Goal: Task Accomplishment & Management: Manage account settings

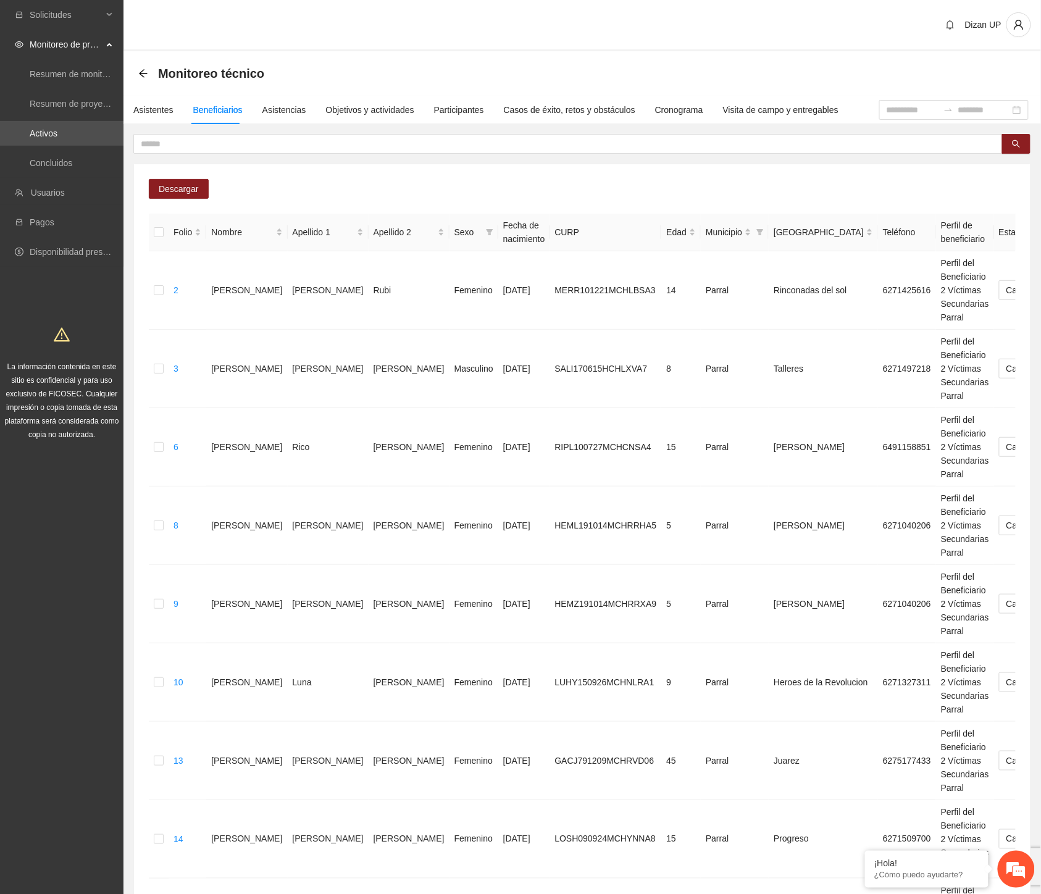
click at [46, 707] on div "Solicitudes Monitoreo de proyectos Resumen de monitoreo Resumen de proyectos ap…" at bounding box center [61, 579] width 123 height 1159
click at [181, 140] on input "text" at bounding box center [563, 144] width 844 height 14
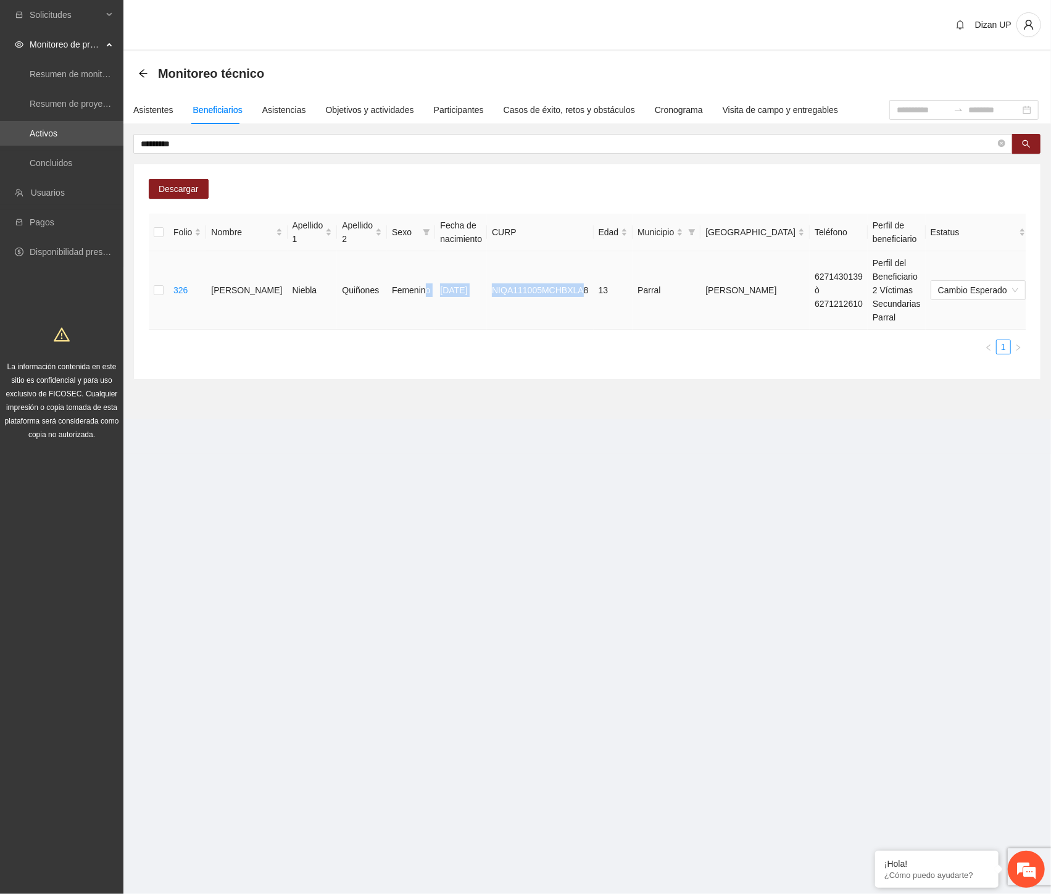
drag, startPoint x: 400, startPoint y: 284, endPoint x: 557, endPoint y: 284, distance: 157.4
click at [556, 284] on tr "326 [PERSON_NAME] Femenino [DATE] NIQA111005MCHBXLA8 13 [PERSON_NAME] 627143013…" at bounding box center [632, 290] width 966 height 78
click at [1040, 288] on icon "delete" at bounding box center [1070, 290] width 10 height 10
click at [1017, 251] on span "Eliminar" at bounding box center [1022, 251] width 31 height 14
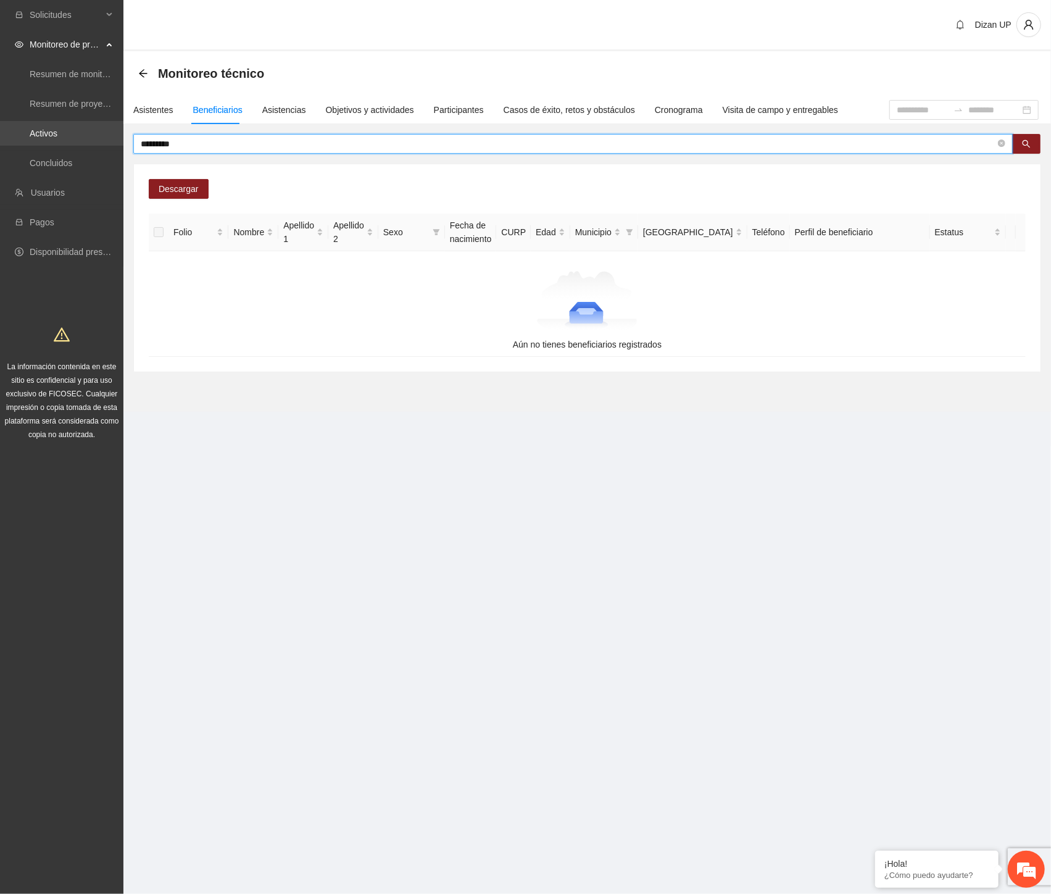
drag, startPoint x: 204, startPoint y: 144, endPoint x: 44, endPoint y: 143, distance: 159.9
click at [44, 143] on section "Solicitudes Monitoreo de proyectos Resumen de monitoreo Resumen de proyectos ap…" at bounding box center [525, 447] width 1051 height 894
click at [204, 149] on input "*********" at bounding box center [568, 144] width 855 height 14
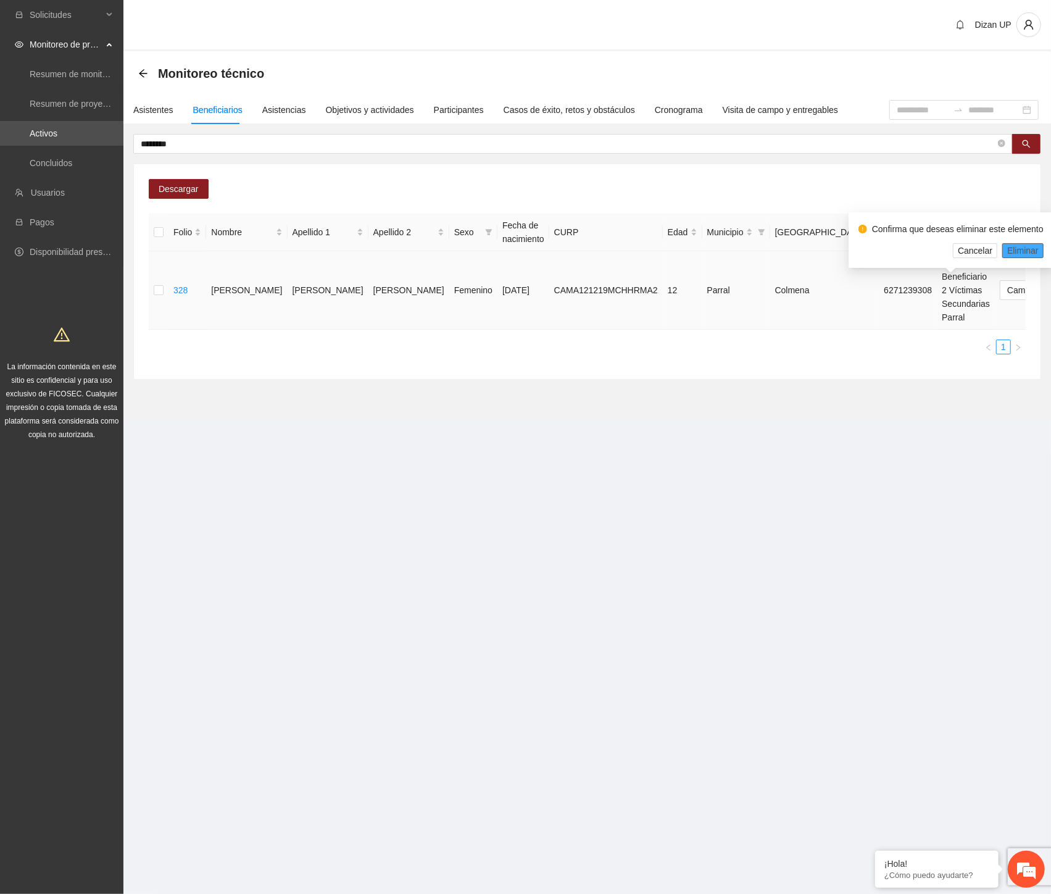
click at [1017, 249] on span "Eliminar" at bounding box center [1022, 251] width 31 height 14
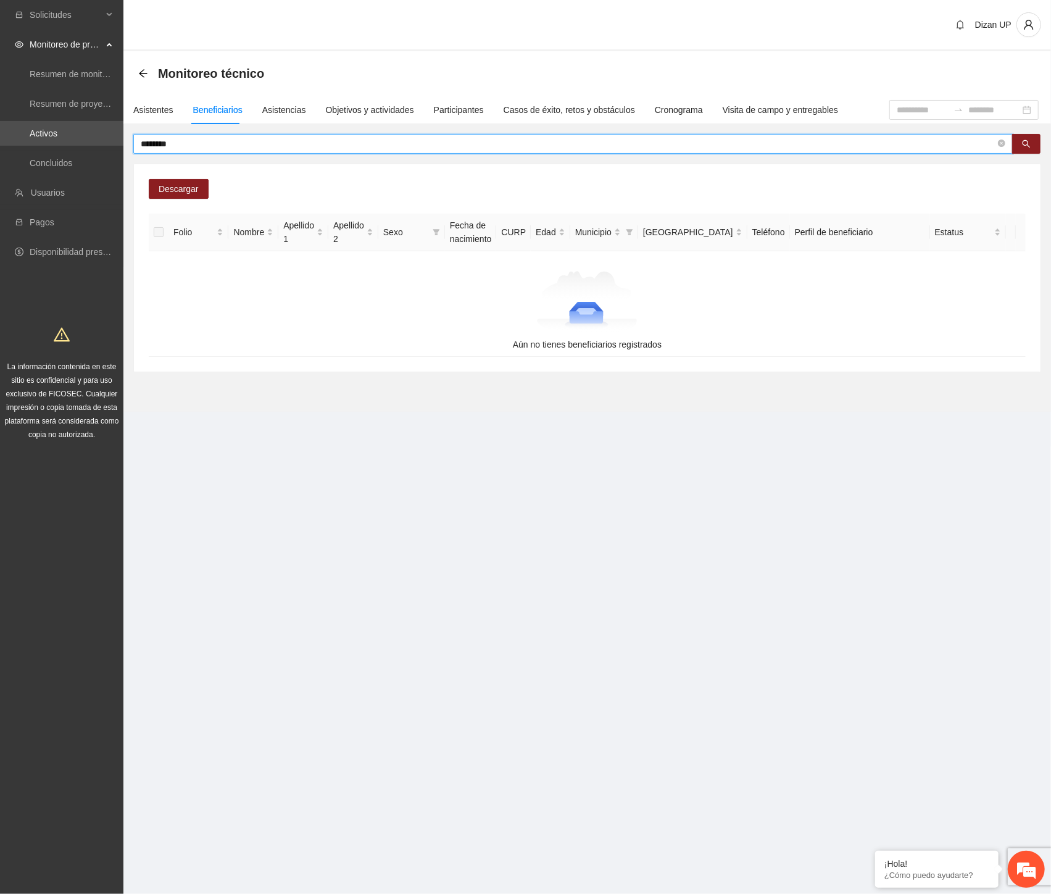
drag, startPoint x: 196, startPoint y: 138, endPoint x: 142, endPoint y: 143, distance: 54.5
click at [142, 142] on input "********" at bounding box center [568, 144] width 855 height 14
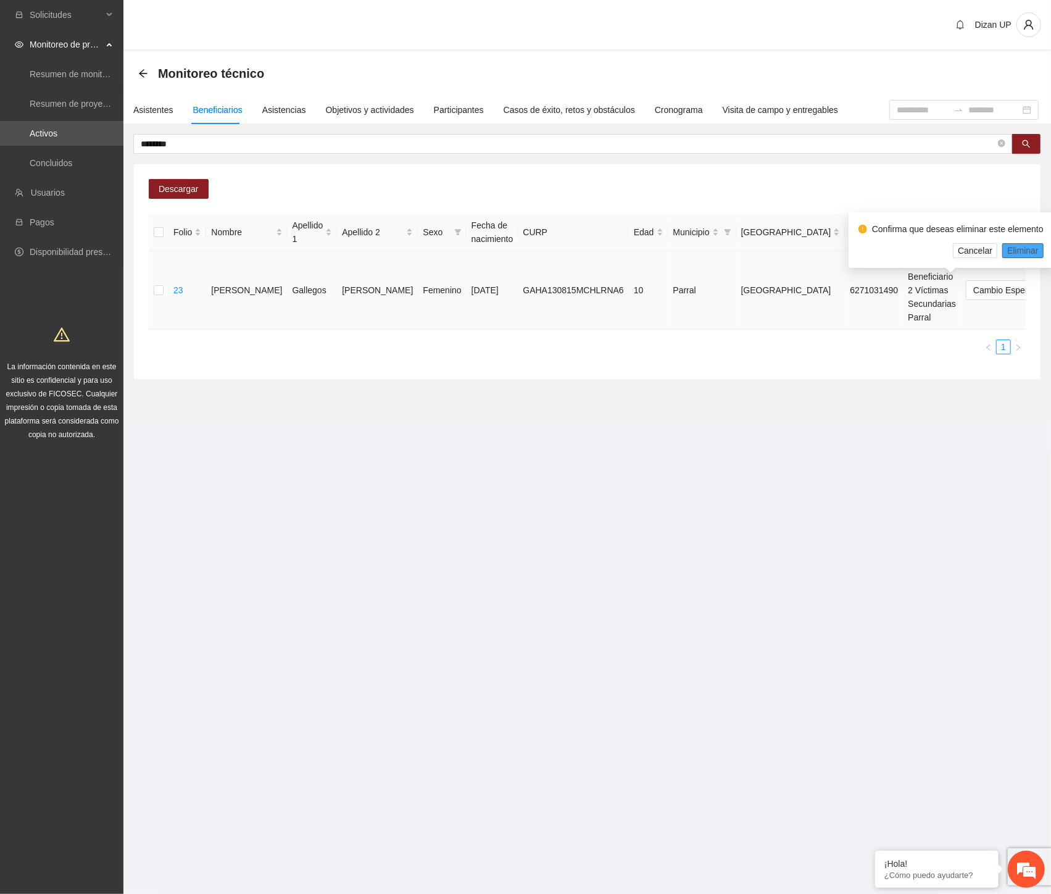
click at [1023, 251] on span "Eliminar" at bounding box center [1022, 251] width 31 height 14
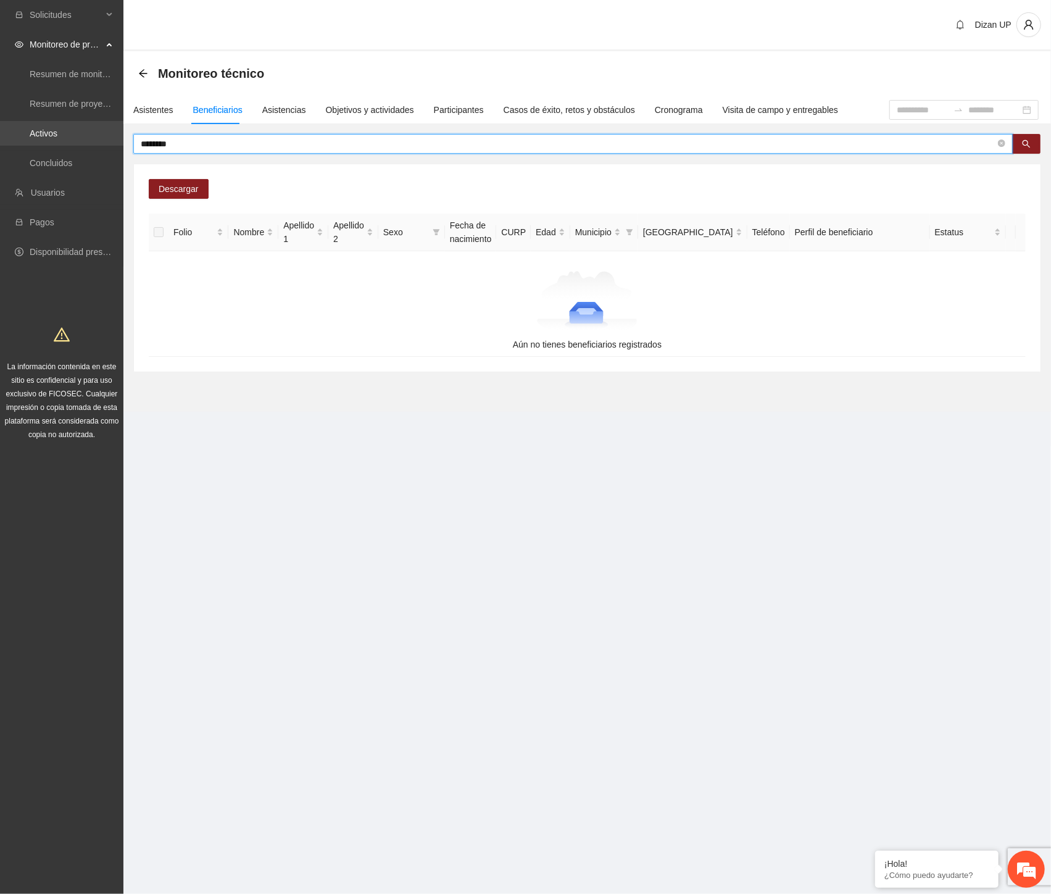
drag, startPoint x: 193, startPoint y: 144, endPoint x: 119, endPoint y: 144, distance: 74.1
click at [119, 144] on section "Solicitudes Monitoreo de proyectos Resumen de monitoreo Resumen de proyectos ap…" at bounding box center [525, 447] width 1051 height 894
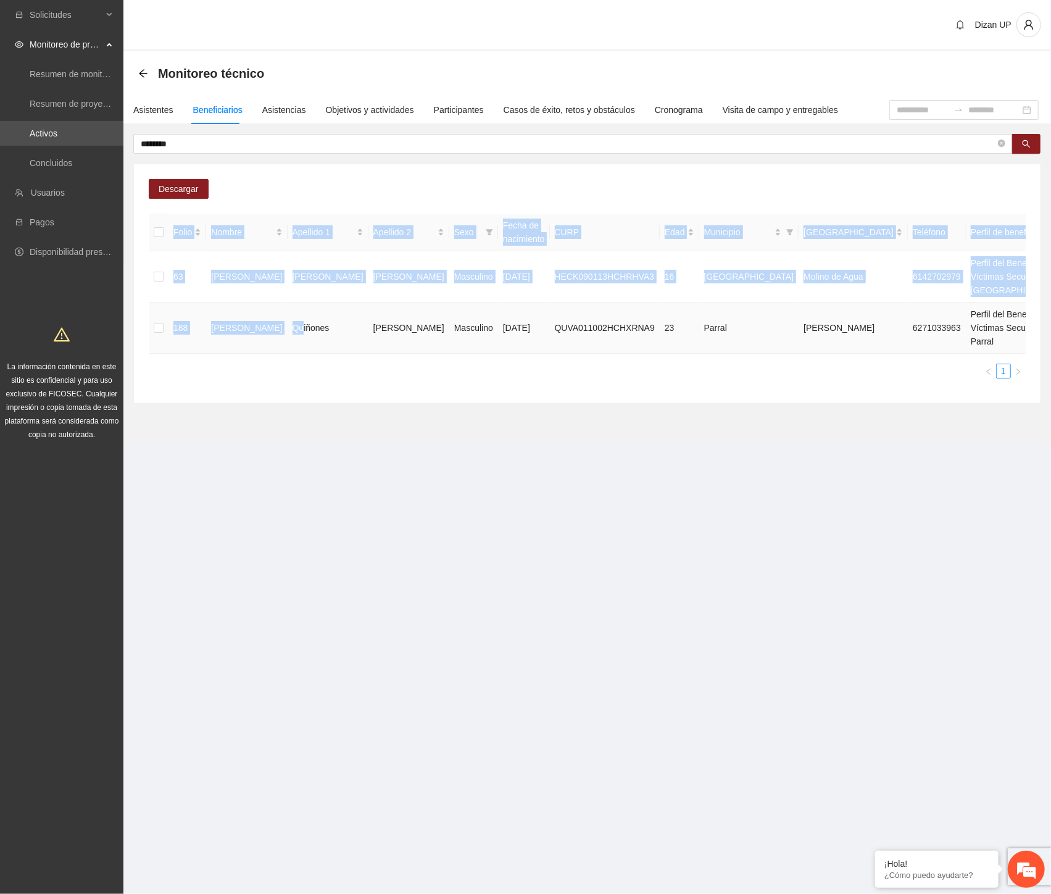
drag, startPoint x: 274, startPoint y: 368, endPoint x: 901, endPoint y: 378, distance: 627.1
click at [905, 354] on tr "188 [PERSON_NAME] Masculino [DATE] QUVA011002HCHXRNA9 23 Parral [PERSON_NAME] 6…" at bounding box center [702, 327] width 1106 height 51
click at [1011, 325] on span "Eliminar" at bounding box center [1022, 329] width 31 height 14
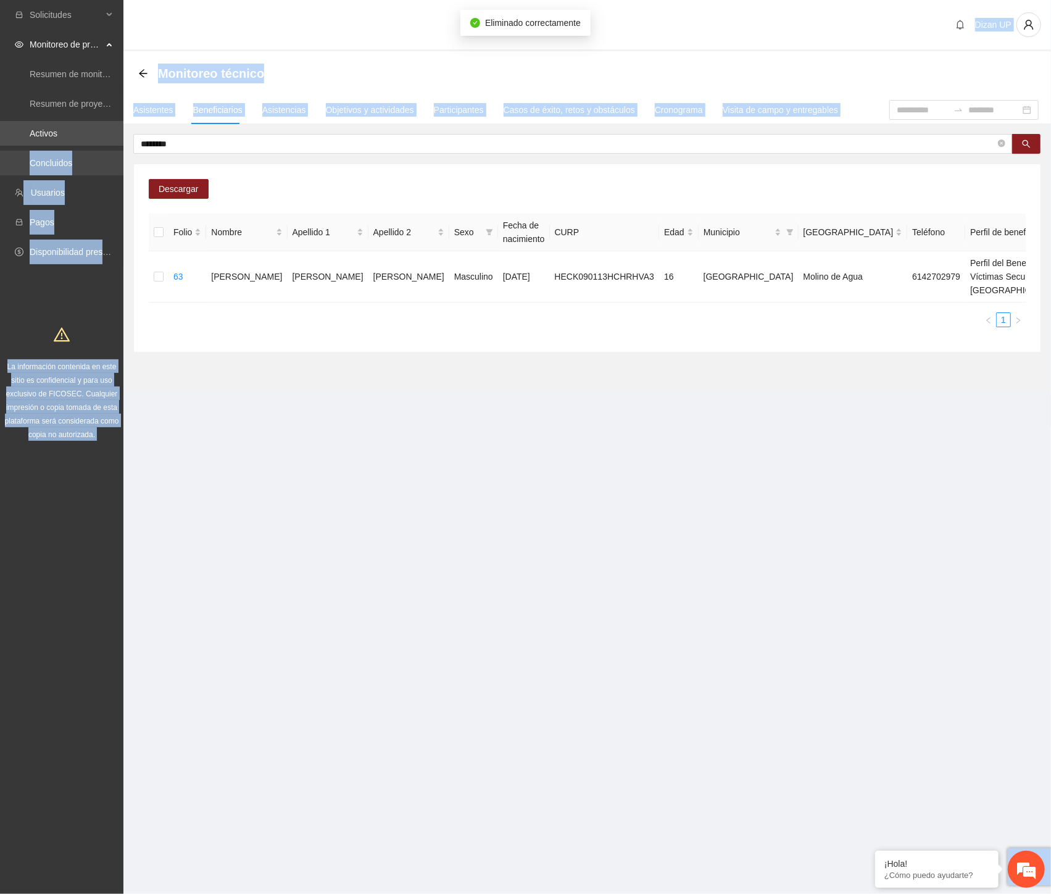
drag, startPoint x: 196, startPoint y: 136, endPoint x: 114, endPoint y: 150, distance: 83.3
click at [94, 151] on section "Solicitudes Monitoreo de proyectos Resumen de monitoreo Resumen de proyectos ap…" at bounding box center [525, 447] width 1051 height 894
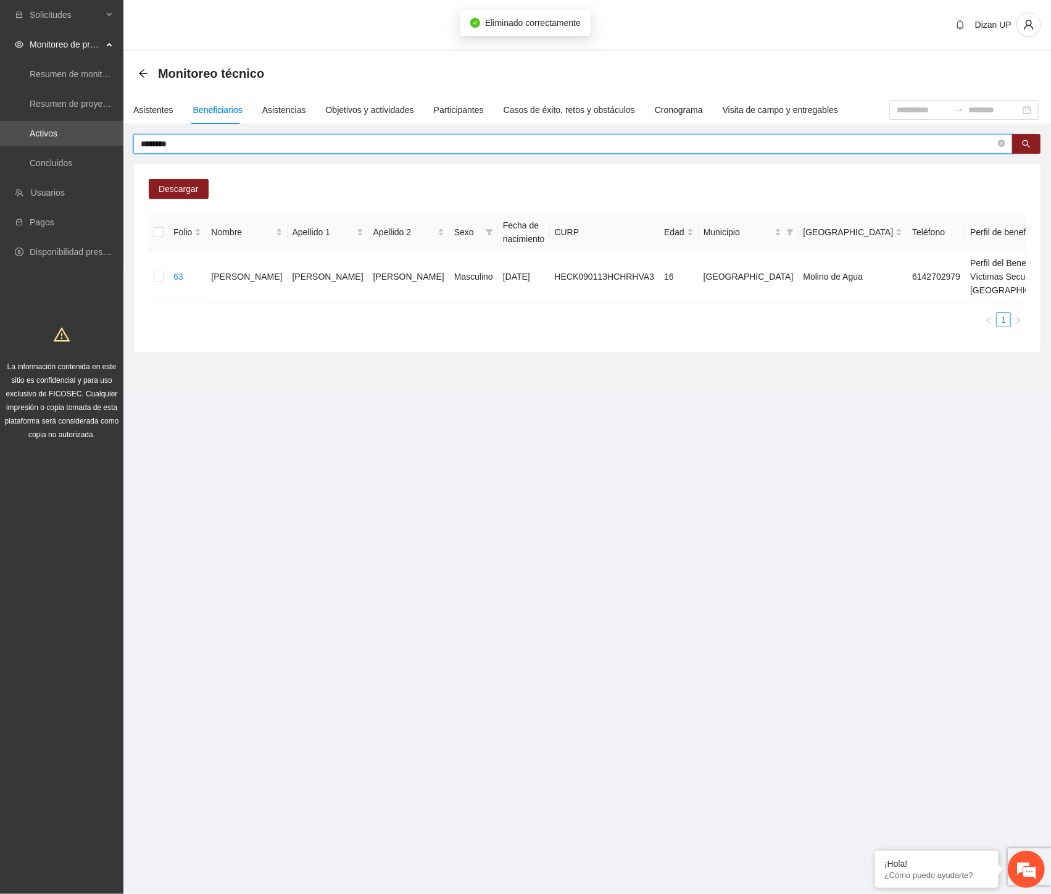
click at [193, 142] on input "*******" at bounding box center [568, 144] width 855 height 14
drag, startPoint x: 199, startPoint y: 147, endPoint x: 84, endPoint y: 143, distance: 115.5
click at [84, 142] on section "Solicitudes Monitoreo de proyectos Resumen de monitoreo Resumen de proyectos ap…" at bounding box center [525, 447] width 1051 height 894
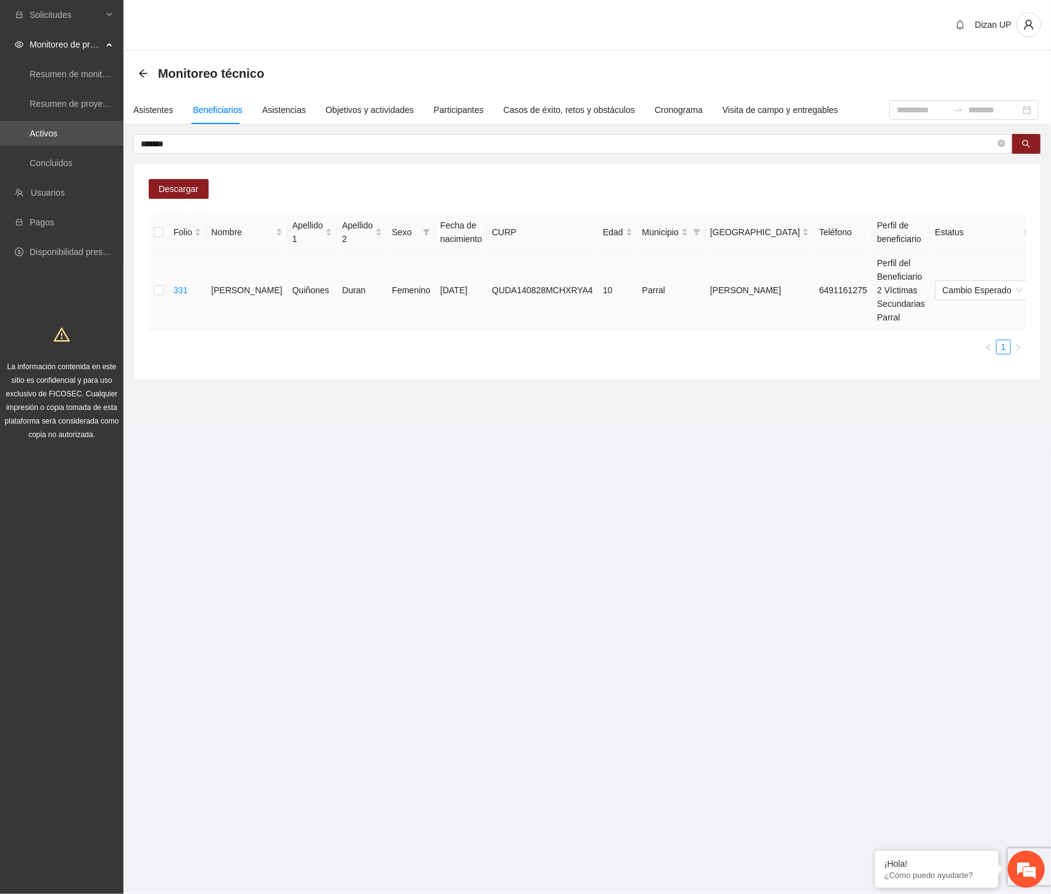
drag, startPoint x: 486, startPoint y: 315, endPoint x: 540, endPoint y: 307, distance: 54.9
click at [487, 315] on td "QUDA140828MCHXRYA4" at bounding box center [542, 290] width 111 height 78
click at [1025, 248] on span "Eliminar" at bounding box center [1022, 251] width 31 height 14
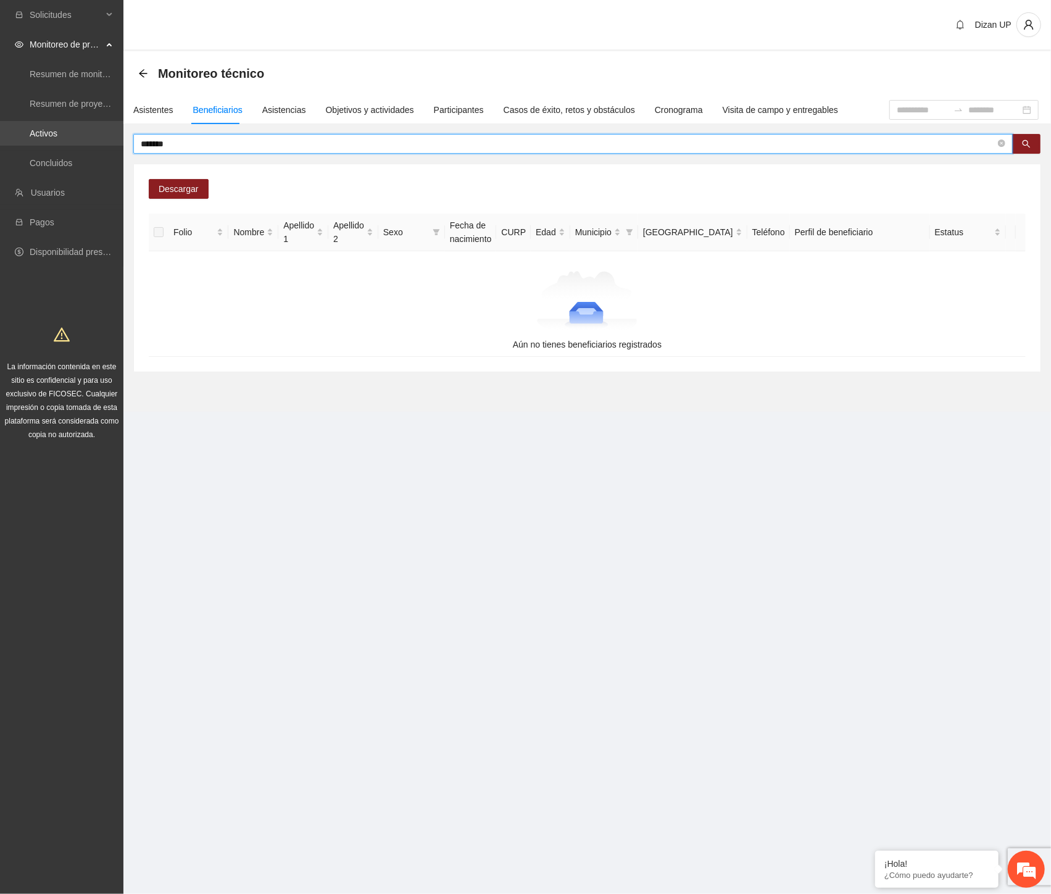
drag, startPoint x: 186, startPoint y: 144, endPoint x: 60, endPoint y: 142, distance: 125.9
click at [62, 142] on section "Solicitudes Monitoreo de proyectos Resumen de monitoreo Resumen de proyectos ap…" at bounding box center [525, 447] width 1051 height 894
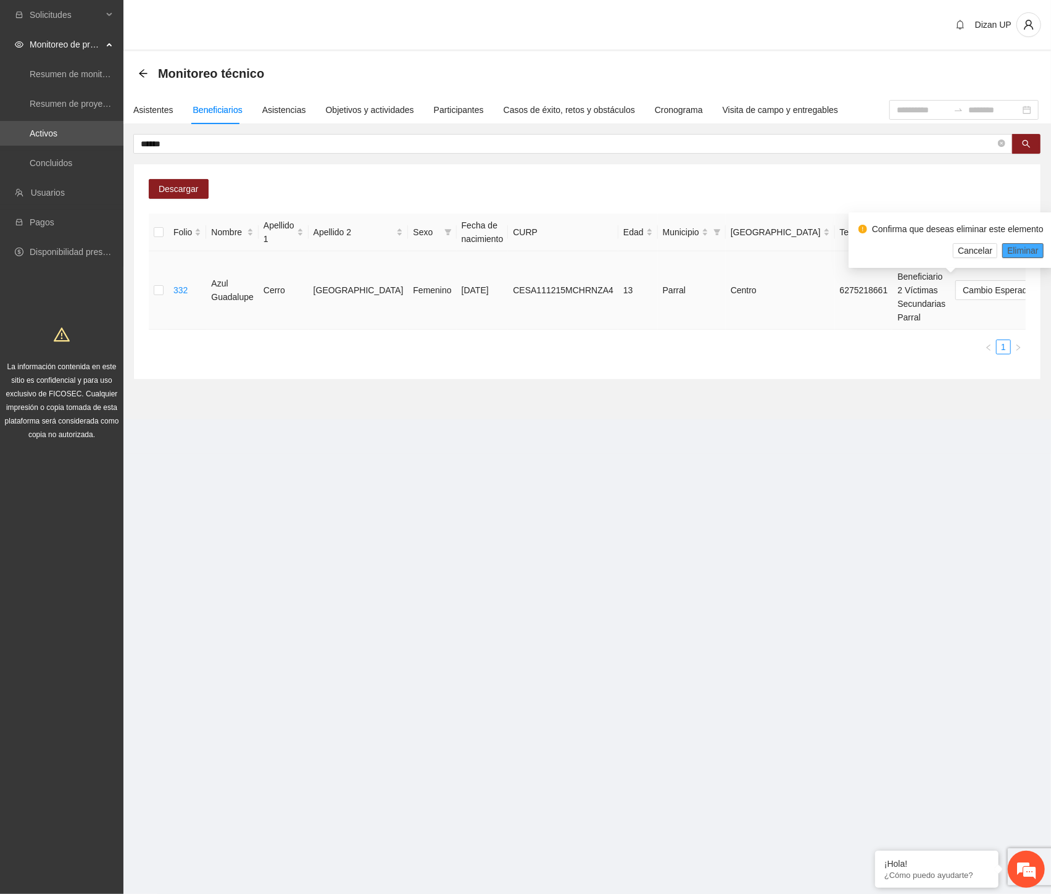
drag, startPoint x: 1029, startPoint y: 244, endPoint x: 1049, endPoint y: 250, distance: 21.1
click at [1033, 246] on span "Eliminar" at bounding box center [1022, 251] width 31 height 14
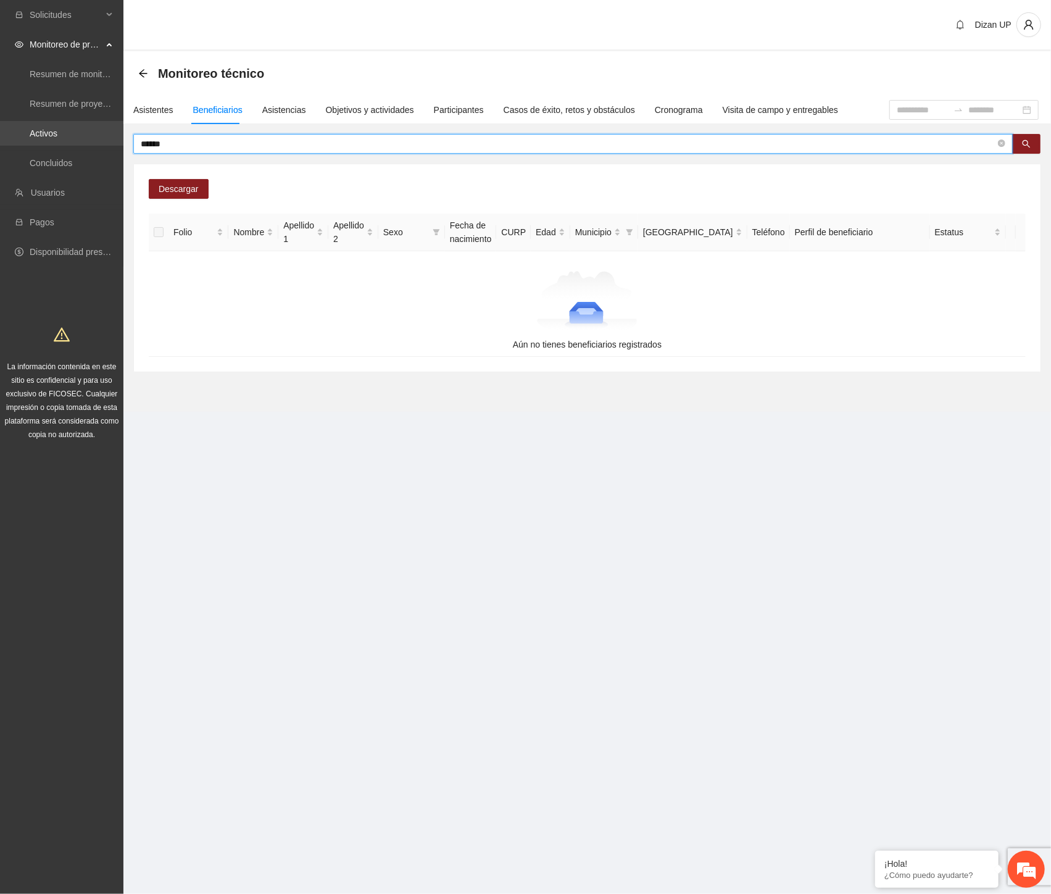
drag, startPoint x: 137, startPoint y: 140, endPoint x: 41, endPoint y: 139, distance: 95.7
click at [41, 139] on section "Solicitudes Monitoreo de proyectos Resumen de monitoreo Resumen de proyectos ap…" at bounding box center [525, 447] width 1051 height 894
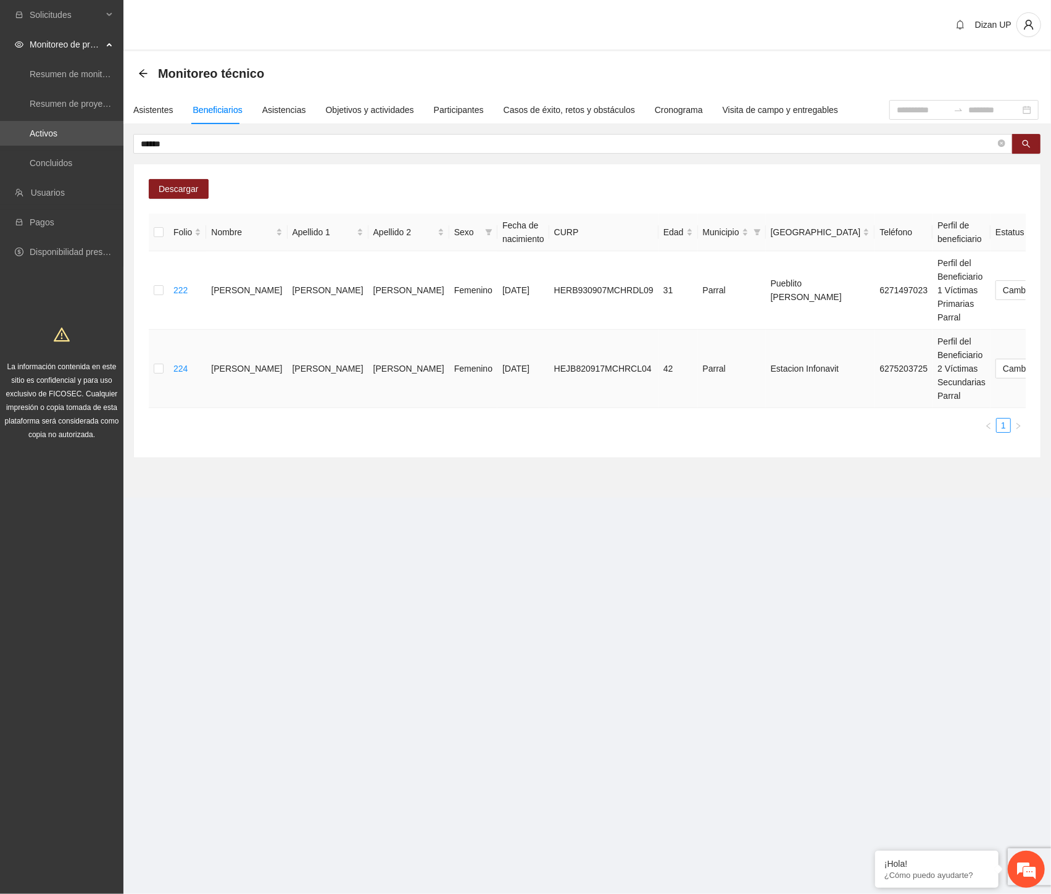
drag, startPoint x: 304, startPoint y: 366, endPoint x: 347, endPoint y: 365, distance: 43.2
click at [305, 366] on td "[PERSON_NAME]" at bounding box center [328, 369] width 81 height 78
click at [1023, 328] on span "Eliminar" at bounding box center [1022, 329] width 31 height 14
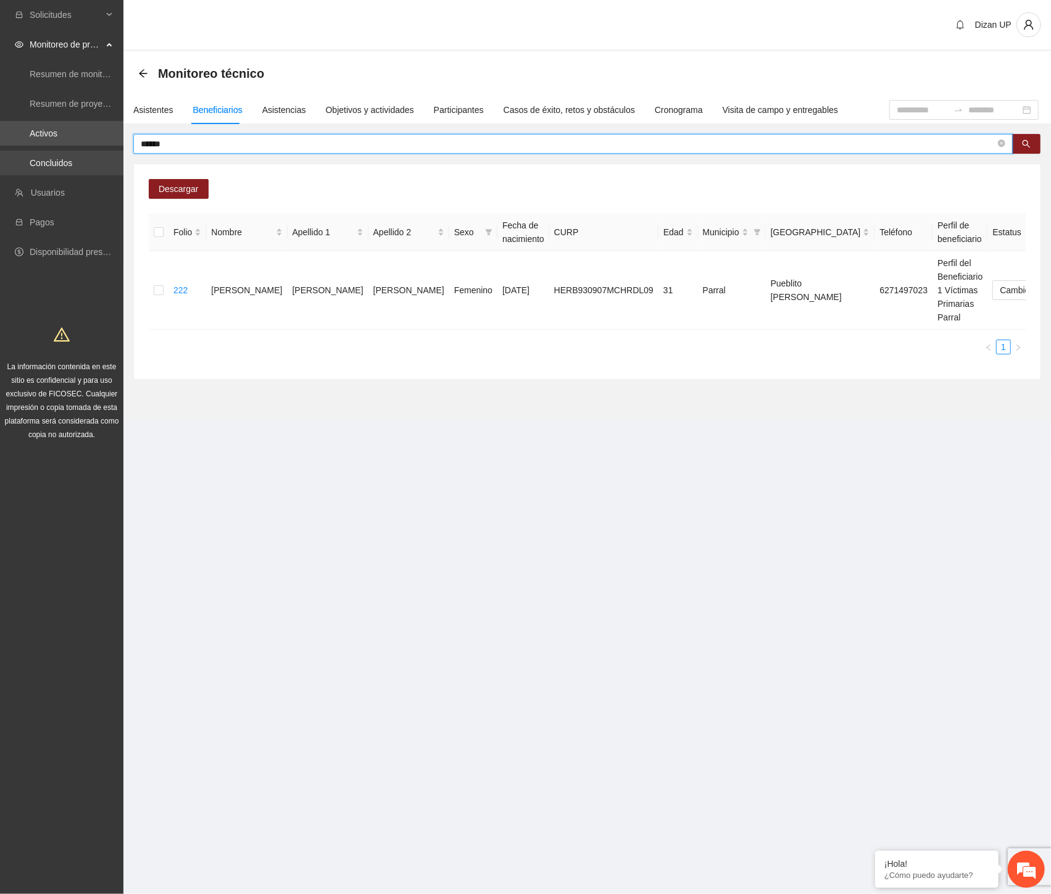
drag, startPoint x: 173, startPoint y: 143, endPoint x: 49, endPoint y: 154, distance: 124.0
click at [51, 152] on section "Solicitudes Monitoreo de proyectos Resumen de monitoreo Resumen de proyectos ap…" at bounding box center [525, 447] width 1051 height 894
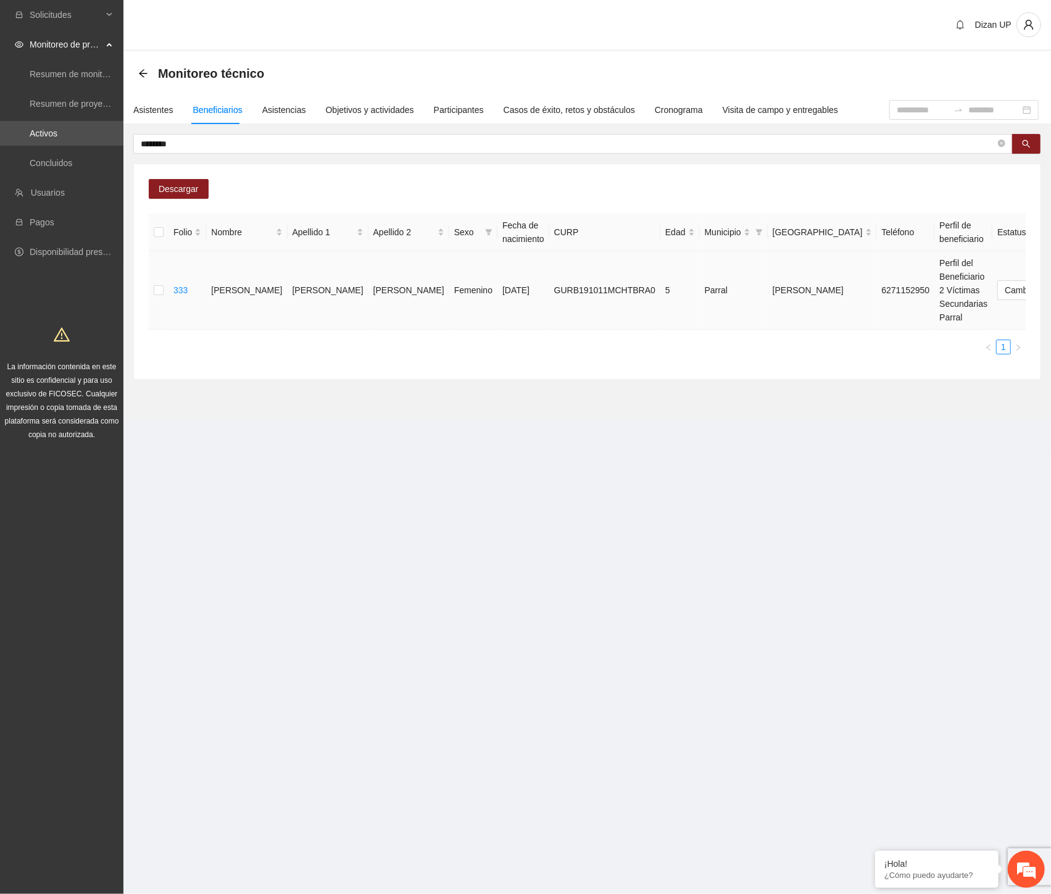
click at [1021, 247] on span "Eliminar" at bounding box center [1022, 251] width 31 height 14
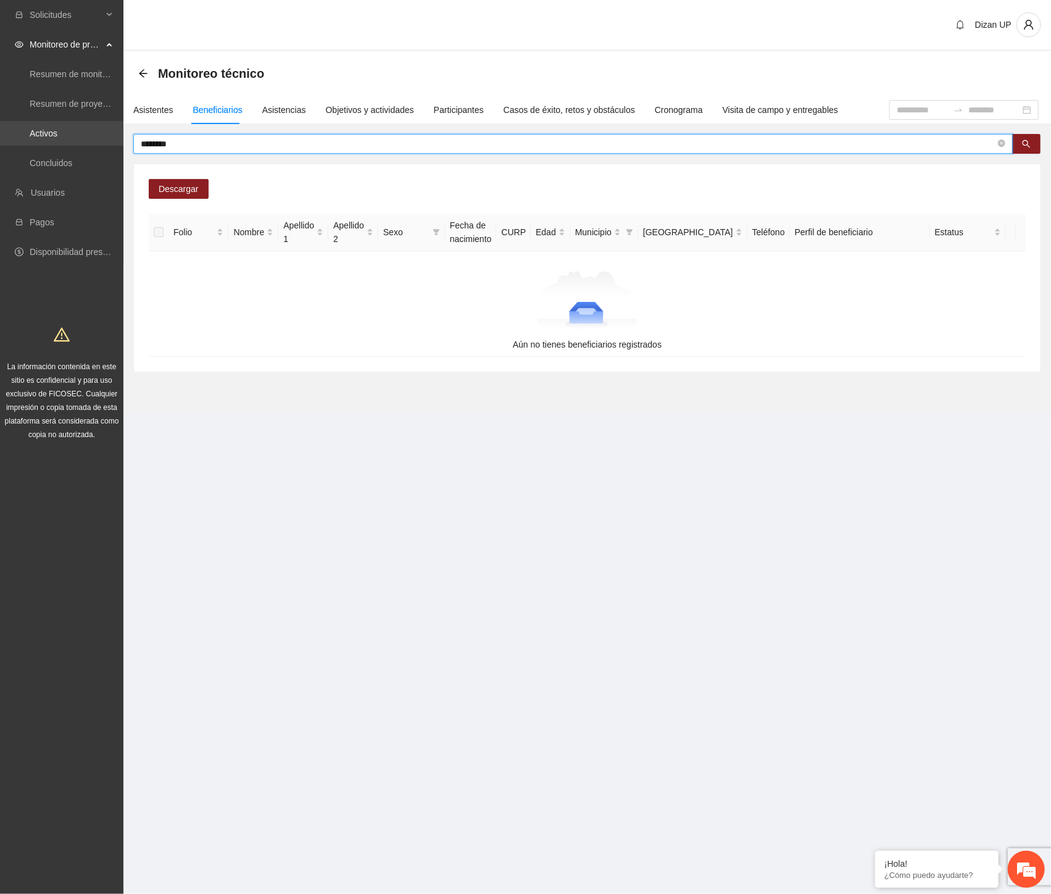
drag, startPoint x: 186, startPoint y: 143, endPoint x: 1, endPoint y: 133, distance: 186.0
click at [23, 144] on section "Solicitudes Monitoreo de proyectos Resumen de monitoreo Resumen de proyectos ap…" at bounding box center [525, 447] width 1051 height 894
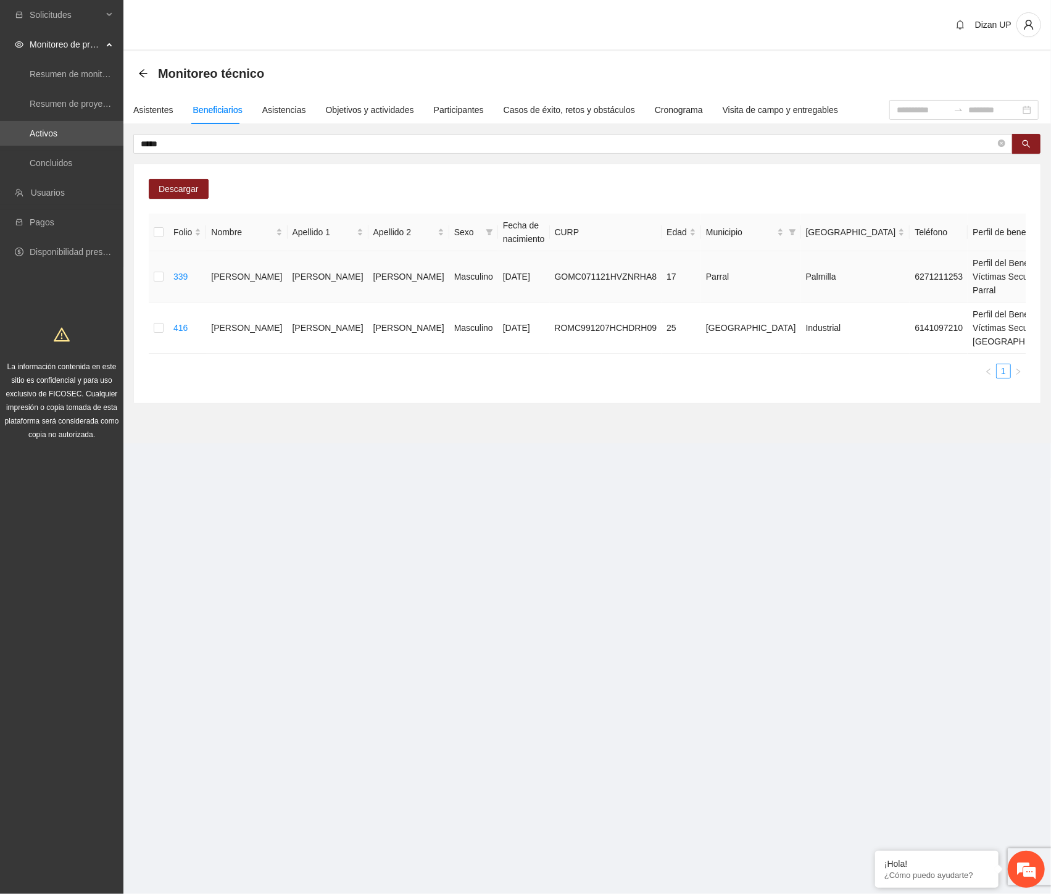
click at [1012, 254] on span "Eliminar" at bounding box center [1022, 251] width 31 height 14
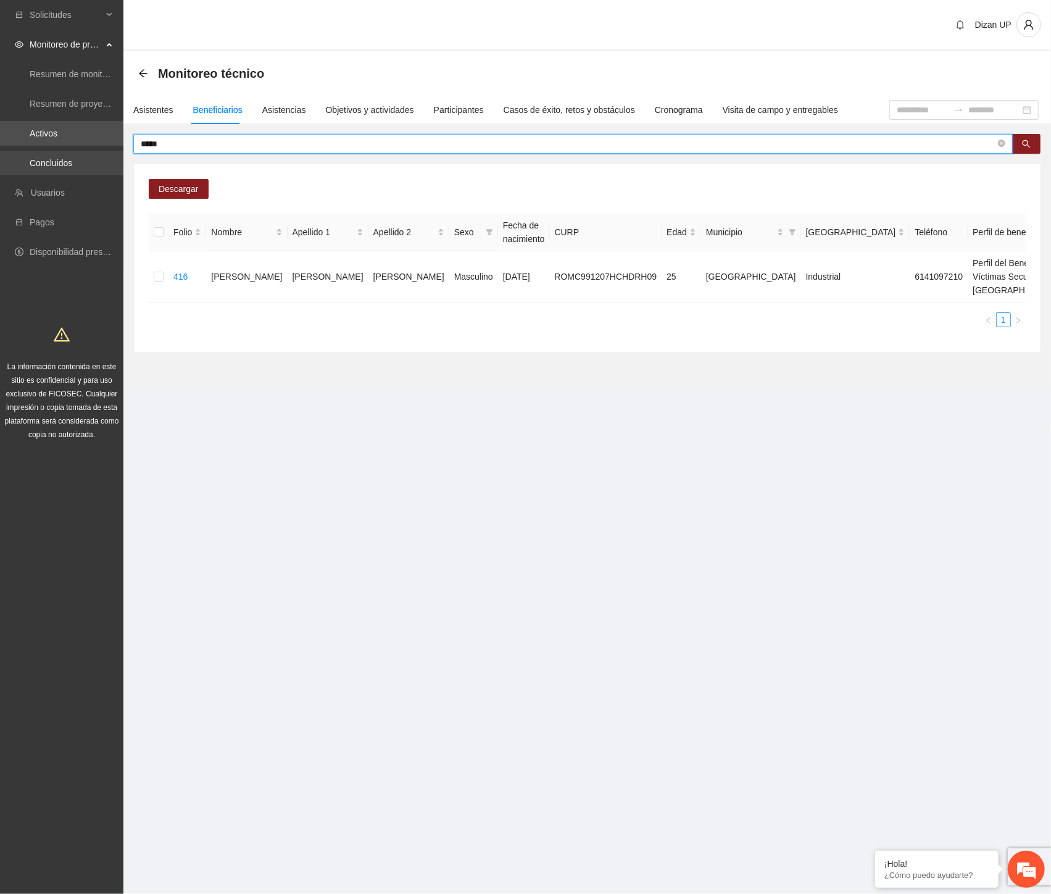
drag, startPoint x: 176, startPoint y: 142, endPoint x: 42, endPoint y: 151, distance: 134.2
click at [42, 150] on section "Solicitudes Monitoreo de proyectos Resumen de monitoreo Resumen de proyectos ap…" at bounding box center [525, 447] width 1051 height 894
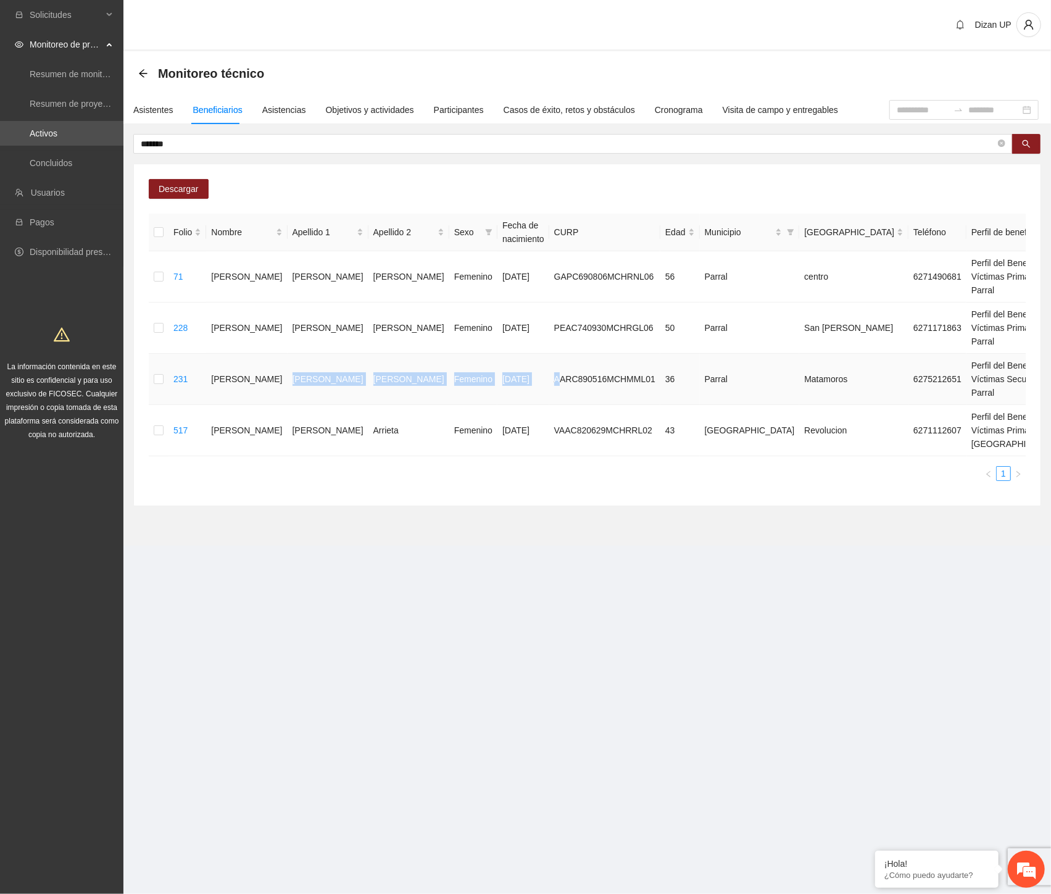
drag, startPoint x: 260, startPoint y: 441, endPoint x: 472, endPoint y: 441, distance: 211.7
click at [472, 405] on tr "231 [PERSON_NAME] [DATE] AARC890516MCHMML01 36 Parral Matamoros 6275212651 Perf…" at bounding box center [702, 379] width 1107 height 51
drag, startPoint x: 1019, startPoint y: 410, endPoint x: 1048, endPoint y: 385, distance: 38.5
click at [1020, 410] on span "Eliminar" at bounding box center [1022, 408] width 31 height 14
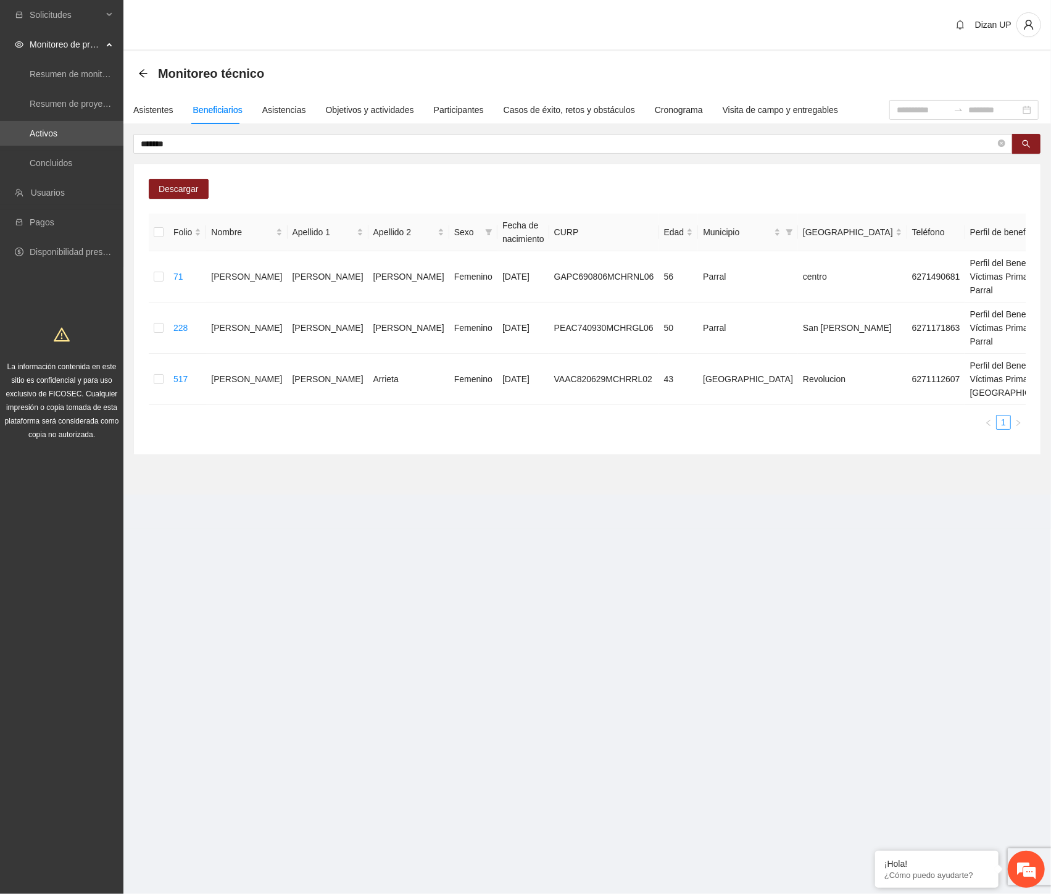
click at [260, 430] on div "Folio Nombre Apellido 1 Apellido 2 Sexo Fecha de nacimiento CURP Edad Municipio…" at bounding box center [587, 322] width 877 height 216
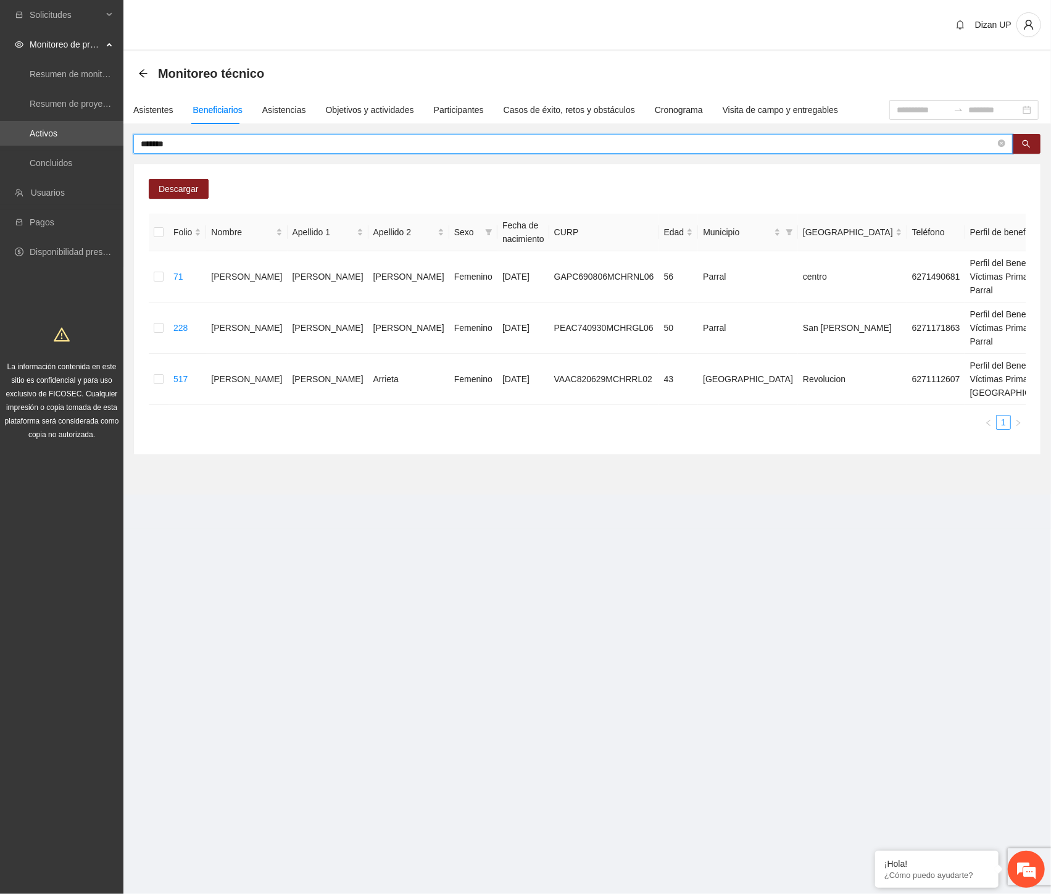
drag, startPoint x: 151, startPoint y: 141, endPoint x: 95, endPoint y: 149, distance: 56.1
click at [98, 146] on section "Solicitudes Monitoreo de proyectos Resumen de monitoreo Resumen de proyectos ap…" at bounding box center [525, 447] width 1051 height 894
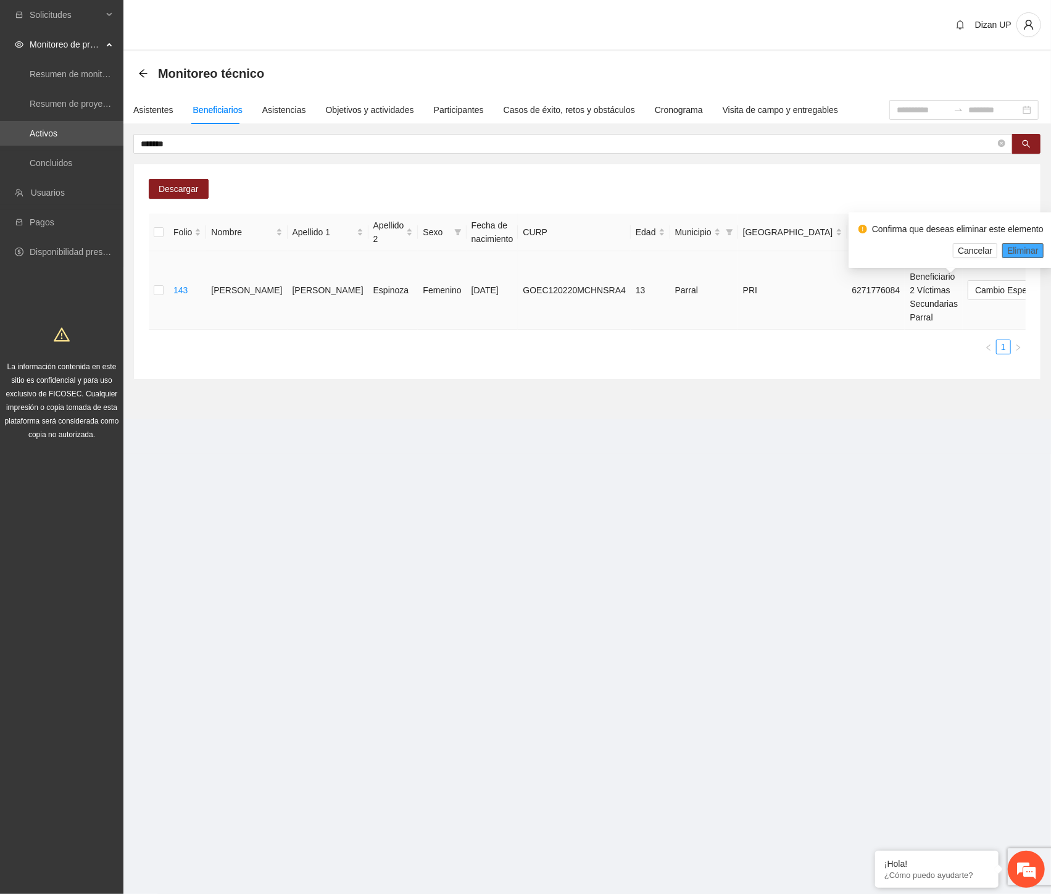
click at [1020, 250] on span "Eliminar" at bounding box center [1022, 251] width 31 height 14
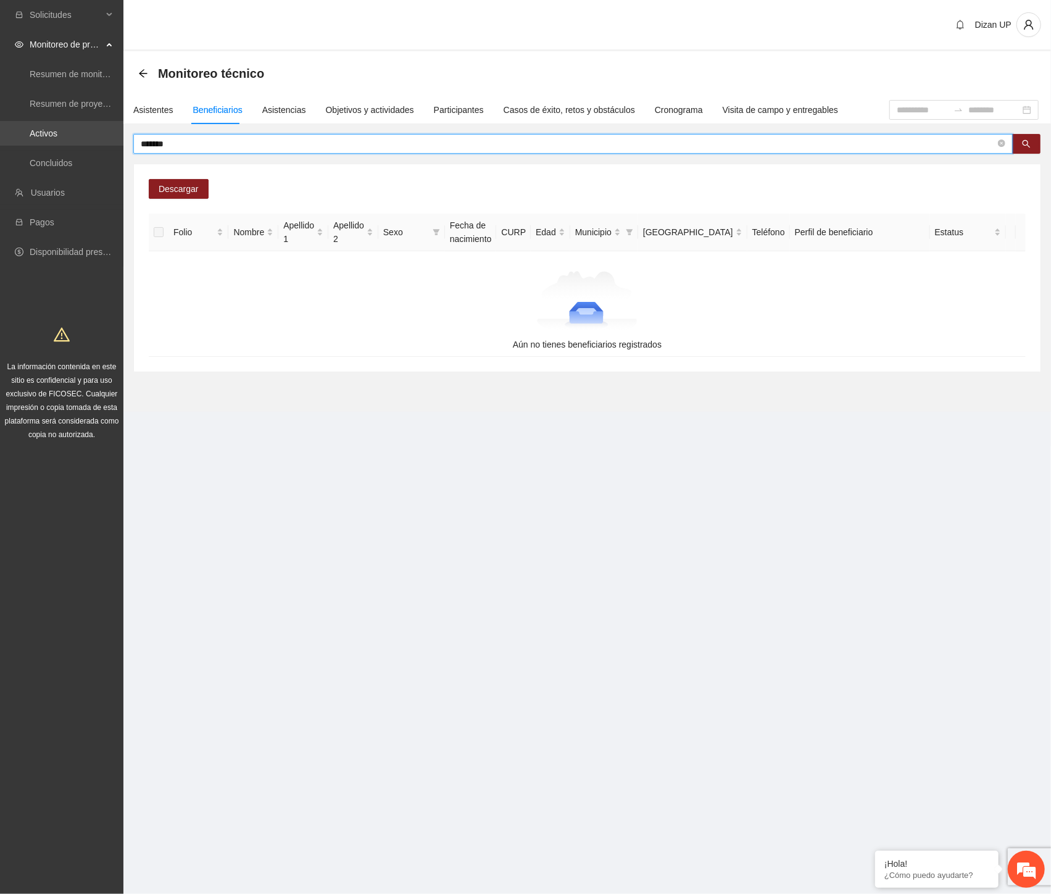
drag, startPoint x: 181, startPoint y: 144, endPoint x: 72, endPoint y: 144, distance: 109.9
click at [72, 144] on section "Solicitudes Monitoreo de proyectos Resumen de monitoreo Resumen de proyectos ap…" at bounding box center [525, 447] width 1051 height 894
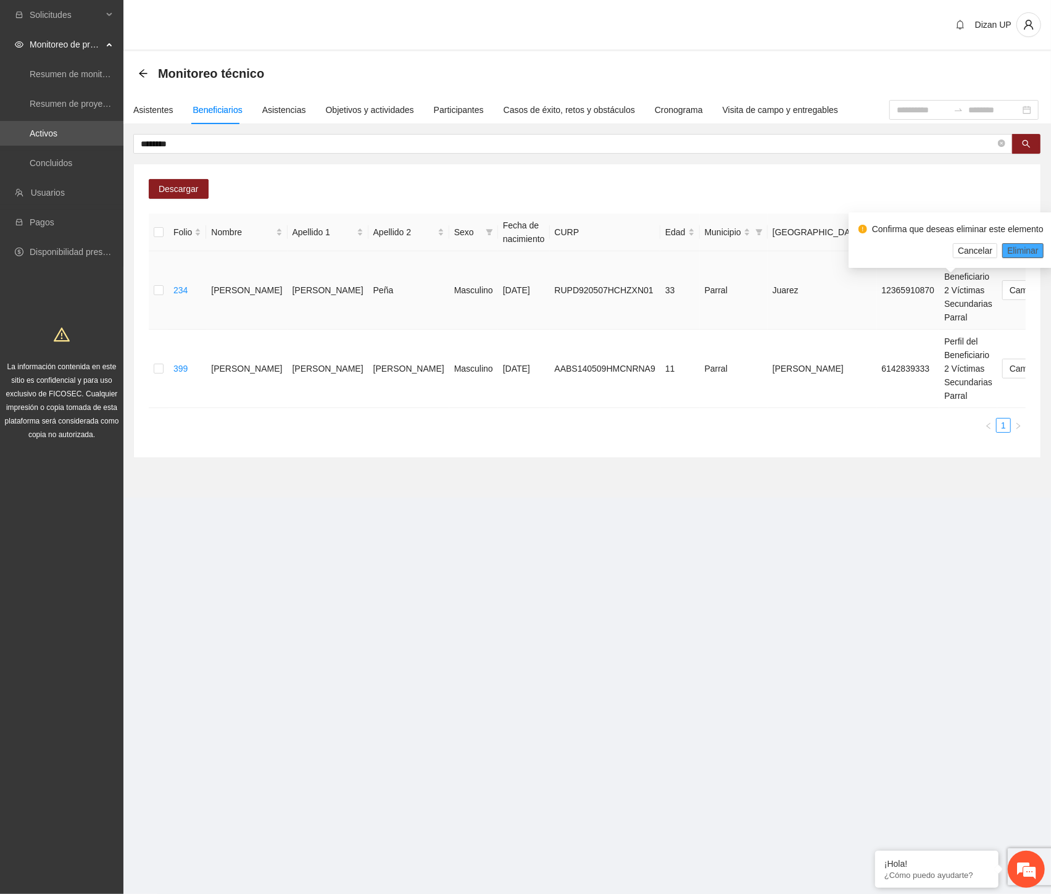
drag, startPoint x: 1009, startPoint y: 251, endPoint x: 1040, endPoint y: 262, distance: 32.8
click at [1010, 251] on span "Eliminar" at bounding box center [1022, 251] width 31 height 14
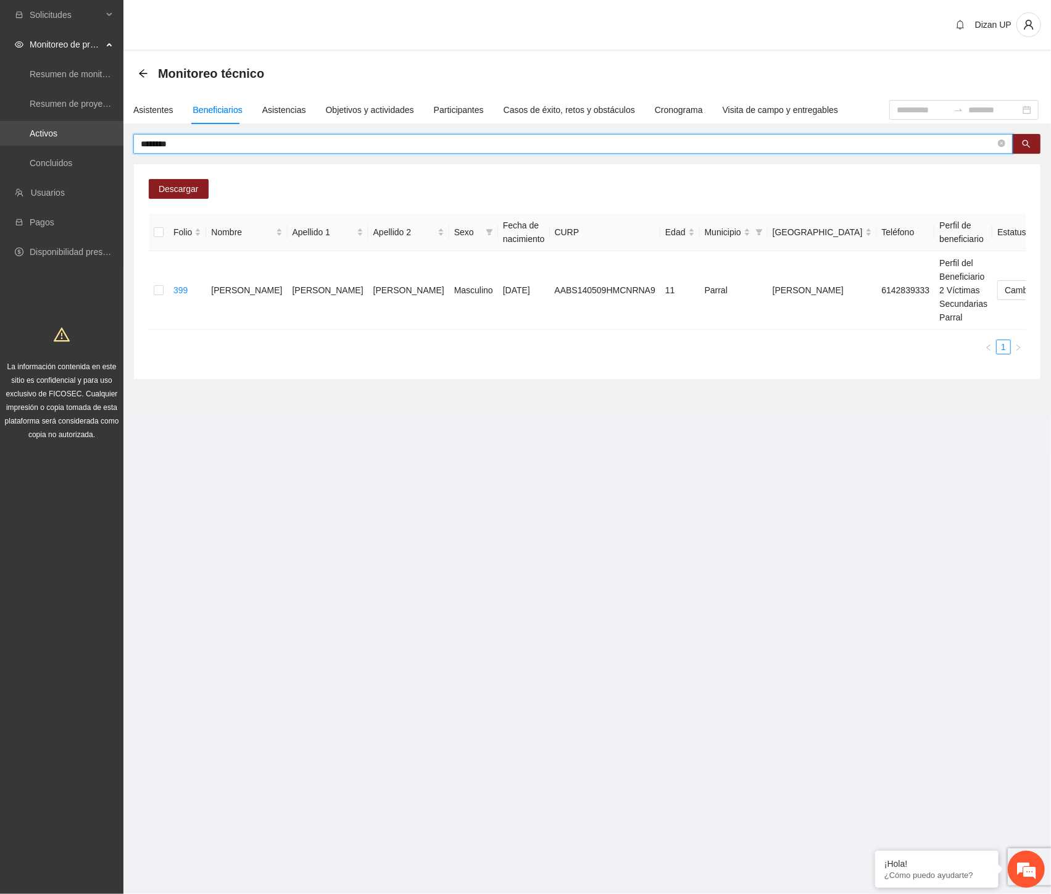
drag, startPoint x: 214, startPoint y: 145, endPoint x: 50, endPoint y: 136, distance: 164.4
click at [50, 136] on section "Solicitudes Monitoreo de proyectos Resumen de monitoreo Resumen de proyectos ap…" at bounding box center [525, 447] width 1051 height 894
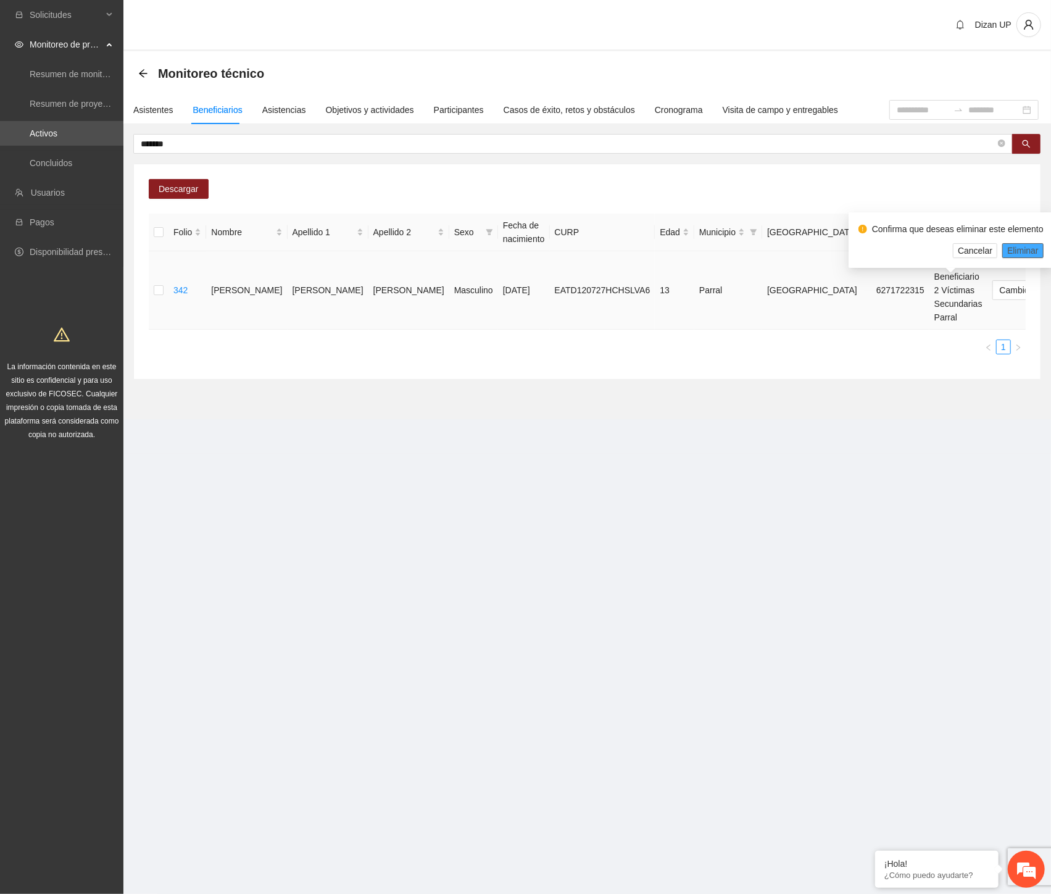
click at [1015, 253] on span "Eliminar" at bounding box center [1022, 251] width 31 height 14
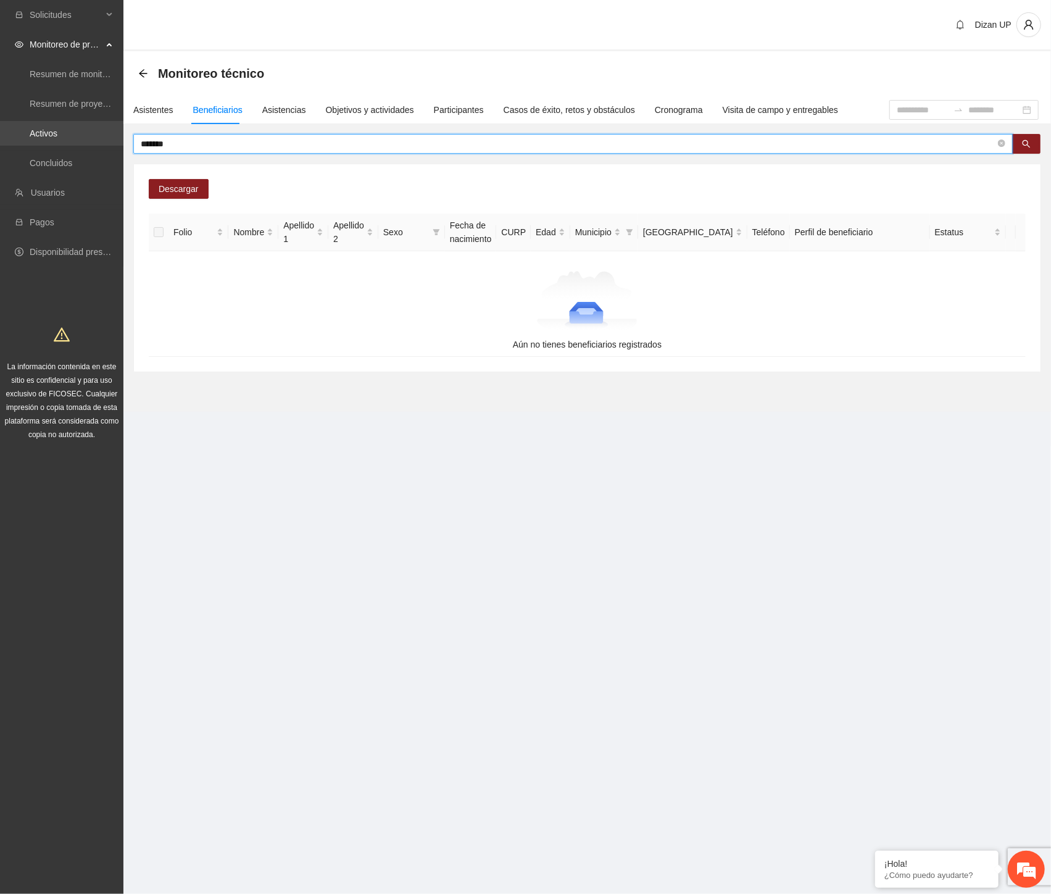
drag, startPoint x: 211, startPoint y: 144, endPoint x: 68, endPoint y: 139, distance: 143.3
click at [68, 139] on section "Solicitudes Monitoreo de proyectos Resumen de monitoreo Resumen de proyectos ap…" at bounding box center [525, 447] width 1051 height 894
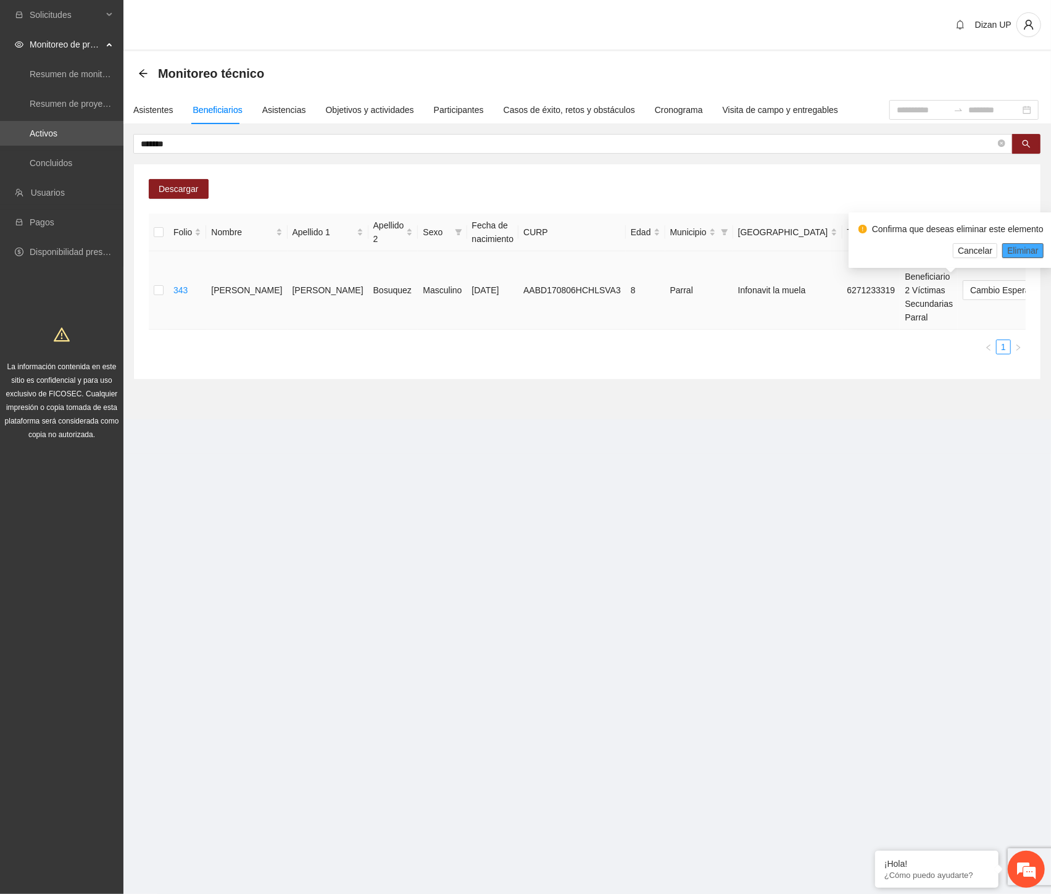
click at [1028, 249] on span "Eliminar" at bounding box center [1022, 251] width 31 height 14
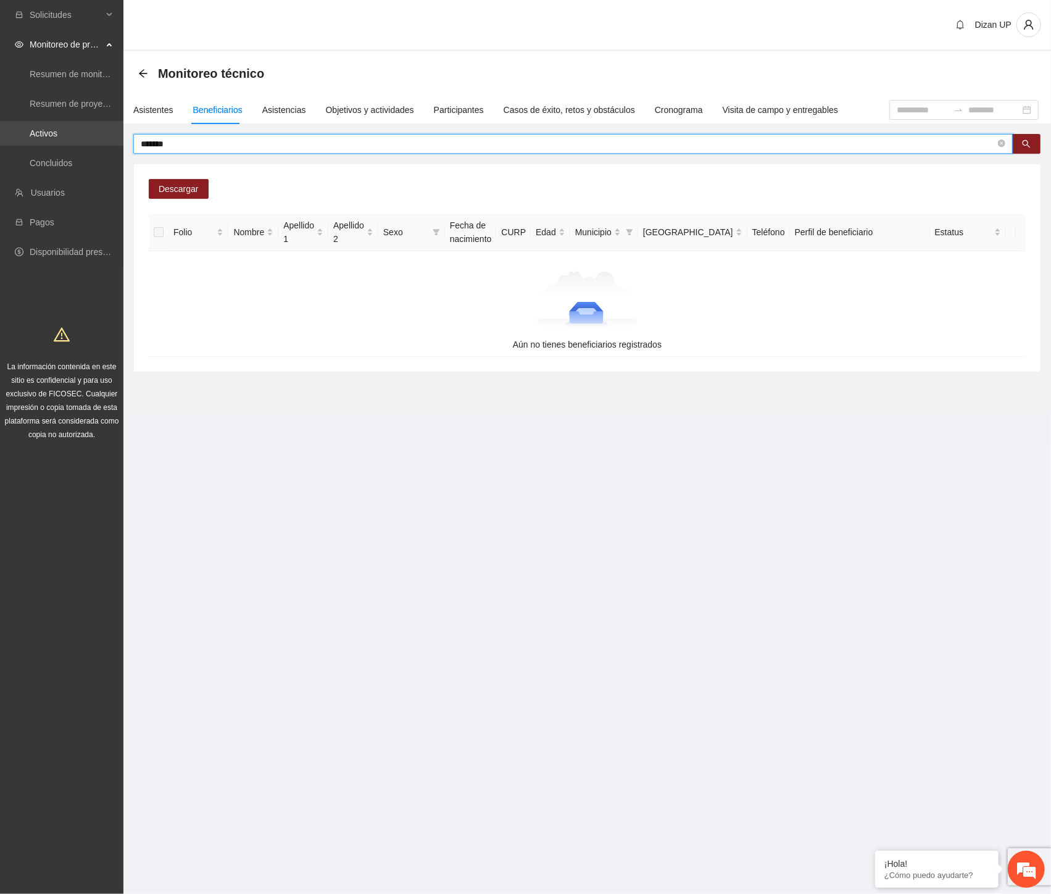
drag, startPoint x: 207, startPoint y: 140, endPoint x: 121, endPoint y: 132, distance: 86.2
click at [121, 132] on section "Solicitudes Monitoreo de proyectos Resumen de monitoreo Resumen de proyectos ap…" at bounding box center [525, 447] width 1051 height 894
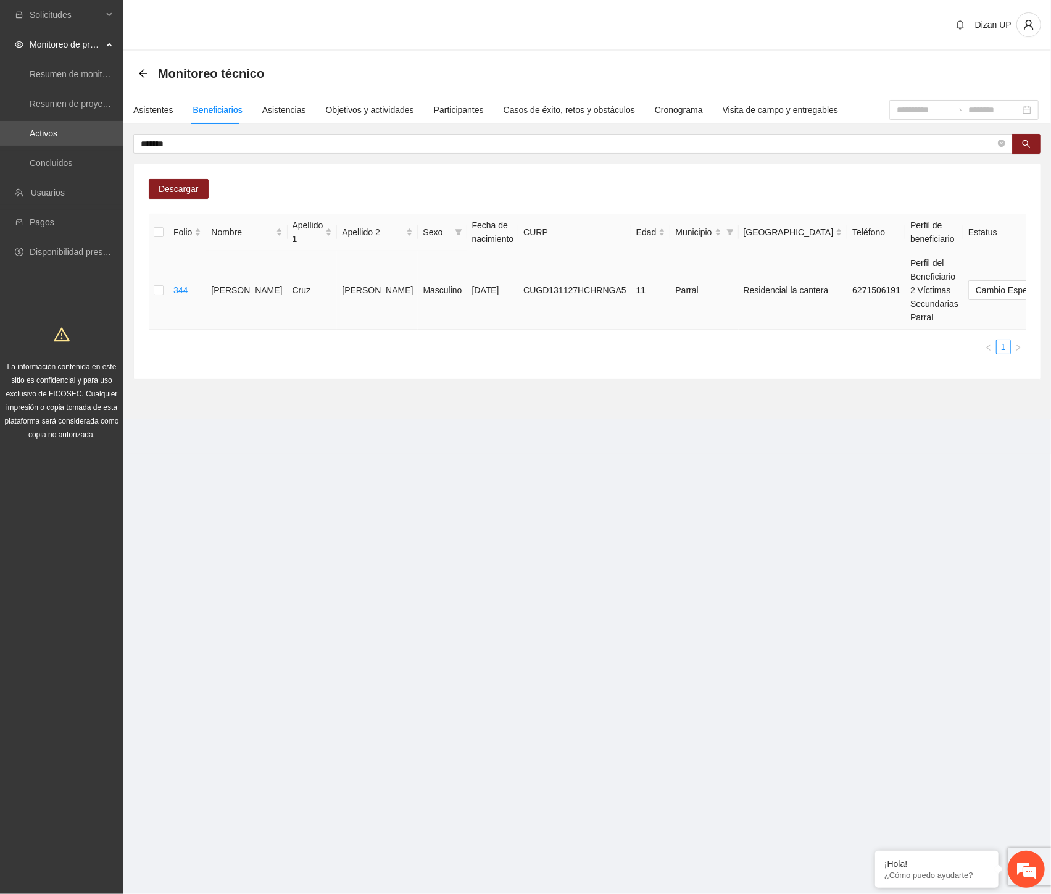
click at [1013, 253] on span "Eliminar" at bounding box center [1022, 251] width 31 height 14
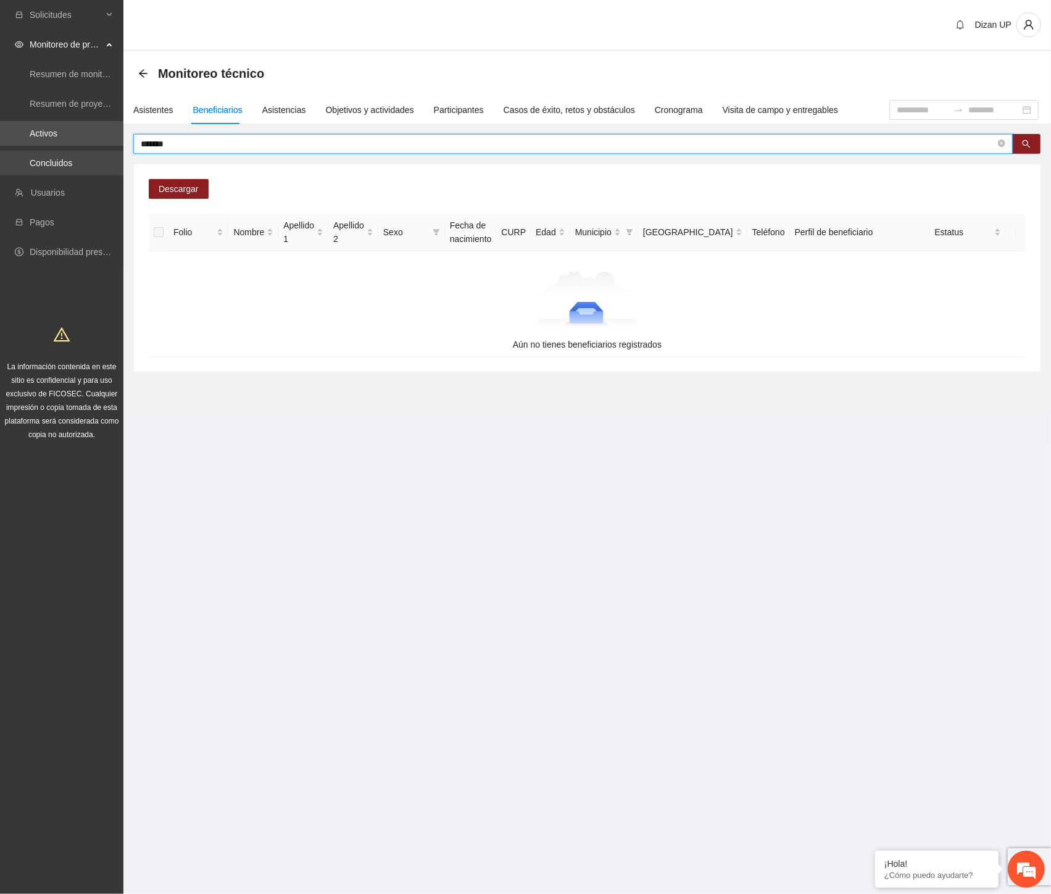
drag, startPoint x: 167, startPoint y: 147, endPoint x: 37, endPoint y: 150, distance: 129.6
click at [37, 150] on section "Solicitudes Monitoreo de proyectos Resumen de monitoreo Resumen de proyectos ap…" at bounding box center [525, 447] width 1051 height 894
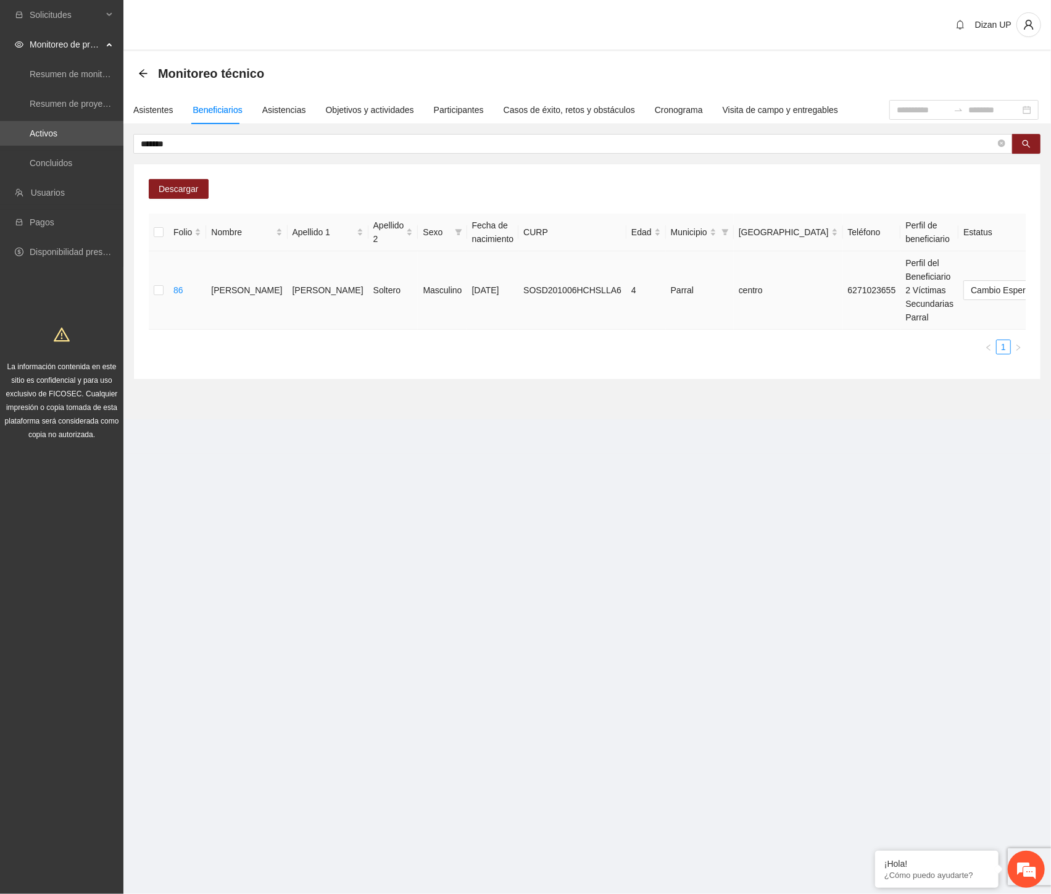
click at [1019, 248] on span "Eliminar" at bounding box center [1022, 251] width 31 height 14
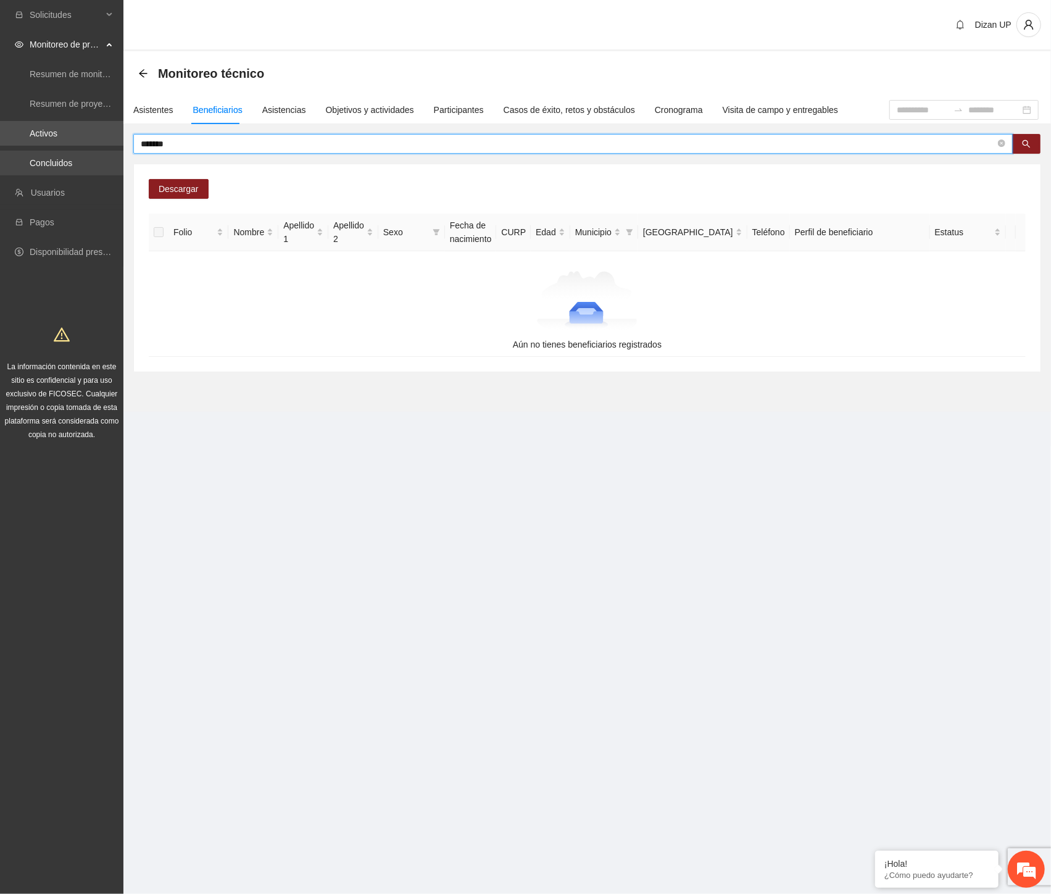
drag, startPoint x: 254, startPoint y: 139, endPoint x: 9, endPoint y: 156, distance: 245.0
click at [9, 156] on section "Solicitudes Monitoreo de proyectos Resumen de monitoreo Resumen de proyectos ap…" at bounding box center [525, 447] width 1051 height 894
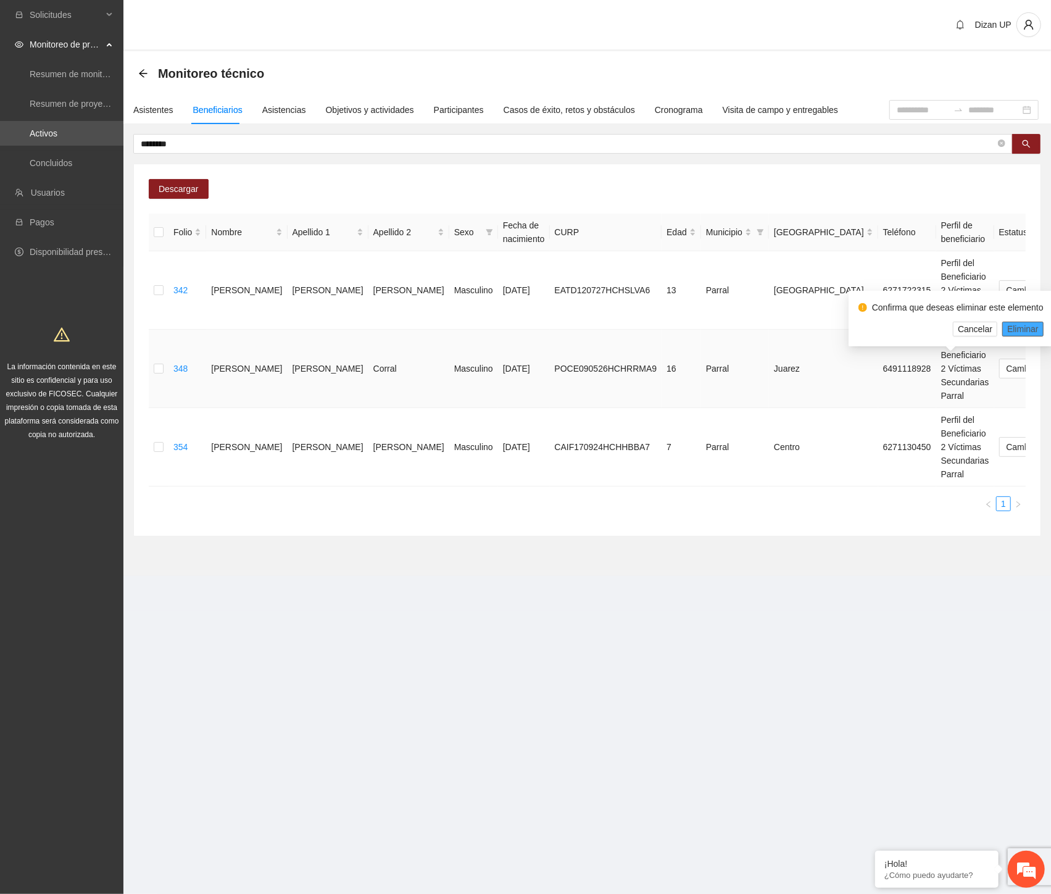
click at [1021, 326] on span "Eliminar" at bounding box center [1022, 329] width 31 height 14
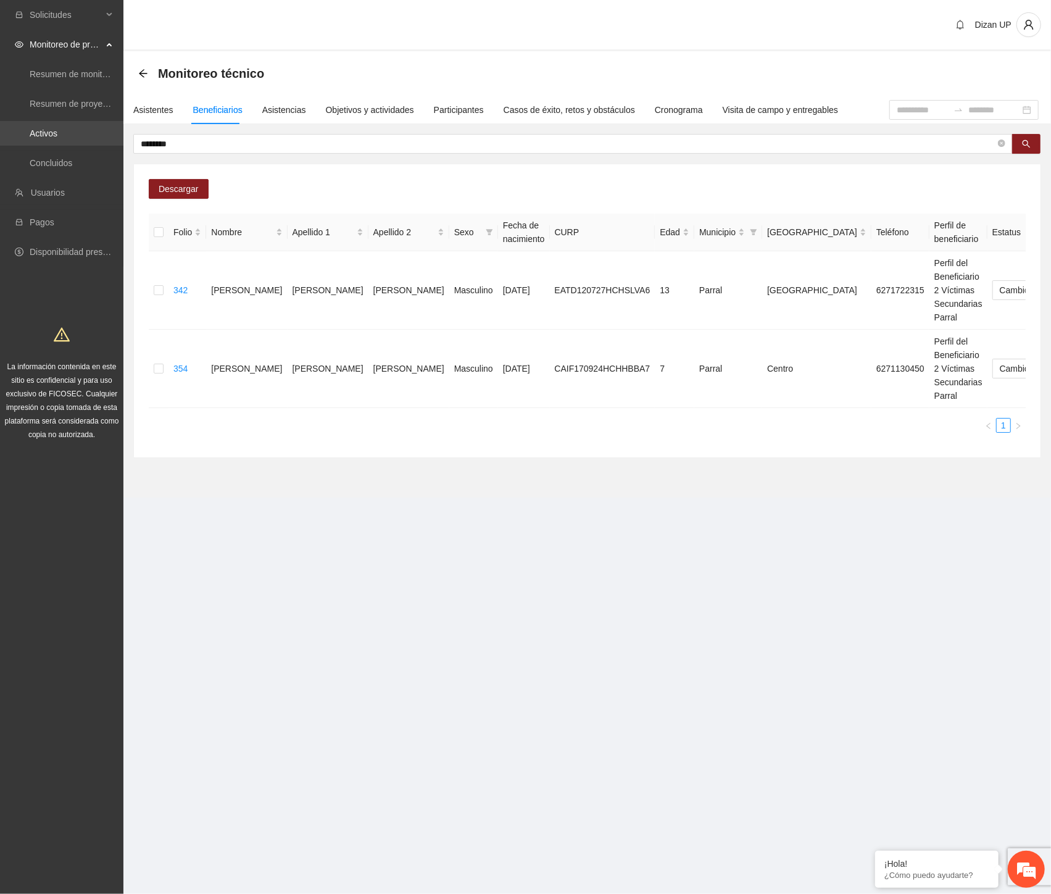
drag, startPoint x: 243, startPoint y: 142, endPoint x: 56, endPoint y: 139, distance: 187.7
click at [56, 139] on section "Solicitudes Monitoreo de proyectos Resumen de monitoreo Resumen de proyectos ap…" at bounding box center [525, 447] width 1051 height 894
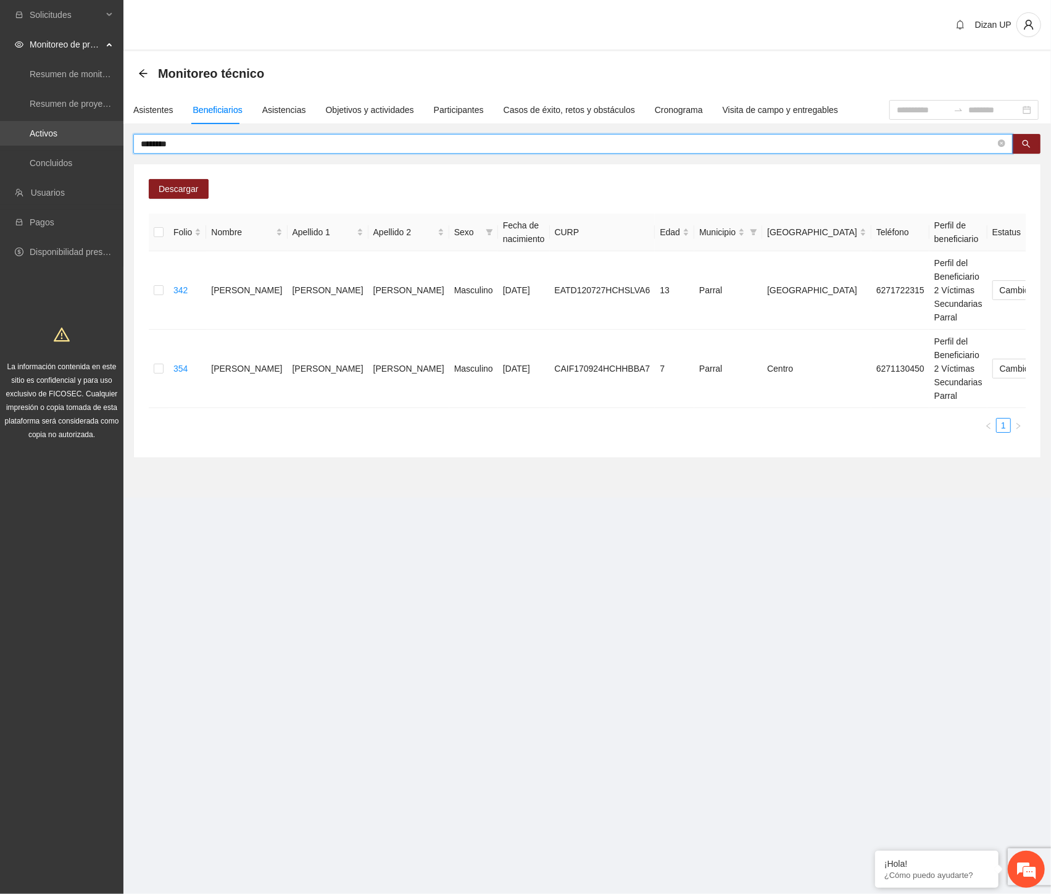
type input "*"
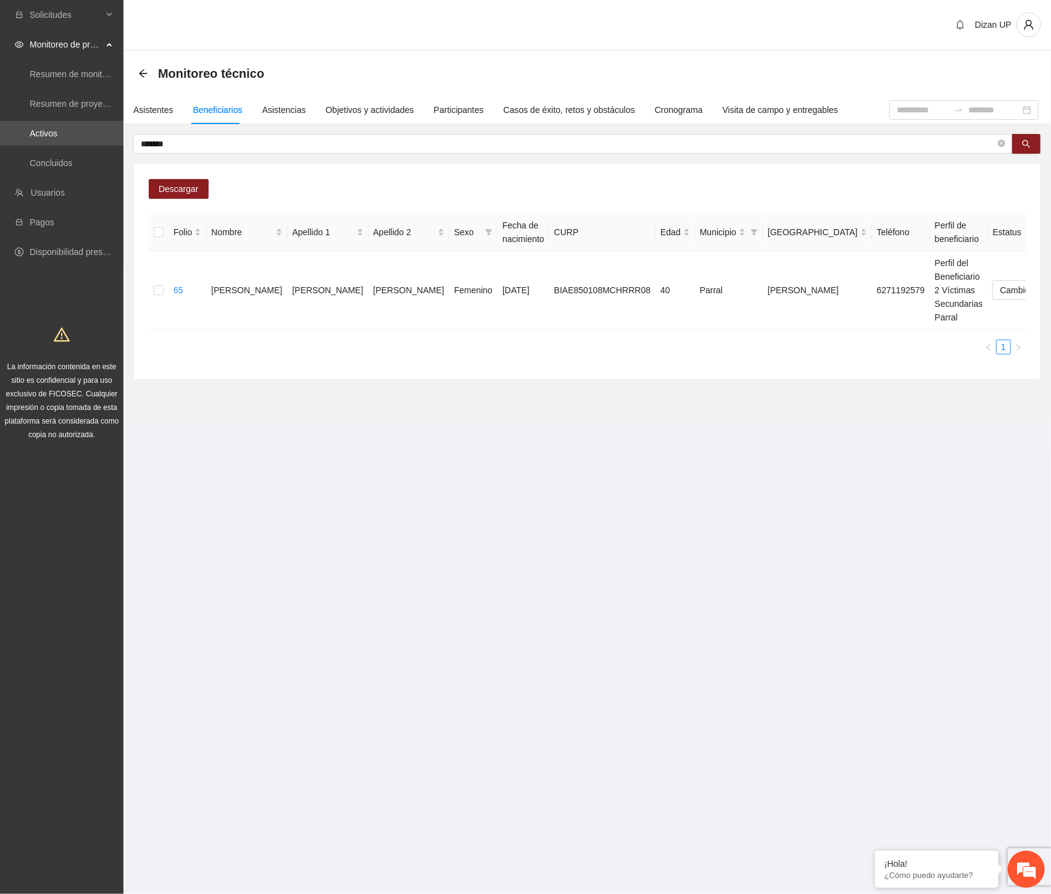
click at [285, 353] on ul "1" at bounding box center [587, 346] width 877 height 15
drag, startPoint x: 546, startPoint y: 333, endPoint x: 661, endPoint y: 310, distance: 117.8
click at [546, 333] on div "Folio Nombre Apellido 1 Apellido 2 Sexo Fecha de nacimiento CURP Edad Municipio…" at bounding box center [587, 284] width 877 height 141
click at [1022, 249] on span "Eliminar" at bounding box center [1022, 251] width 31 height 14
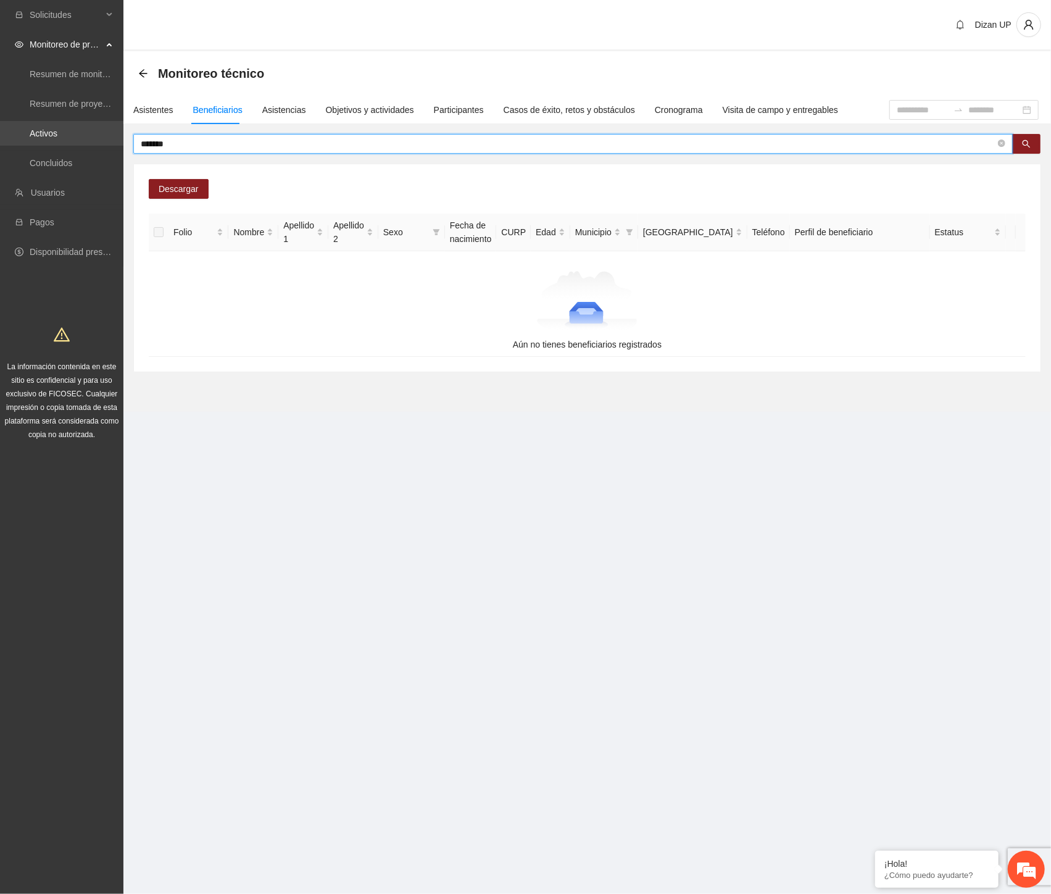
drag, startPoint x: 186, startPoint y: 142, endPoint x: 41, endPoint y: 143, distance: 145.7
click at [41, 143] on section "Solicitudes Monitoreo de proyectos Resumen de monitoreo Resumen de proyectos ap…" at bounding box center [525, 447] width 1051 height 894
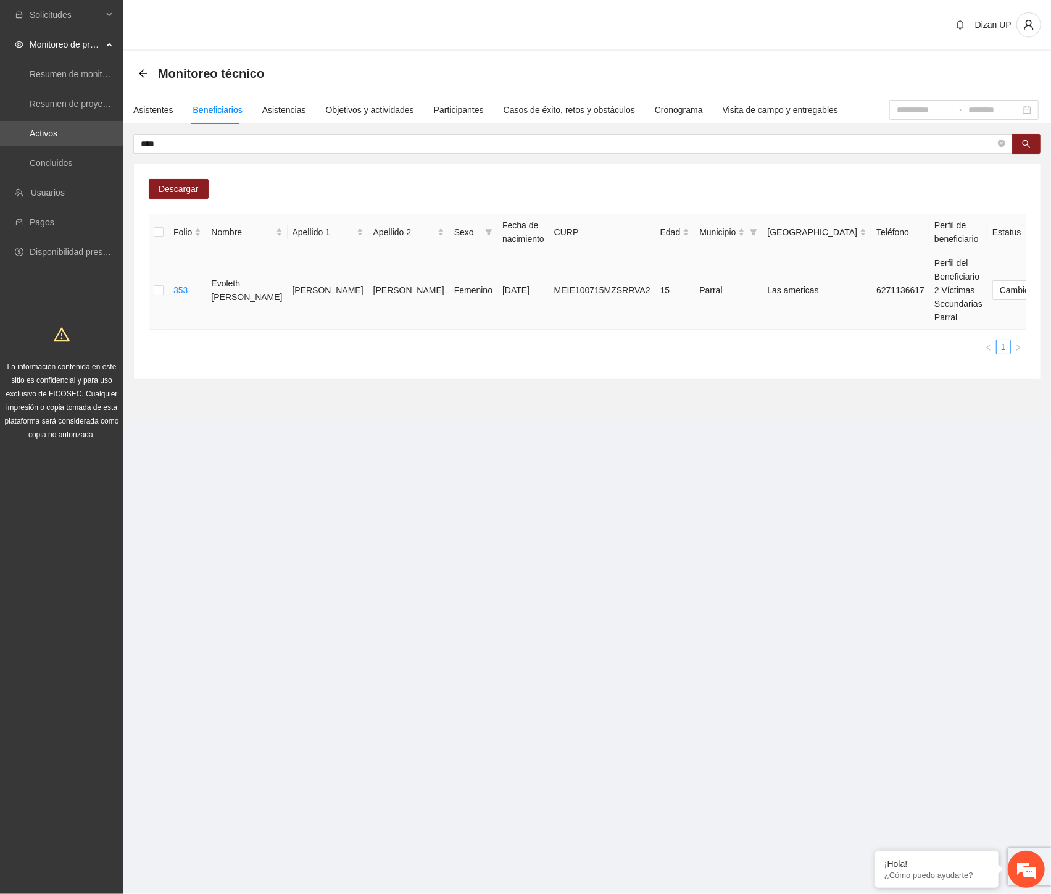
click at [1010, 244] on span "Eliminar" at bounding box center [1022, 251] width 31 height 14
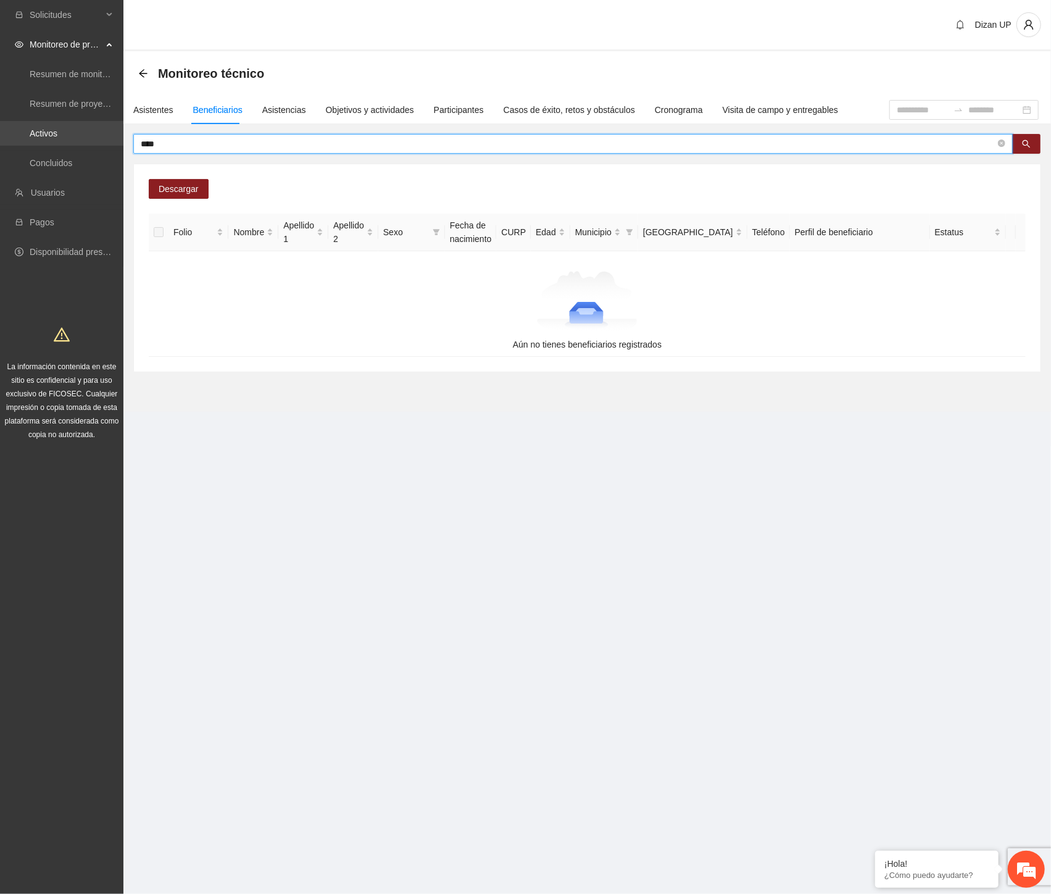
drag, startPoint x: 138, startPoint y: 140, endPoint x: 87, endPoint y: 142, distance: 50.6
click at [88, 142] on section "Solicitudes Monitoreo de proyectos Resumen de monitoreo Resumen de proyectos ap…" at bounding box center [525, 447] width 1051 height 894
type input "*"
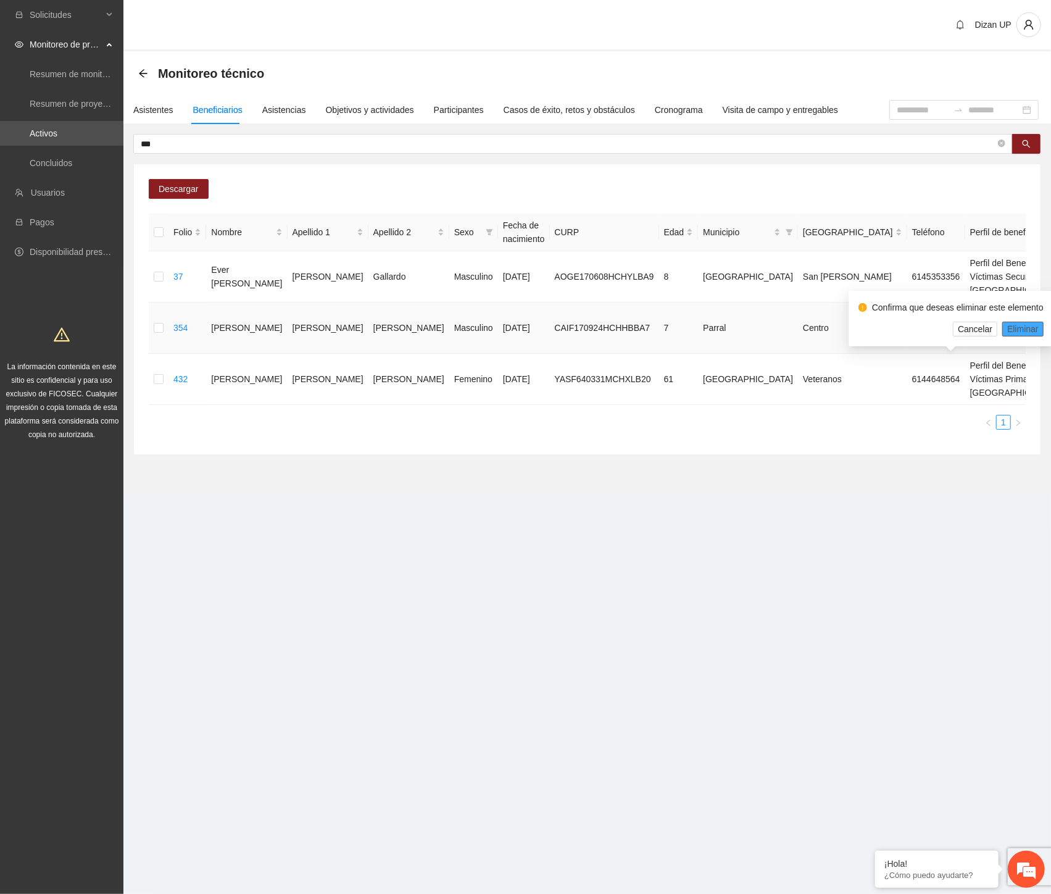
click at [1007, 325] on span "Eliminar" at bounding box center [1022, 329] width 31 height 14
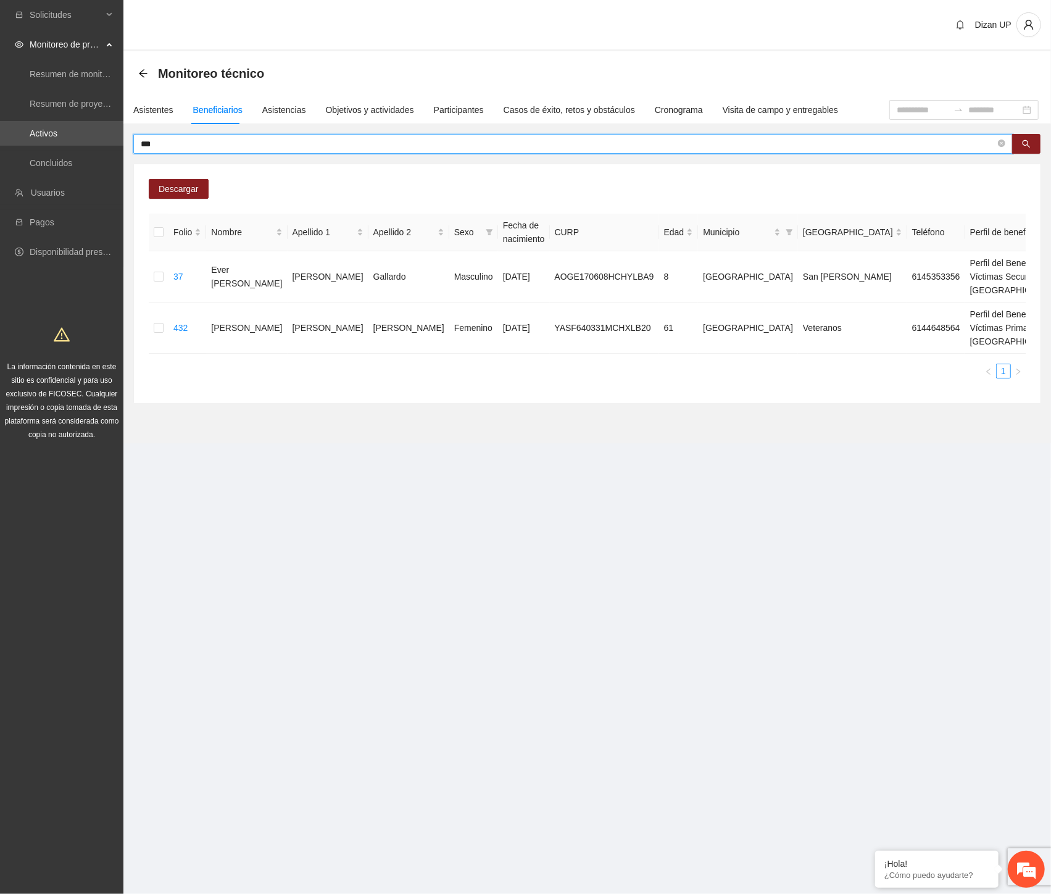
click at [159, 139] on input "***" at bounding box center [568, 144] width 855 height 14
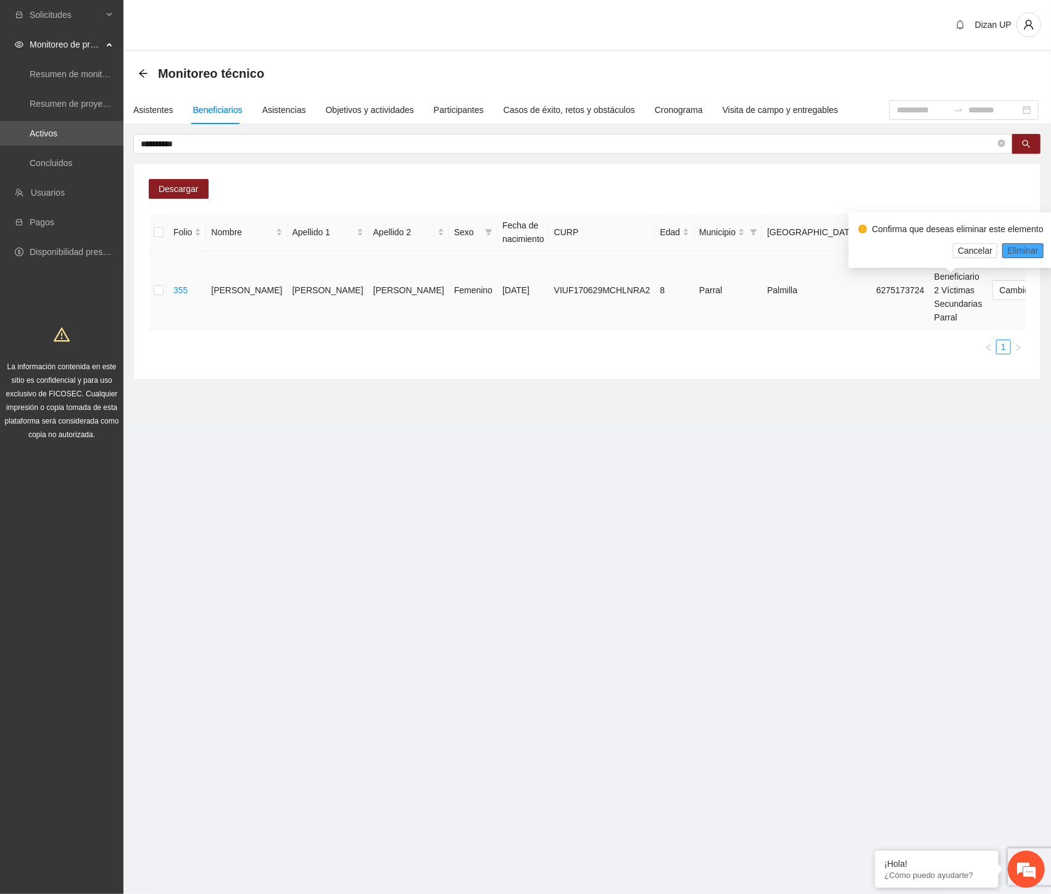
click at [1010, 250] on span "Eliminar" at bounding box center [1022, 251] width 31 height 14
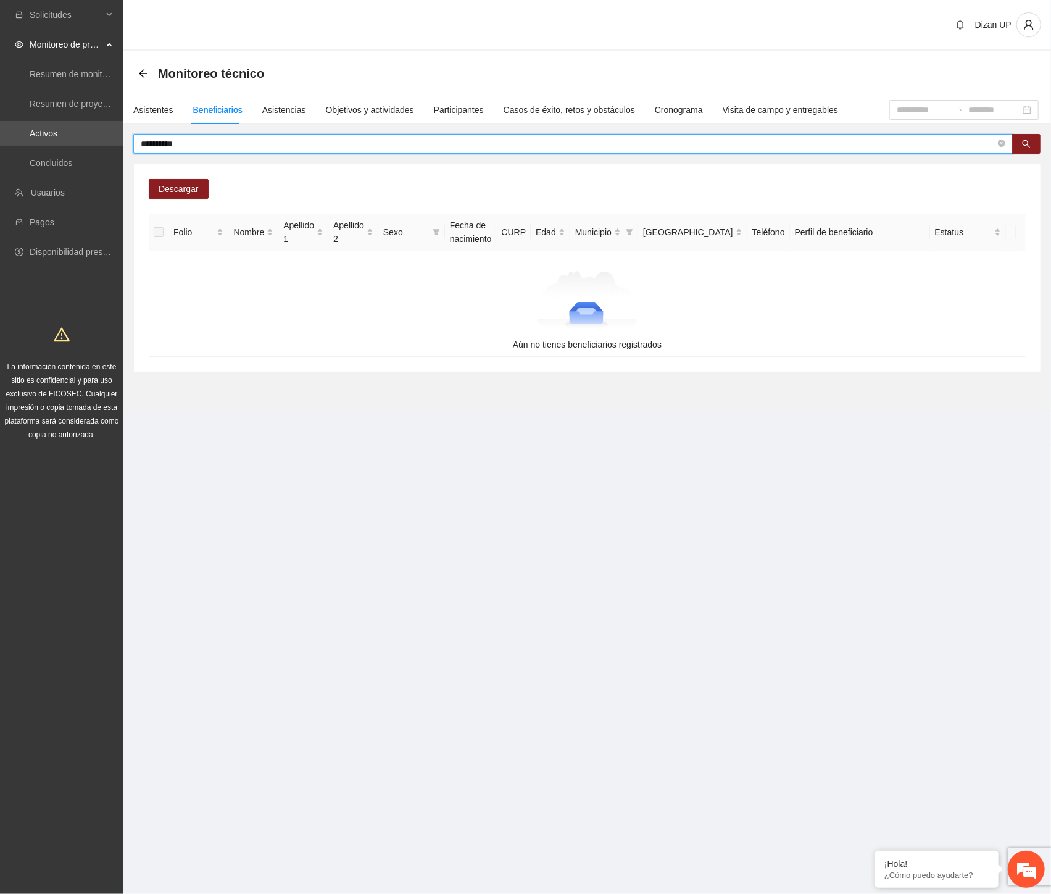
click at [261, 139] on input "**********" at bounding box center [568, 144] width 855 height 14
click at [237, 142] on input "**********" at bounding box center [568, 144] width 855 height 14
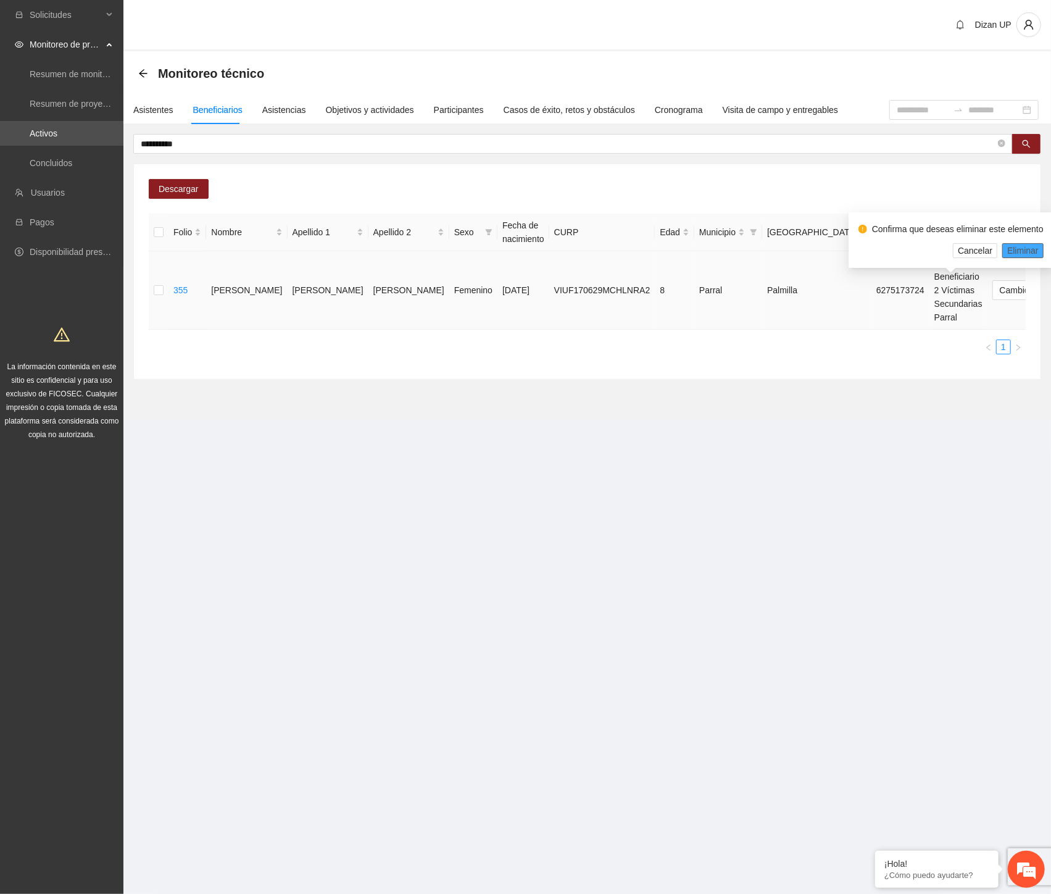
click at [1022, 244] on span "Eliminar" at bounding box center [1022, 251] width 31 height 14
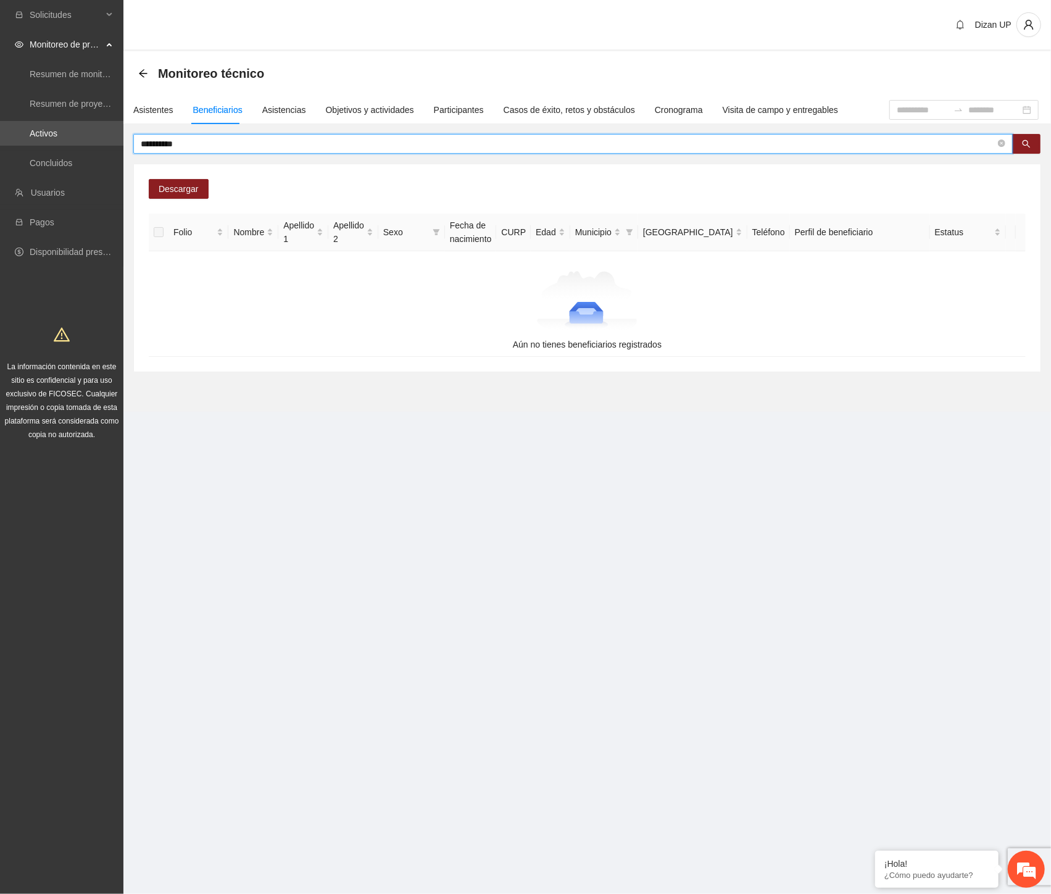
drag, startPoint x: 221, startPoint y: 136, endPoint x: 1, endPoint y: 146, distance: 220.6
click at [1, 146] on section "**********" at bounding box center [525, 447] width 1051 height 894
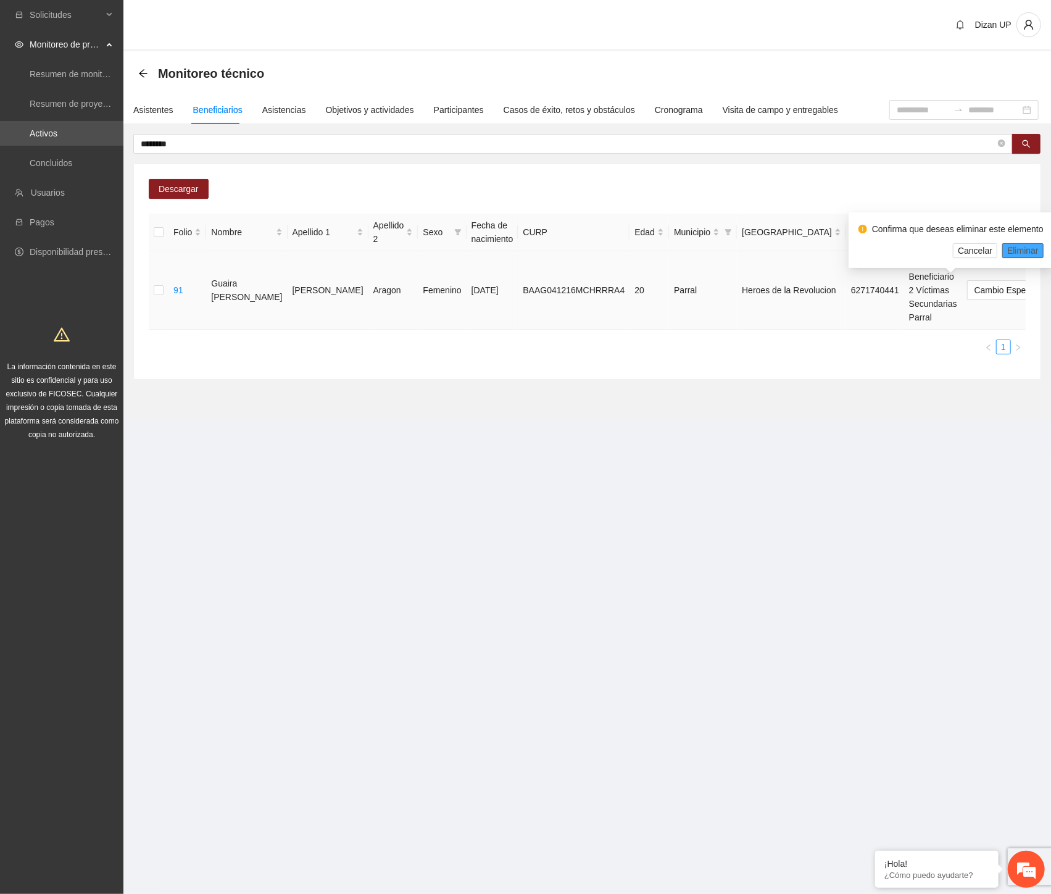
click at [1033, 249] on span "Eliminar" at bounding box center [1022, 251] width 31 height 14
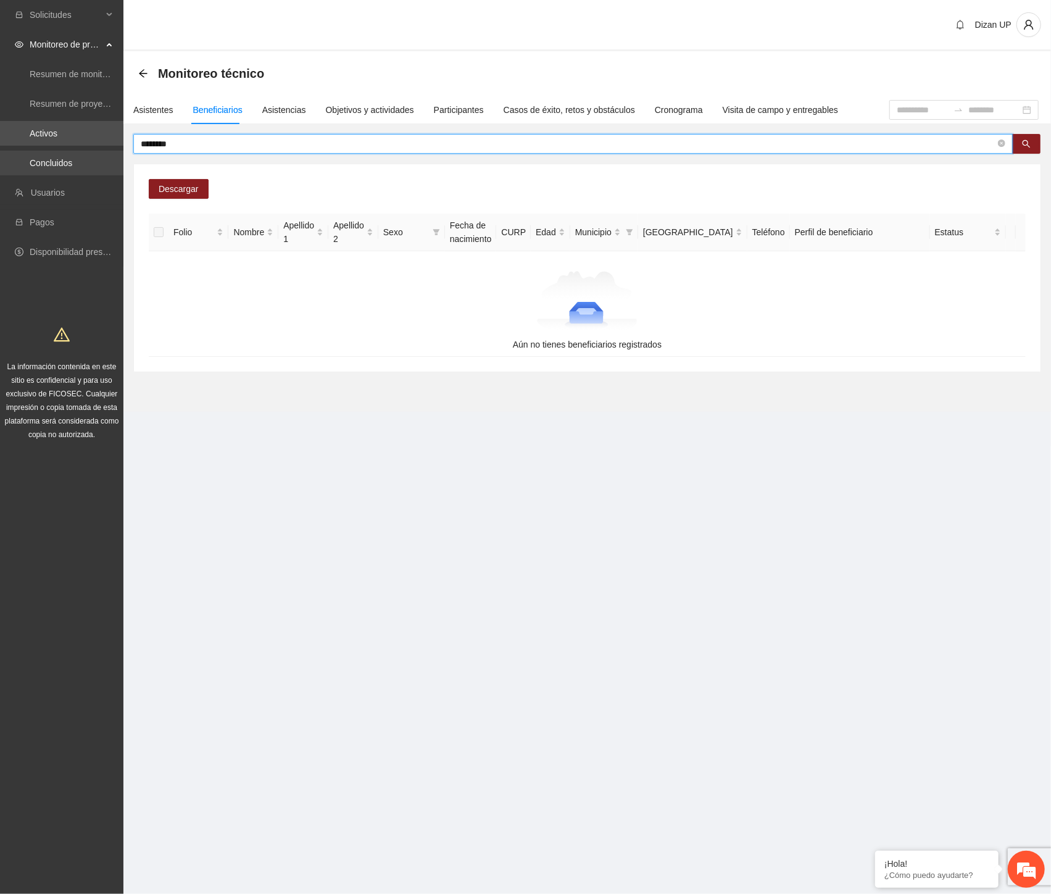
drag, startPoint x: 201, startPoint y: 145, endPoint x: 48, endPoint y: 152, distance: 153.2
click at [49, 152] on section "Solicitudes Monitoreo de proyectos Resumen de monitoreo Resumen de proyectos ap…" at bounding box center [525, 447] width 1051 height 894
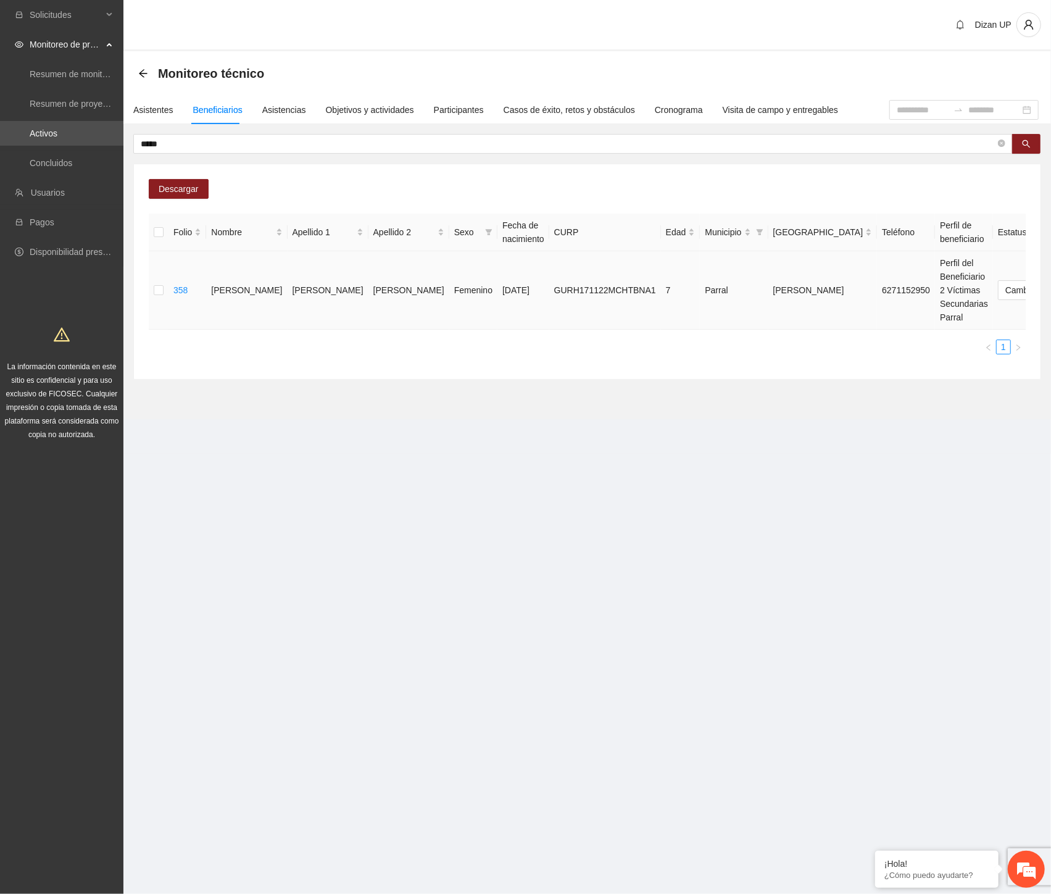
click at [1019, 246] on span "Eliminar" at bounding box center [1022, 251] width 31 height 14
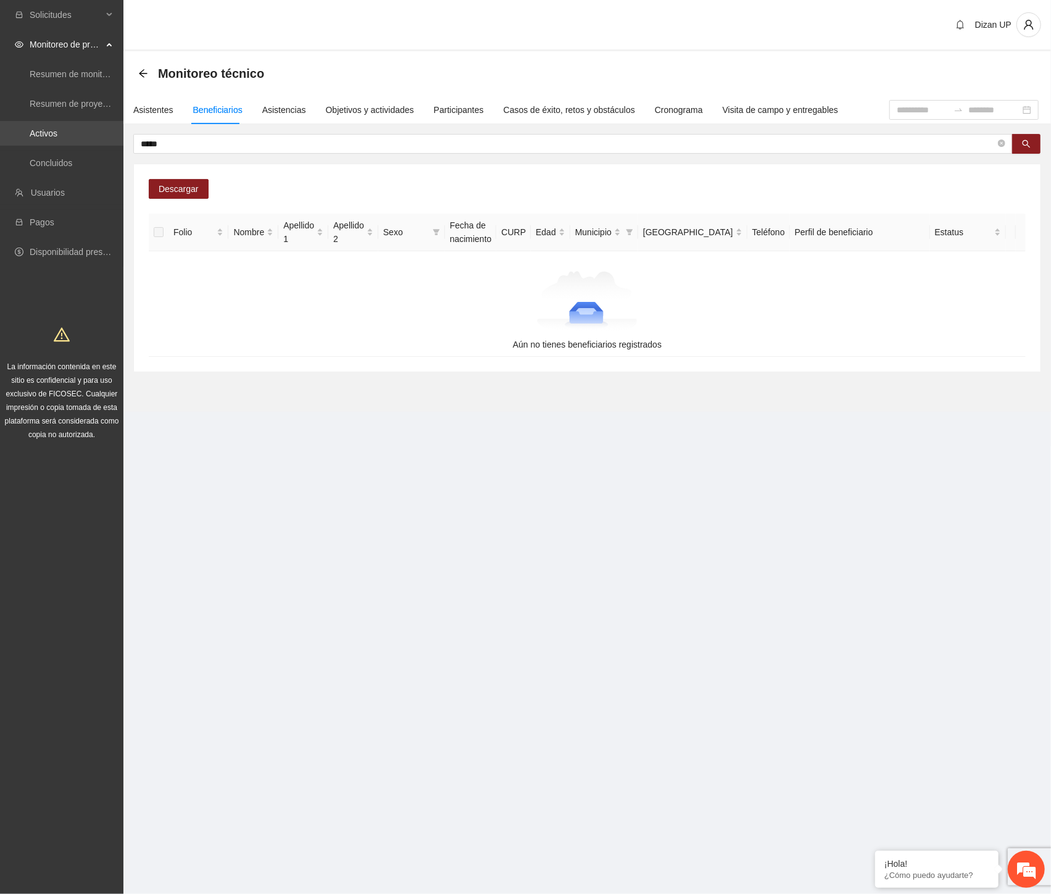
drag, startPoint x: 201, startPoint y: 142, endPoint x: 23, endPoint y: 144, distance: 177.8
click at [23, 144] on section "Solicitudes Monitoreo de proyectos Resumen de monitoreo Resumen de proyectos ap…" at bounding box center [525, 447] width 1051 height 894
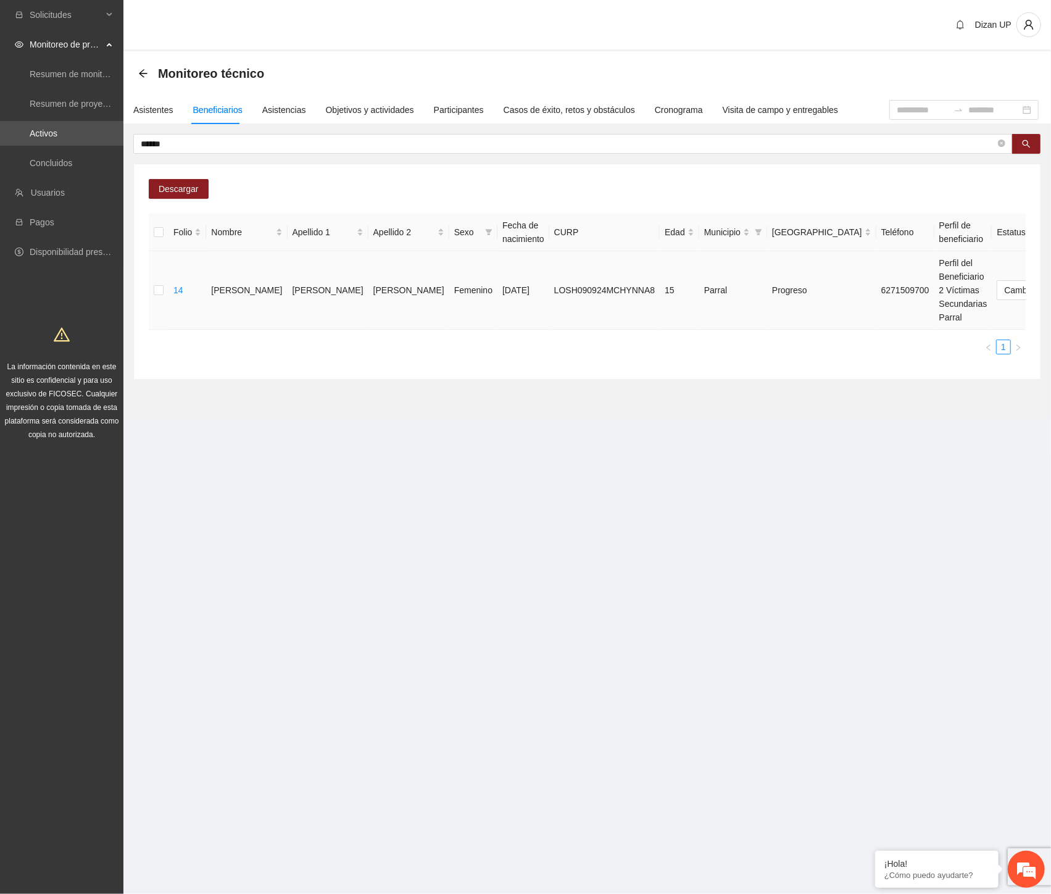
click at [1028, 249] on span "Eliminar" at bounding box center [1022, 251] width 31 height 14
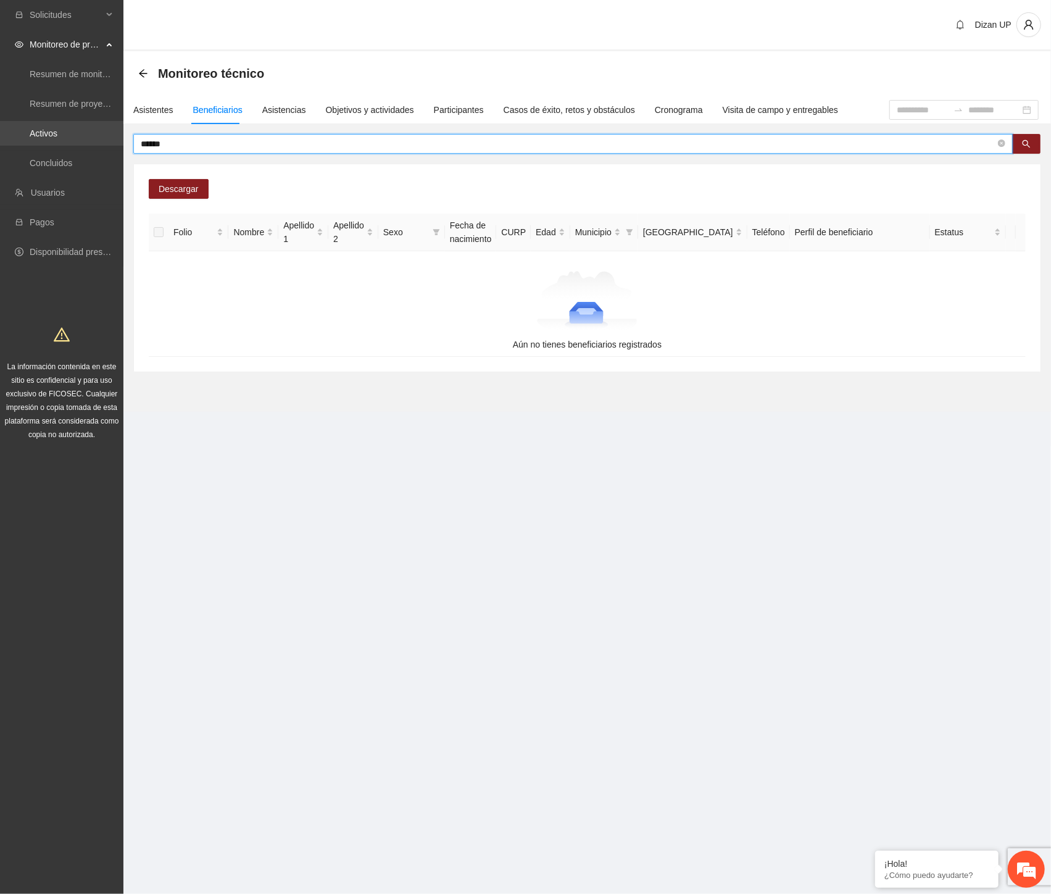
drag, startPoint x: 111, startPoint y: 141, endPoint x: 4, endPoint y: 139, distance: 107.4
click at [4, 139] on section "Solicitudes Monitoreo de proyectos Resumen de monitoreo Resumen de proyectos ap…" at bounding box center [525, 447] width 1051 height 894
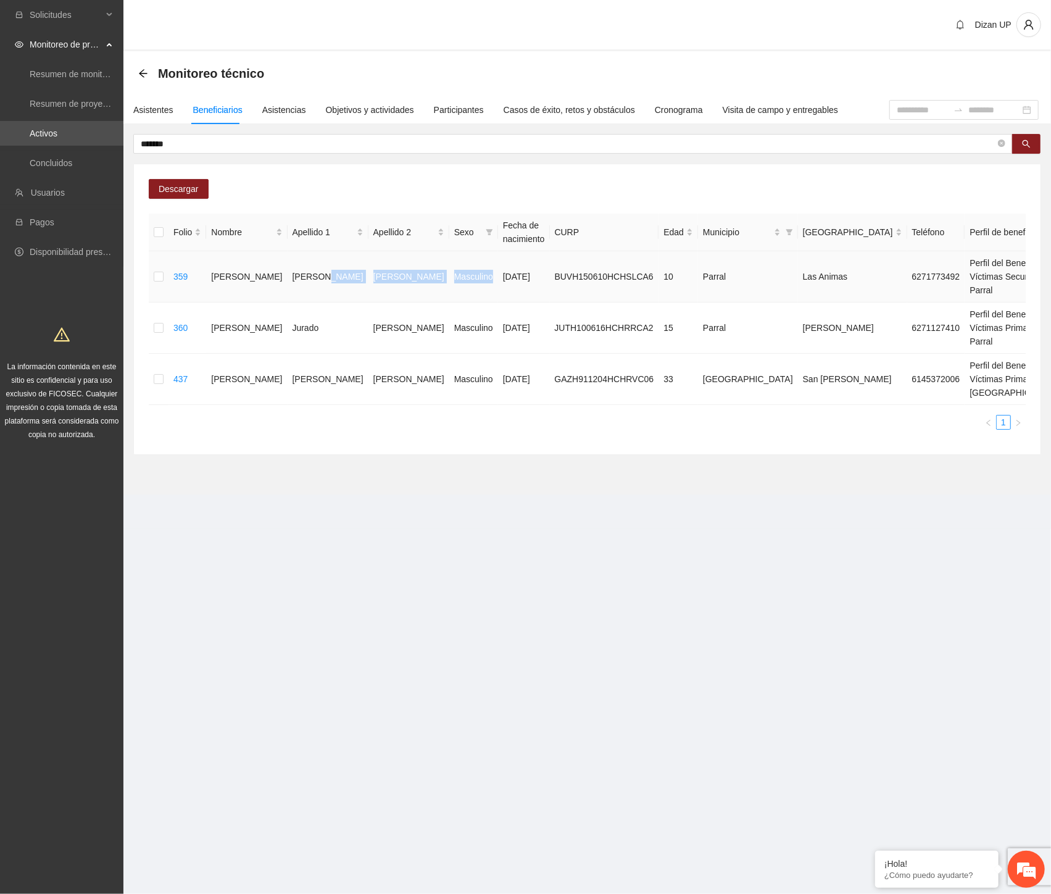
drag, startPoint x: 288, startPoint y: 292, endPoint x: 409, endPoint y: 293, distance: 121.6
click at [409, 293] on tr "359 [PERSON_NAME] Masculino [DATE] BUVH150610HCHSLCA6 10 Parral Las Animas 6271…" at bounding box center [701, 276] width 1105 height 51
click at [1028, 247] on span "Eliminar" at bounding box center [1022, 251] width 31 height 14
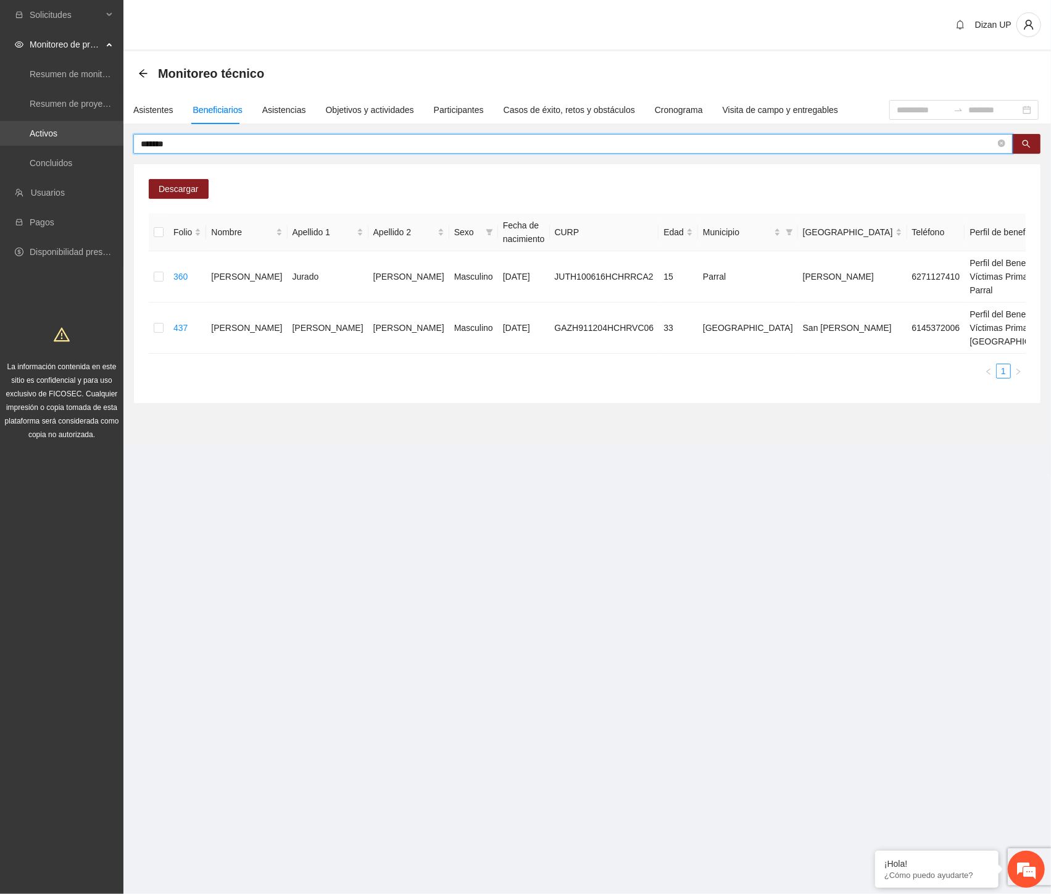
drag, startPoint x: 130, startPoint y: 142, endPoint x: 62, endPoint y: 143, distance: 67.3
click at [62, 142] on section "Solicitudes Monitoreo de proyectos Resumen de monitoreo Resumen de proyectos ap…" at bounding box center [525, 447] width 1051 height 894
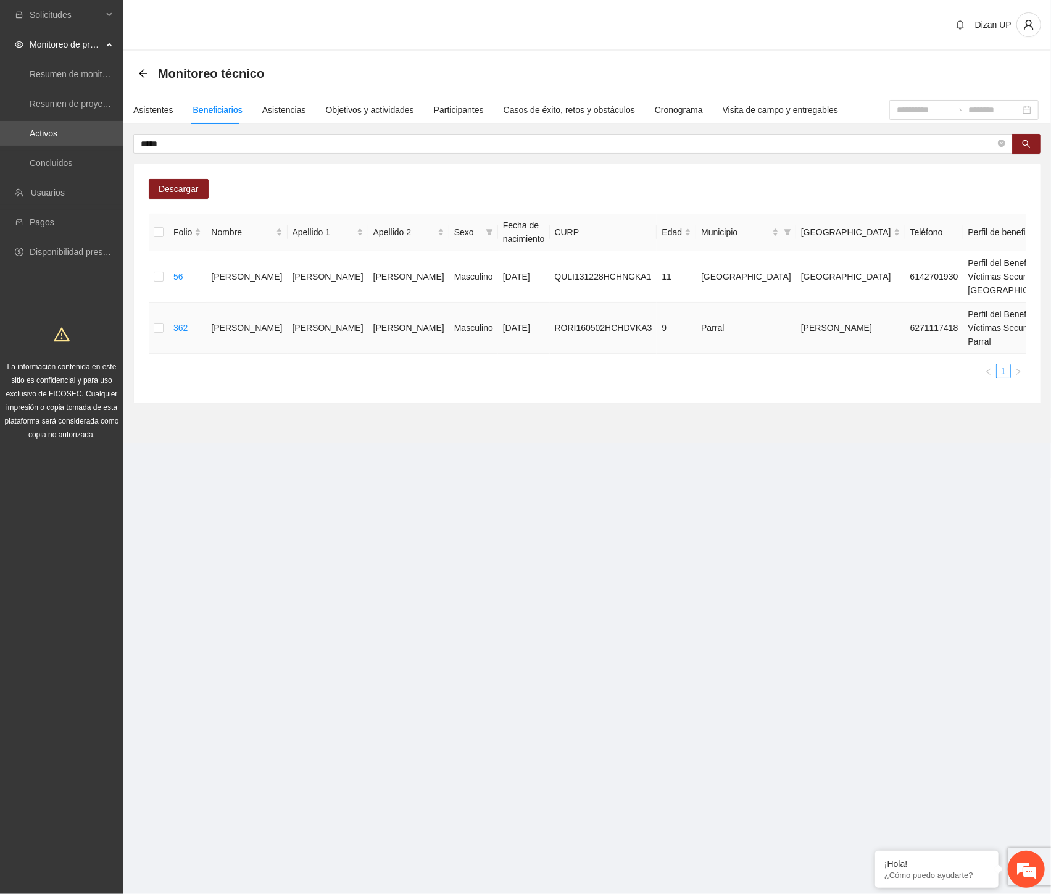
click at [368, 354] on td "[PERSON_NAME]" at bounding box center [408, 327] width 81 height 51
drag, startPoint x: 1012, startPoint y: 325, endPoint x: 1046, endPoint y: 325, distance: 33.9
click at [1013, 325] on span "Eliminar" at bounding box center [1022, 329] width 31 height 14
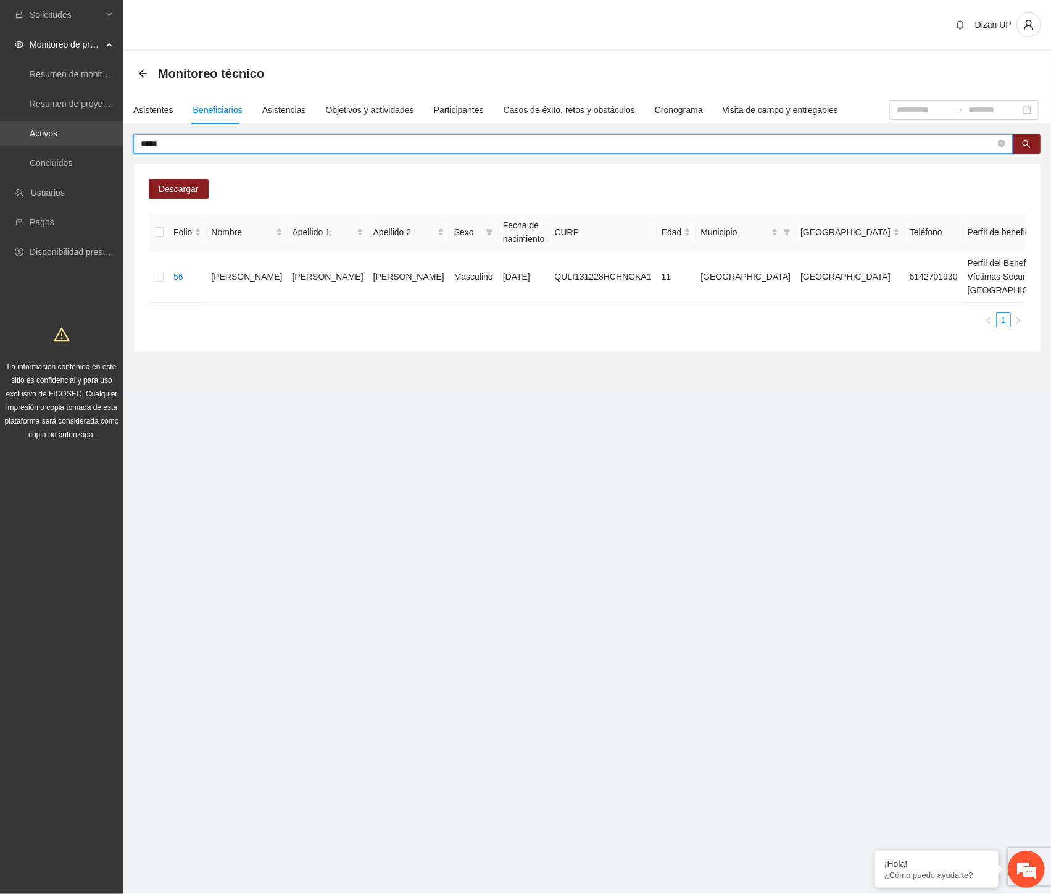
drag, startPoint x: 167, startPoint y: 144, endPoint x: 48, endPoint y: 139, distance: 118.6
click at [48, 139] on section "Solicitudes Monitoreo de proyectos Resumen de monitoreo Resumen de proyectos ap…" at bounding box center [525, 447] width 1051 height 894
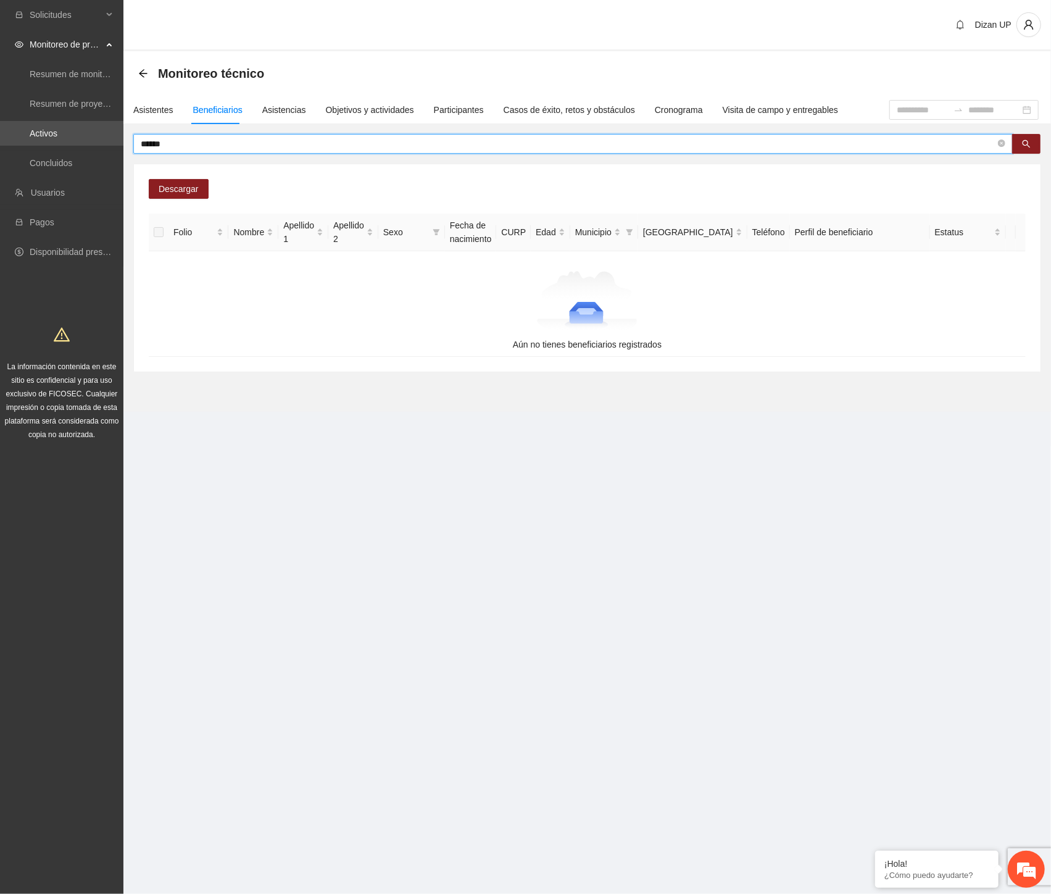
click at [145, 142] on input "******" at bounding box center [568, 144] width 855 height 14
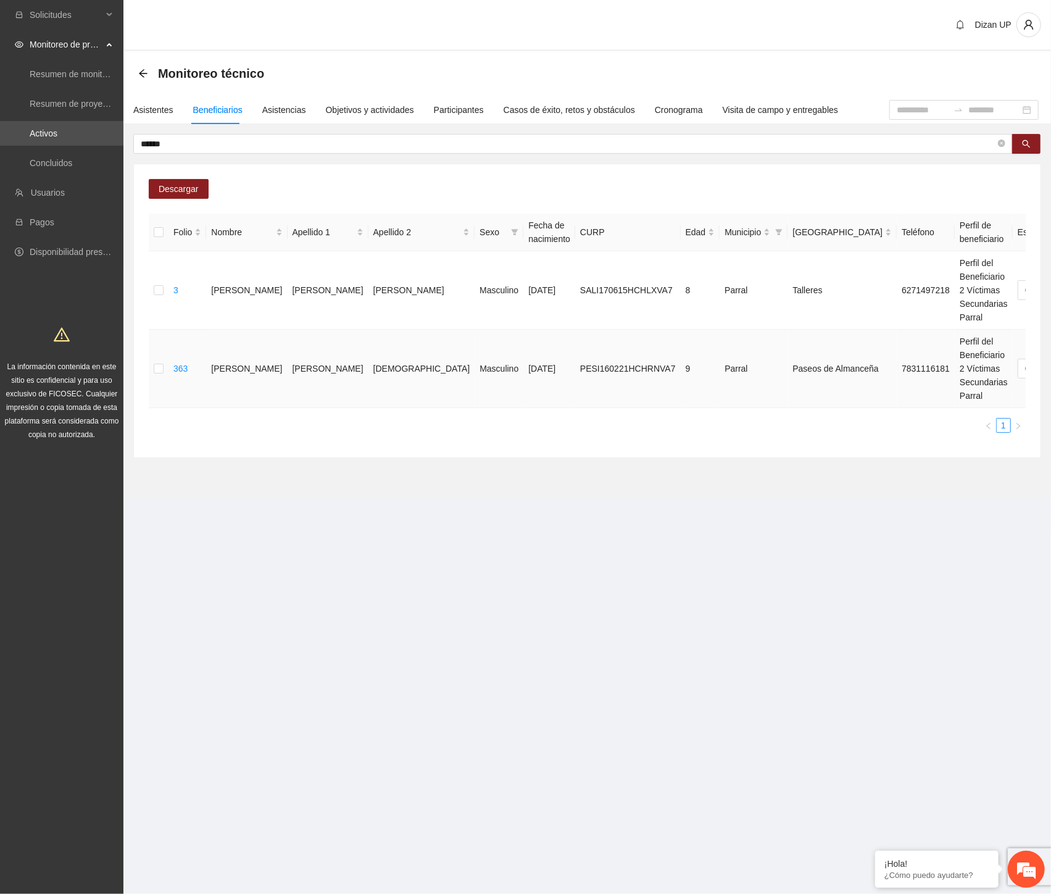
click at [520, 409] on div "Folio Nombre Apellido 1 Apellido 2 Sexo Fecha de nacimiento CURP Edad Municipio…" at bounding box center [587, 323] width 877 height 219
click at [1020, 255] on span "Eliminar" at bounding box center [1022, 251] width 31 height 14
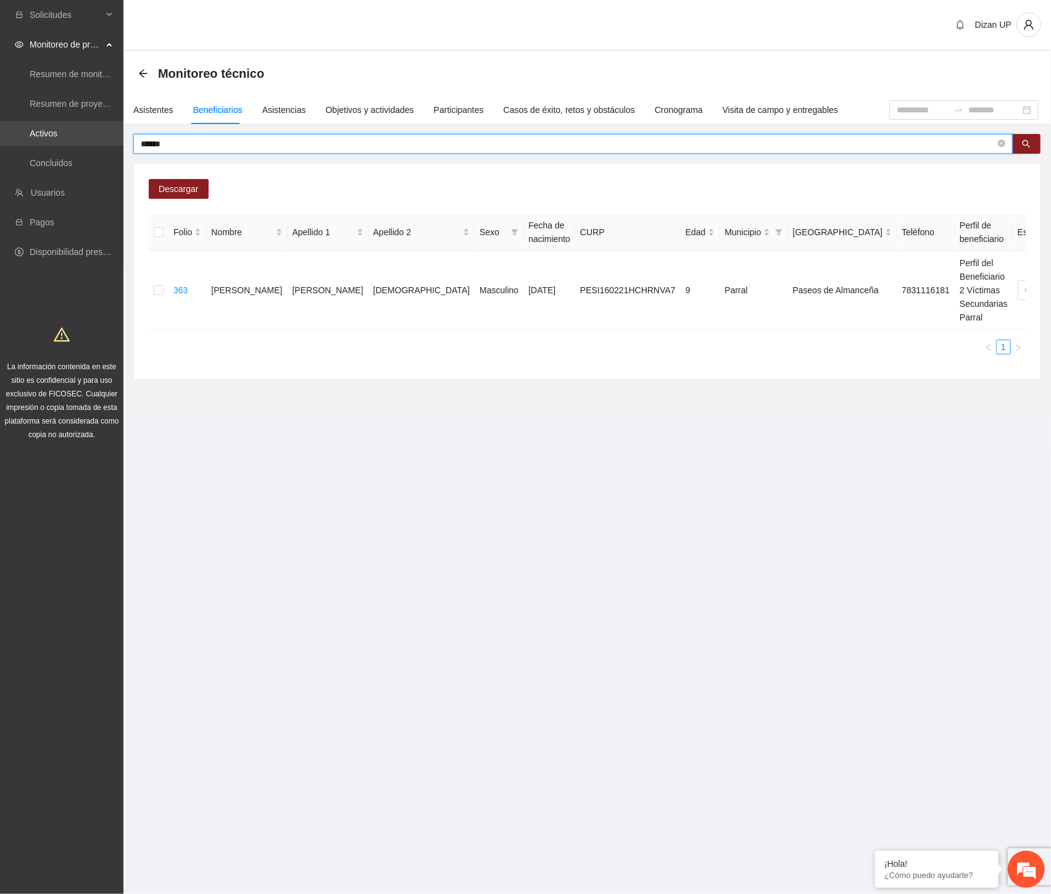
drag, startPoint x: 202, startPoint y: 140, endPoint x: 95, endPoint y: 143, distance: 107.4
click at [95, 143] on section "Solicitudes Monitoreo de proyectos Resumen de monitoreo Resumen de proyectos ap…" at bounding box center [525, 447] width 1051 height 894
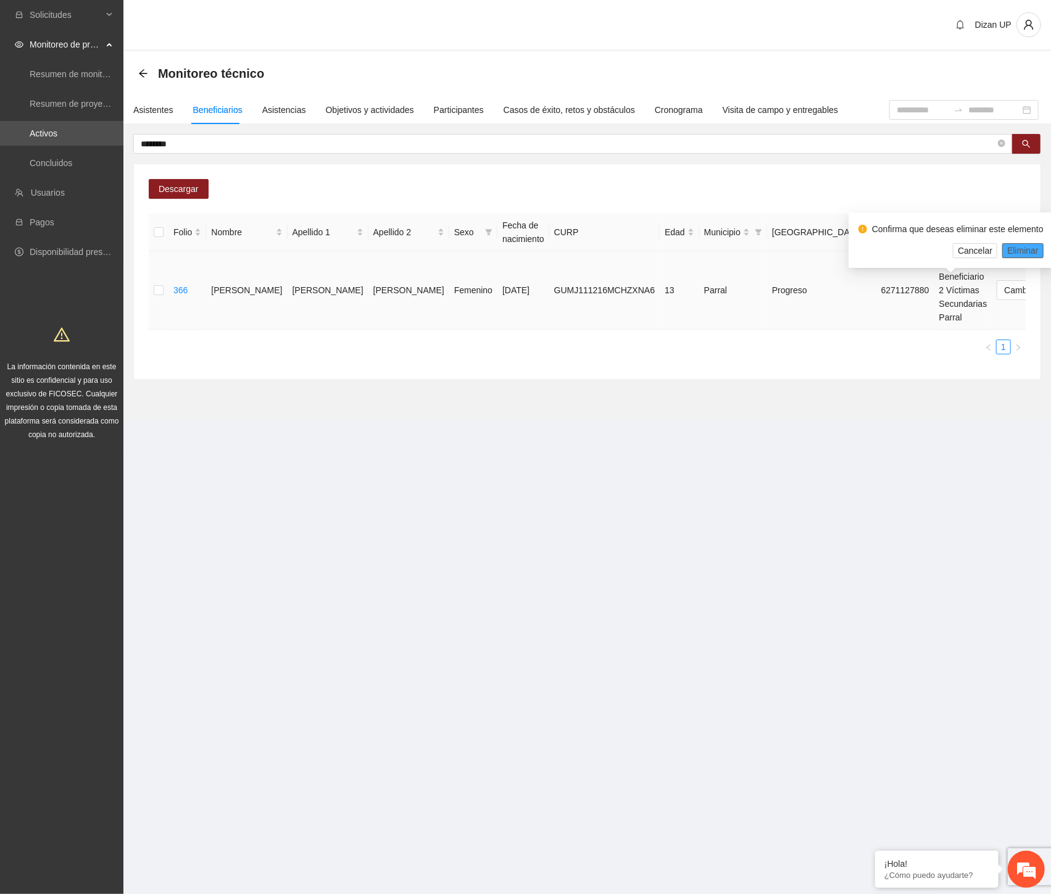
click at [1022, 249] on span "Eliminar" at bounding box center [1022, 251] width 31 height 14
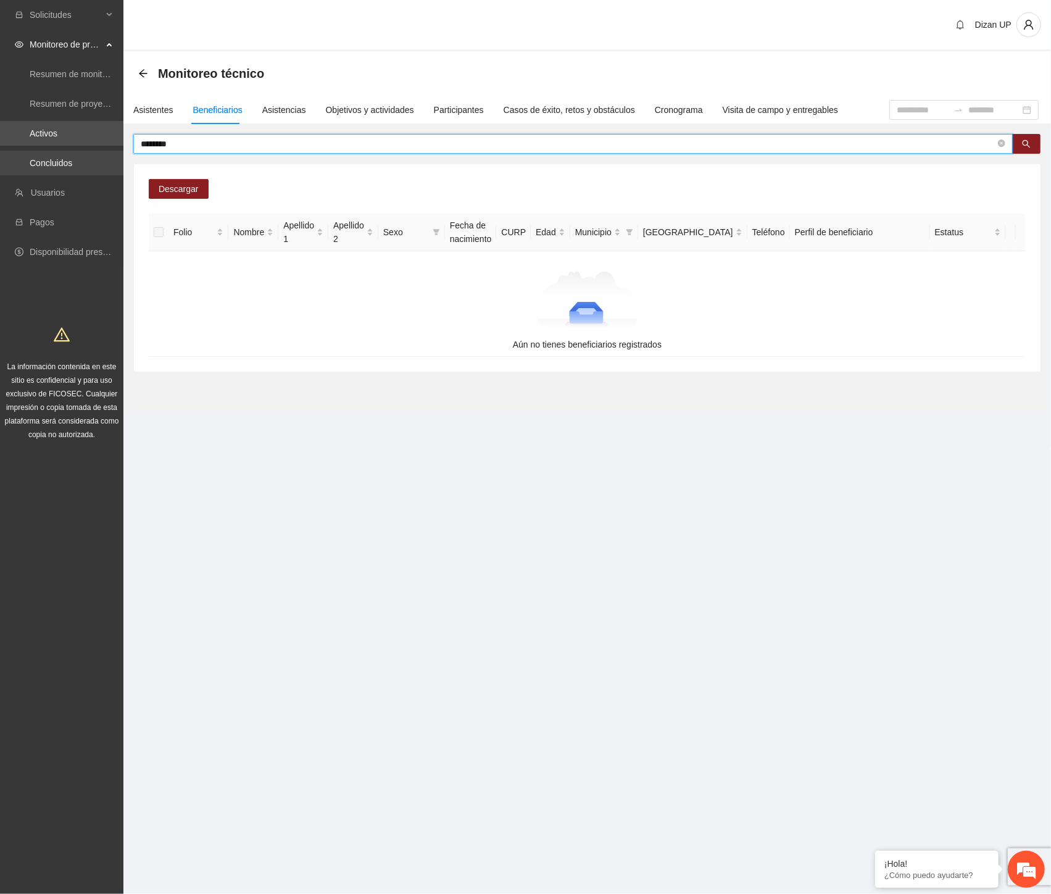
drag, startPoint x: 192, startPoint y: 145, endPoint x: 65, endPoint y: 150, distance: 127.2
click at [65, 150] on section "Solicitudes Monitoreo de proyectos Resumen de monitoreo Resumen de proyectos ap…" at bounding box center [525, 447] width 1051 height 894
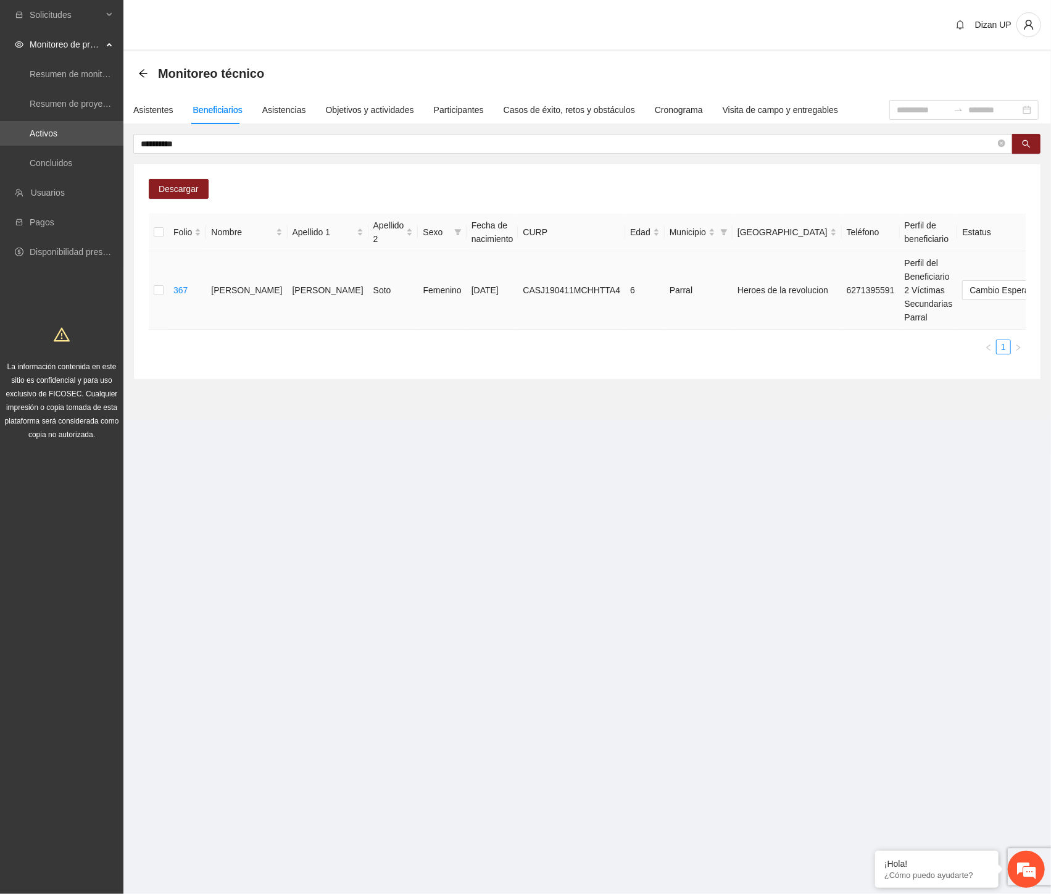
click at [467, 323] on td "[DATE]" at bounding box center [493, 290] width 52 height 78
click at [541, 307] on td "CASJ190411MCHHTTA4" at bounding box center [571, 290] width 107 height 78
click at [1020, 249] on span "Eliminar" at bounding box center [1022, 251] width 31 height 14
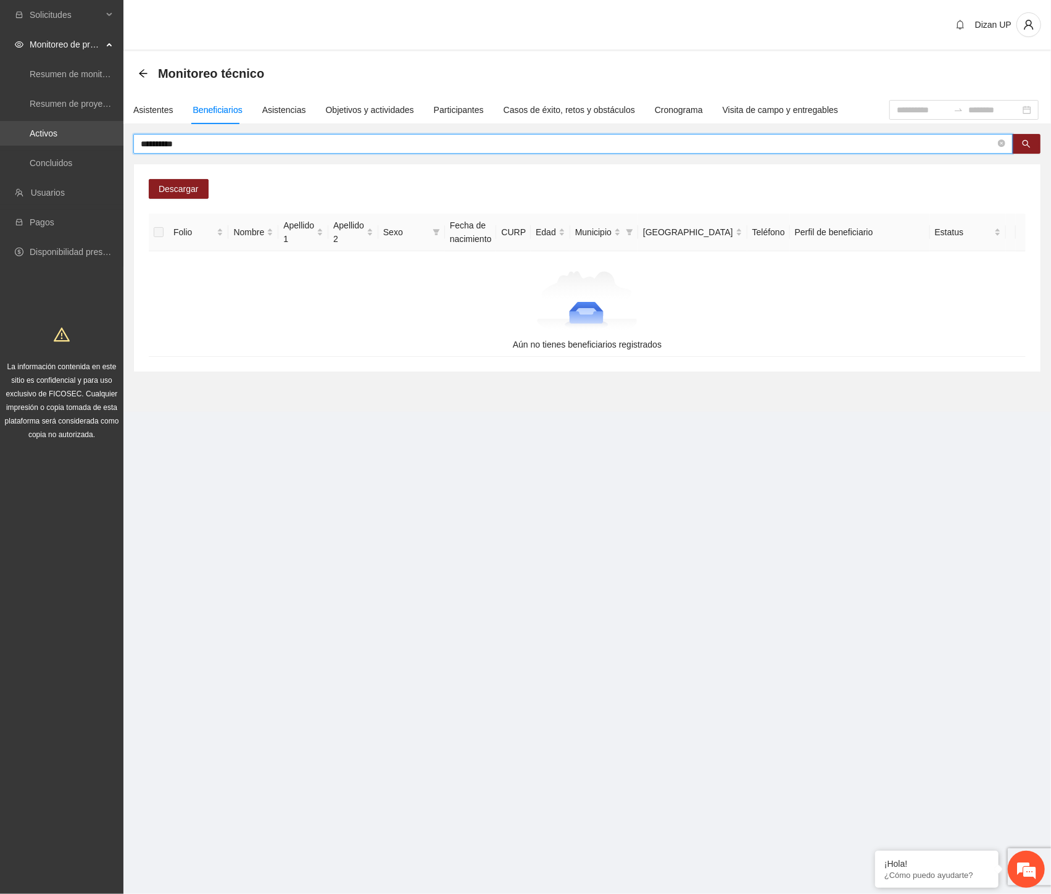
drag, startPoint x: 214, startPoint y: 142, endPoint x: 27, endPoint y: 145, distance: 186.4
click at [28, 144] on section "**********" at bounding box center [525, 447] width 1051 height 894
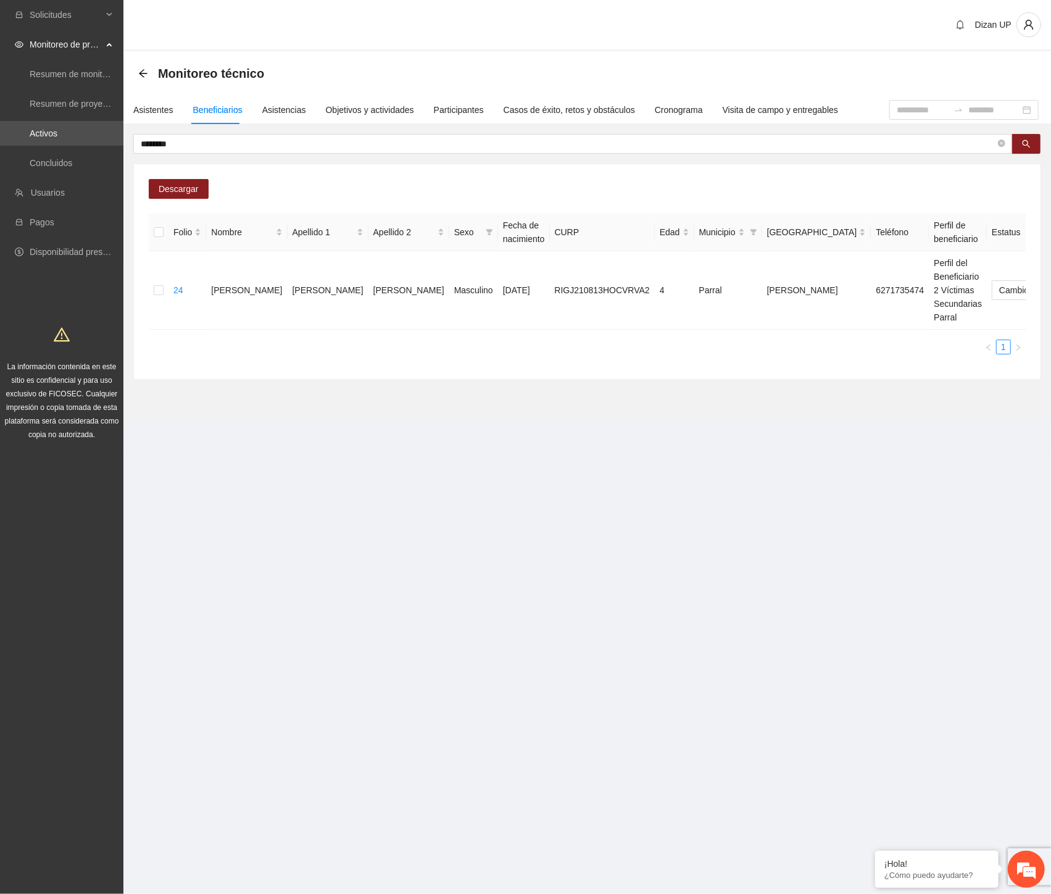
click at [397, 347] on ul "1" at bounding box center [587, 346] width 877 height 15
click at [1033, 250] on span "Eliminar" at bounding box center [1022, 251] width 31 height 14
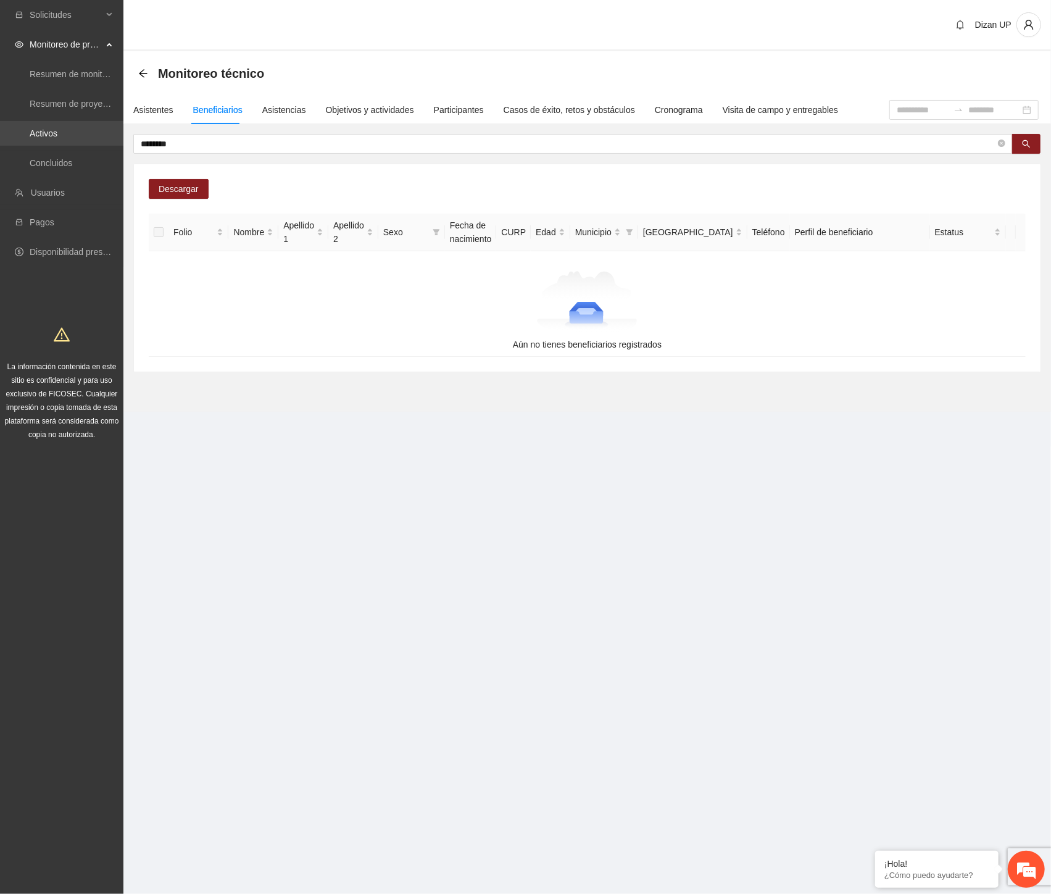
drag, startPoint x: 122, startPoint y: 144, endPoint x: 99, endPoint y: 143, distance: 22.8
click at [101, 143] on section "Solicitudes Monitoreo de proyectos Resumen de monitoreo Resumen de proyectos ap…" at bounding box center [525, 447] width 1051 height 894
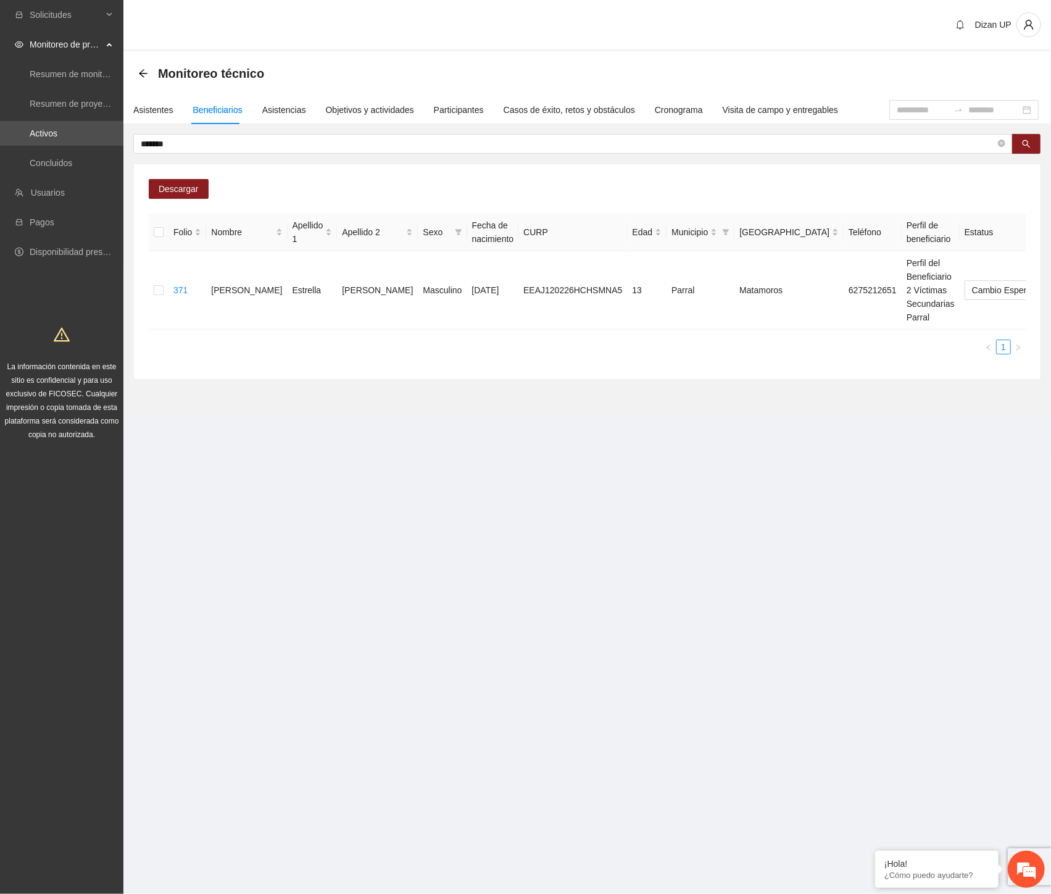
click at [417, 334] on div "Folio Nombre Apellido 1 Apellido 2 Sexo Fecha de nacimiento CURP Edad Municipio…" at bounding box center [587, 284] width 877 height 141
click at [1028, 251] on span "Eliminar" at bounding box center [1022, 251] width 31 height 14
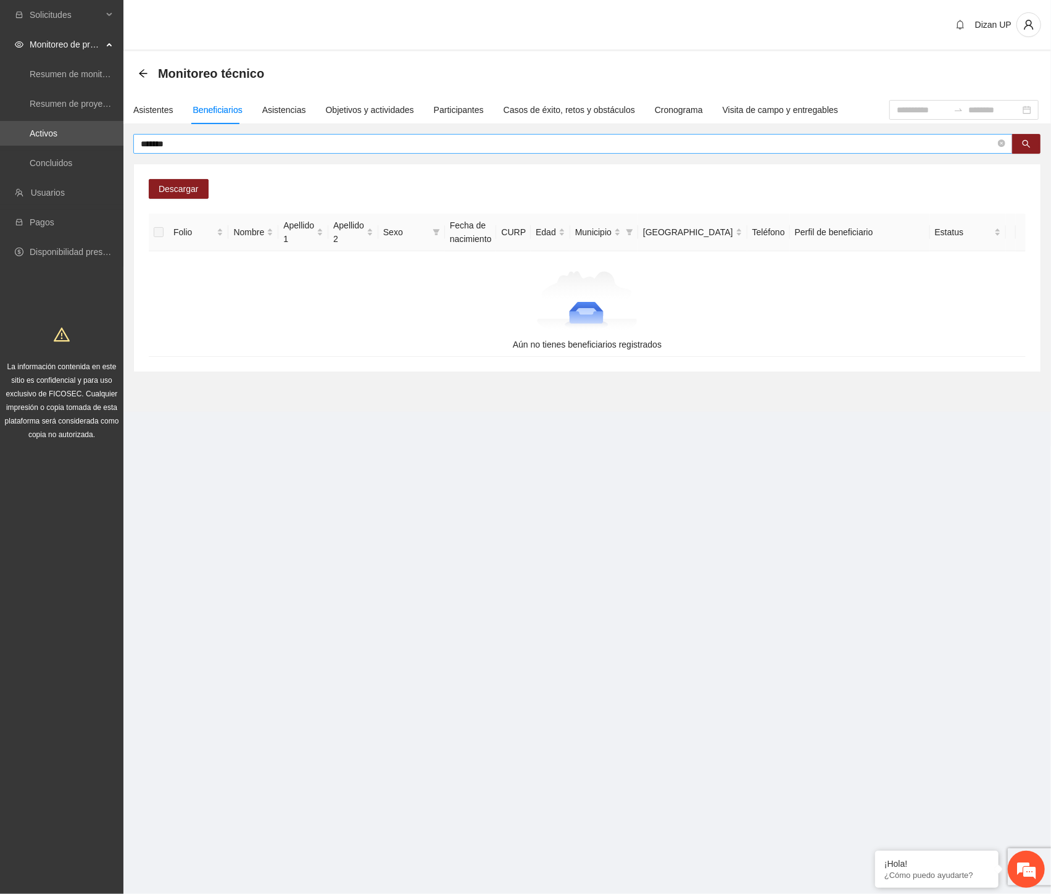
click at [202, 139] on input "*******" at bounding box center [568, 144] width 855 height 14
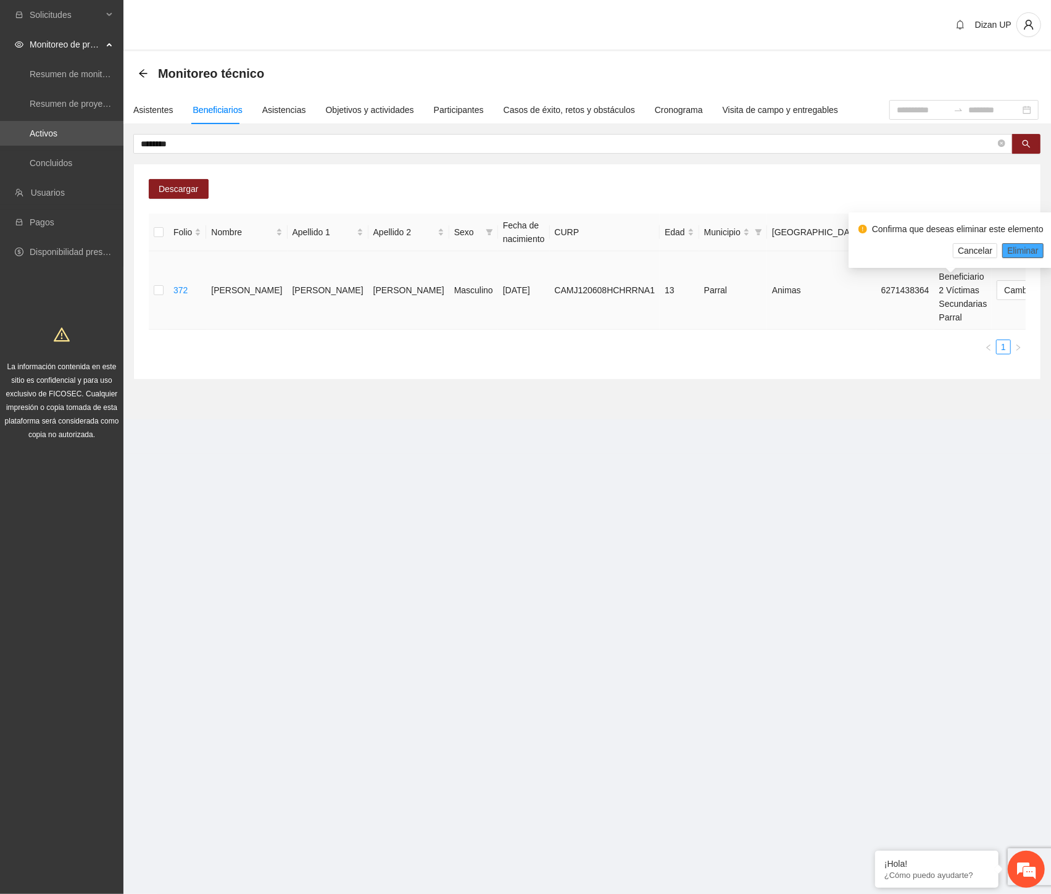
click at [1019, 254] on span "Eliminar" at bounding box center [1022, 251] width 31 height 14
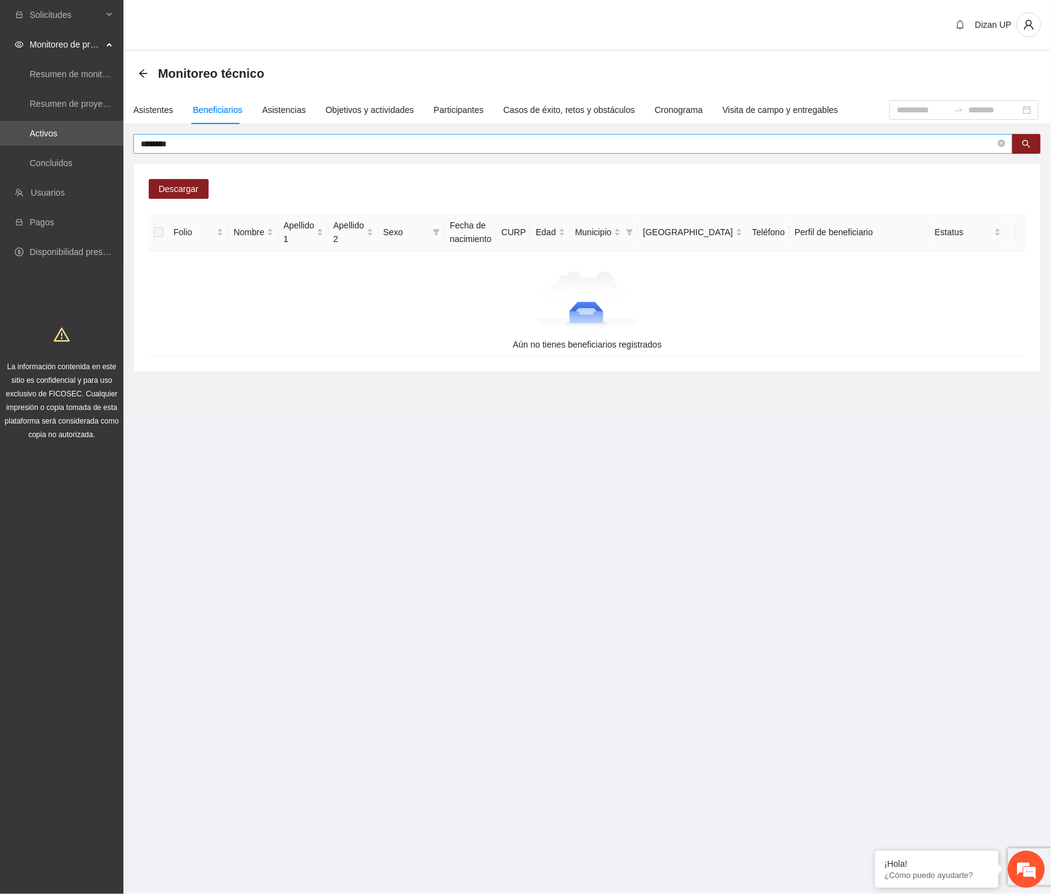
click at [206, 146] on input "********" at bounding box center [568, 144] width 855 height 14
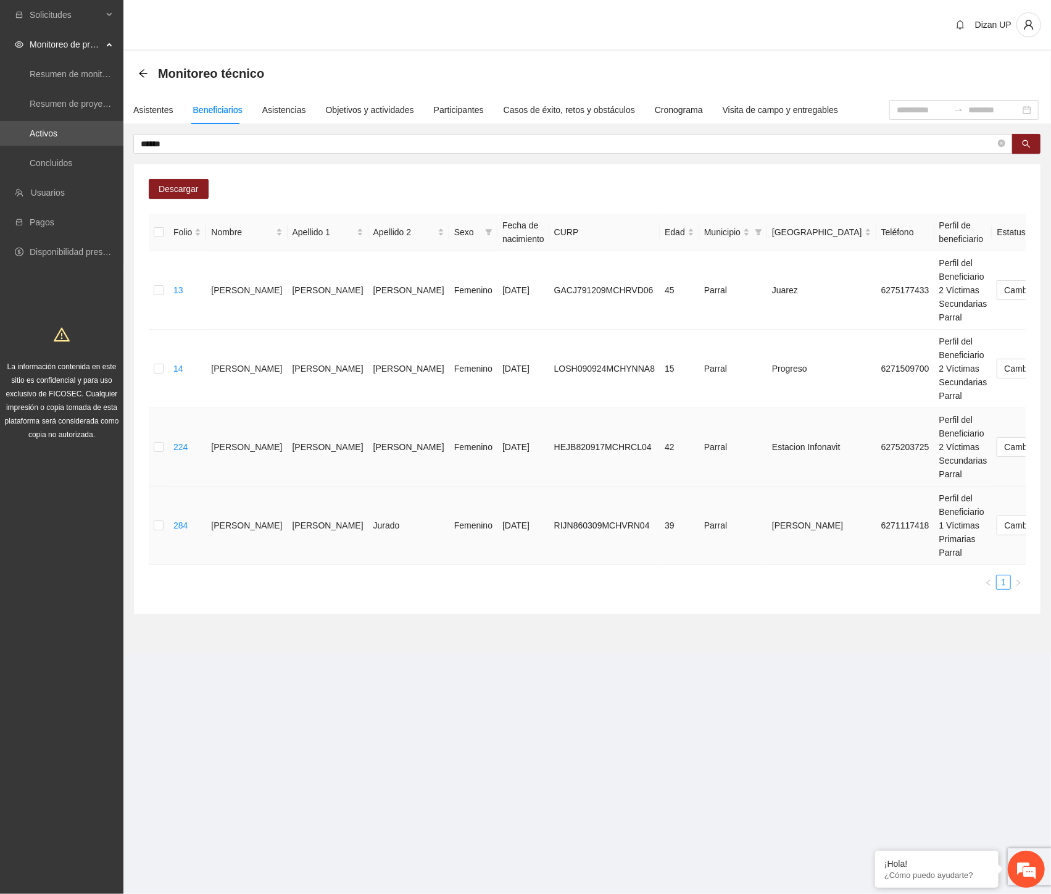
drag, startPoint x: 341, startPoint y: 536, endPoint x: 359, endPoint y: 476, distance: 62.1
click at [368, 536] on td "Jurado" at bounding box center [408, 525] width 81 height 78
click at [449, 378] on td "Femenino" at bounding box center [473, 369] width 48 height 78
click at [1012, 252] on span "Eliminar" at bounding box center [1022, 251] width 31 height 14
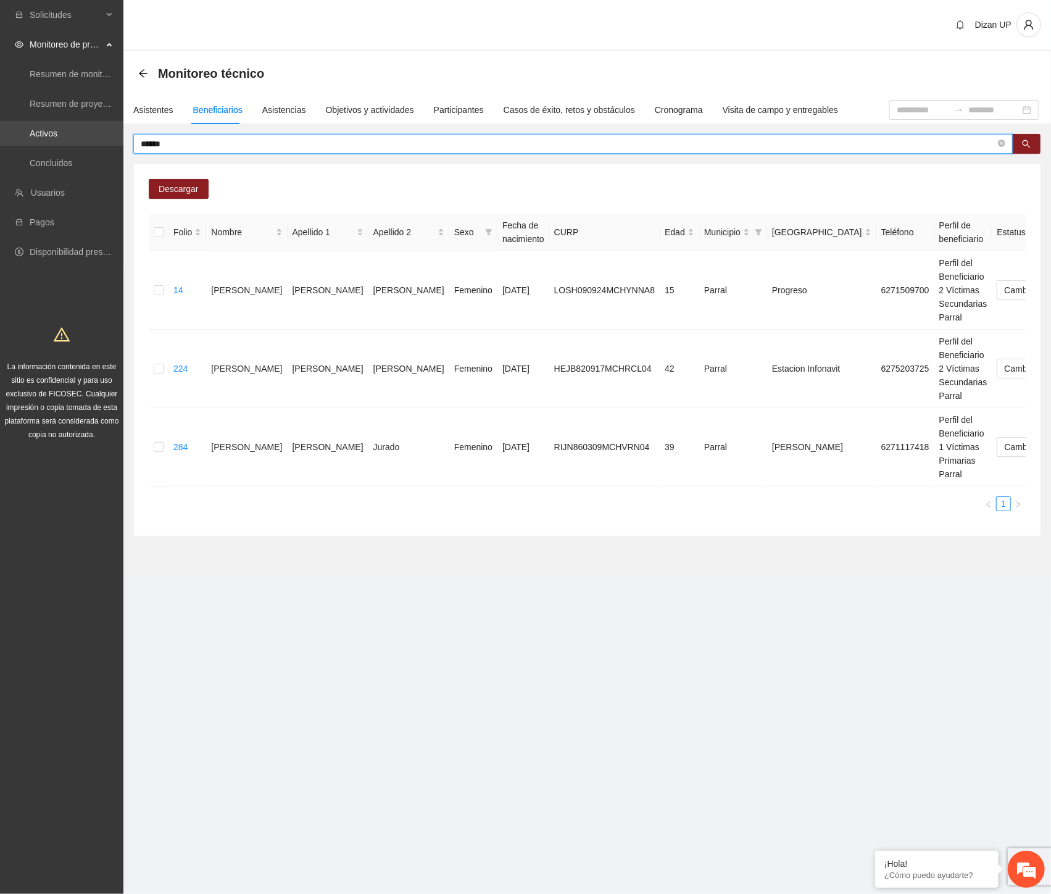
drag, startPoint x: 204, startPoint y: 139, endPoint x: 87, endPoint y: 144, distance: 116.8
click at [87, 144] on section "Solicitudes Monitoreo de proyectos Resumen de monitoreo Resumen de proyectos ap…" at bounding box center [525, 447] width 1051 height 894
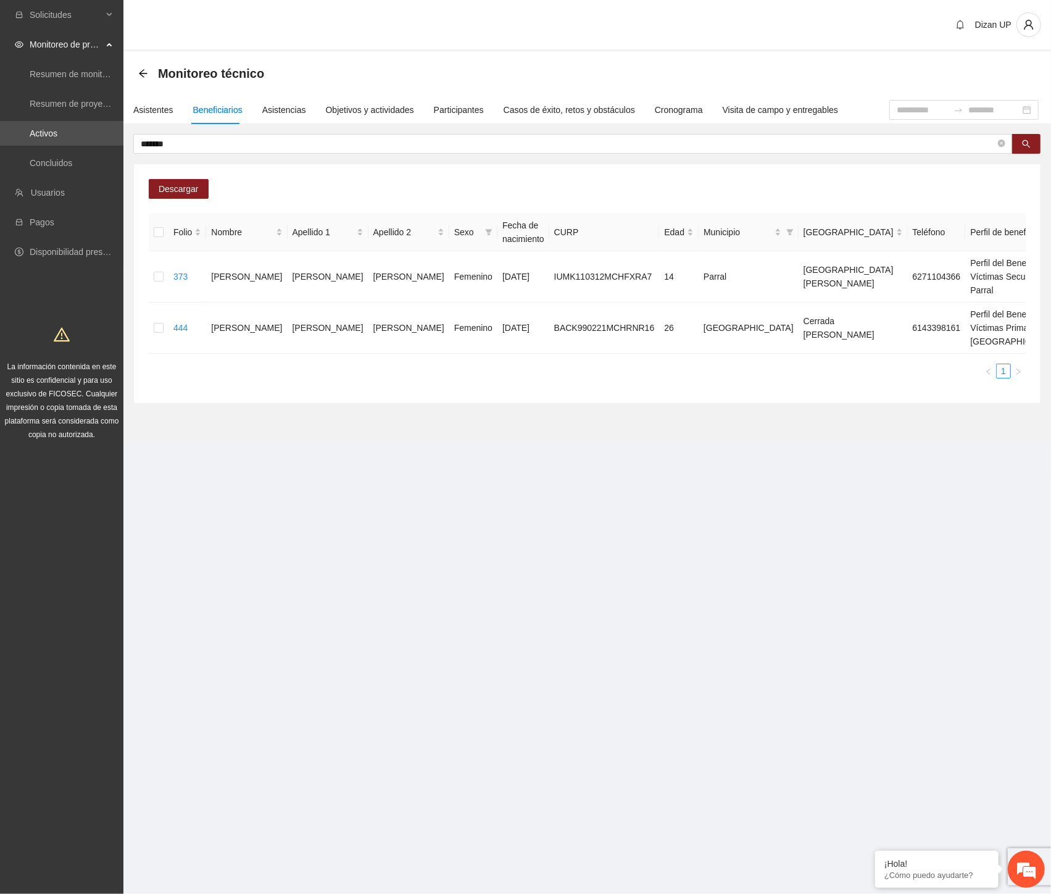
click at [346, 388] on div "Folio Nombre Apellido 1 Apellido 2 Sexo Fecha de nacimiento CURP Edad Municipio…" at bounding box center [587, 301] width 877 height 175
click at [1018, 248] on span "Eliminar" at bounding box center [1022, 251] width 31 height 14
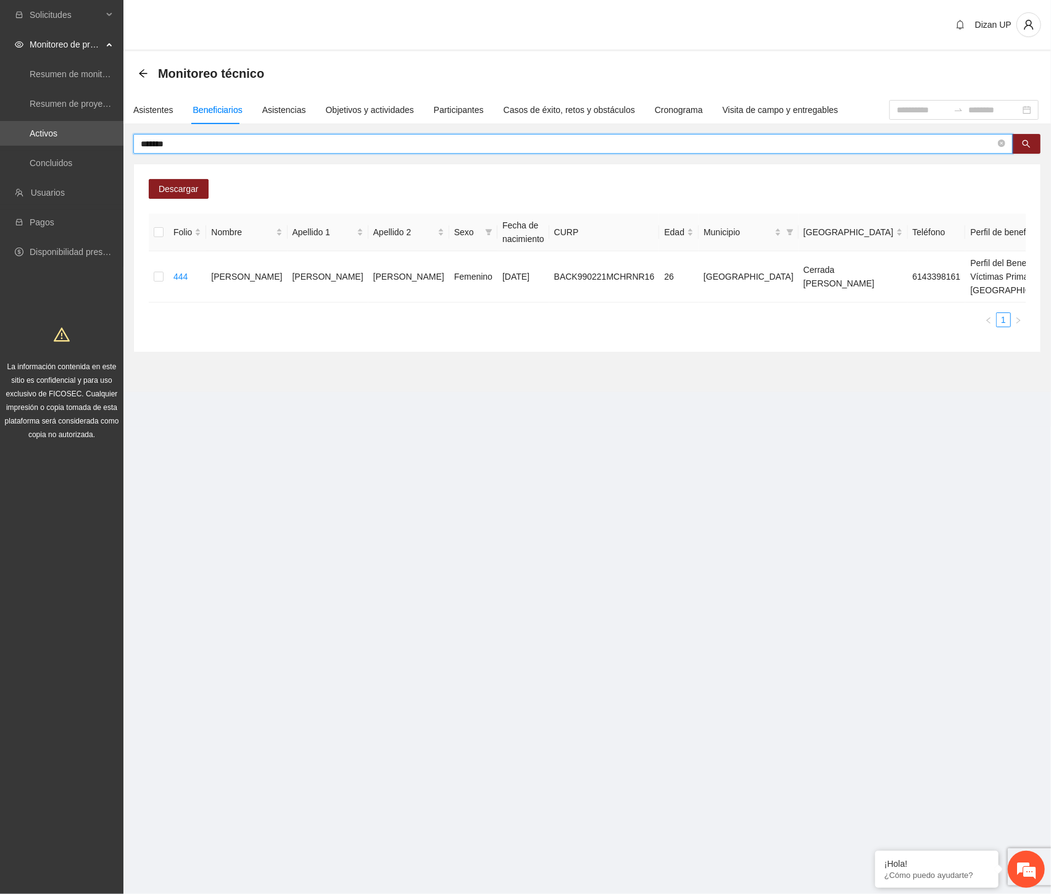
drag, startPoint x: 138, startPoint y: 141, endPoint x: 48, endPoint y: 146, distance: 90.9
click at [48, 146] on section "Solicitudes Monitoreo de proyectos Resumen de monitoreo Resumen de proyectos ap…" at bounding box center [525, 447] width 1051 height 894
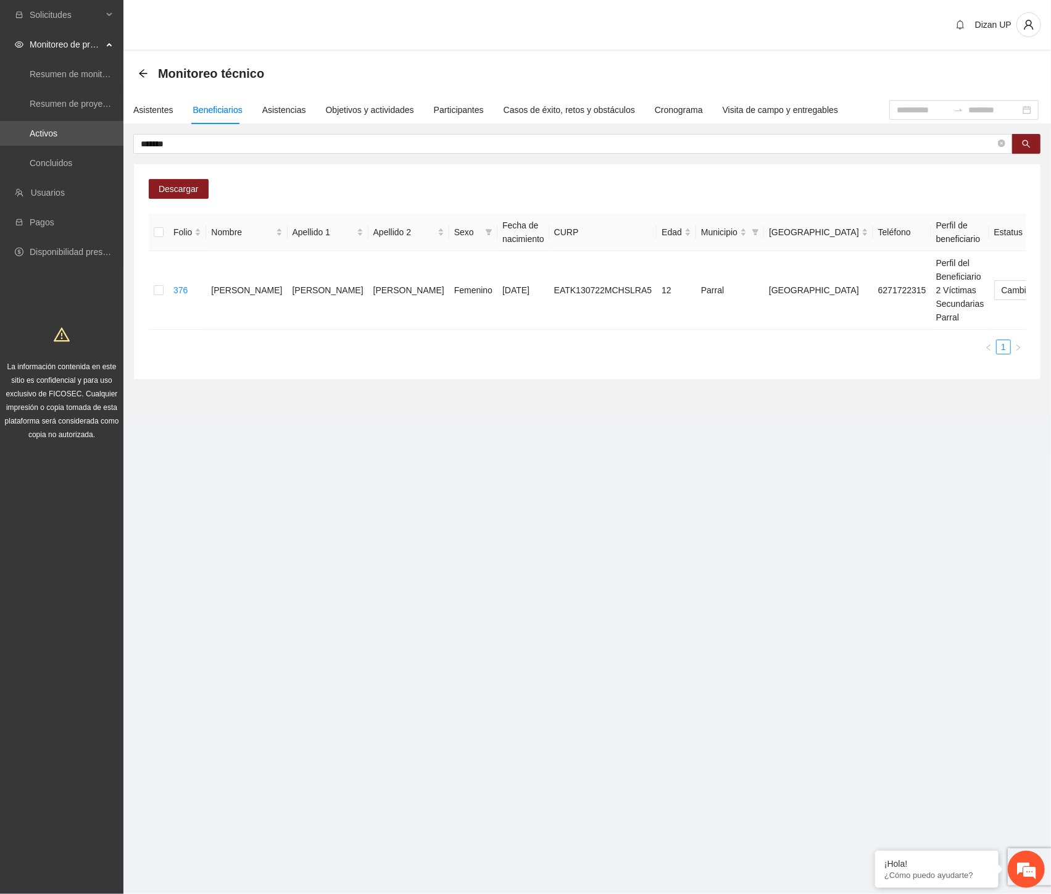
click at [563, 402] on section "Monitoreo técnico Asistentes Beneficiarios Asistencias Objetivos y actividades …" at bounding box center [587, 235] width 928 height 368
click at [1013, 249] on span "Eliminar" at bounding box center [1022, 251] width 31 height 14
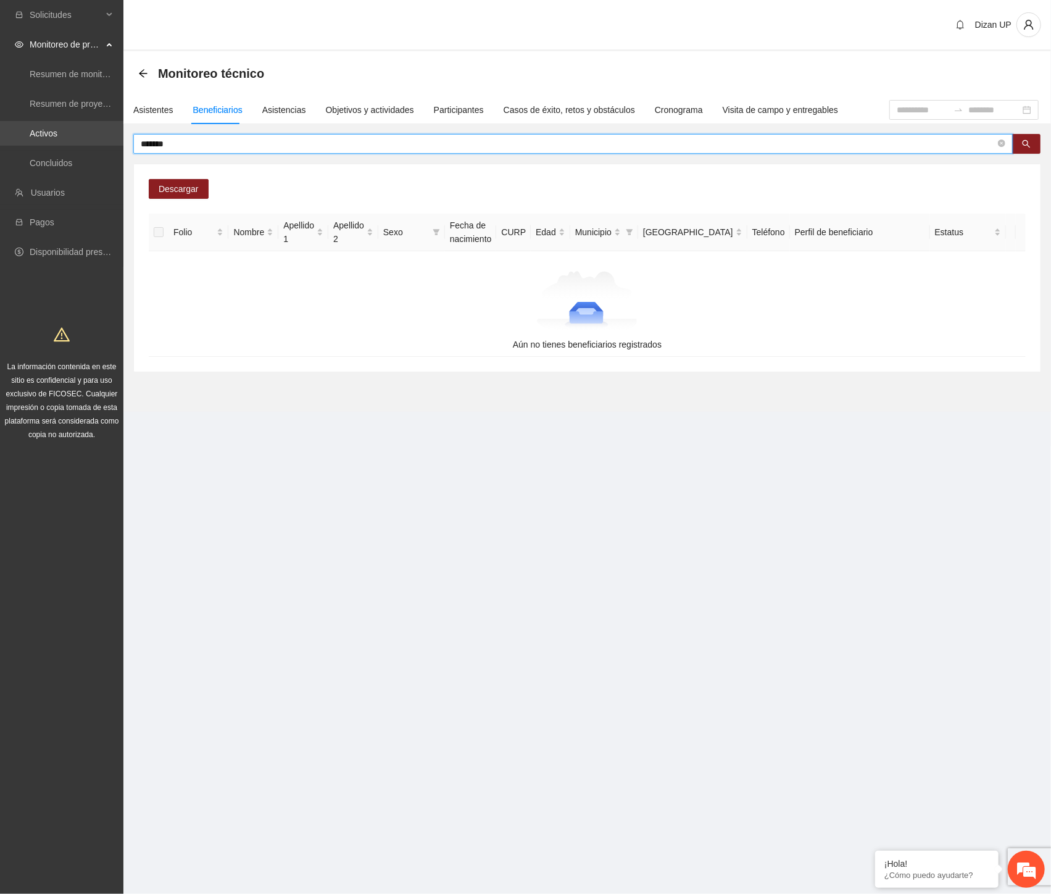
drag, startPoint x: 198, startPoint y: 144, endPoint x: 33, endPoint y: 144, distance: 164.2
click at [37, 144] on section "Solicitudes Monitoreo de proyectos Resumen de monitoreo Resumen de proyectos ap…" at bounding box center [525, 447] width 1051 height 894
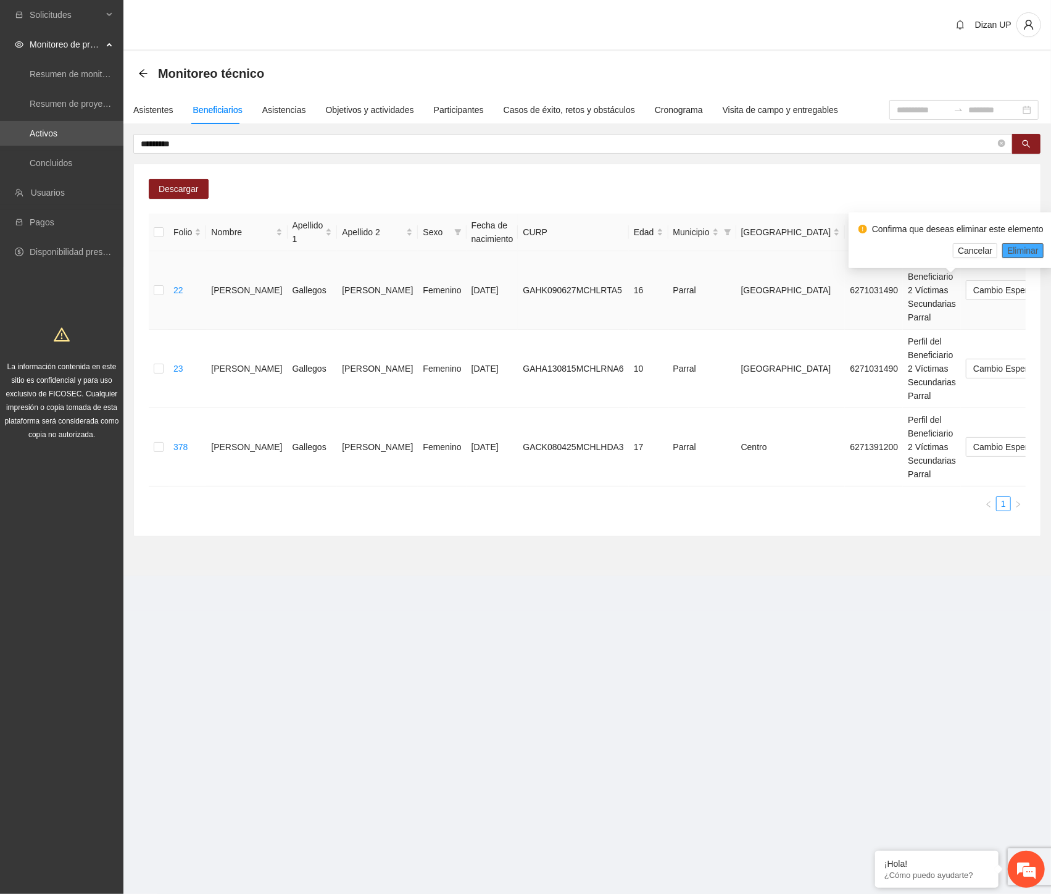
click at [1012, 247] on span "Eliminar" at bounding box center [1022, 251] width 31 height 14
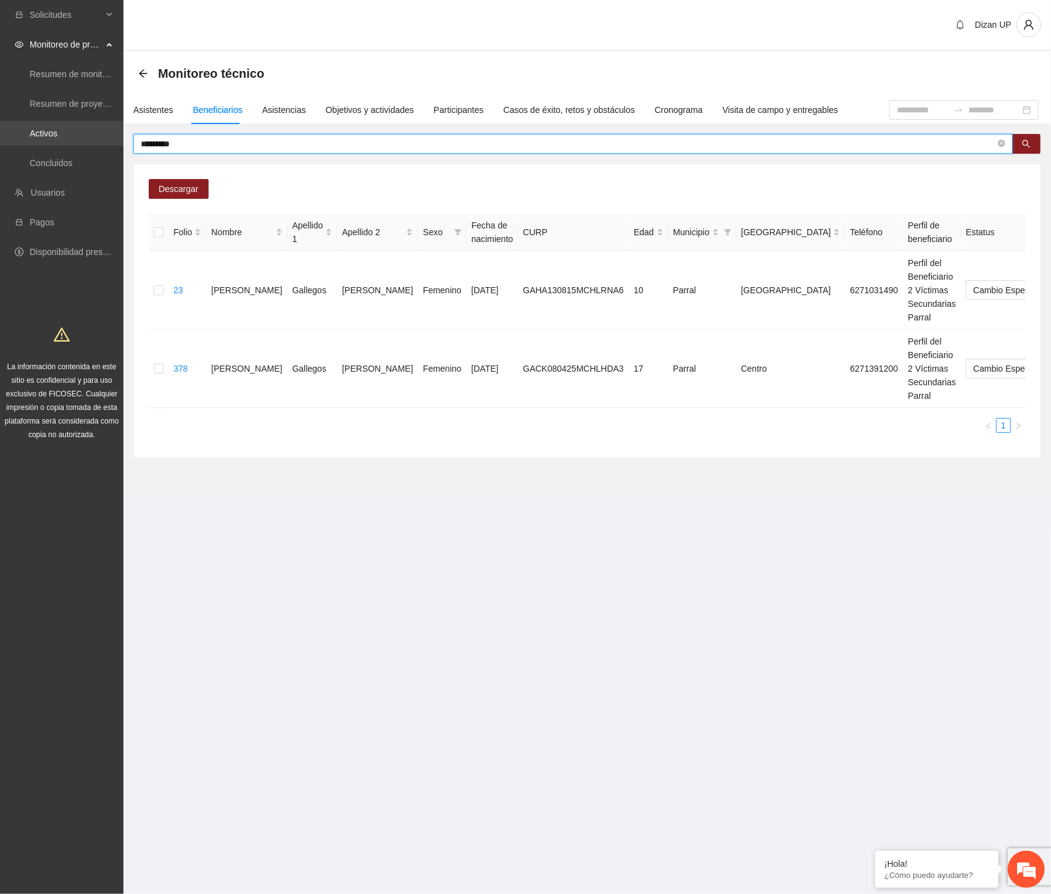
drag, startPoint x: 207, startPoint y: 142, endPoint x: 1, endPoint y: 144, distance: 206.8
click at [1, 145] on section "Solicitudes Monitoreo de proyectos Resumen de monitoreo Resumen de proyectos ap…" at bounding box center [525, 447] width 1051 height 894
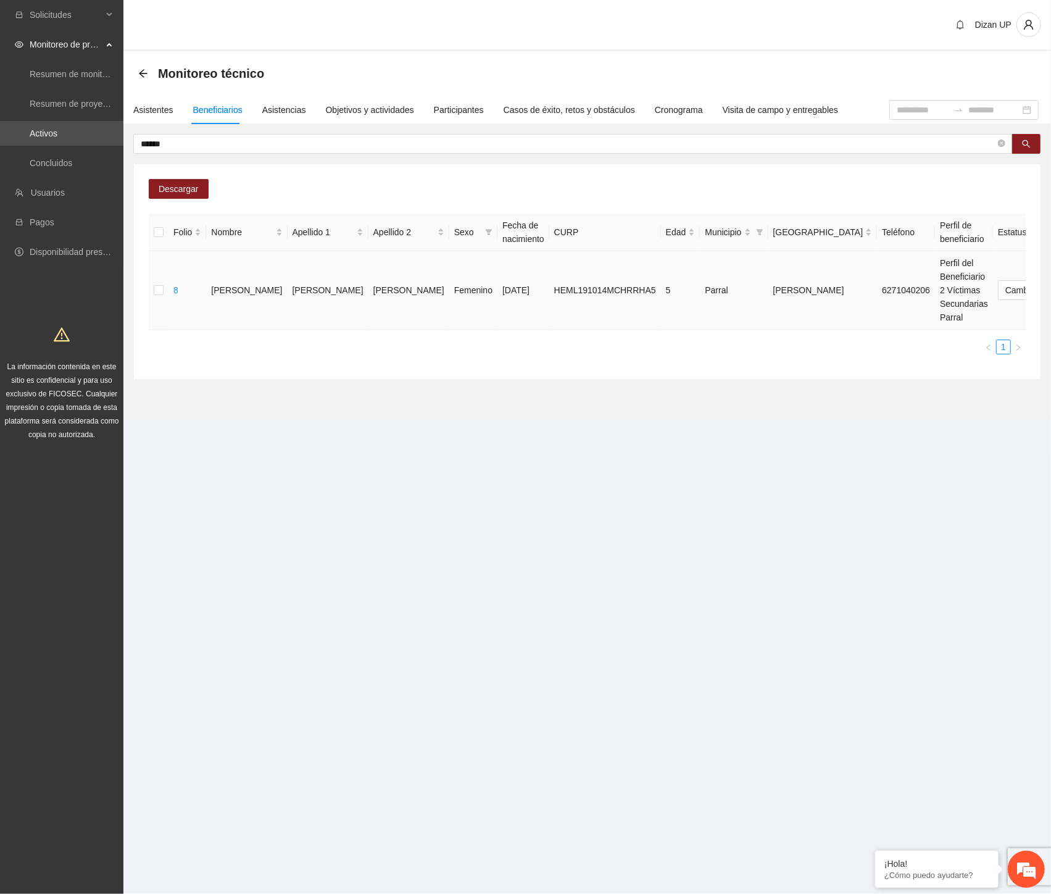
click at [1013, 251] on span "Eliminar" at bounding box center [1022, 251] width 31 height 14
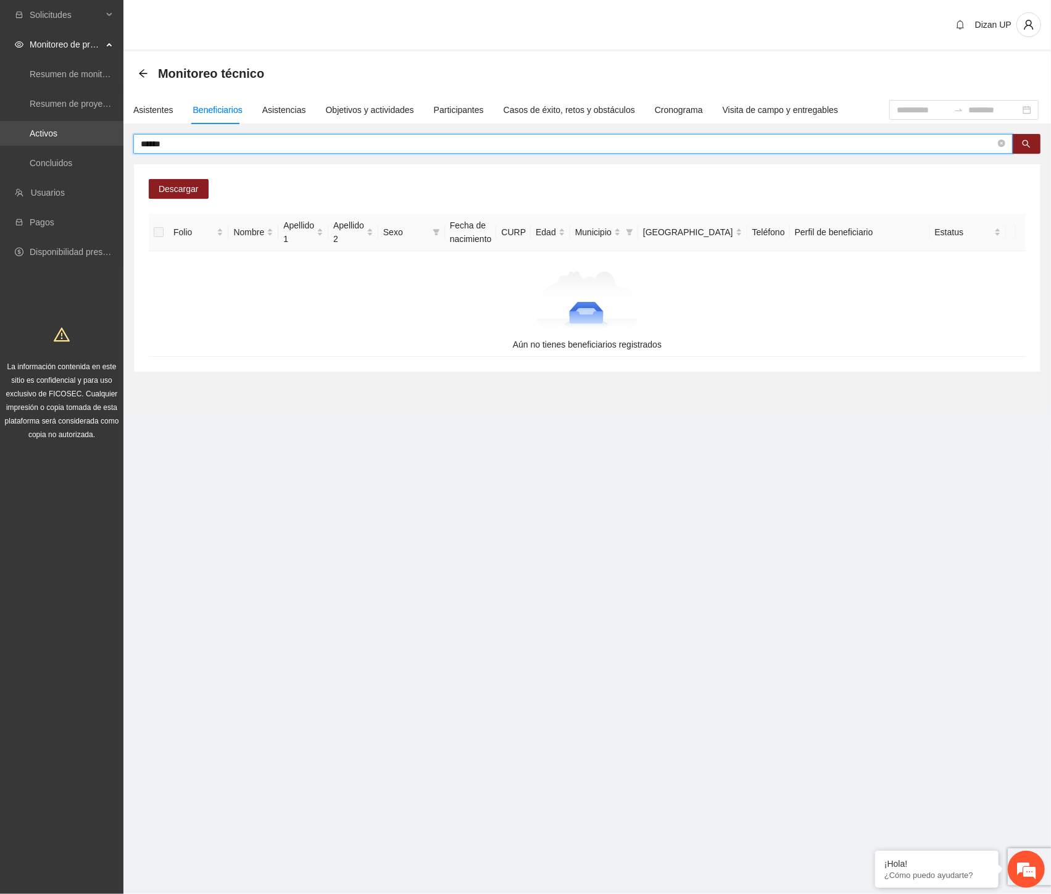
drag, startPoint x: 187, startPoint y: 139, endPoint x: 45, endPoint y: 141, distance: 142.0
click at [57, 144] on section "Solicitudes Monitoreo de proyectos Resumen de monitoreo Resumen de proyectos ap…" at bounding box center [525, 447] width 1051 height 894
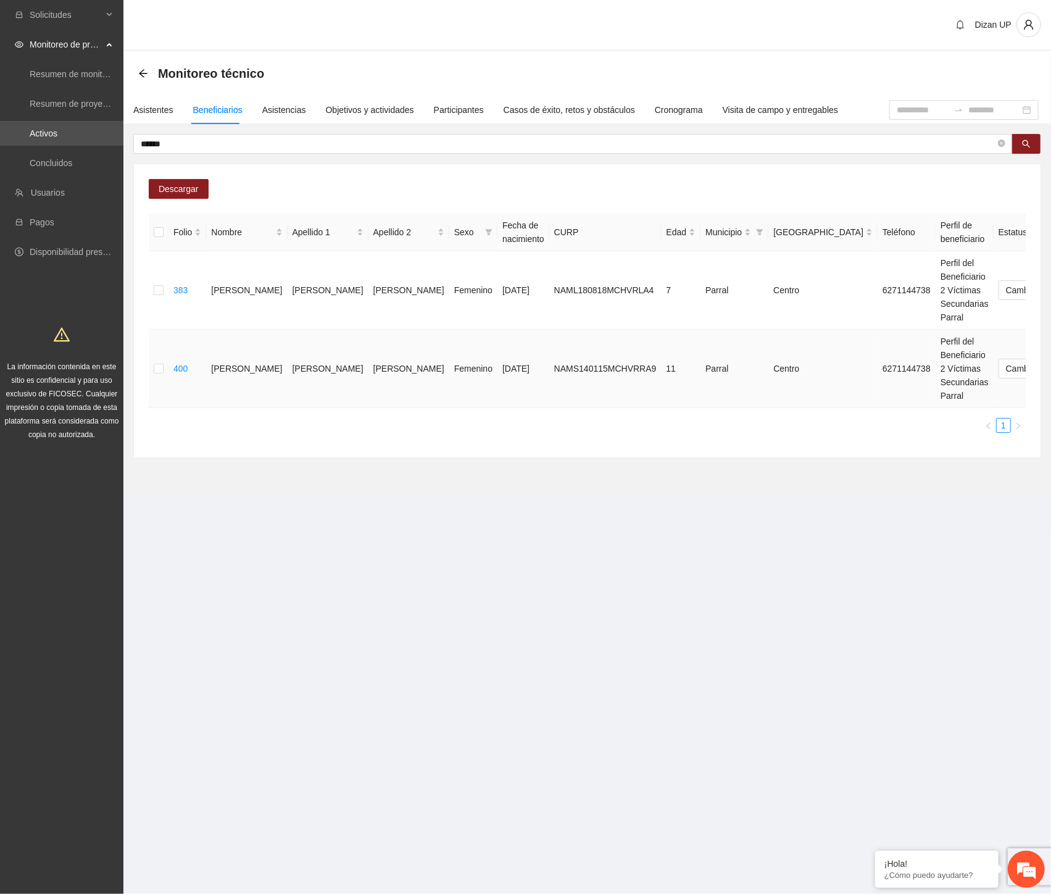
drag, startPoint x: 318, startPoint y: 423, endPoint x: 567, endPoint y: 360, distance: 255.8
click at [319, 423] on ul "1" at bounding box center [587, 425] width 877 height 15
click at [1021, 248] on span "Eliminar" at bounding box center [1022, 251] width 31 height 14
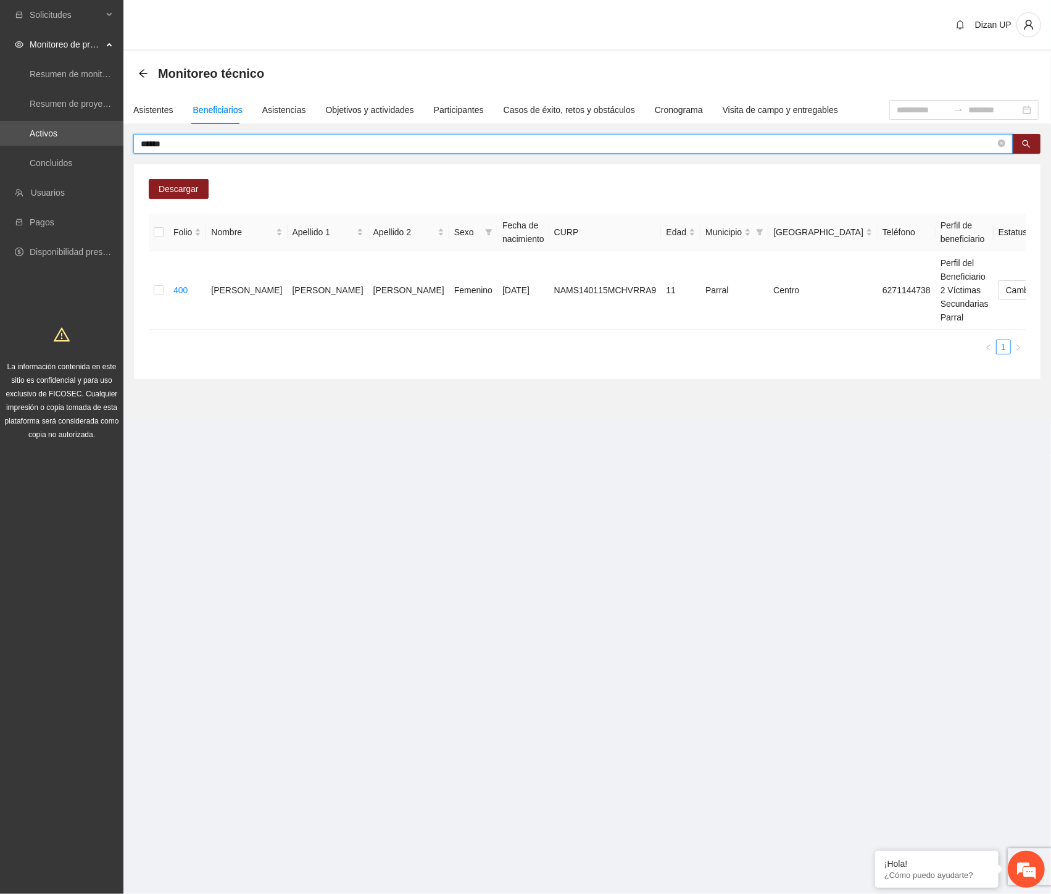
drag, startPoint x: 112, startPoint y: 146, endPoint x: 30, endPoint y: 149, distance: 82.8
click at [31, 148] on section "Solicitudes Monitoreo de proyectos Resumen de monitoreo Resumen de proyectos ap…" at bounding box center [525, 447] width 1051 height 894
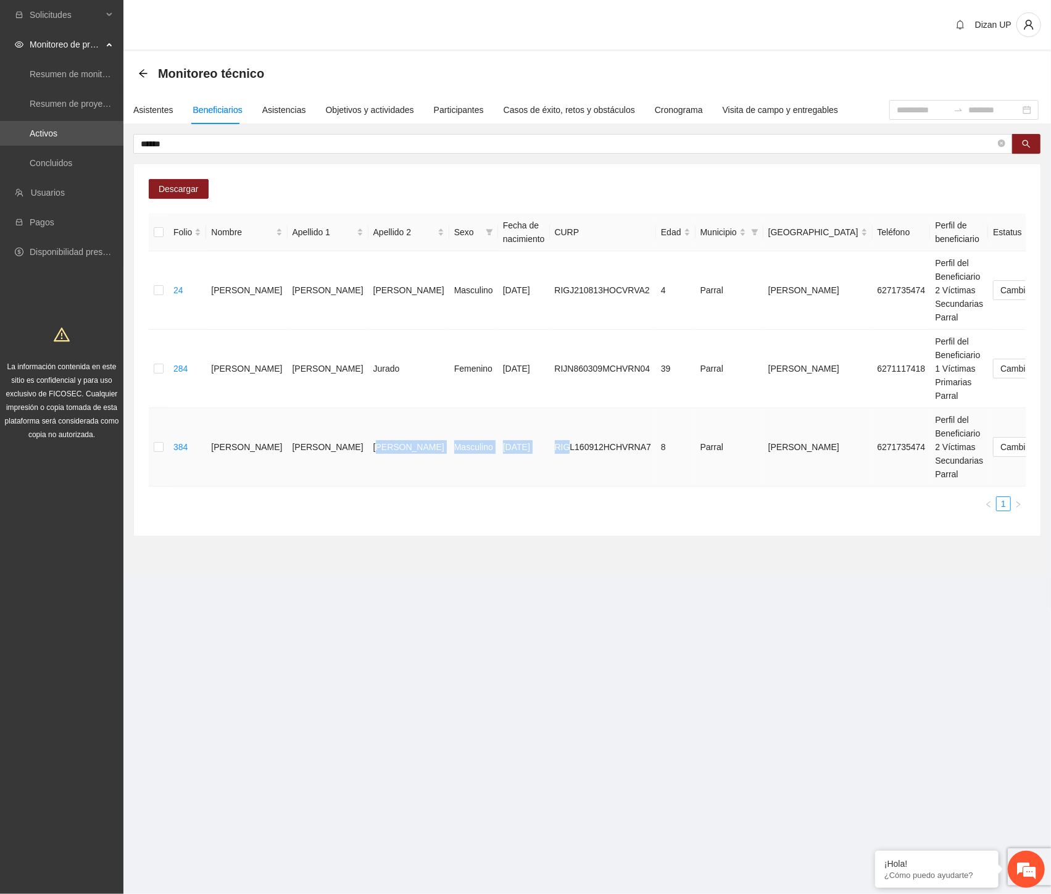
drag, startPoint x: 319, startPoint y: 446, endPoint x: 480, endPoint y: 440, distance: 160.6
click at [480, 440] on tr "384 [PERSON_NAME] Masculino [DATE] RIGL160912HCHVRNA7 8 Parral [PERSON_NAME] 62…" at bounding box center [663, 447] width 1028 height 78
click at [1010, 407] on span "Eliminar" at bounding box center [1022, 408] width 31 height 14
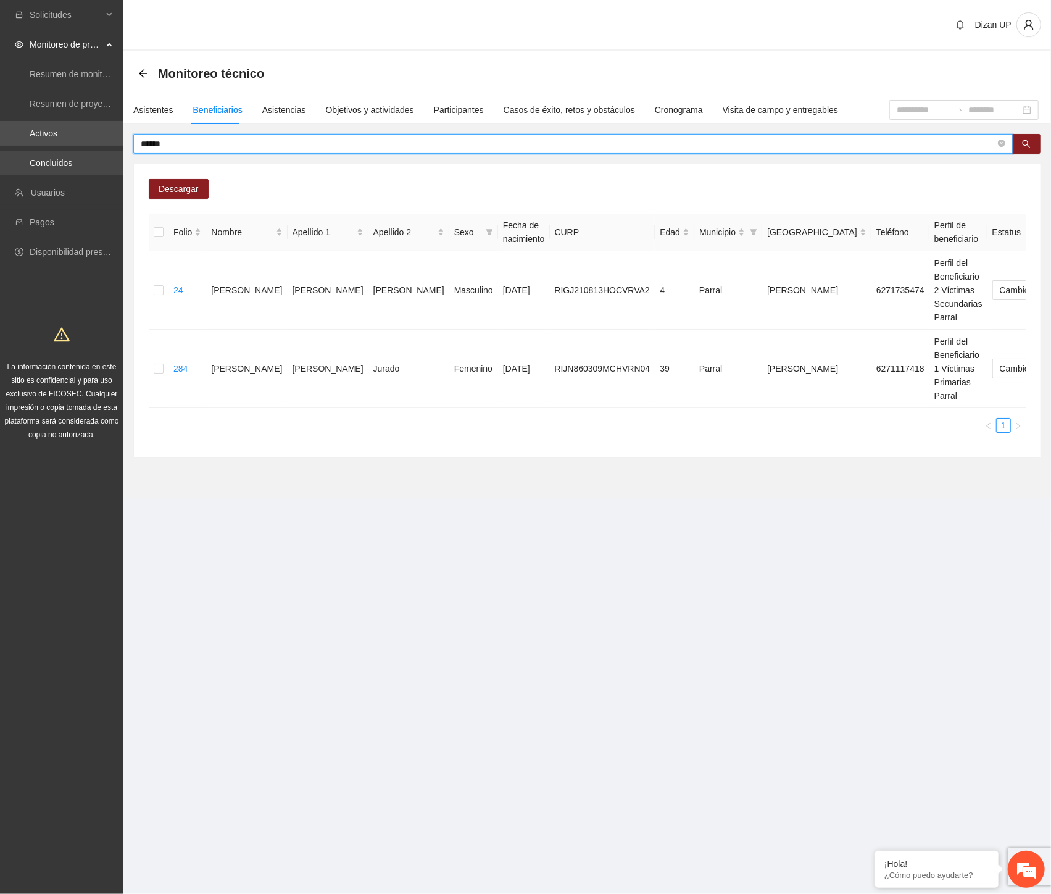
drag, startPoint x: 202, startPoint y: 144, endPoint x: 91, endPoint y: 151, distance: 111.9
click at [91, 151] on section "Solicitudes Monitoreo de proyectos Resumen de monitoreo Resumen de proyectos ap…" at bounding box center [525, 447] width 1051 height 894
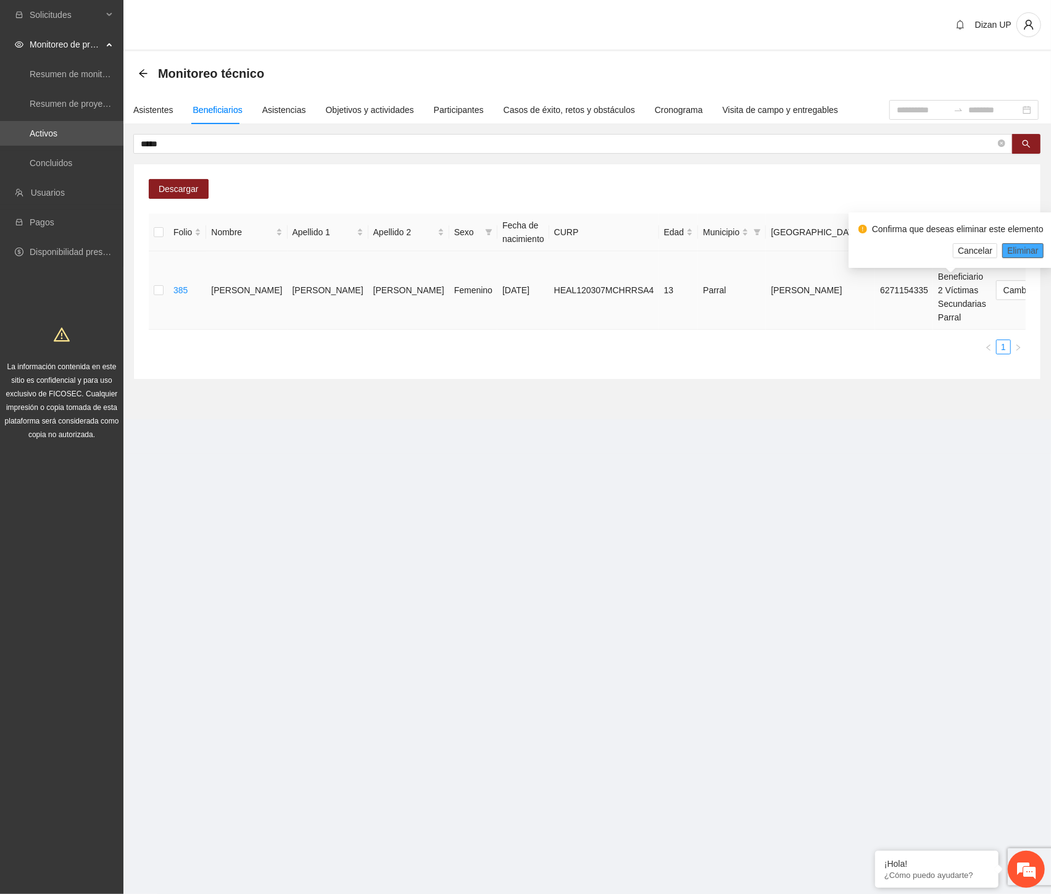
drag, startPoint x: 1015, startPoint y: 245, endPoint x: 1022, endPoint y: 244, distance: 7.4
click at [1015, 244] on span "Eliminar" at bounding box center [1022, 251] width 31 height 14
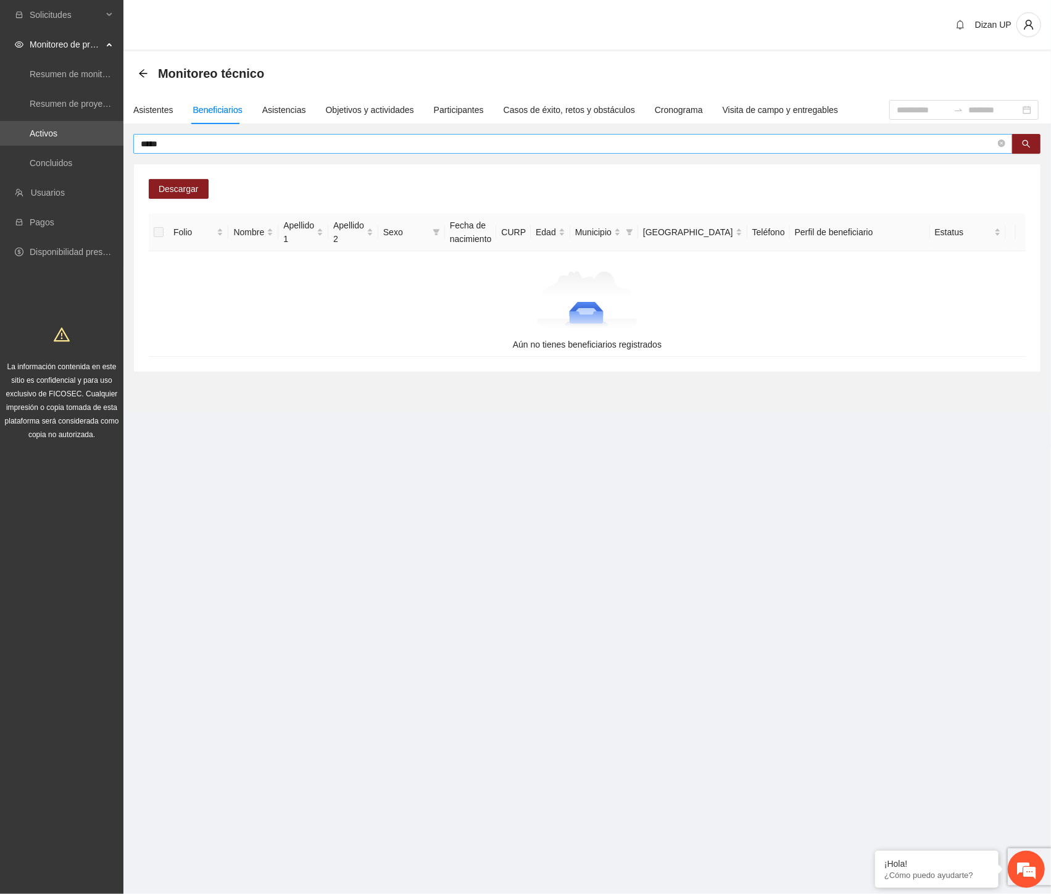
click at [189, 138] on input "*****" at bounding box center [568, 144] width 855 height 14
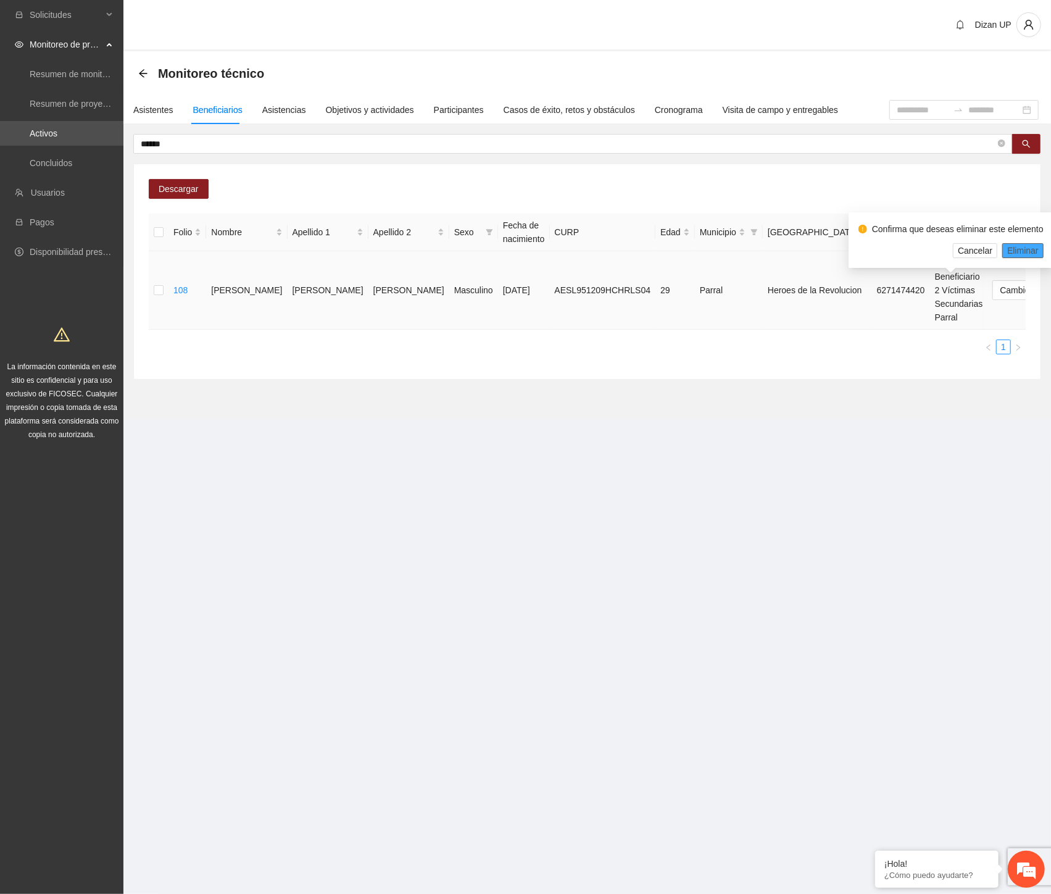
click at [1029, 252] on span "Eliminar" at bounding box center [1022, 251] width 31 height 14
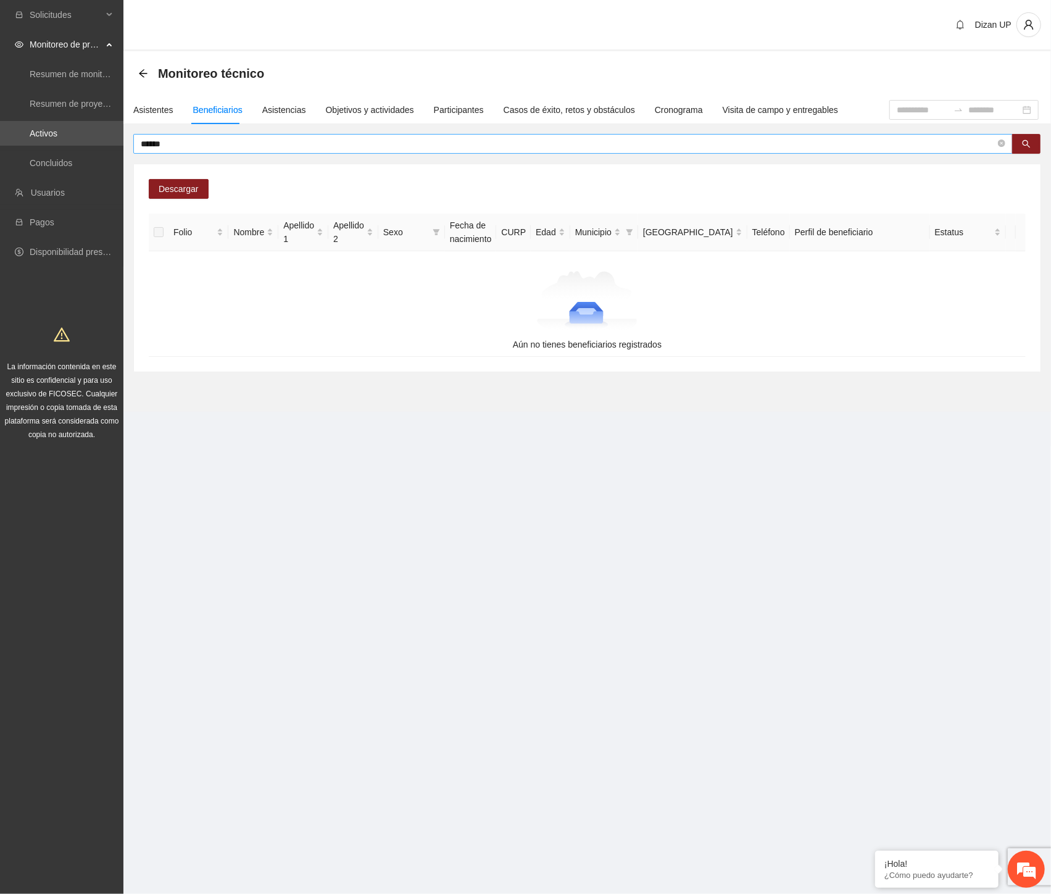
click at [211, 144] on input "******" at bounding box center [568, 144] width 855 height 14
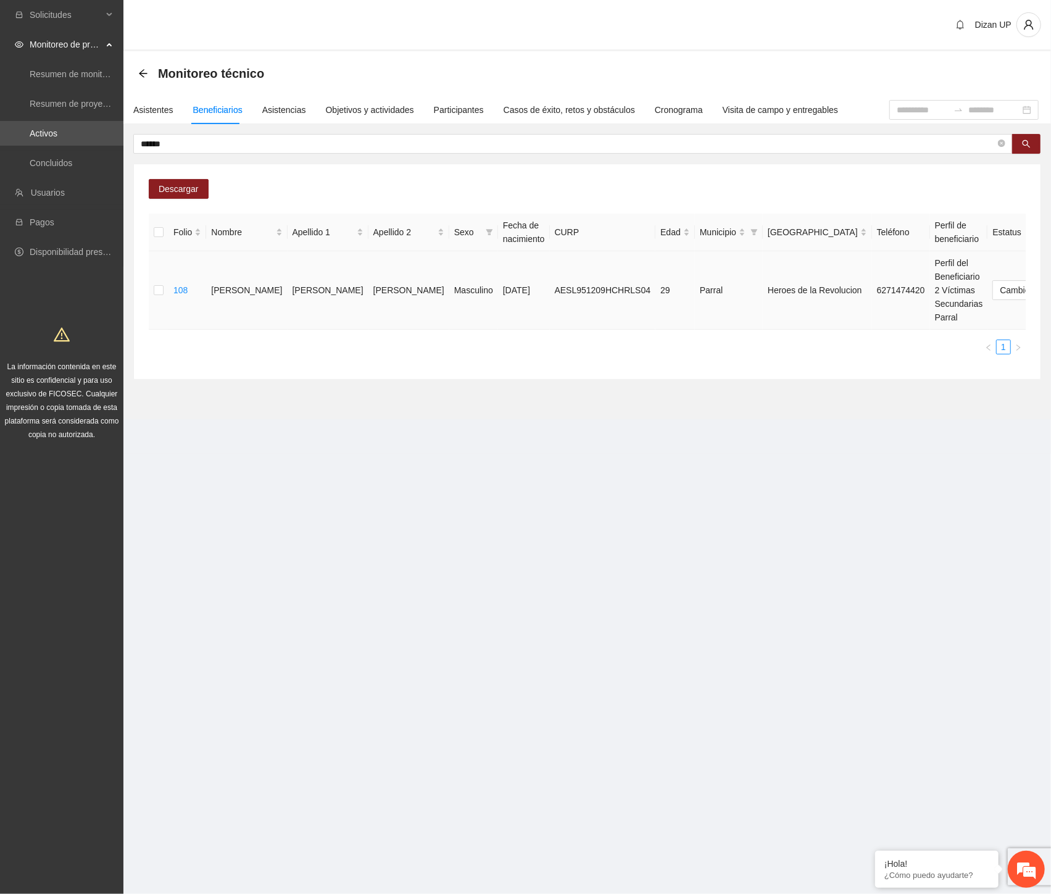
click at [1015, 253] on span "Eliminar" at bounding box center [1022, 251] width 31 height 14
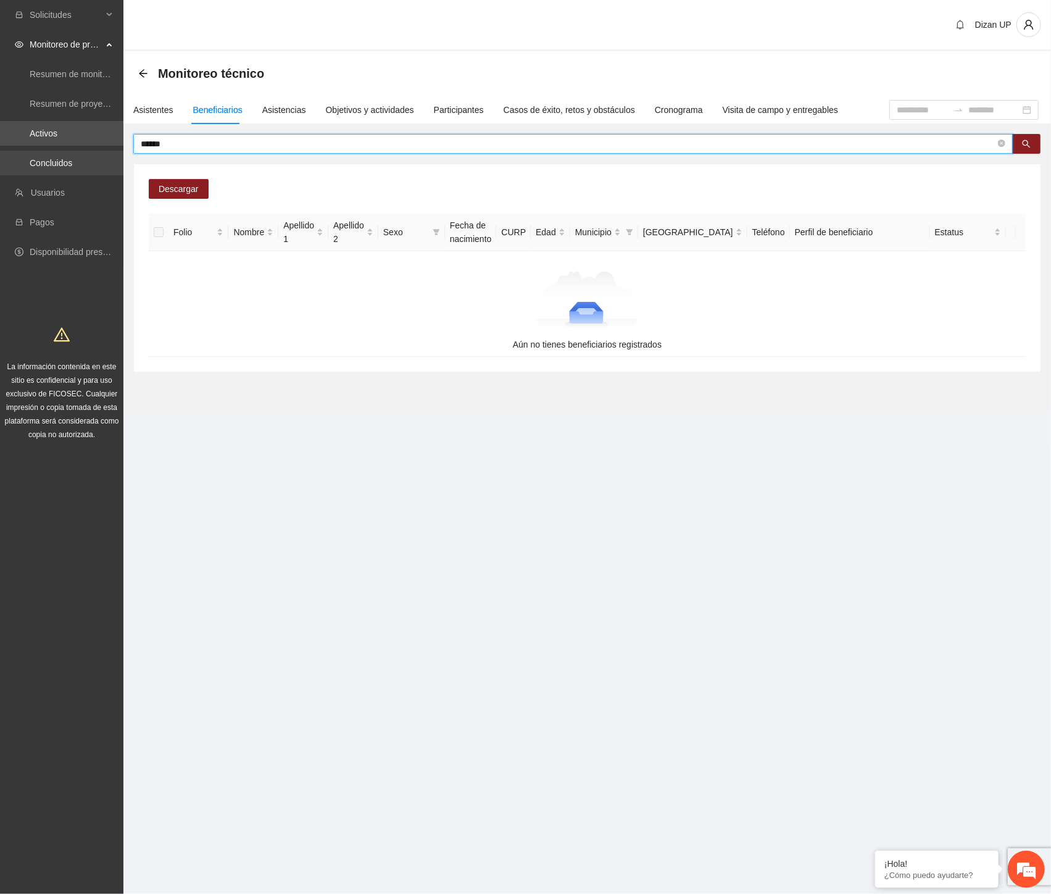
drag, startPoint x: 144, startPoint y: 144, endPoint x: 49, endPoint y: 150, distance: 94.6
click at [49, 149] on section "Solicitudes Monitoreo de proyectos Resumen de monitoreo Resumen de proyectos ap…" at bounding box center [525, 447] width 1051 height 894
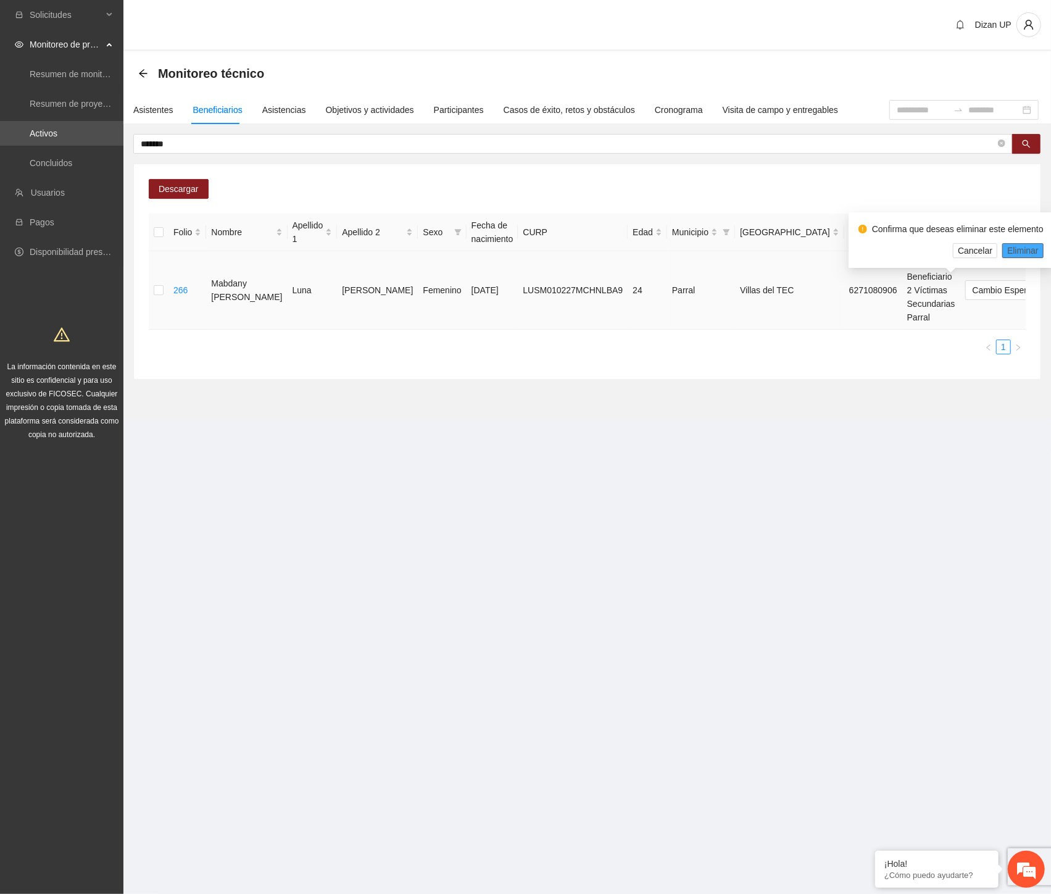
click at [1026, 251] on span "Eliminar" at bounding box center [1022, 251] width 31 height 14
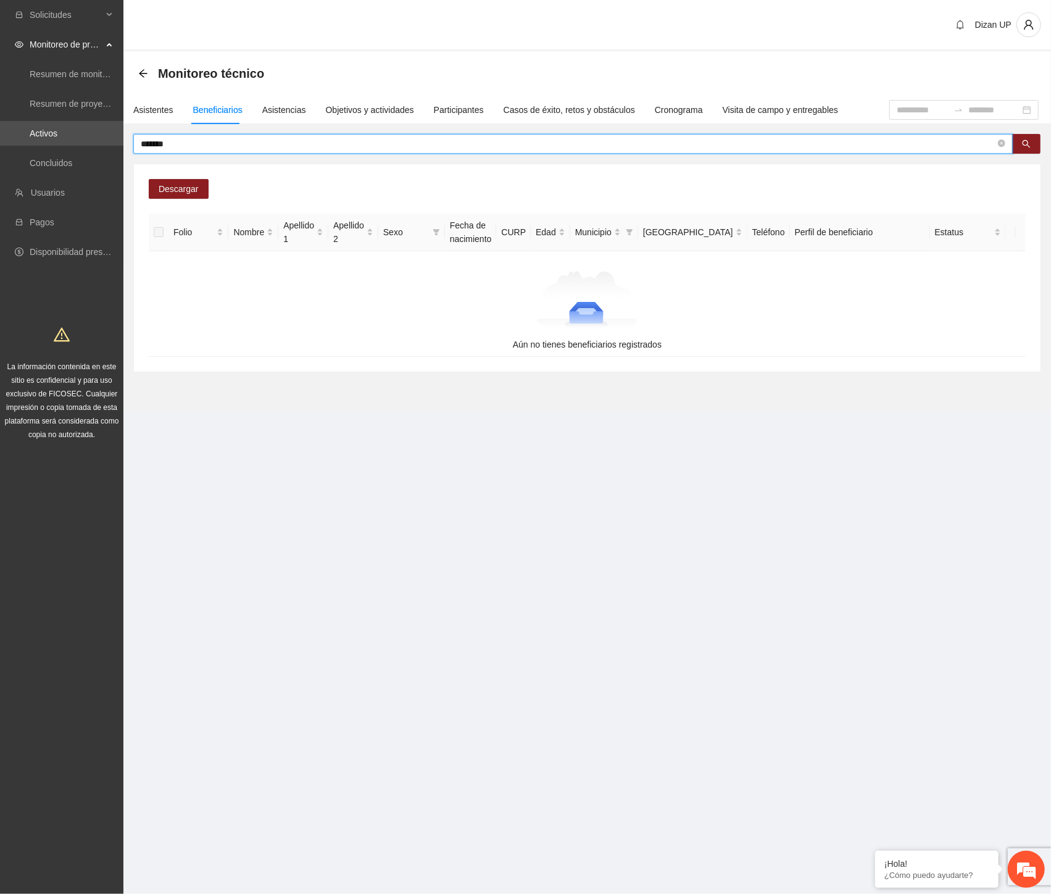
drag, startPoint x: 196, startPoint y: 144, endPoint x: 98, endPoint y: 146, distance: 98.2
click at [98, 146] on section "Solicitudes Monitoreo de proyectos Resumen de monitoreo Resumen de proyectos ap…" at bounding box center [525, 447] width 1051 height 894
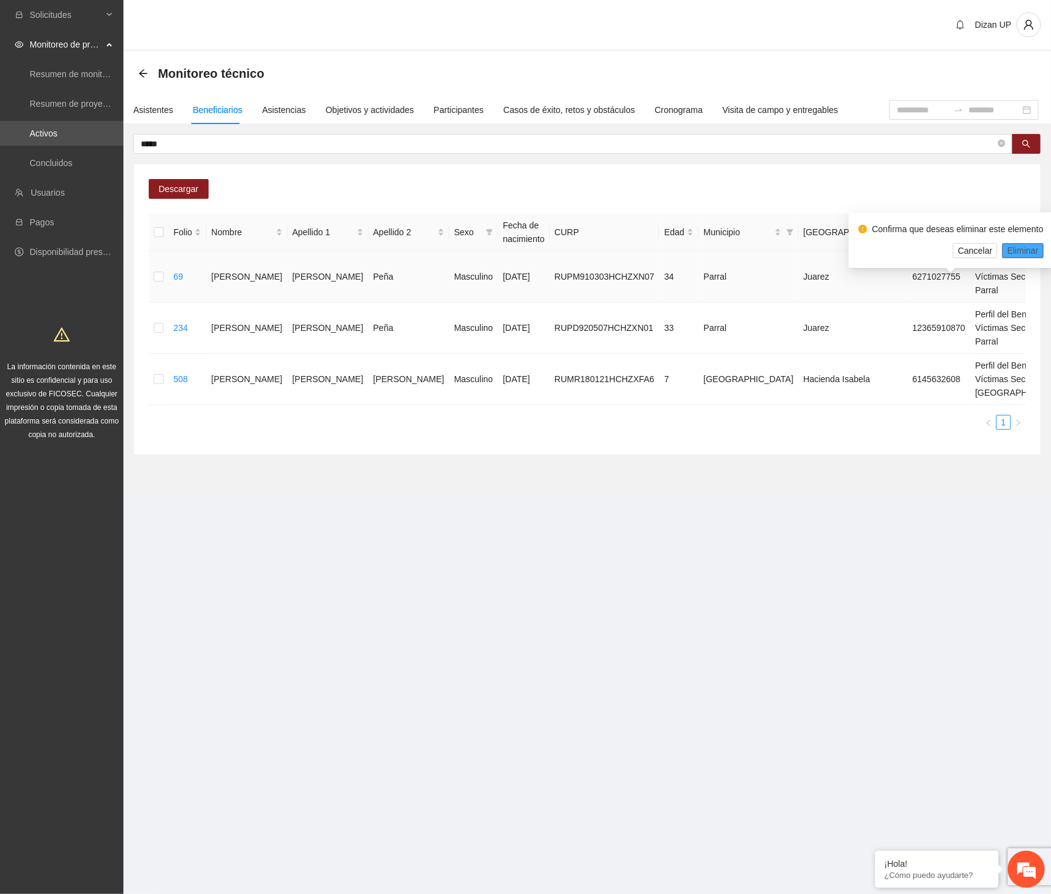
click at [1017, 247] on span "Eliminar" at bounding box center [1022, 251] width 31 height 14
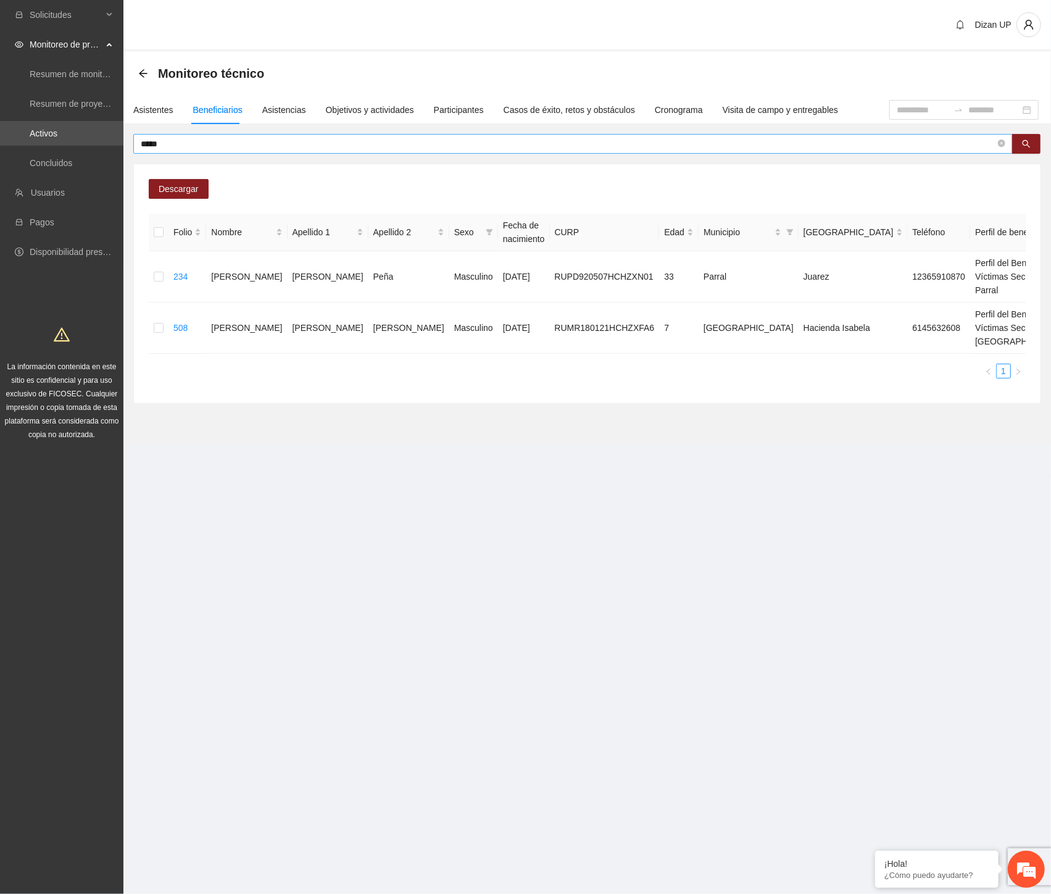
click at [175, 137] on input "****" at bounding box center [568, 144] width 855 height 14
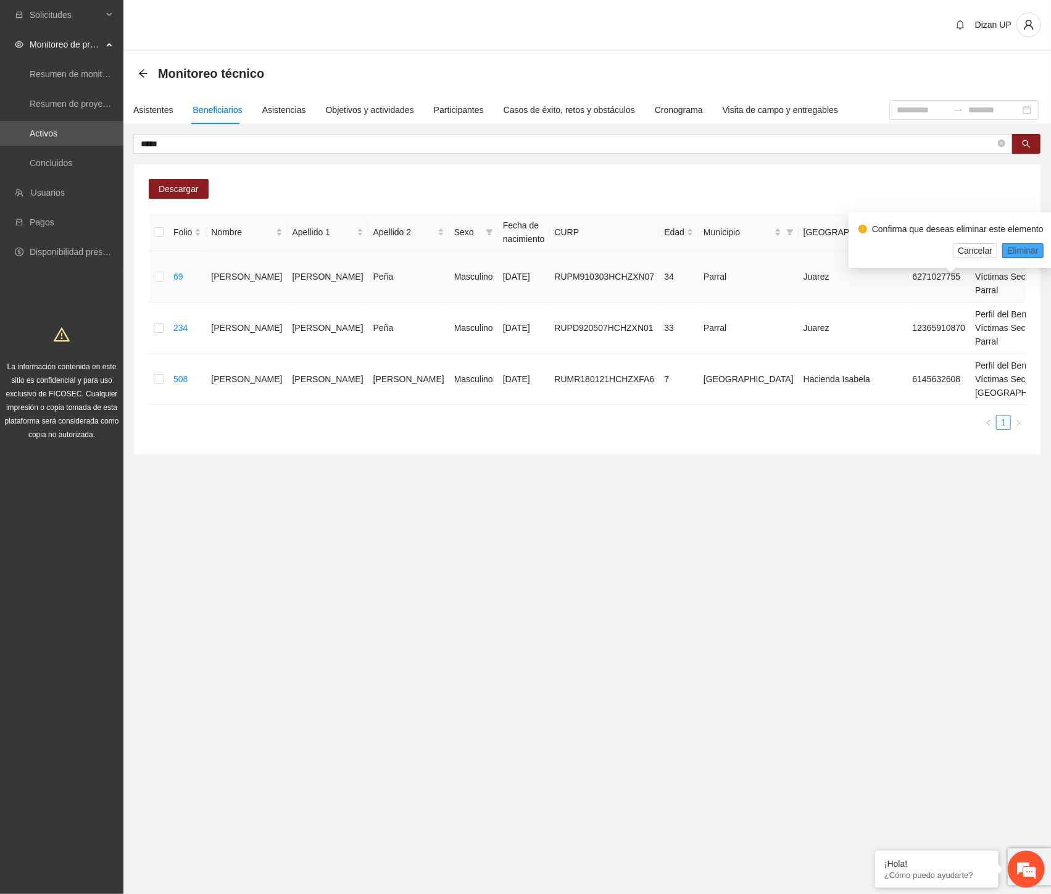
click at [1009, 250] on span "Eliminar" at bounding box center [1022, 251] width 31 height 14
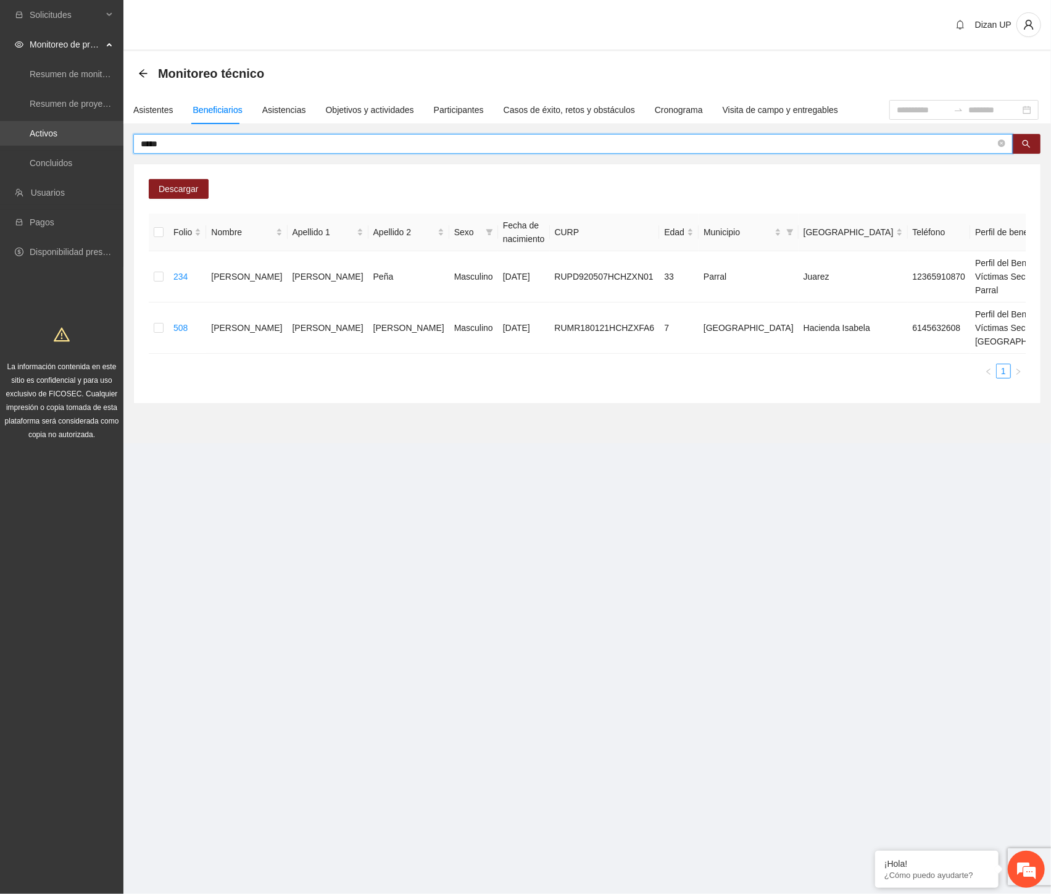
drag, startPoint x: 168, startPoint y: 143, endPoint x: 87, endPoint y: 137, distance: 81.7
click at [87, 137] on section "Solicitudes Monitoreo de proyectos Resumen de monitoreo Resumen de proyectos ap…" at bounding box center [525, 447] width 1051 height 894
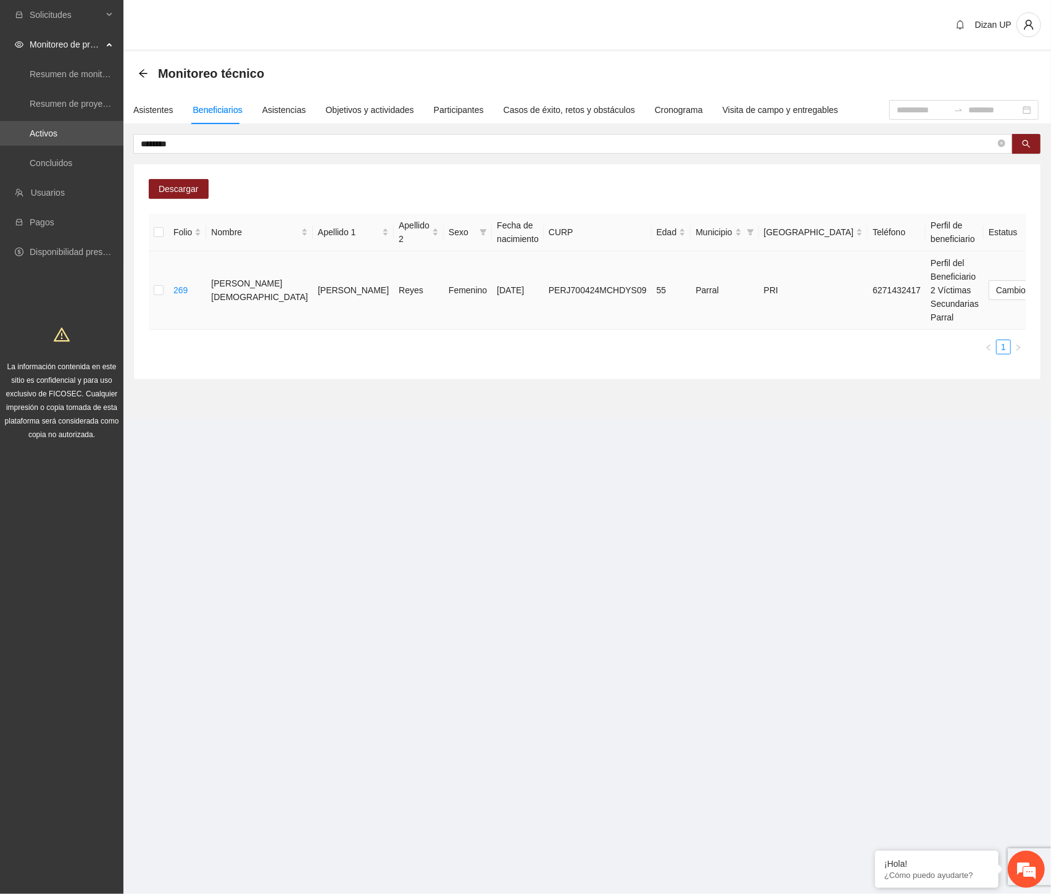
click at [1010, 250] on span "Eliminar" at bounding box center [1022, 251] width 31 height 14
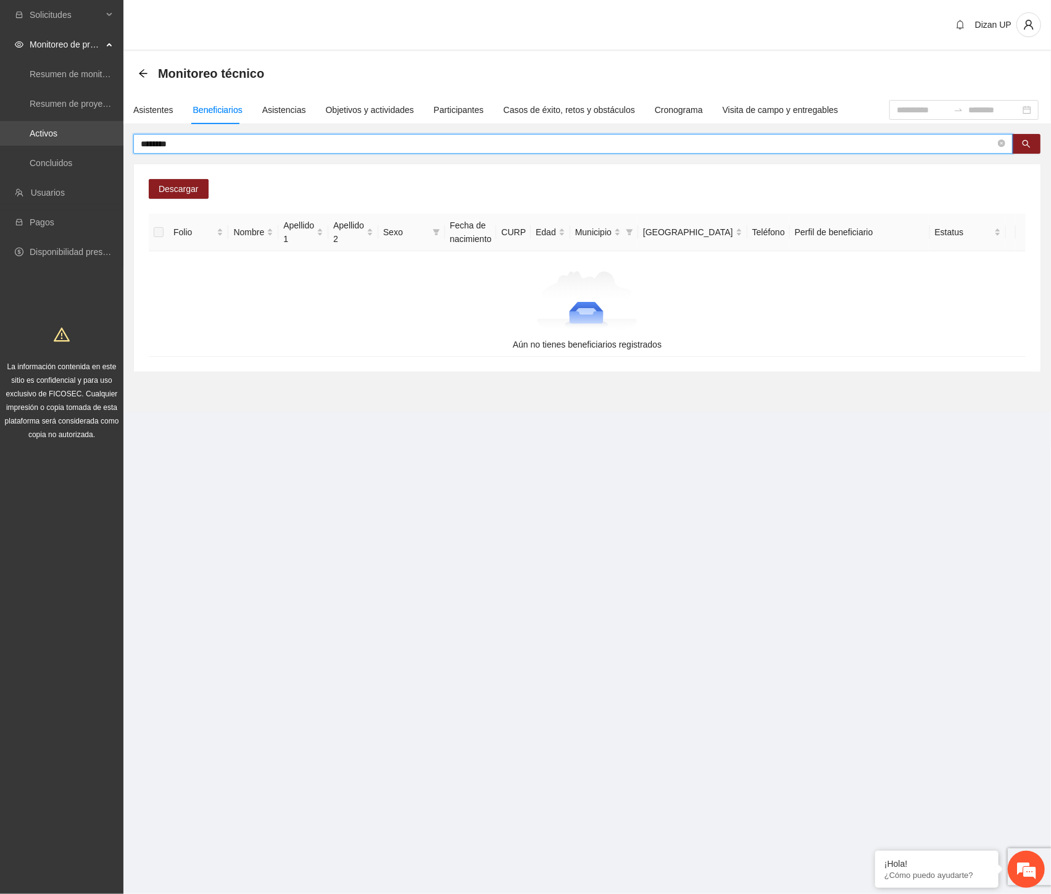
drag, startPoint x: 112, startPoint y: 144, endPoint x: 49, endPoint y: 144, distance: 63.0
click at [50, 144] on section "Solicitudes Monitoreo de proyectos Resumen de monitoreo Resumen de proyectos ap…" at bounding box center [525, 447] width 1051 height 894
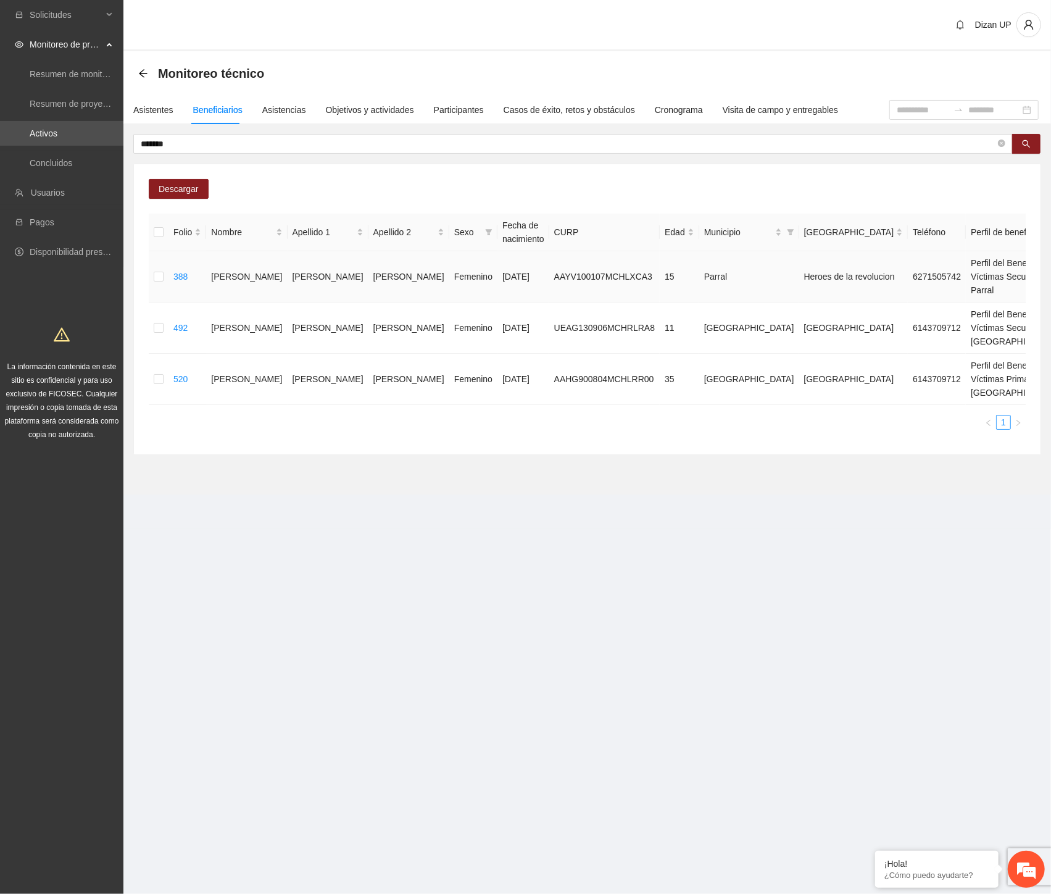
click at [1014, 248] on span "Eliminar" at bounding box center [1022, 251] width 31 height 14
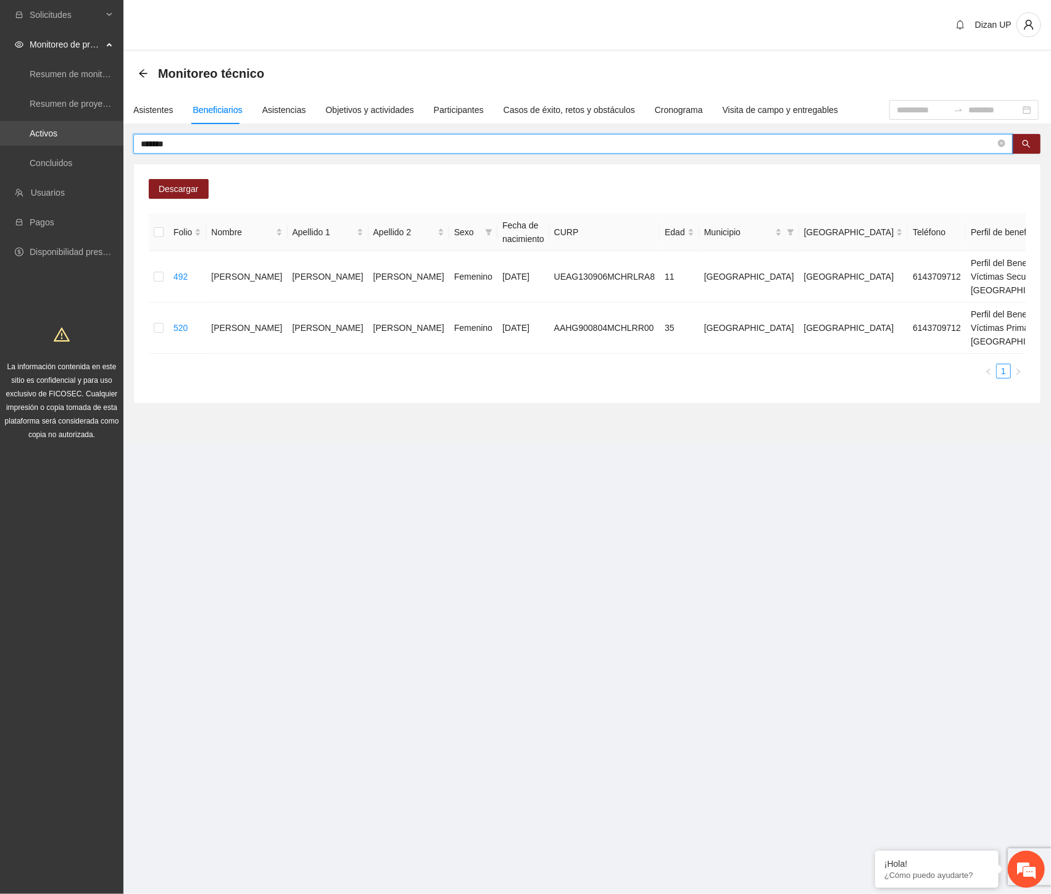
drag, startPoint x: 167, startPoint y: 140, endPoint x: 41, endPoint y: 139, distance: 126.5
click at [41, 139] on section "Solicitudes Monitoreo de proyectos Resumen de monitoreo Resumen de proyectos ap…" at bounding box center [525, 447] width 1051 height 894
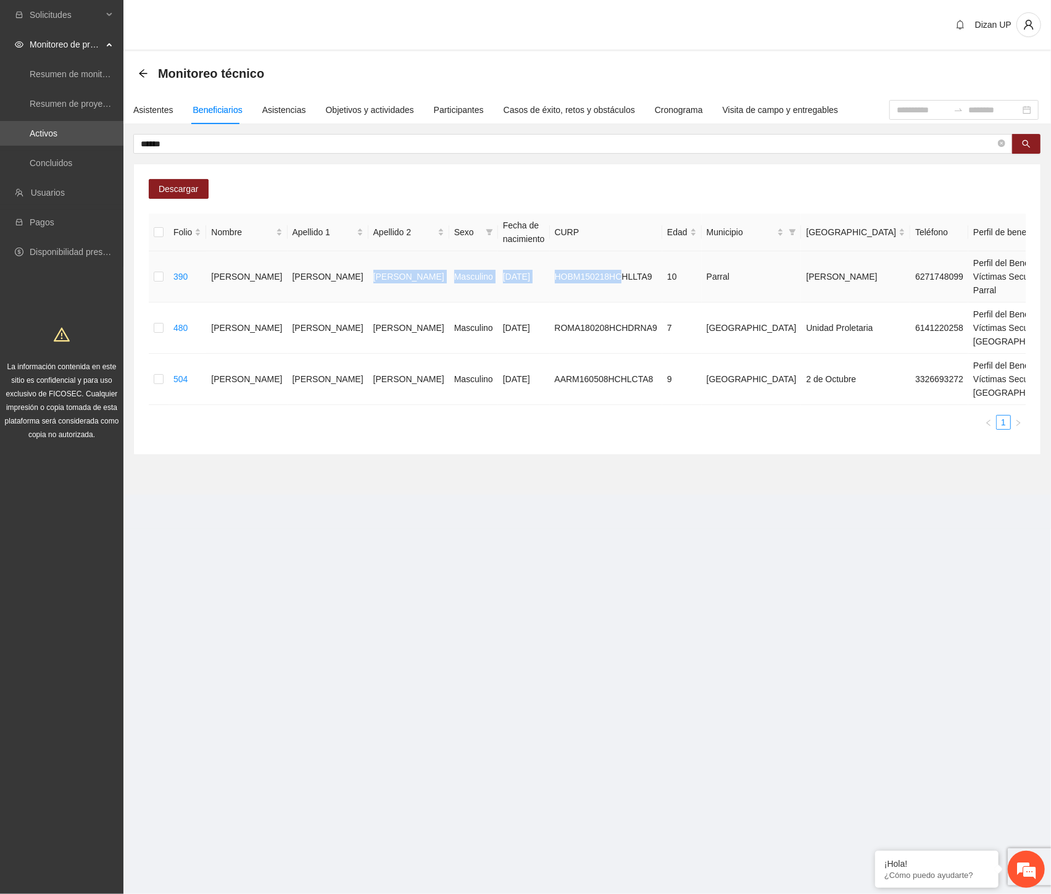
drag, startPoint x: 310, startPoint y: 283, endPoint x: 535, endPoint y: 295, distance: 225.6
click at [535, 295] on tr "390 [PERSON_NAME] Masculino [DATE] HOBM150218HCHLLTA9 10 Parral [PERSON_NAME] 6…" at bounding box center [703, 276] width 1109 height 51
click at [1014, 248] on span "Eliminar" at bounding box center [1022, 251] width 31 height 14
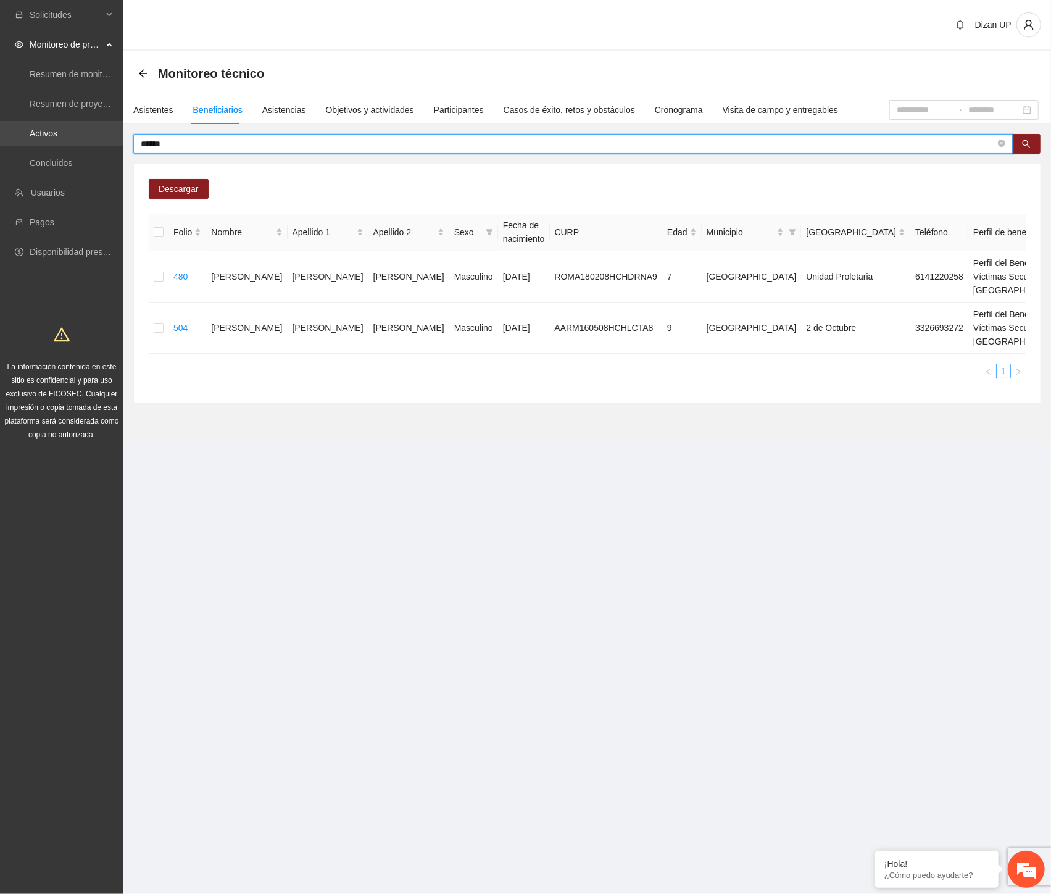
drag, startPoint x: 184, startPoint y: 142, endPoint x: 23, endPoint y: 140, distance: 161.1
click at [23, 140] on section "Solicitudes Monitoreo de proyectos Resumen de monitoreo Resumen de proyectos ap…" at bounding box center [525, 447] width 1051 height 894
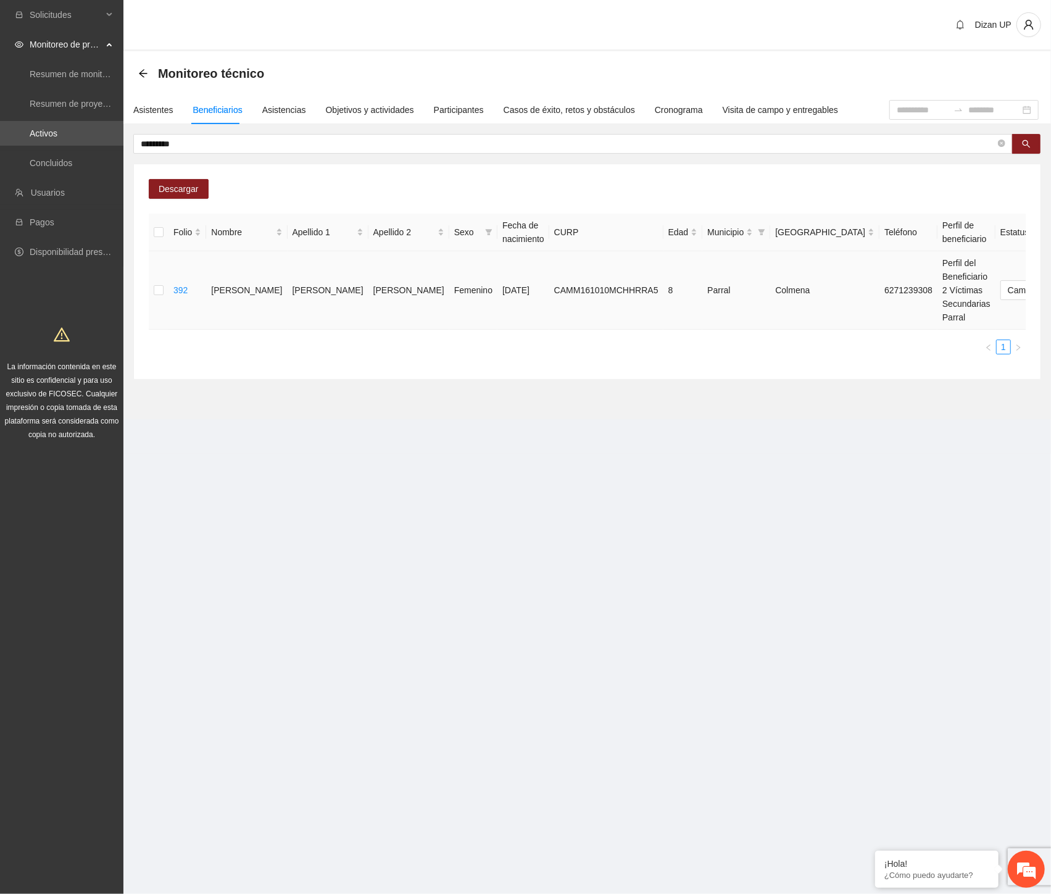
click at [1012, 255] on span "Eliminar" at bounding box center [1022, 251] width 31 height 14
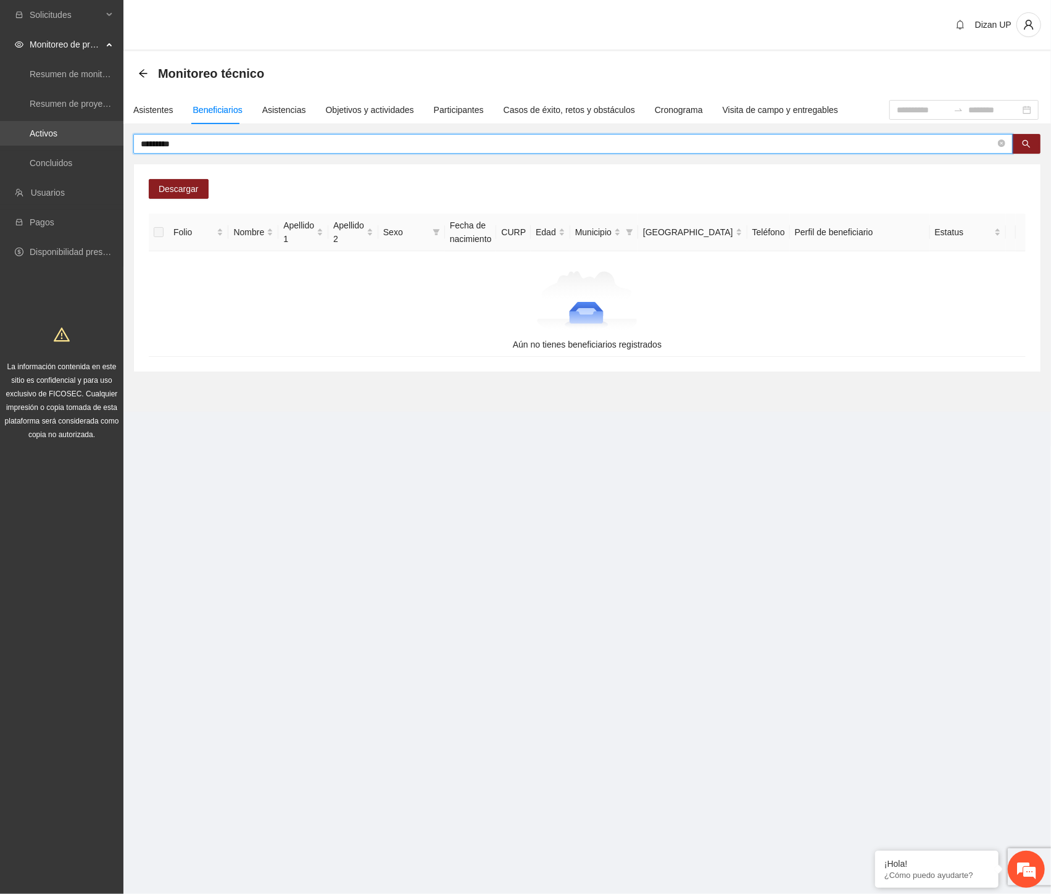
drag, startPoint x: 223, startPoint y: 143, endPoint x: 93, endPoint y: 139, distance: 130.9
click at [93, 139] on section "Solicitudes Monitoreo de proyectos Resumen de monitoreo Resumen de proyectos ap…" at bounding box center [525, 447] width 1051 height 894
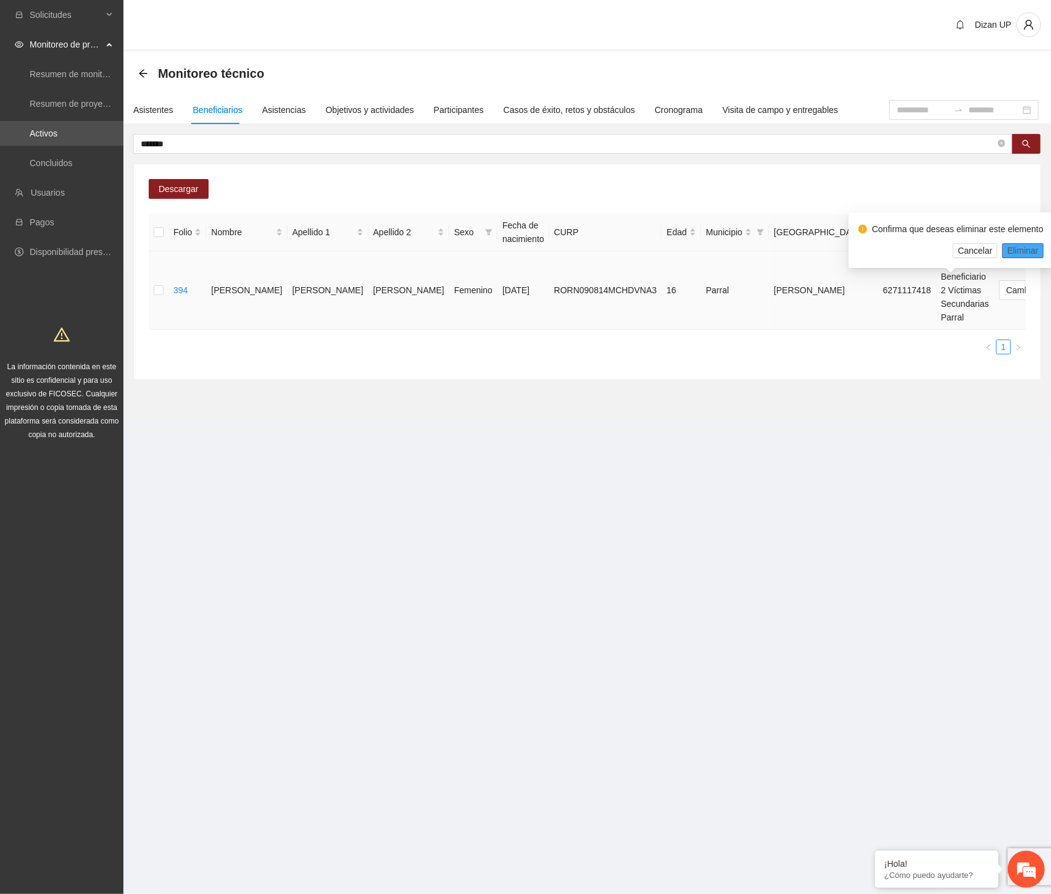
click at [1011, 252] on span "Eliminar" at bounding box center [1022, 251] width 31 height 14
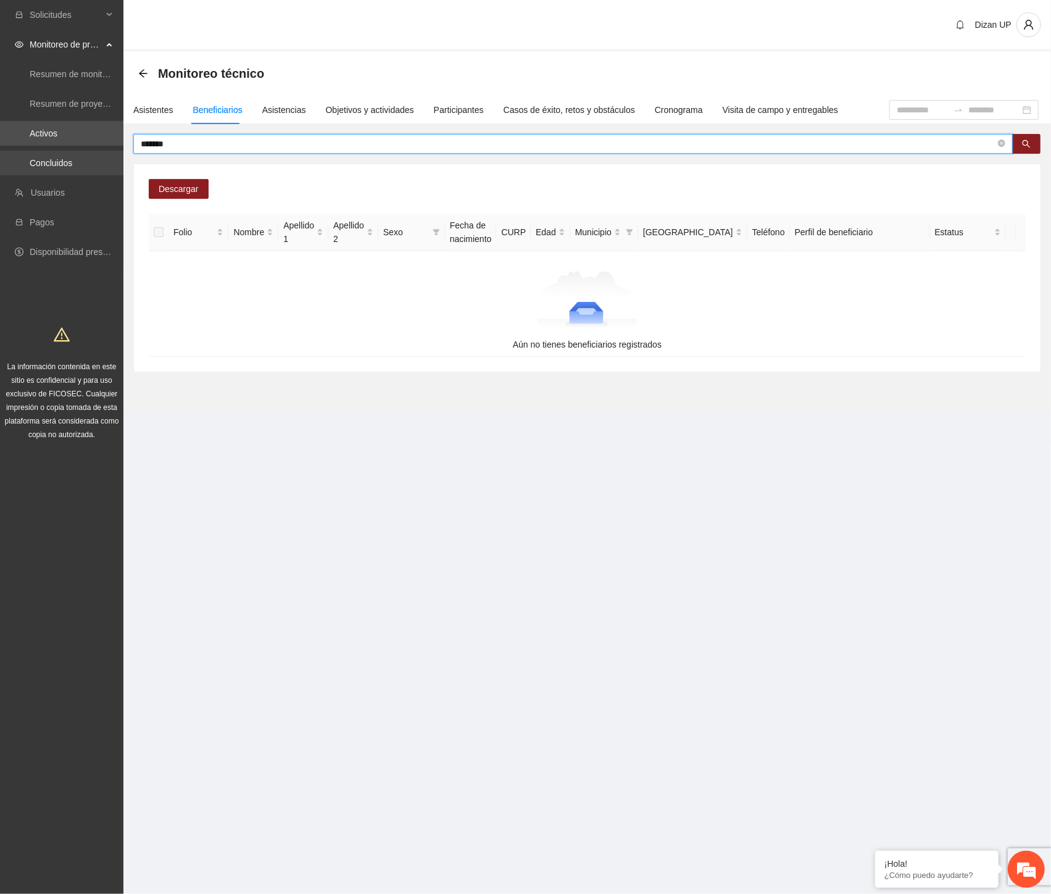
drag, startPoint x: 76, startPoint y: 144, endPoint x: 13, endPoint y: 151, distance: 63.3
click at [13, 151] on section "Solicitudes Monitoreo de proyectos Resumen de monitoreo Resumen de proyectos ap…" at bounding box center [525, 447] width 1051 height 894
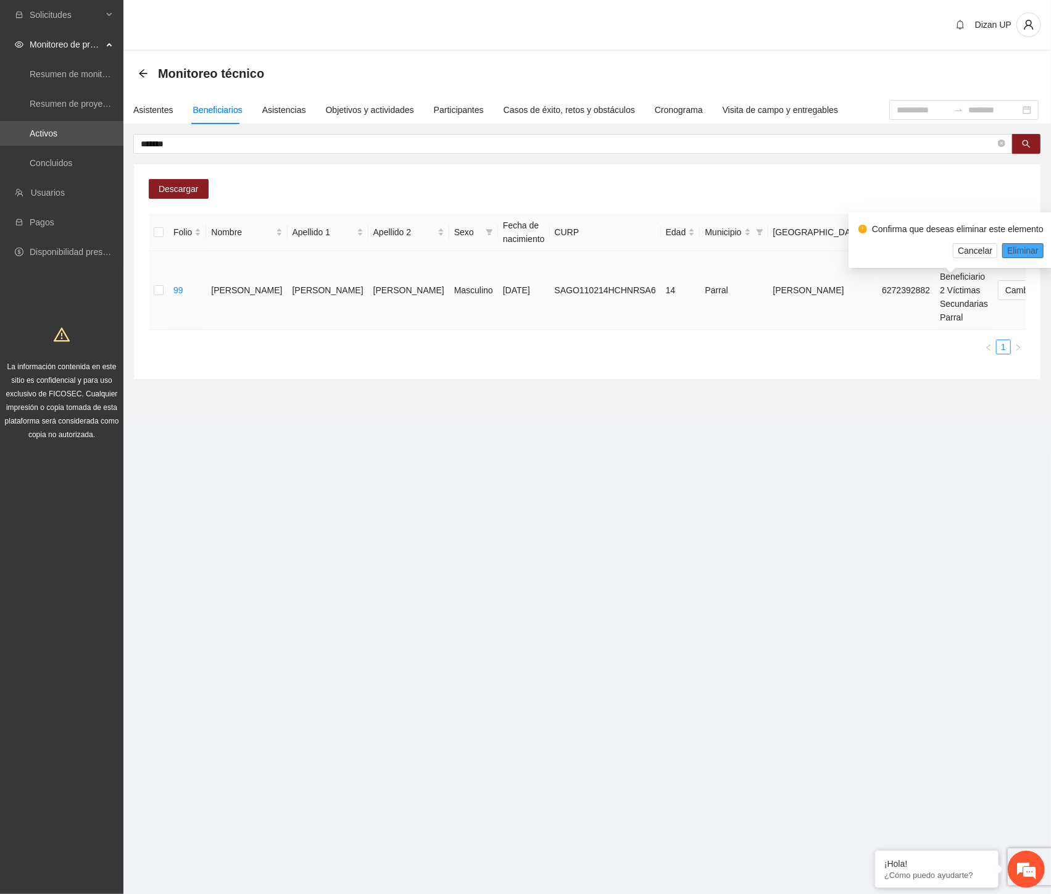
click at [1010, 250] on span "Eliminar" at bounding box center [1022, 251] width 31 height 14
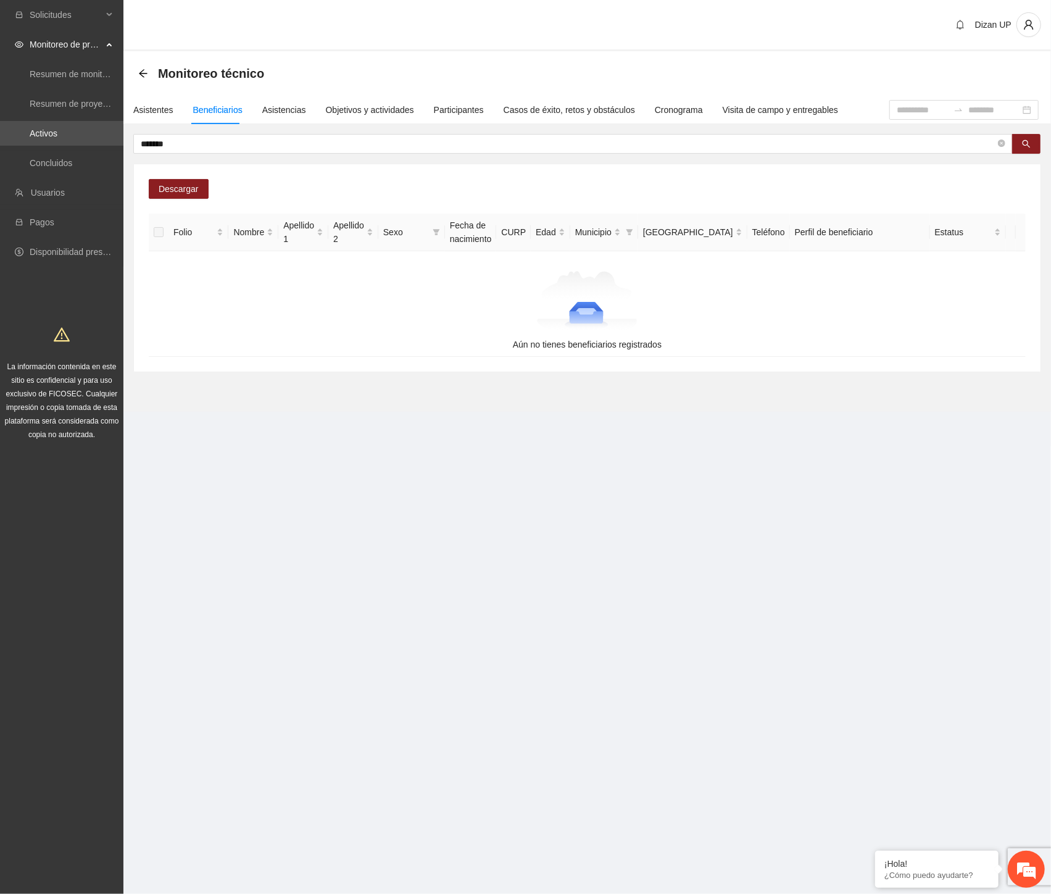
drag, startPoint x: 189, startPoint y: 143, endPoint x: 1, endPoint y: 148, distance: 188.9
click at [1, 148] on section "Solicitudes Monitoreo de proyectos Resumen de monitoreo Resumen de proyectos ap…" at bounding box center [525, 447] width 1051 height 894
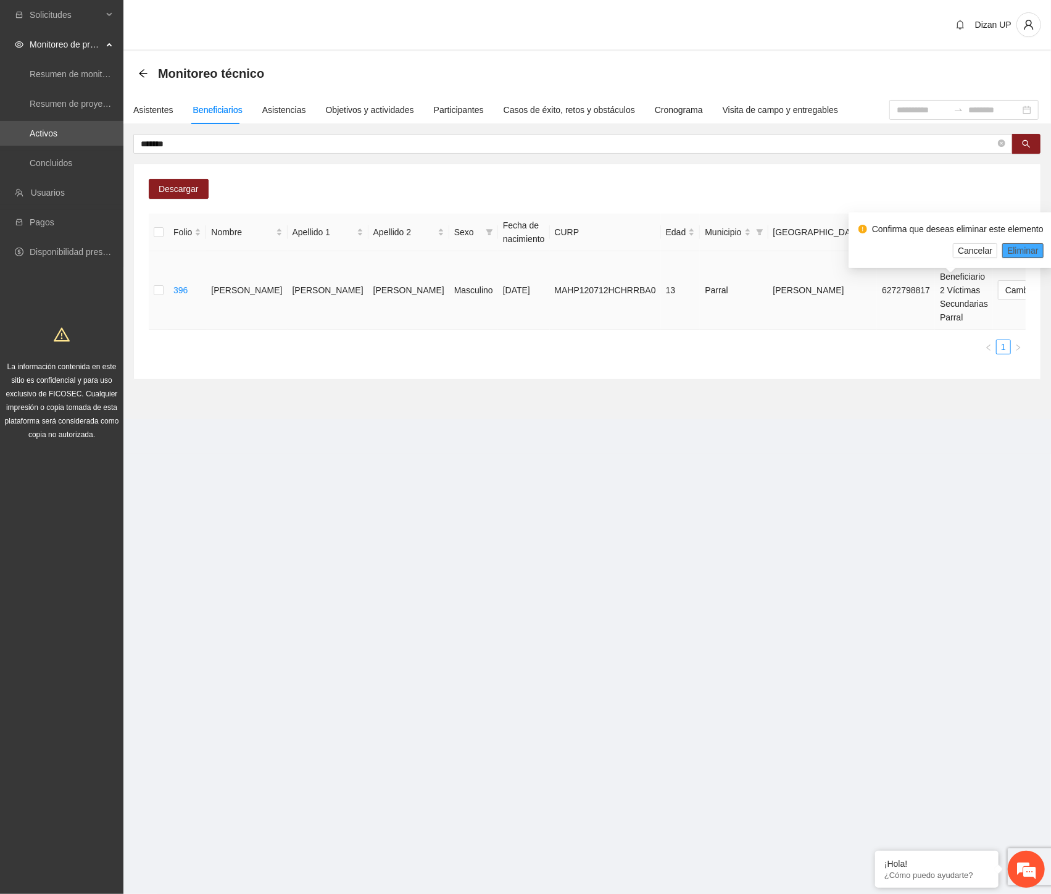
click at [1010, 247] on span "Eliminar" at bounding box center [1022, 251] width 31 height 14
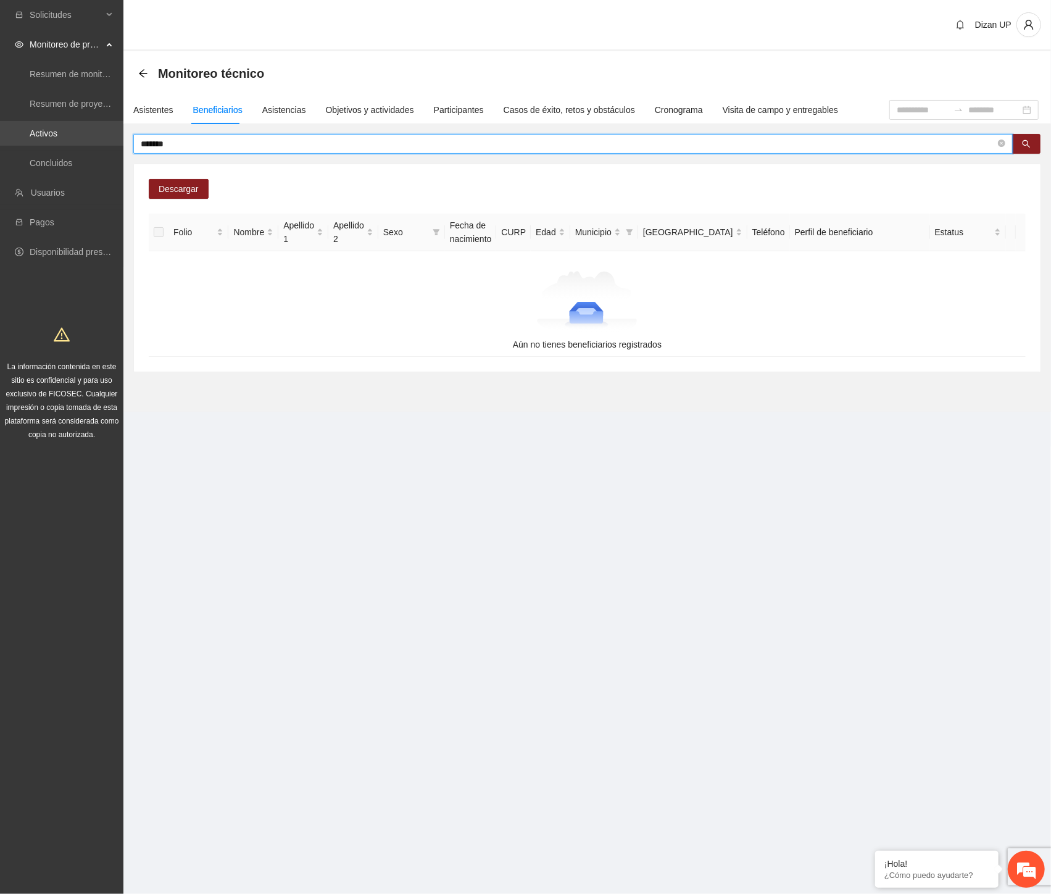
drag, startPoint x: 186, startPoint y: 139, endPoint x: 7, endPoint y: 145, distance: 179.1
click at [9, 144] on section "Solicitudes Monitoreo de proyectos Resumen de monitoreo Resumen de proyectos ap…" at bounding box center [525, 447] width 1051 height 894
type input "***"
drag, startPoint x: 165, startPoint y: 146, endPoint x: 86, endPoint y: 146, distance: 78.4
click at [86, 146] on section "Solicitudes Monitoreo de proyectos Resumen de monitoreo Resumen de proyectos ap…" at bounding box center [525, 447] width 1051 height 894
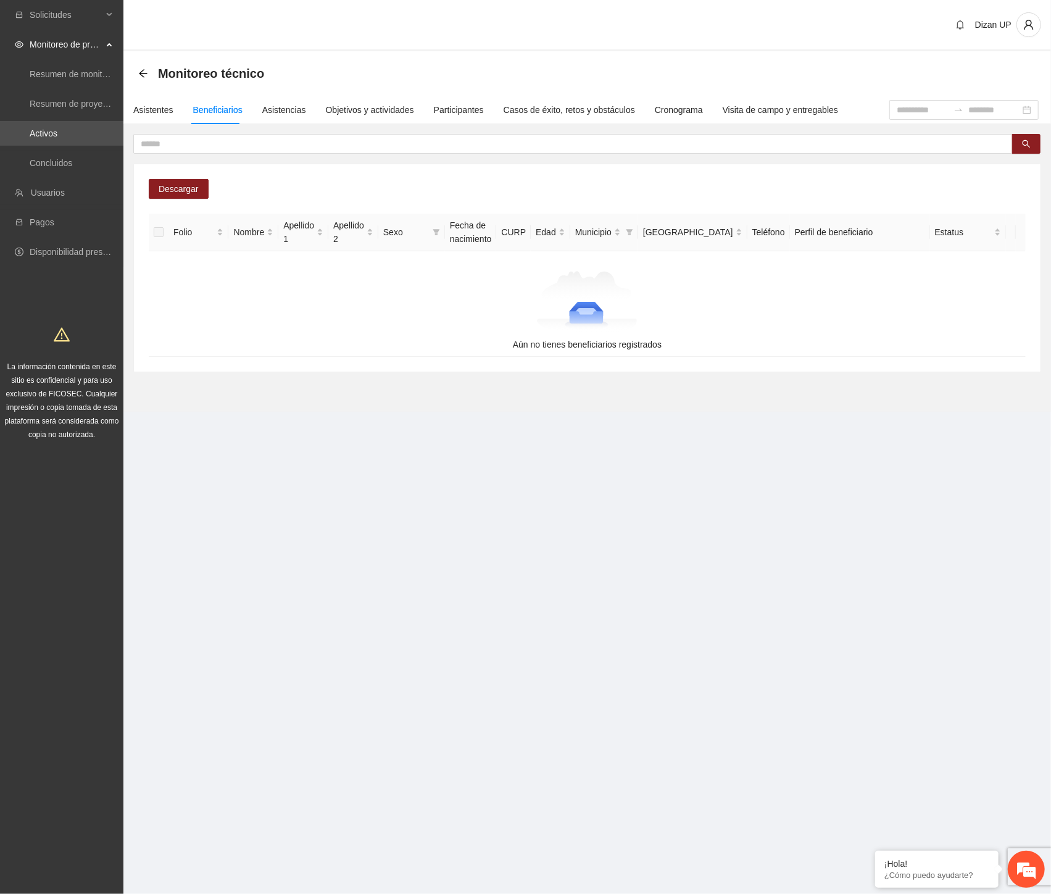
drag, startPoint x: 280, startPoint y: 741, endPoint x: 315, endPoint y: 639, distance: 107.7
click at [280, 741] on section "Solicitudes Monitoreo de proyectos Resumen de monitoreo Resumen de proyectos ap…" at bounding box center [525, 447] width 1051 height 894
click at [189, 143] on input "text" at bounding box center [568, 144] width 855 height 14
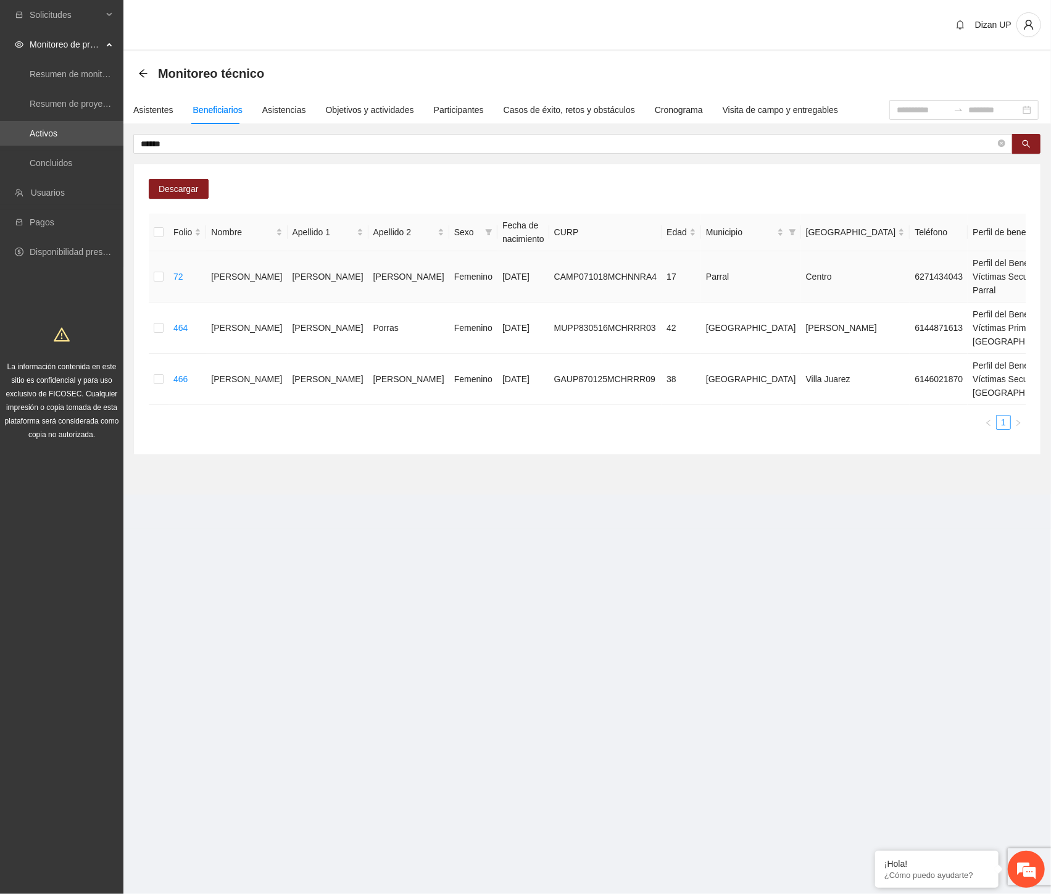
drag, startPoint x: 1018, startPoint y: 244, endPoint x: 1047, endPoint y: 249, distance: 29.5
click at [1022, 244] on span "Eliminar" at bounding box center [1022, 251] width 31 height 14
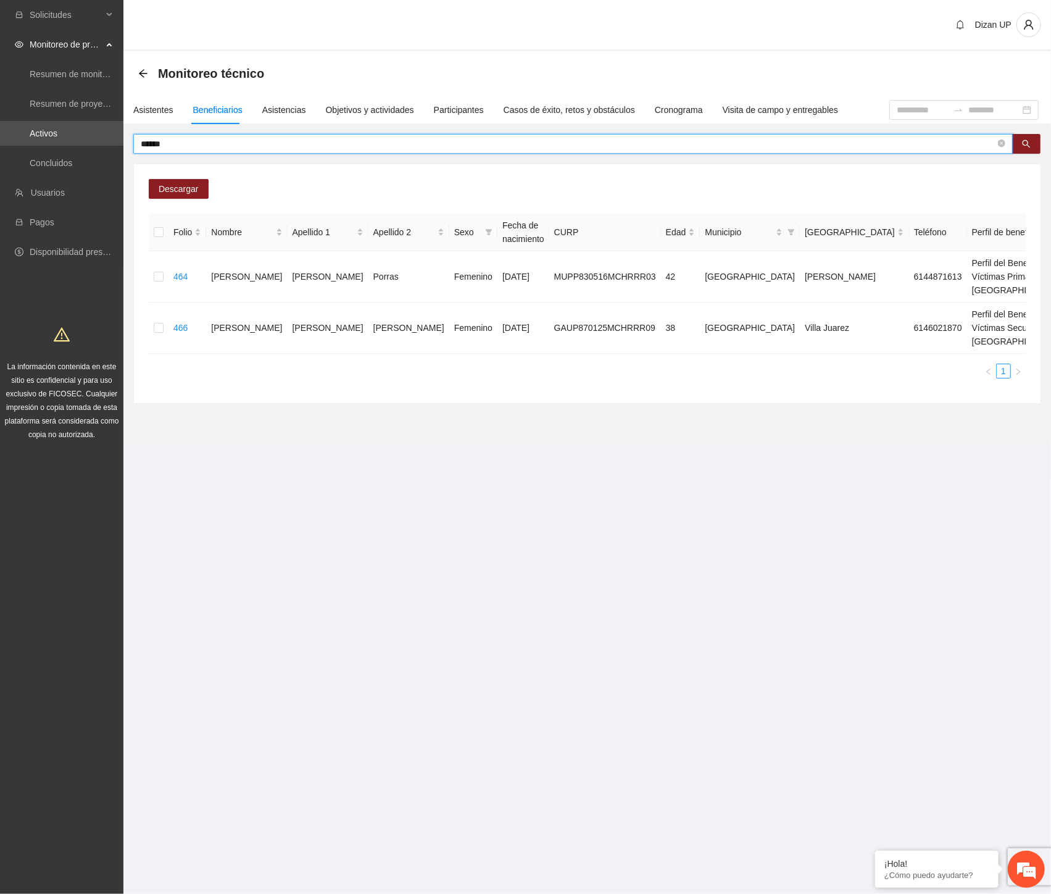
drag, startPoint x: 165, startPoint y: 143, endPoint x: 106, endPoint y: 149, distance: 59.5
click at [106, 149] on section "Solicitudes Monitoreo de proyectos Resumen de monitoreo Resumen de proyectos ap…" at bounding box center [525, 447] width 1051 height 894
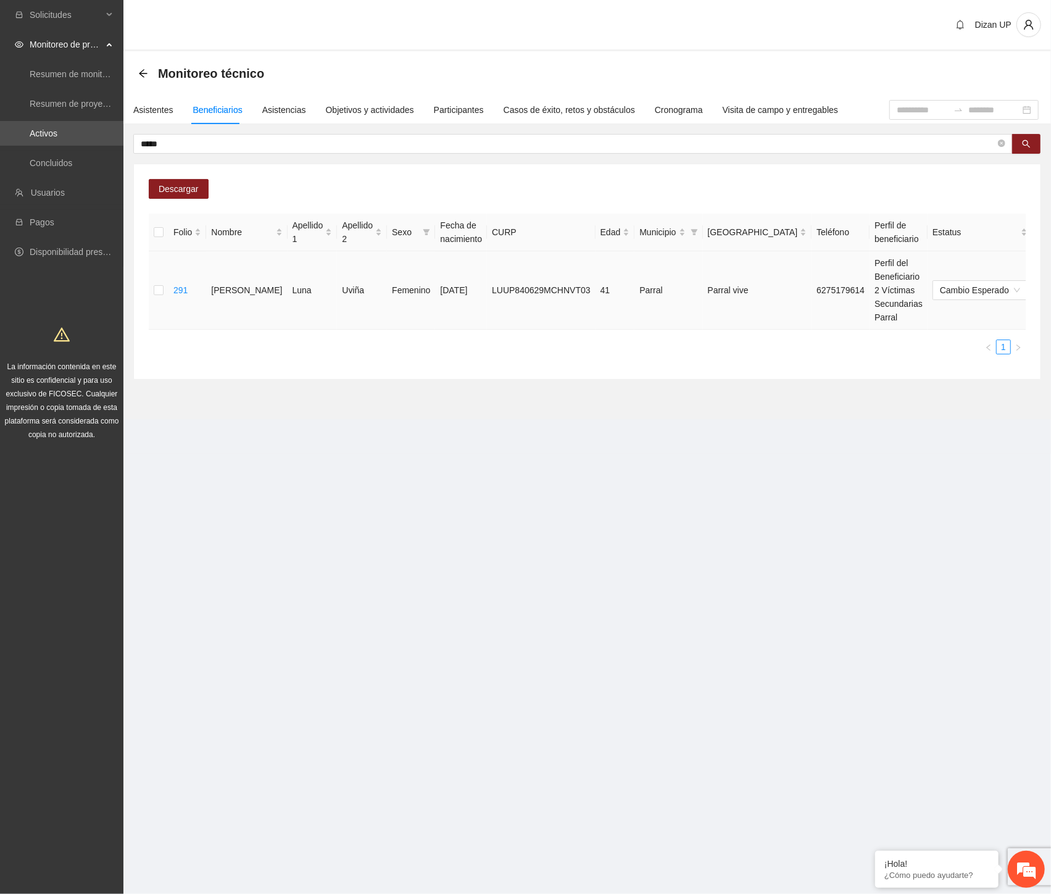
click at [1040, 288] on icon "delete" at bounding box center [1072, 290] width 10 height 10
click at [1020, 253] on span "Eliminar" at bounding box center [1022, 251] width 31 height 14
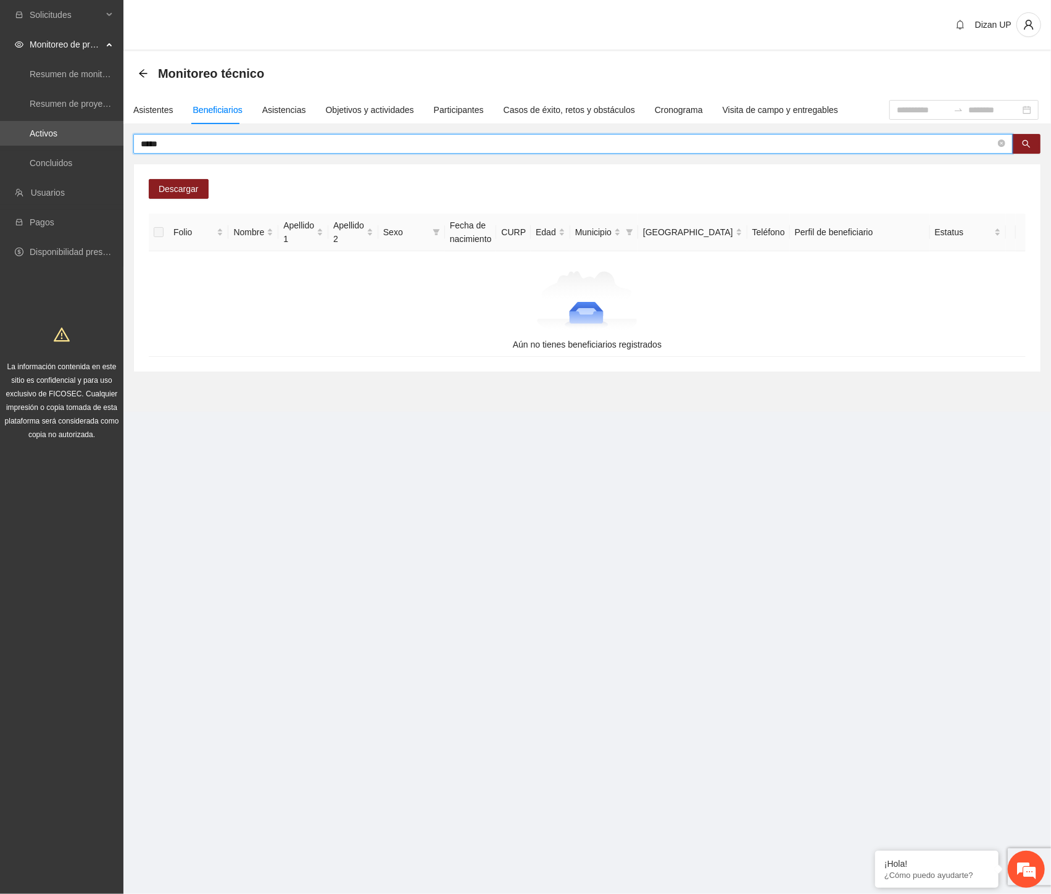
drag, startPoint x: 193, startPoint y: 138, endPoint x: 47, endPoint y: 147, distance: 145.9
click at [59, 151] on section "Solicitudes Monitoreo de proyectos Resumen de monitoreo Resumen de proyectos ap…" at bounding box center [525, 447] width 1051 height 894
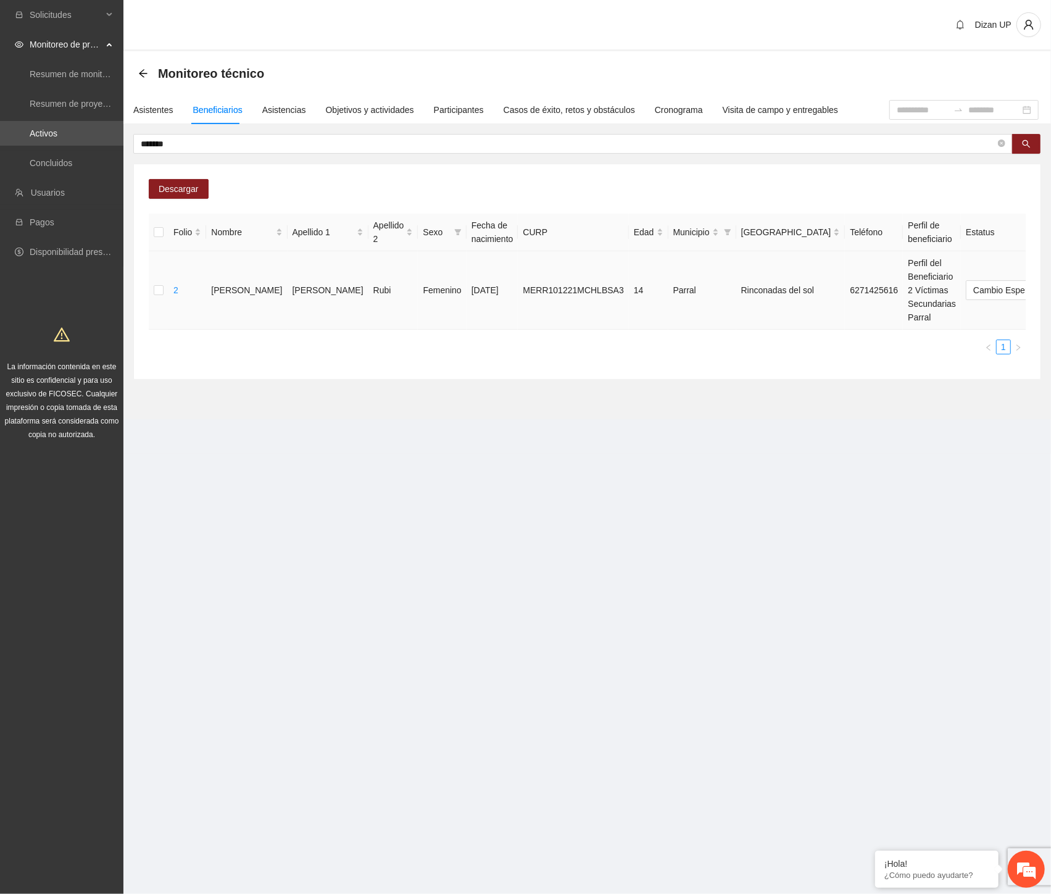
click at [1010, 253] on span "Eliminar" at bounding box center [1022, 251] width 31 height 14
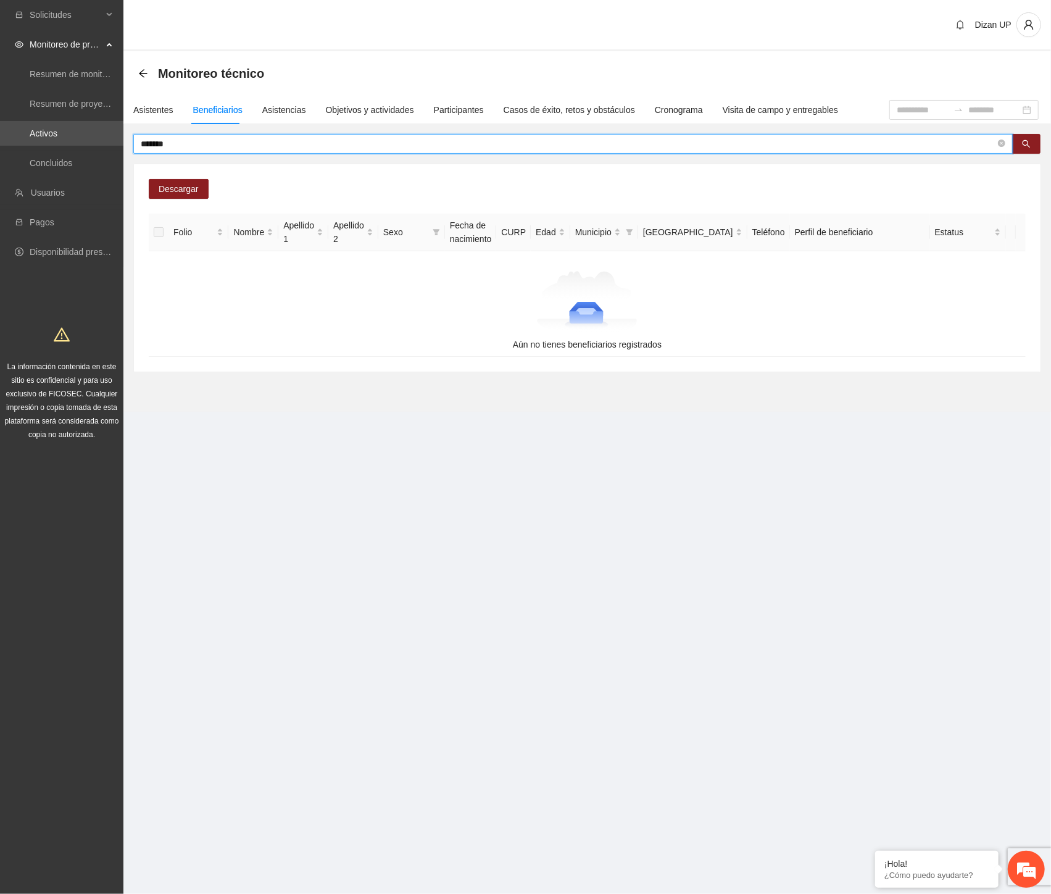
drag, startPoint x: 39, startPoint y: 147, endPoint x: 1, endPoint y: 147, distance: 38.3
click at [1, 146] on section "Solicitudes Monitoreo de proyectos Resumen de monitoreo Resumen de proyectos ap…" at bounding box center [525, 447] width 1051 height 894
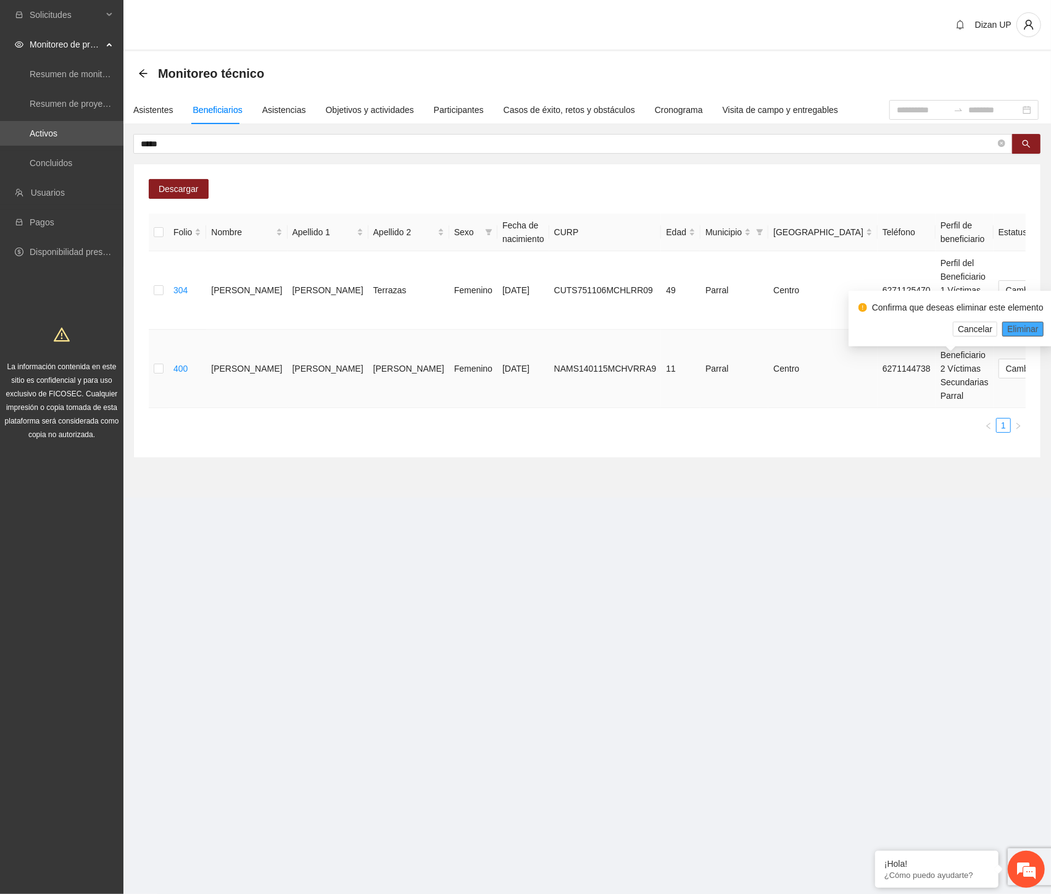
click at [1013, 329] on span "Eliminar" at bounding box center [1022, 329] width 31 height 14
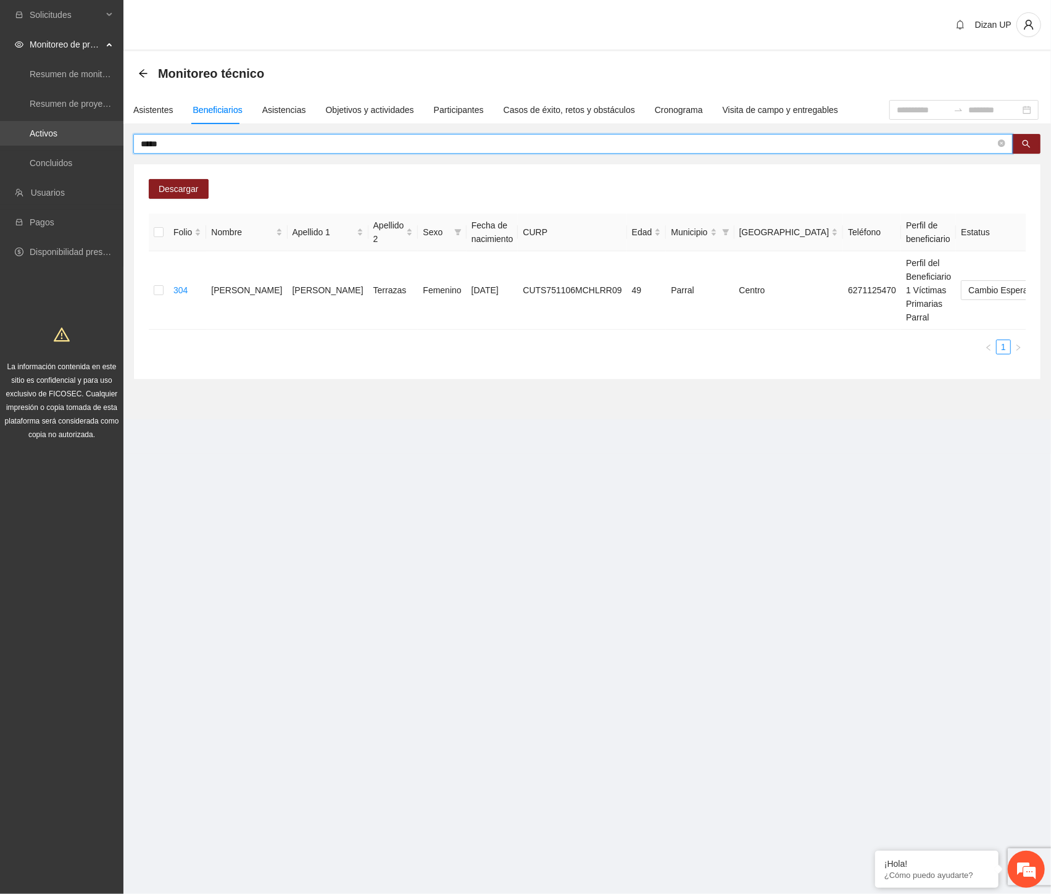
drag, startPoint x: 183, startPoint y: 144, endPoint x: 102, endPoint y: 144, distance: 80.9
click at [107, 144] on section "Solicitudes Monitoreo de proyectos Resumen de monitoreo Resumen de proyectos ap…" at bounding box center [525, 447] width 1051 height 894
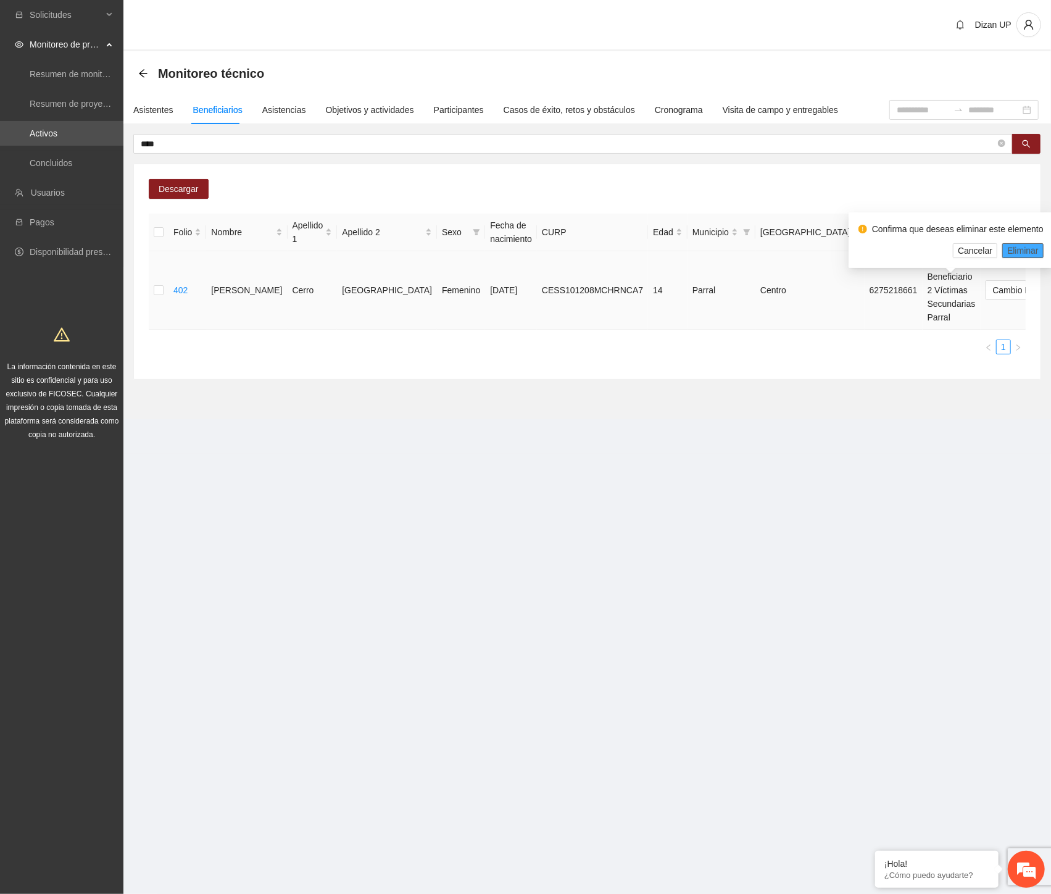
click at [1025, 249] on span "Eliminar" at bounding box center [1022, 251] width 31 height 14
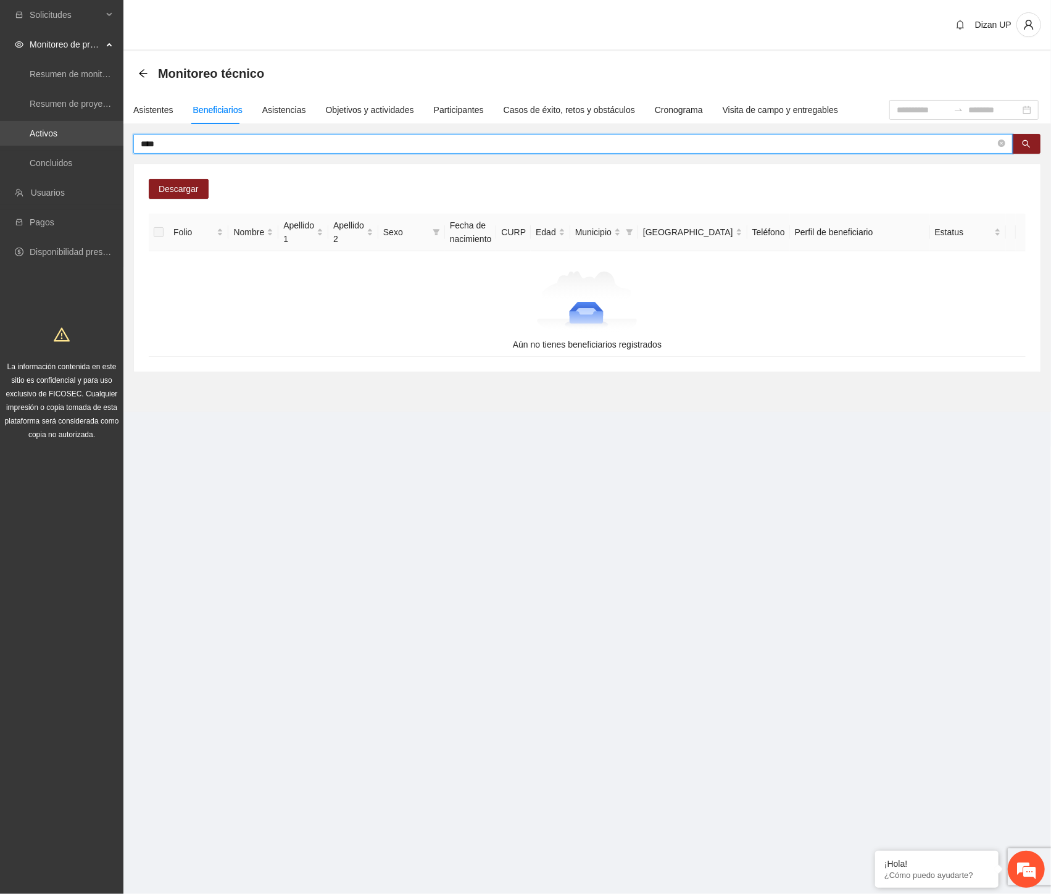
drag, startPoint x: 122, startPoint y: 144, endPoint x: 70, endPoint y: 142, distance: 51.3
click at [70, 142] on section "Solicitudes Monitoreo de proyectos Resumen de monitoreo Resumen de proyectos ap…" at bounding box center [525, 447] width 1051 height 894
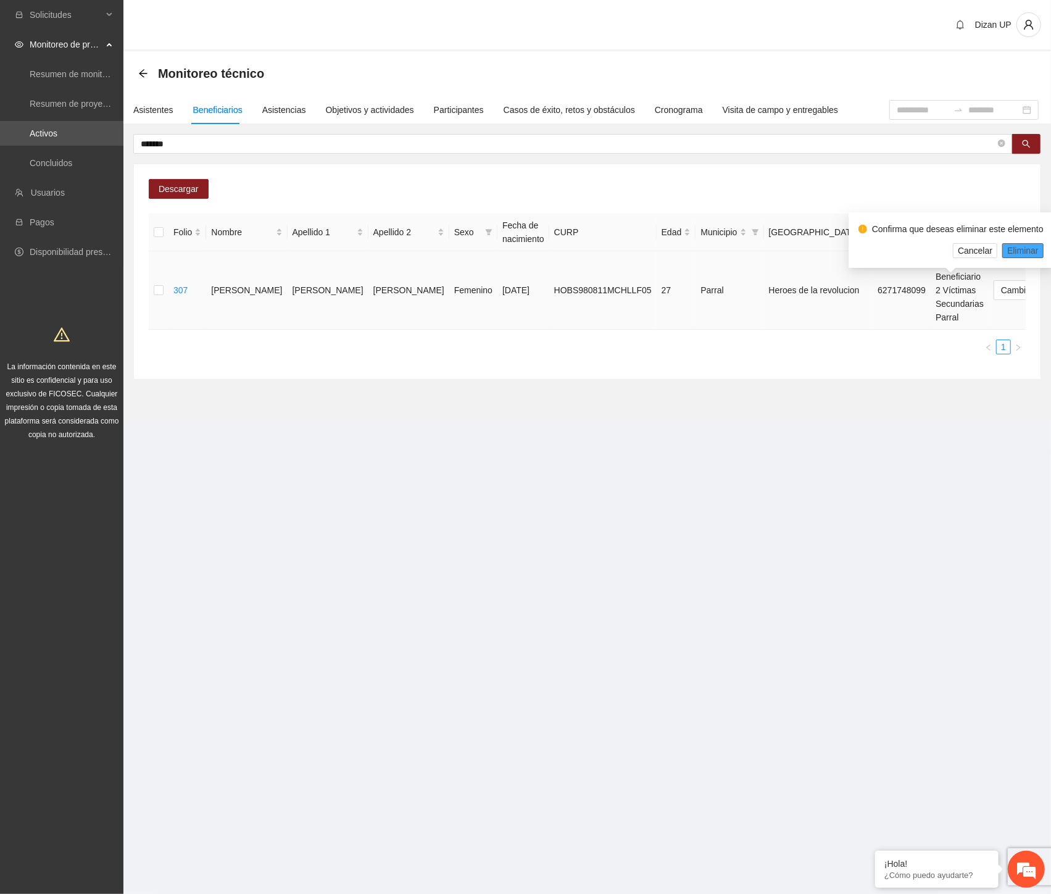
click at [1010, 247] on span "Eliminar" at bounding box center [1022, 251] width 31 height 14
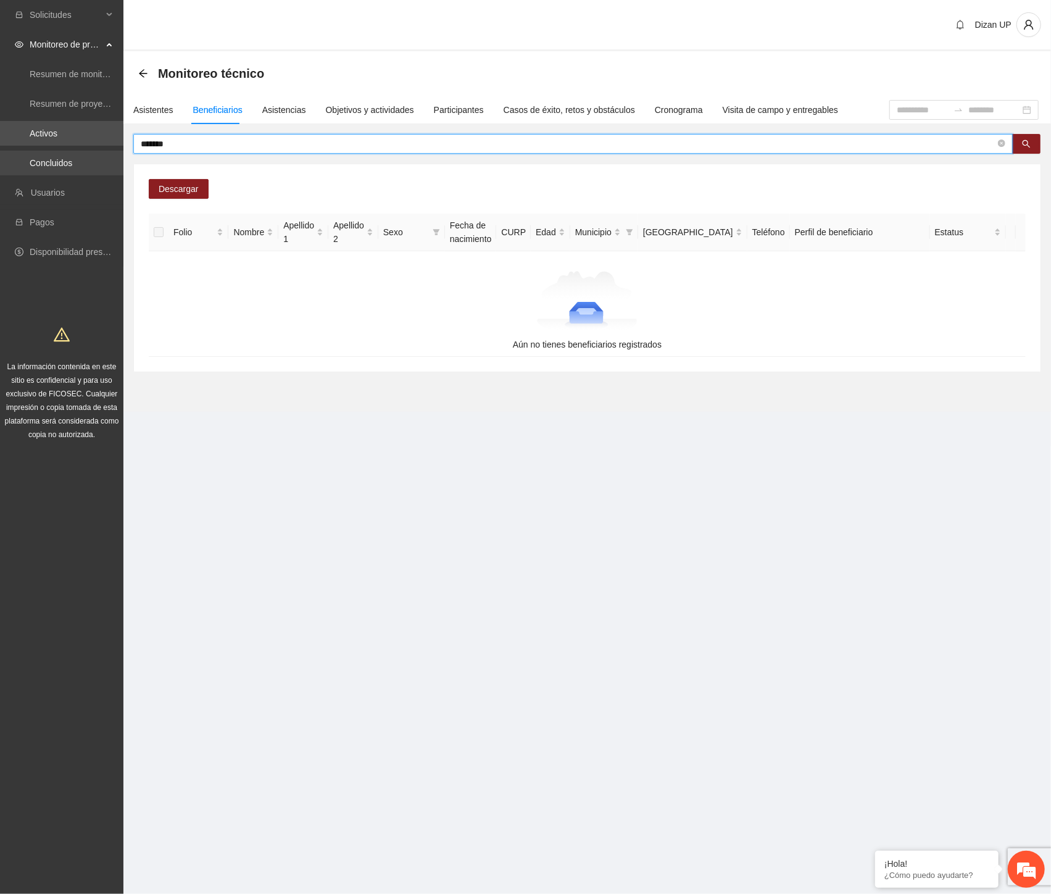
drag, startPoint x: 204, startPoint y: 145, endPoint x: 60, endPoint y: 152, distance: 144.6
click at [60, 152] on section "Solicitudes Monitoreo de proyectos Resumen de monitoreo Resumen de proyectos ap…" at bounding box center [525, 447] width 1051 height 894
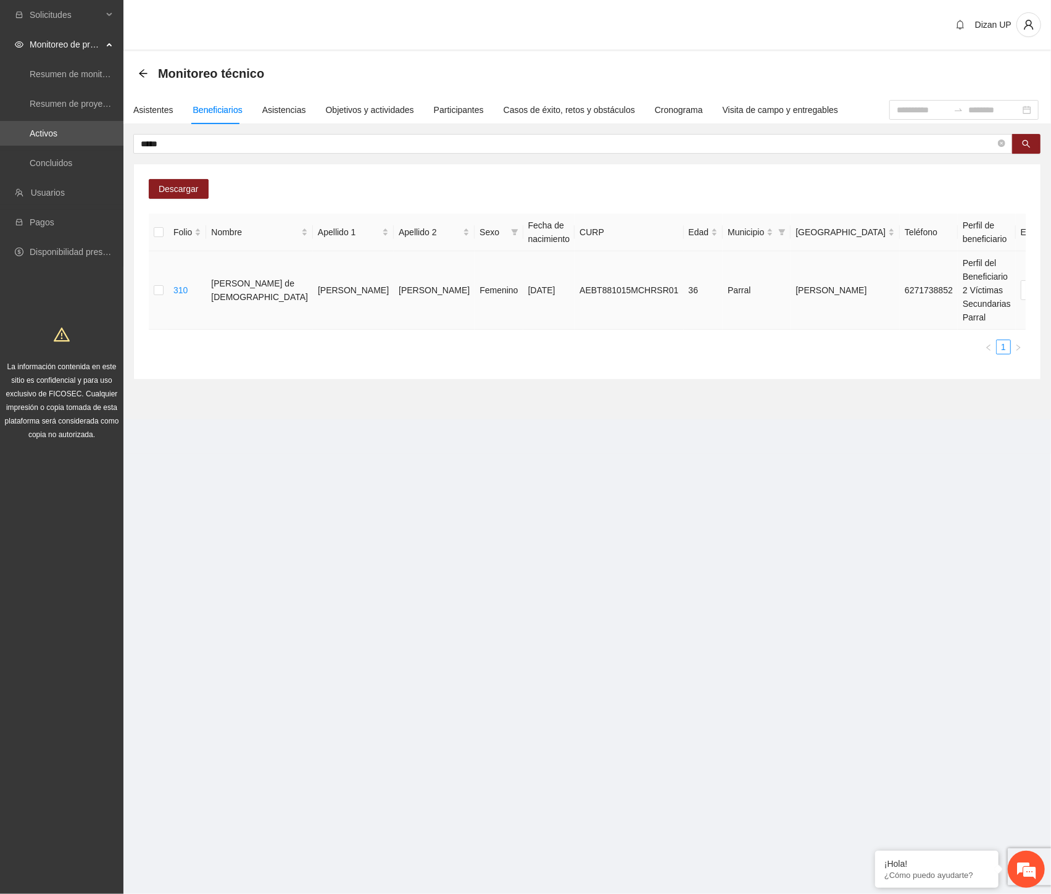
click at [1020, 249] on span "Eliminar" at bounding box center [1022, 251] width 31 height 14
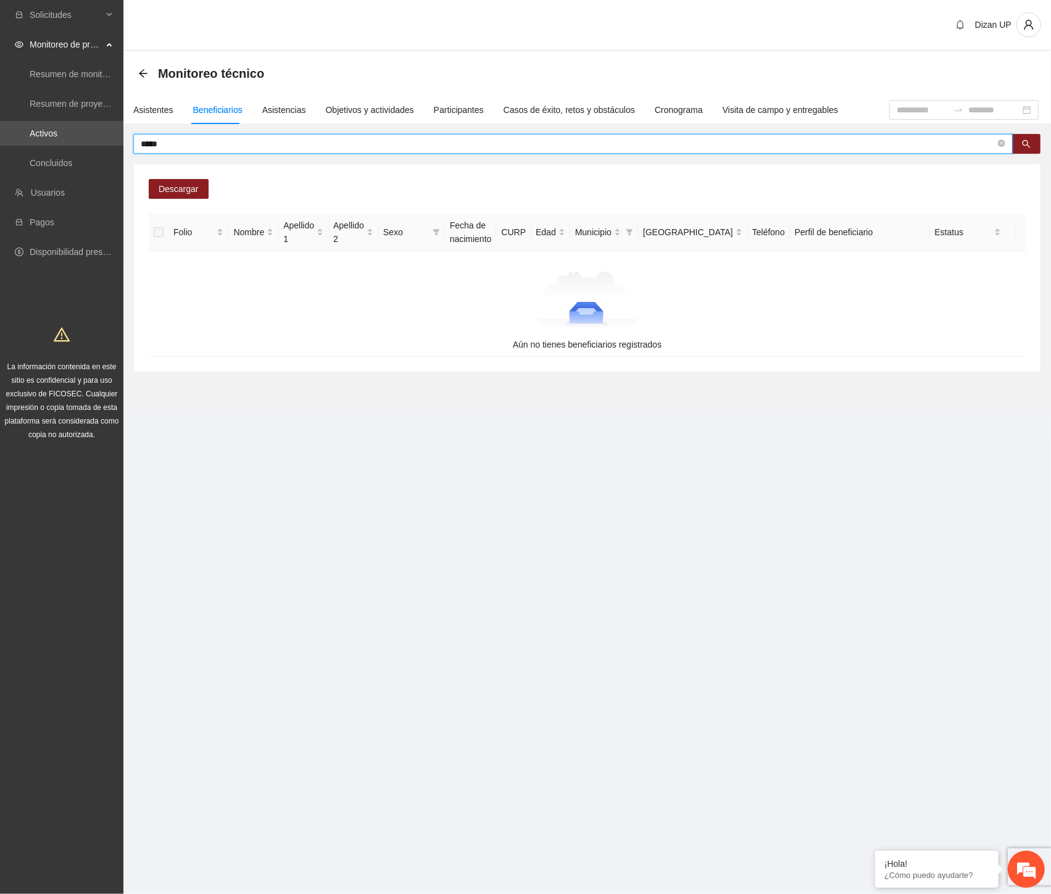
drag, startPoint x: 182, startPoint y: 143, endPoint x: 7, endPoint y: 146, distance: 175.3
click at [21, 150] on section "Solicitudes Monitoreo de proyectos Resumen de monitoreo Resumen de proyectos ap…" at bounding box center [525, 447] width 1051 height 894
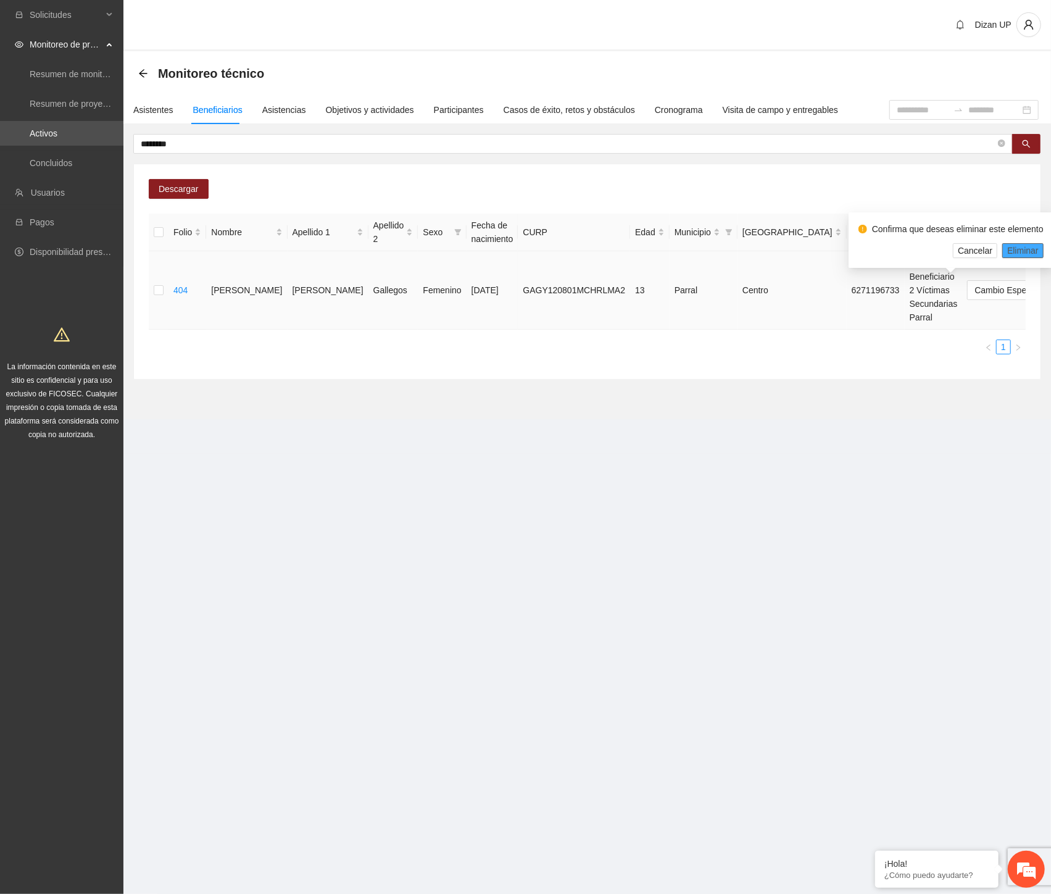
drag, startPoint x: 1019, startPoint y: 249, endPoint x: 1025, endPoint y: 252, distance: 6.9
click at [1020, 250] on span "Eliminar" at bounding box center [1022, 251] width 31 height 14
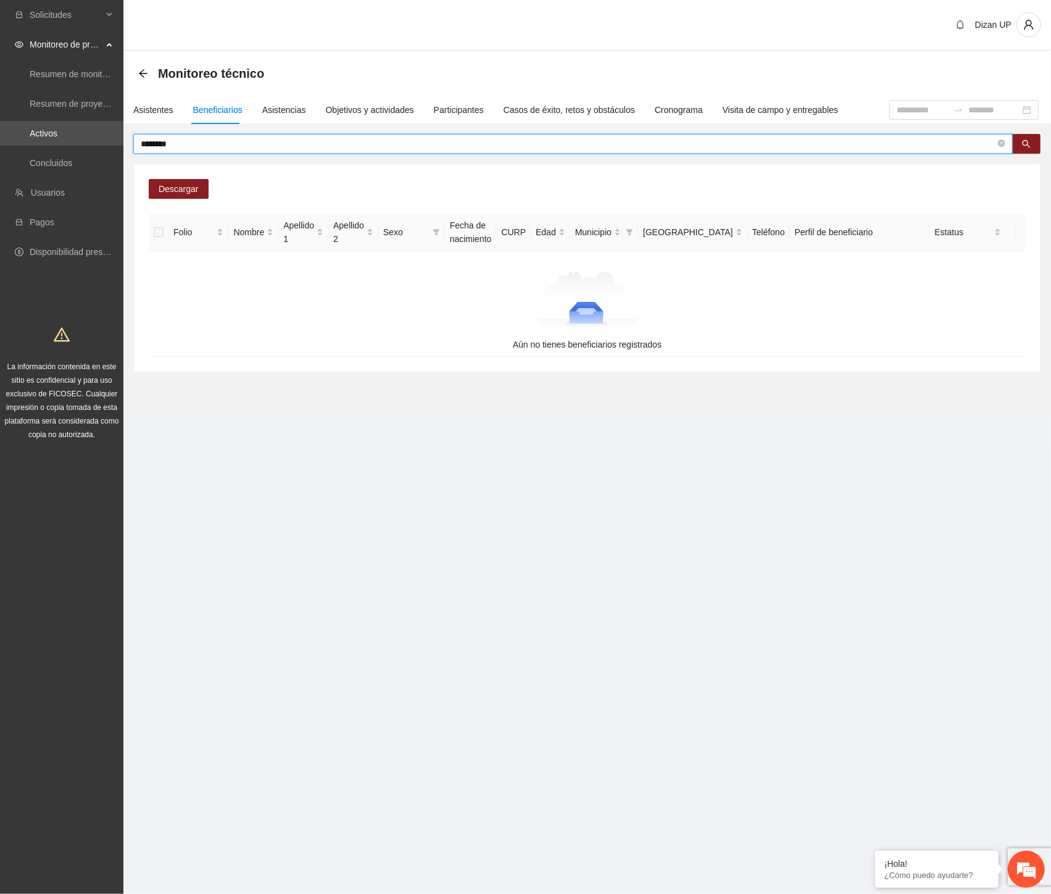
drag, startPoint x: 183, startPoint y: 143, endPoint x: 1, endPoint y: 149, distance: 182.8
click at [1, 149] on section "Solicitudes Monitoreo de proyectos Resumen de monitoreo Resumen de proyectos ap…" at bounding box center [525, 447] width 1051 height 894
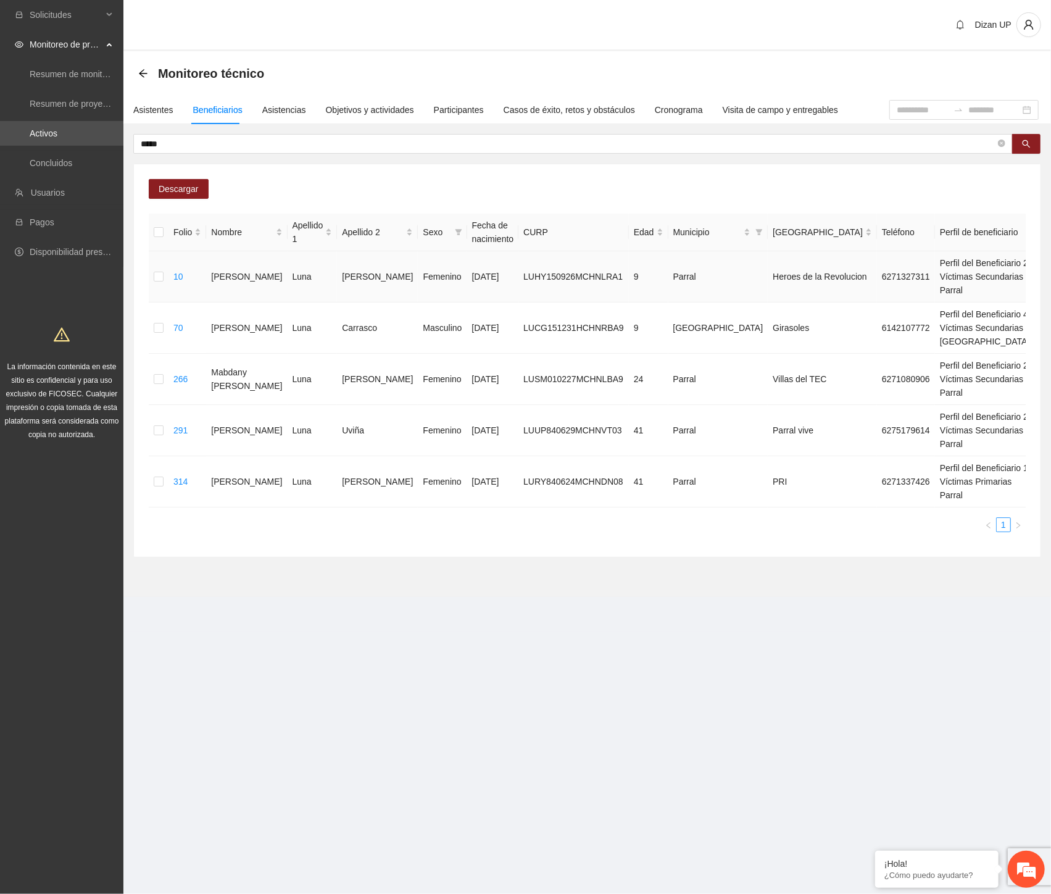
click at [1025, 248] on span "Eliminar" at bounding box center [1022, 251] width 31 height 14
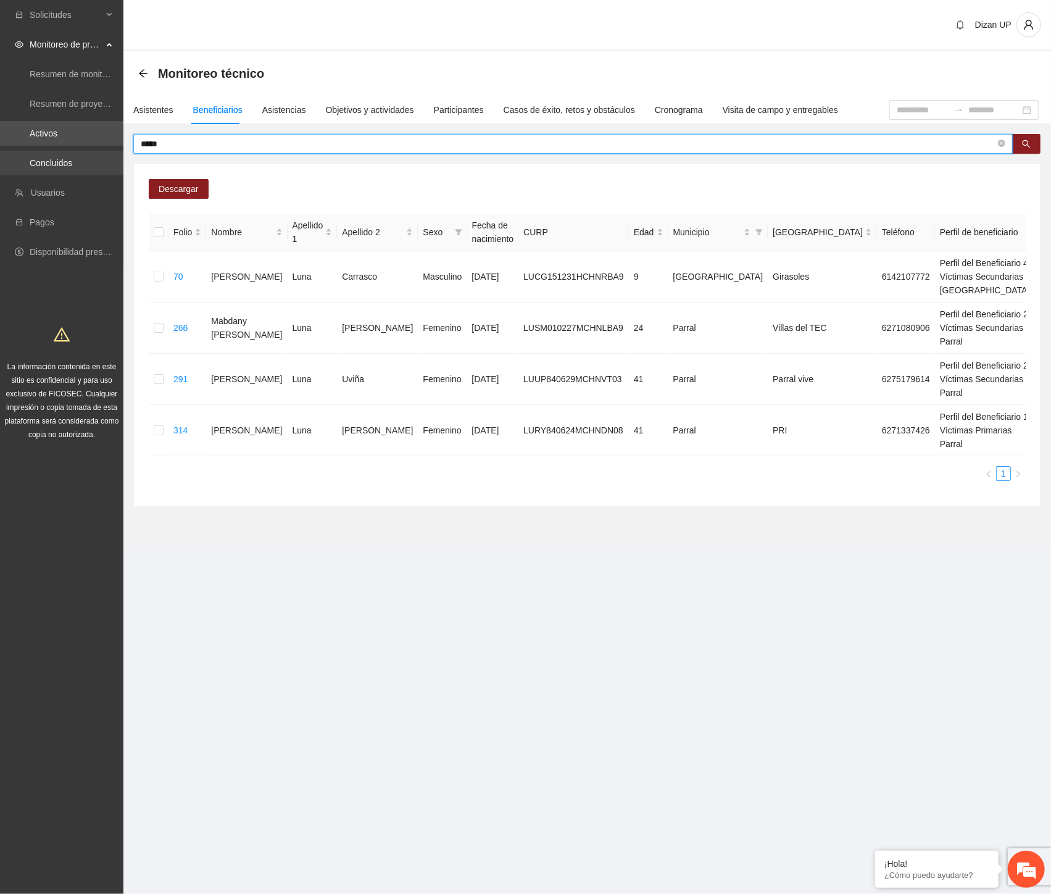
drag, startPoint x: 172, startPoint y: 140, endPoint x: 31, endPoint y: 160, distance: 142.2
click at [36, 159] on section "Solicitudes Monitoreo de proyectos Resumen de monitoreo Resumen de proyectos ap…" at bounding box center [525, 447] width 1051 height 894
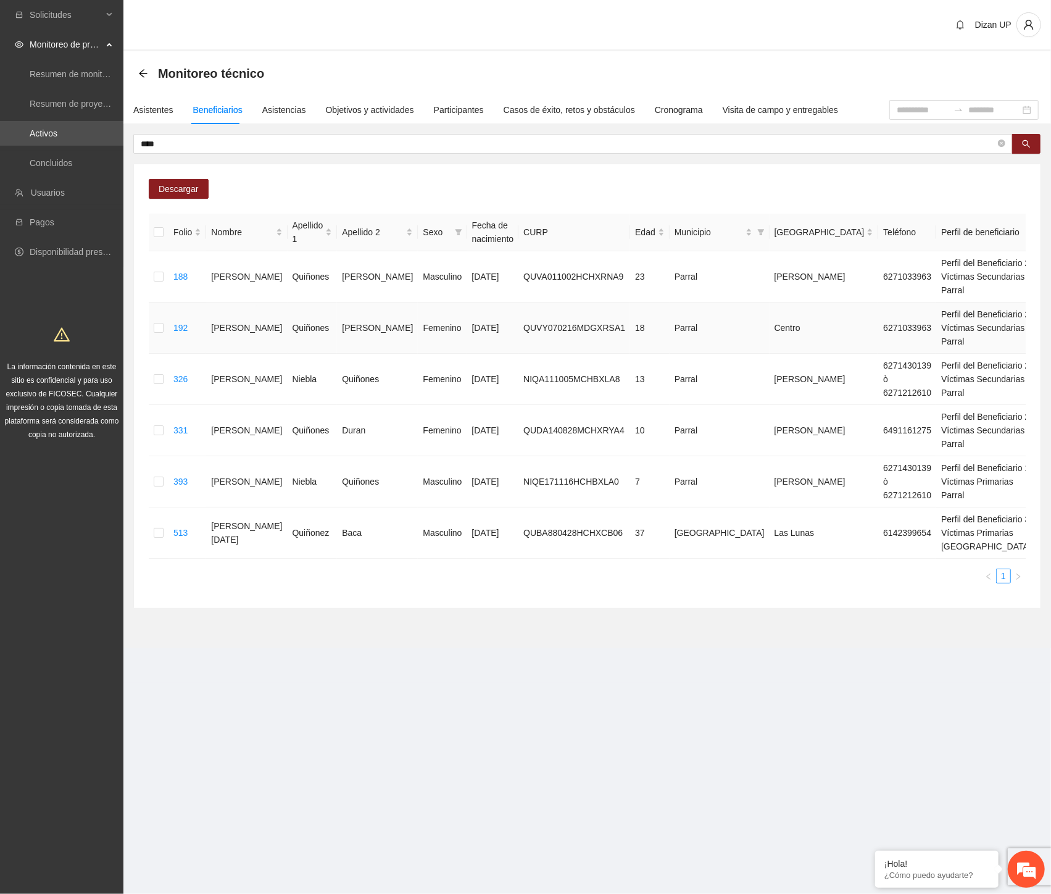
drag, startPoint x: 252, startPoint y: 369, endPoint x: 347, endPoint y: 368, distance: 95.1
click at [347, 354] on tr "192 [PERSON_NAME] [DATE] QUVY070216MDGXRSA1 18 Parral Centro 6271033963 Perfil …" at bounding box center [687, 327] width 1076 height 51
click at [1015, 325] on span "Eliminar" at bounding box center [1022, 329] width 31 height 14
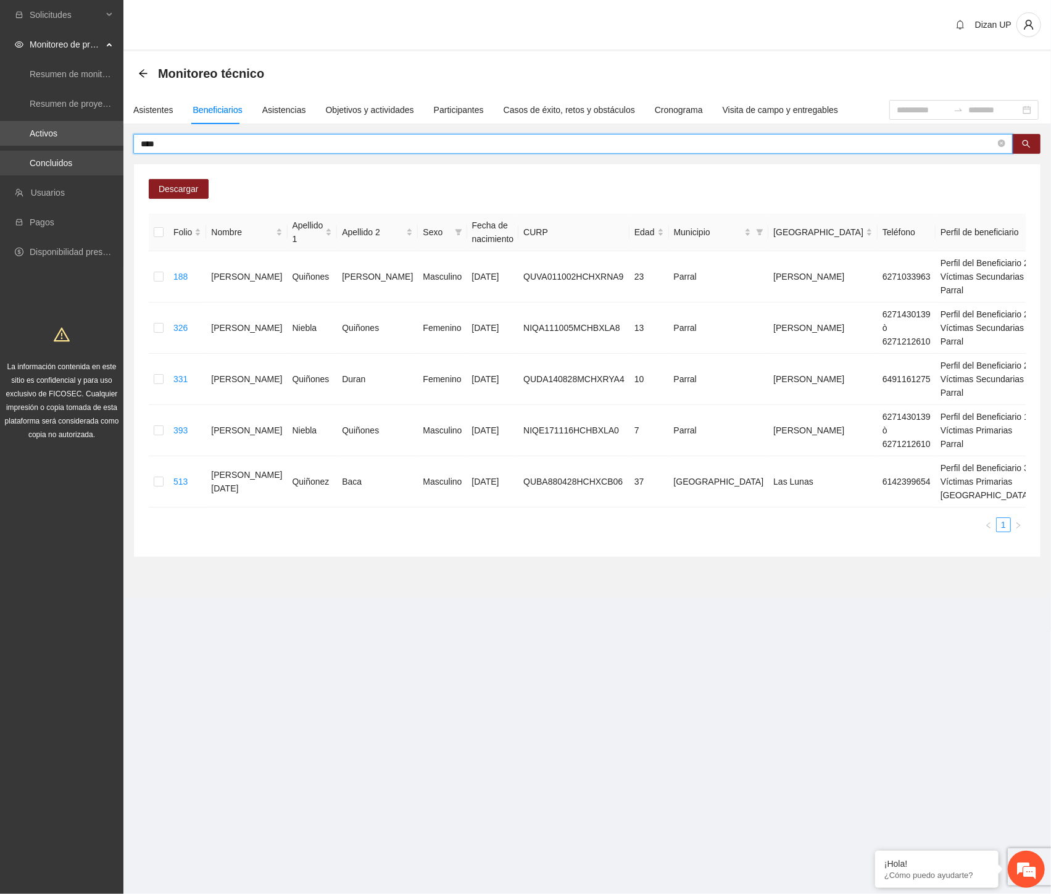
drag, startPoint x: 144, startPoint y: 141, endPoint x: 1, endPoint y: 157, distance: 144.7
click at [1, 156] on section "Solicitudes Monitoreo de proyectos Resumen de monitoreo Resumen de proyectos ap…" at bounding box center [525, 447] width 1051 height 894
type input "*****"
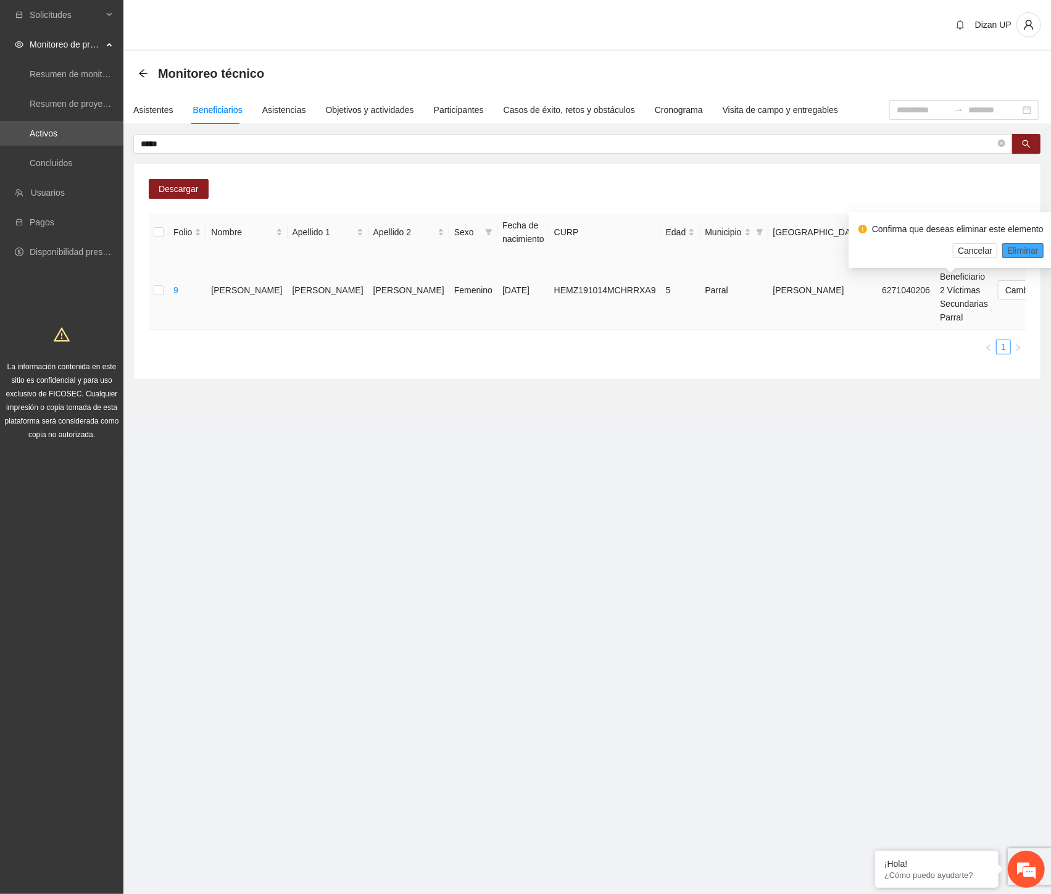
click at [1028, 249] on span "Eliminar" at bounding box center [1022, 251] width 31 height 14
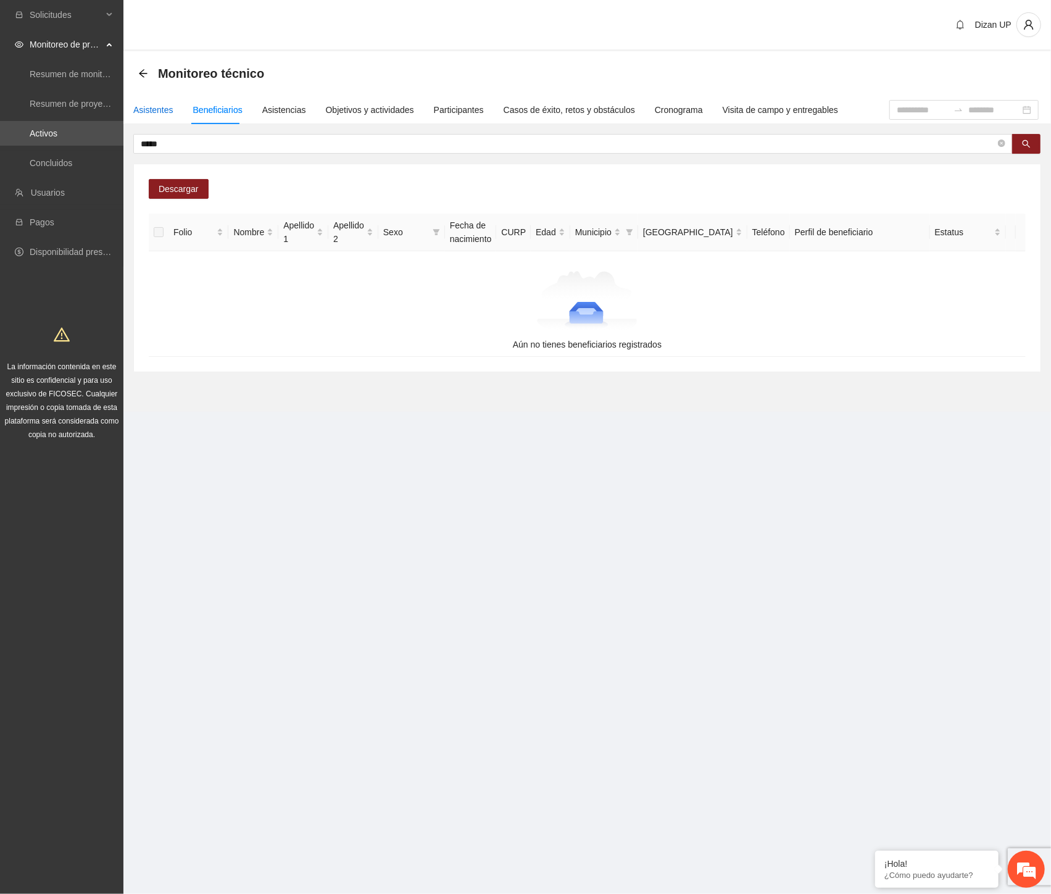
click at [151, 106] on div "Asistentes" at bounding box center [153, 110] width 40 height 14
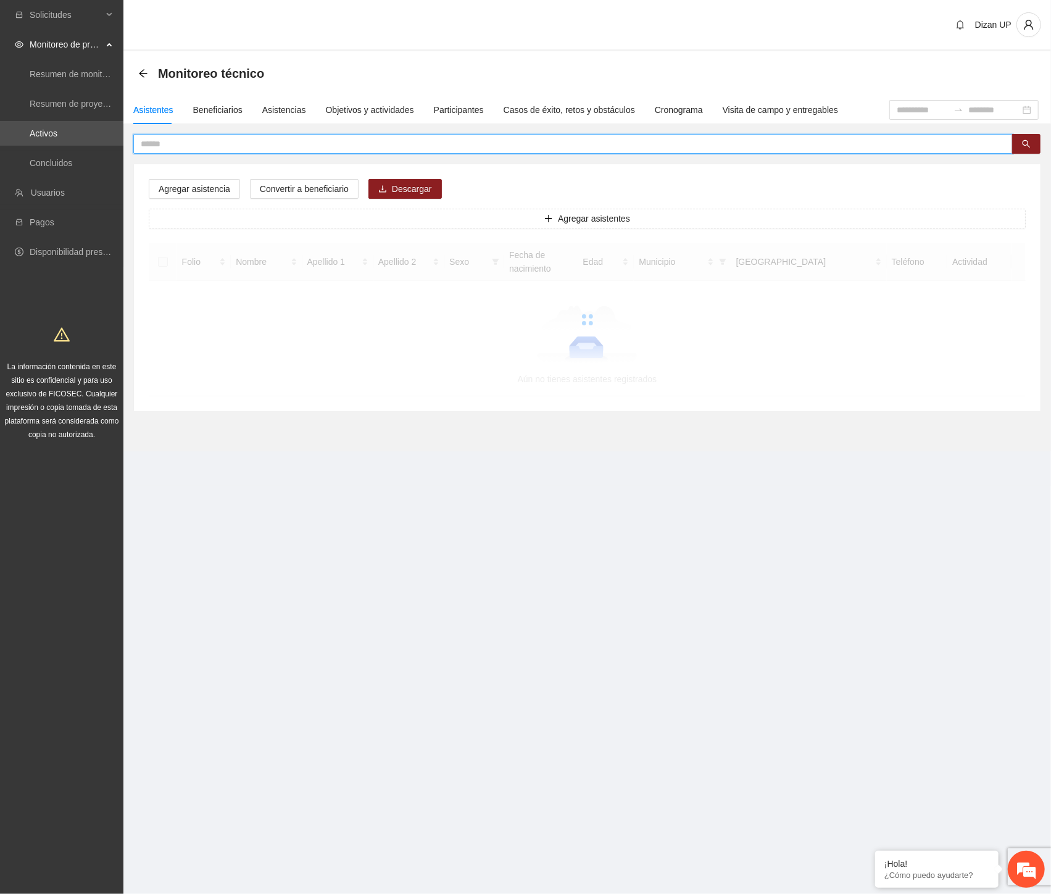
click at [186, 145] on input "text" at bounding box center [568, 144] width 855 height 14
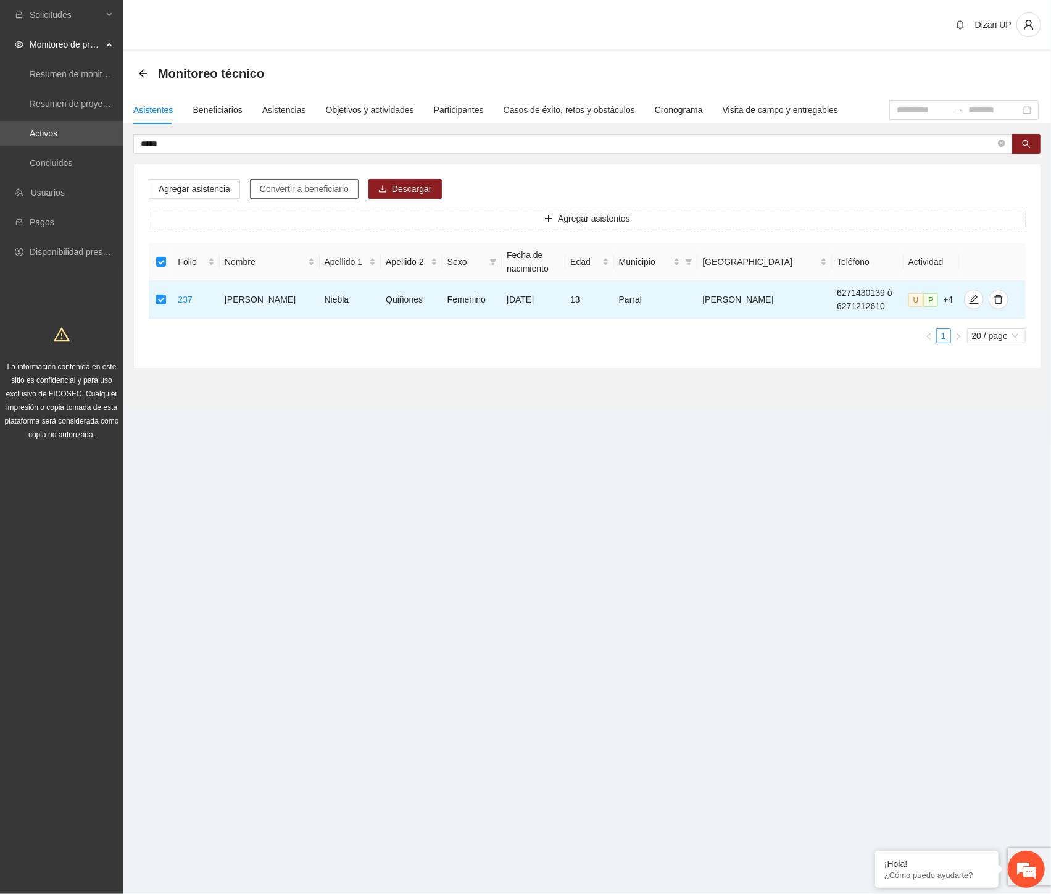
click at [292, 193] on span "Convertir a beneficiario" at bounding box center [304, 189] width 89 height 14
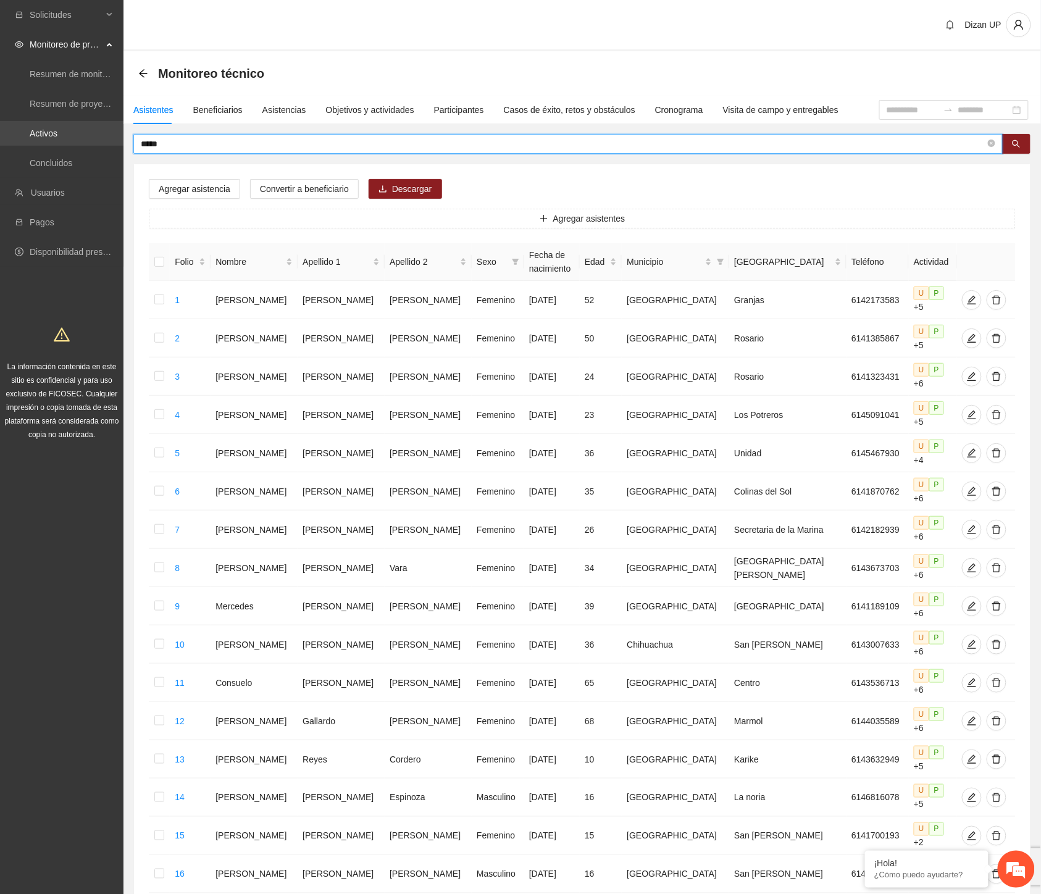
drag, startPoint x: 177, startPoint y: 139, endPoint x: 67, endPoint y: 138, distance: 110.5
click at [72, 140] on section "Solicitudes Monitoreo de proyectos Resumen de monitoreo Resumen de proyectos ap…" at bounding box center [520, 585] width 1041 height 1170
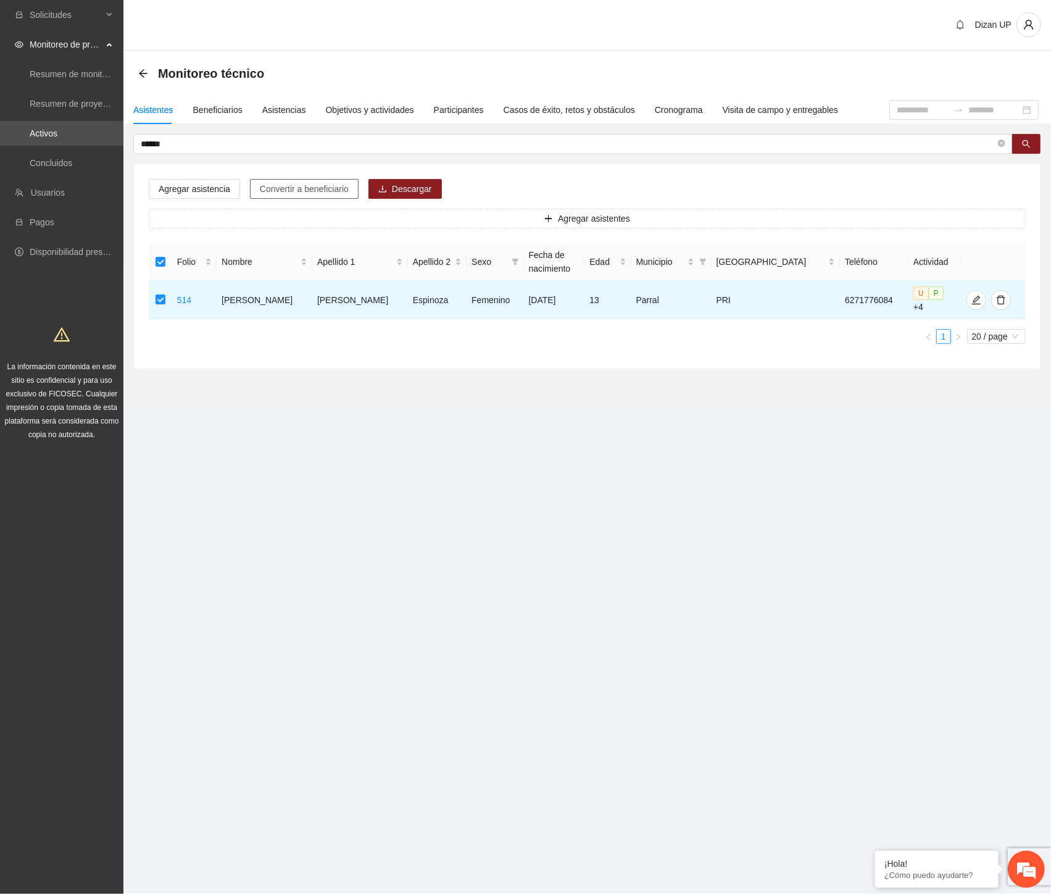
click at [287, 186] on span "Convertir a beneficiario" at bounding box center [304, 189] width 89 height 14
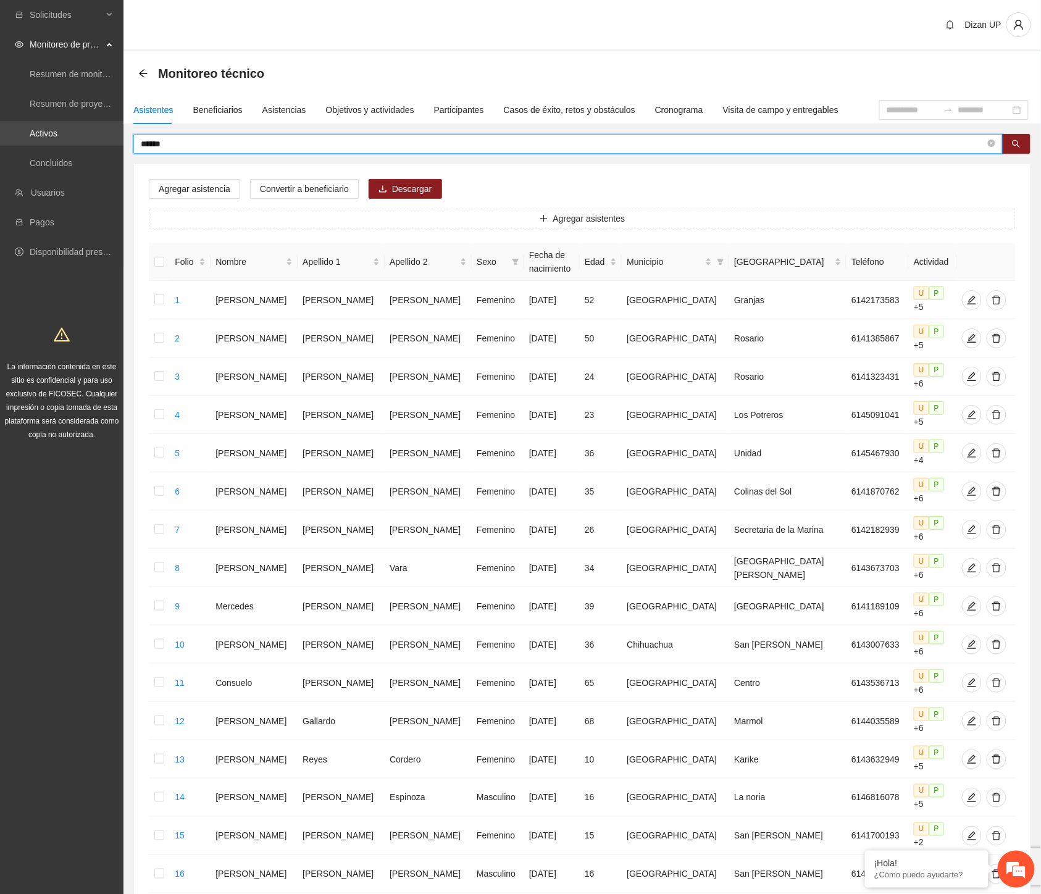
drag, startPoint x: 191, startPoint y: 137, endPoint x: 36, endPoint y: 140, distance: 155.6
click at [36, 140] on section "Solicitudes Monitoreo de proyectos Resumen de monitoreo Resumen de proyectos ap…" at bounding box center [520, 585] width 1041 height 1170
type input "******"
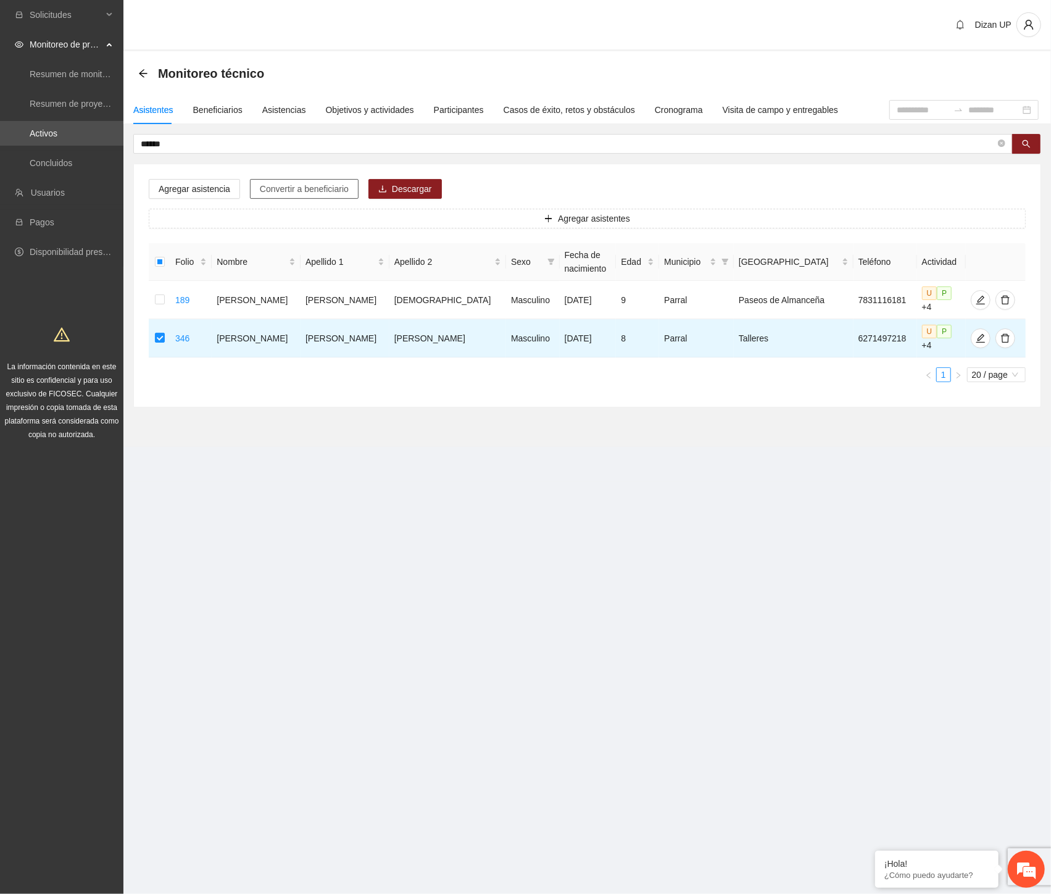
click at [294, 182] on span "Convertir a beneficiario" at bounding box center [304, 189] width 89 height 14
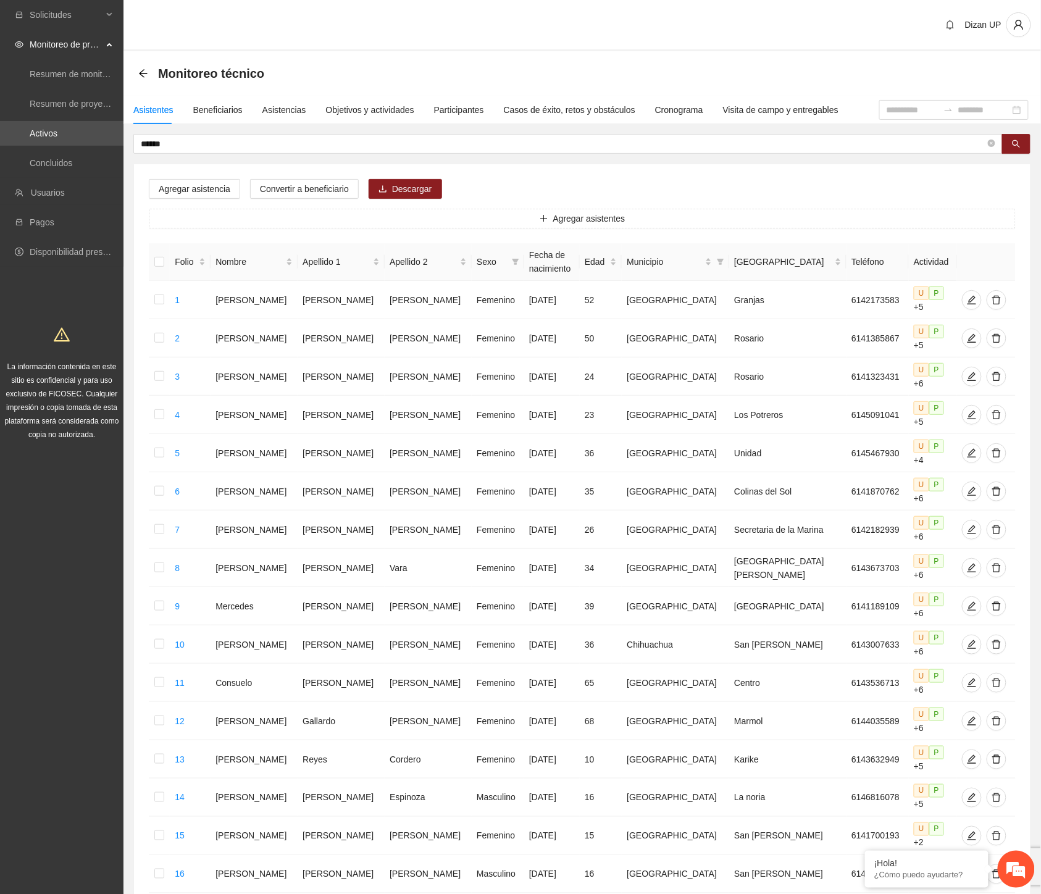
click at [270, 155] on div "****** Agregar asistencia Convertir a beneficiario Descargar Agregar asistentes…" at bounding box center [581, 615] width 897 height 962
click at [214, 112] on div "Beneficiarios" at bounding box center [217, 110] width 49 height 14
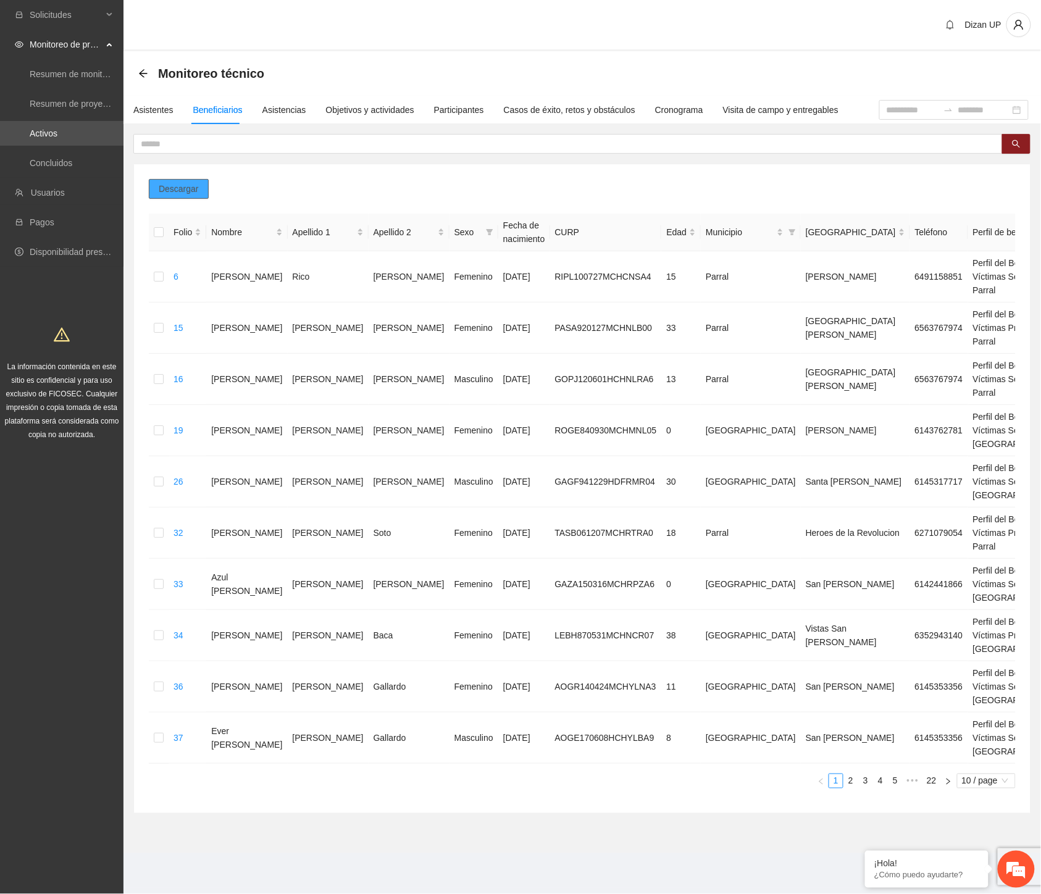
click at [178, 188] on span "Descargar" at bounding box center [179, 189] width 40 height 14
click at [17, 505] on div "Solicitudes Monitoreo de proyectos Resumen de monitoreo Resumen de proyectos ap…" at bounding box center [61, 447] width 123 height 894
click at [21, 564] on div "Solicitudes Monitoreo de proyectos Resumen de monitoreo Resumen de proyectos ap…" at bounding box center [61, 447] width 123 height 894
click at [167, 143] on input "text" at bounding box center [563, 144] width 844 height 14
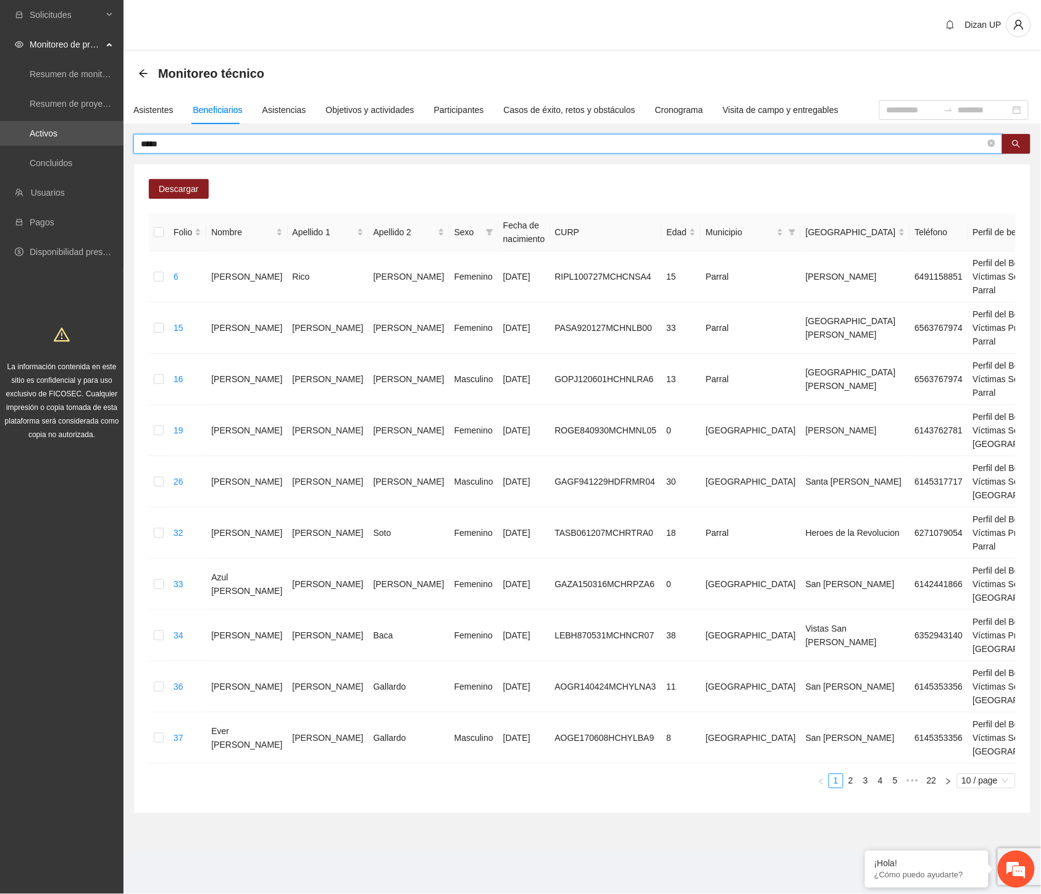
type input "*****"
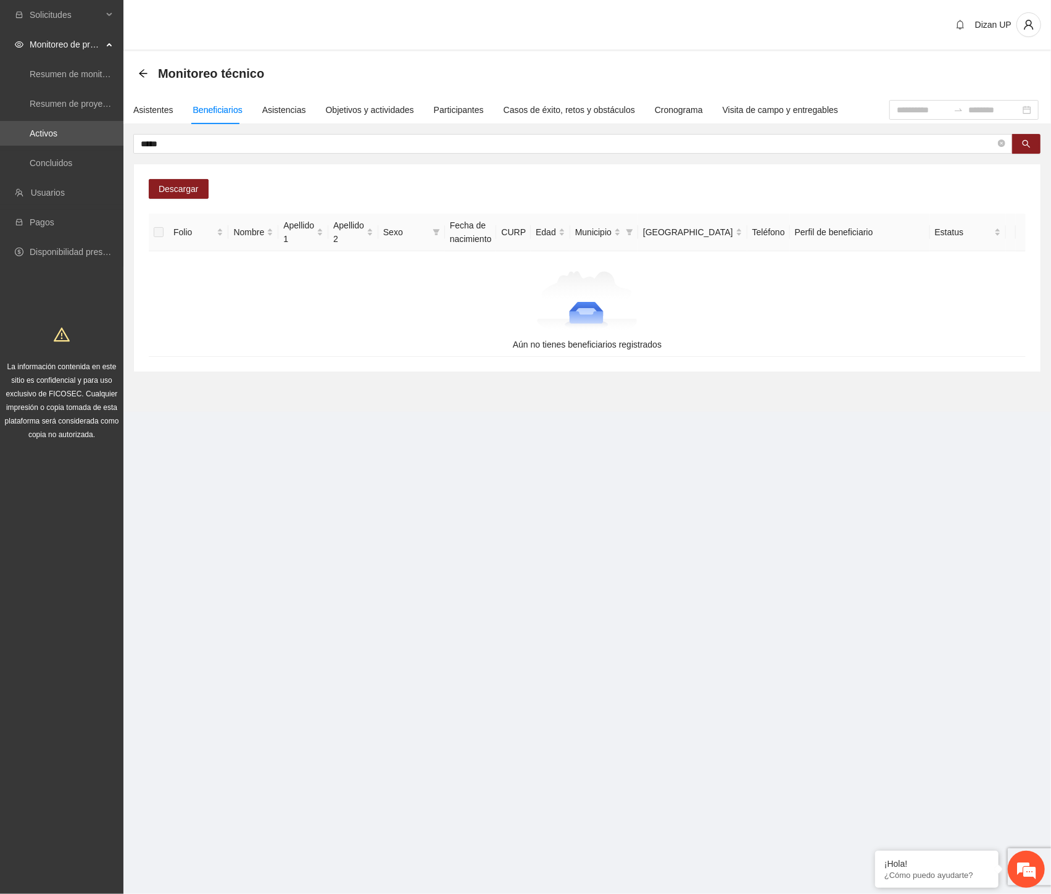
click at [682, 467] on section "Solicitudes Monitoreo de proyectos Resumen de monitoreo Resumen de proyectos ap…" at bounding box center [525, 447] width 1051 height 894
click at [157, 112] on div "Asistentes" at bounding box center [153, 110] width 40 height 14
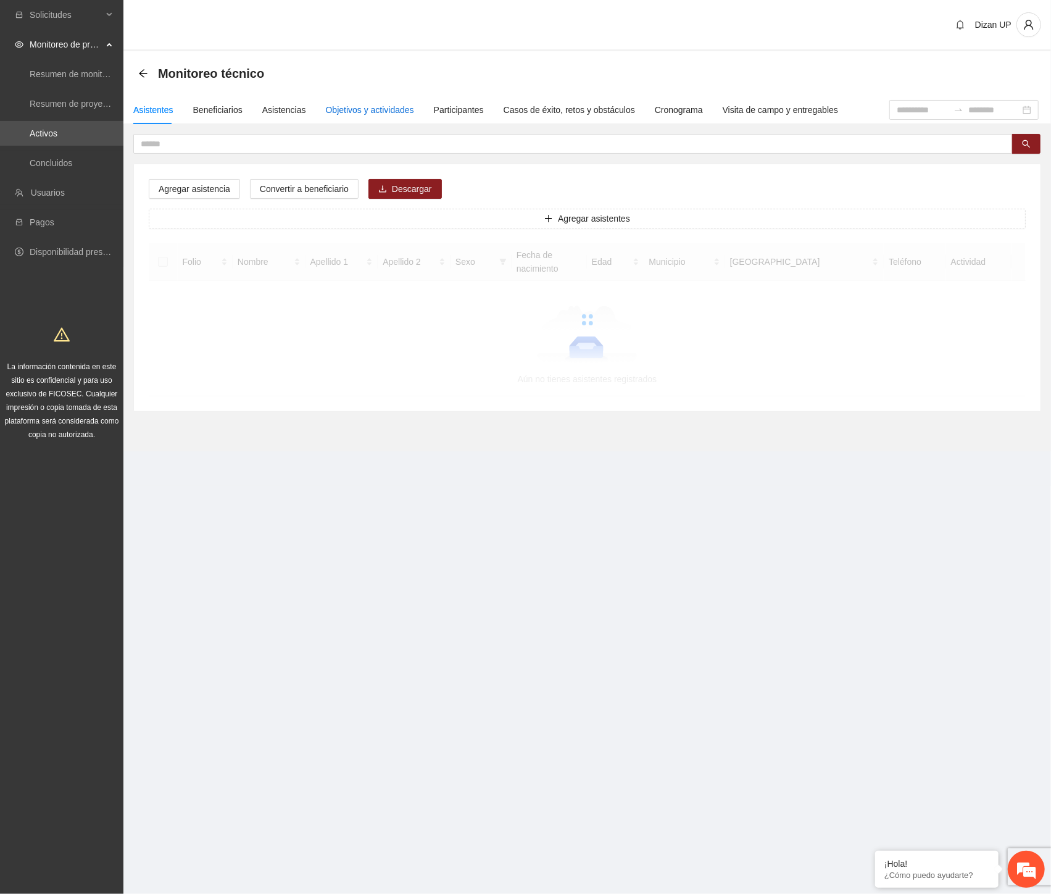
click at [360, 112] on div "Objetivos y actividades" at bounding box center [370, 110] width 88 height 14
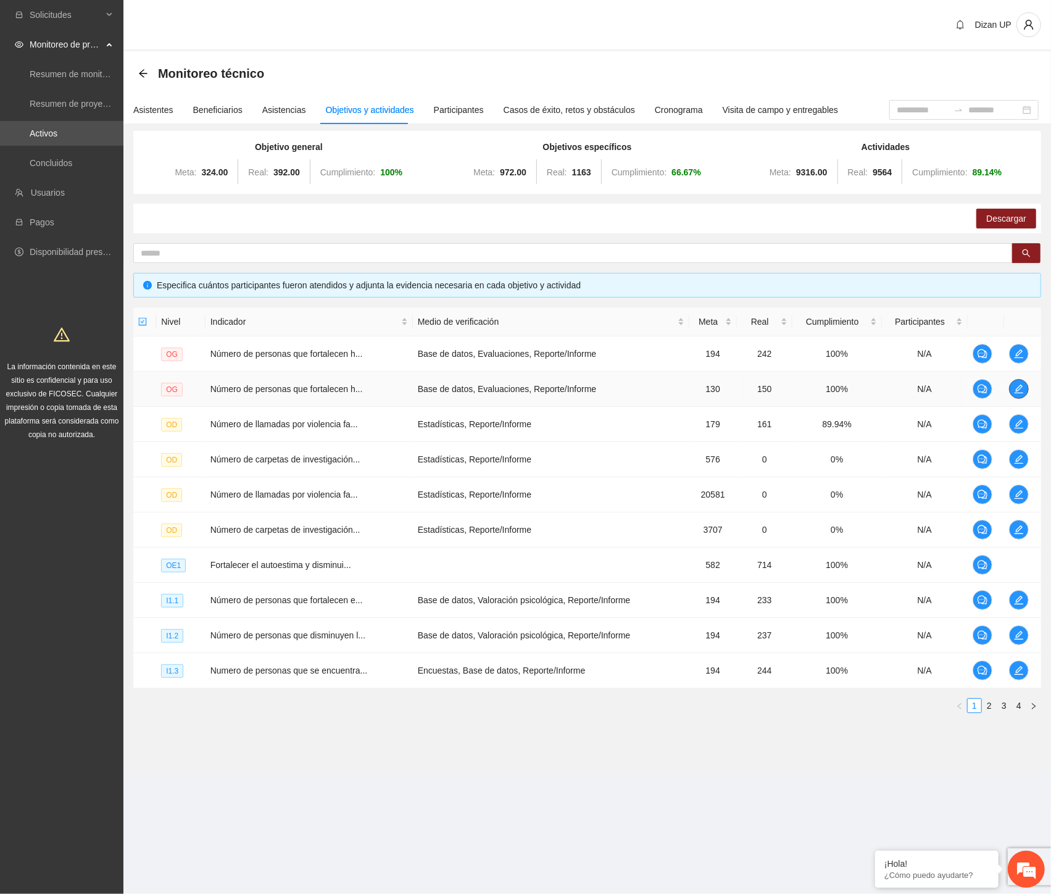
click at [1015, 391] on icon "edit" at bounding box center [1019, 389] width 10 height 10
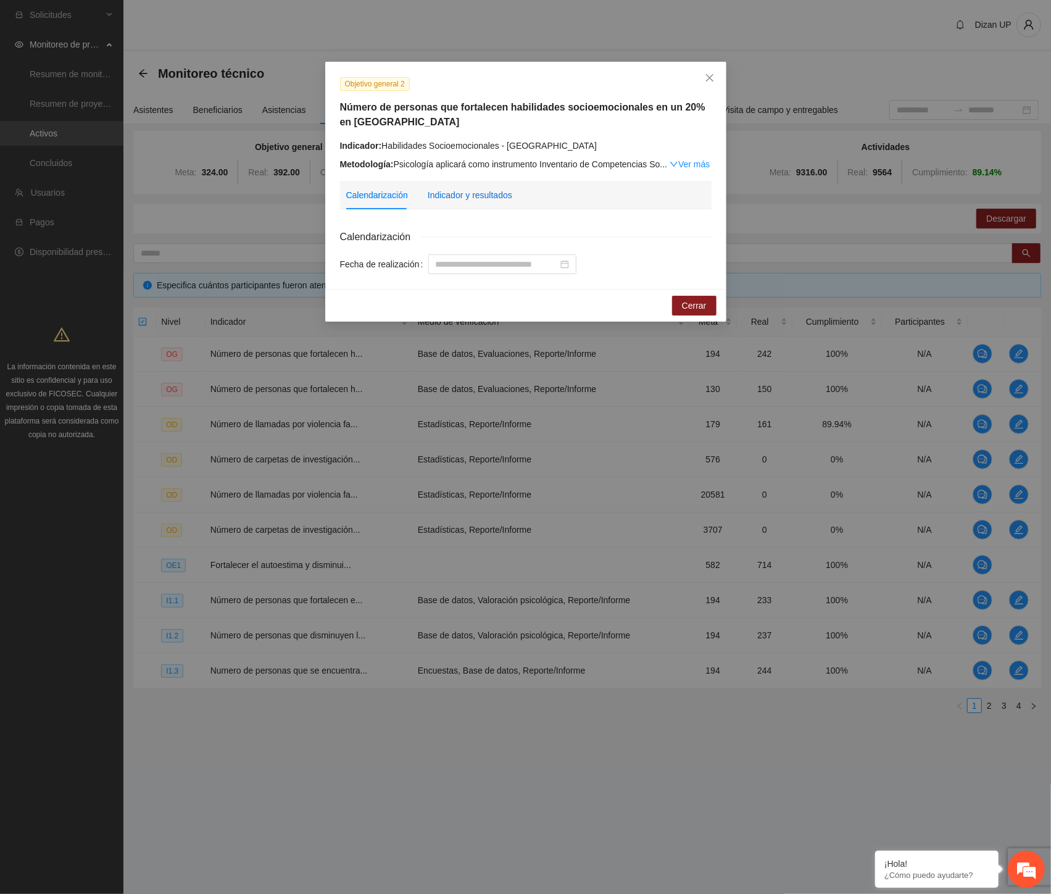
click at [465, 196] on div "Indicador y resultados" at bounding box center [470, 195] width 85 height 14
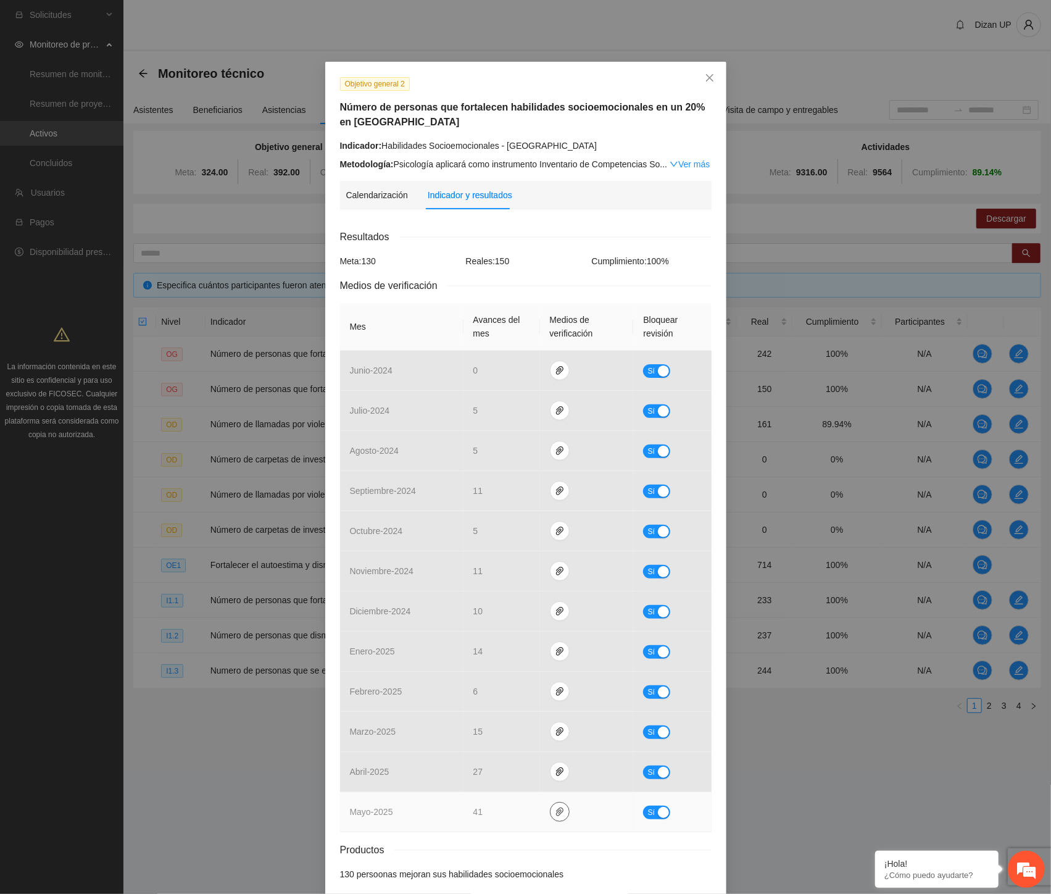
click at [550, 819] on button "button" at bounding box center [560, 812] width 20 height 20
click at [509, 779] on link "[DATE].zip" at bounding box center [556, 777] width 177 height 14
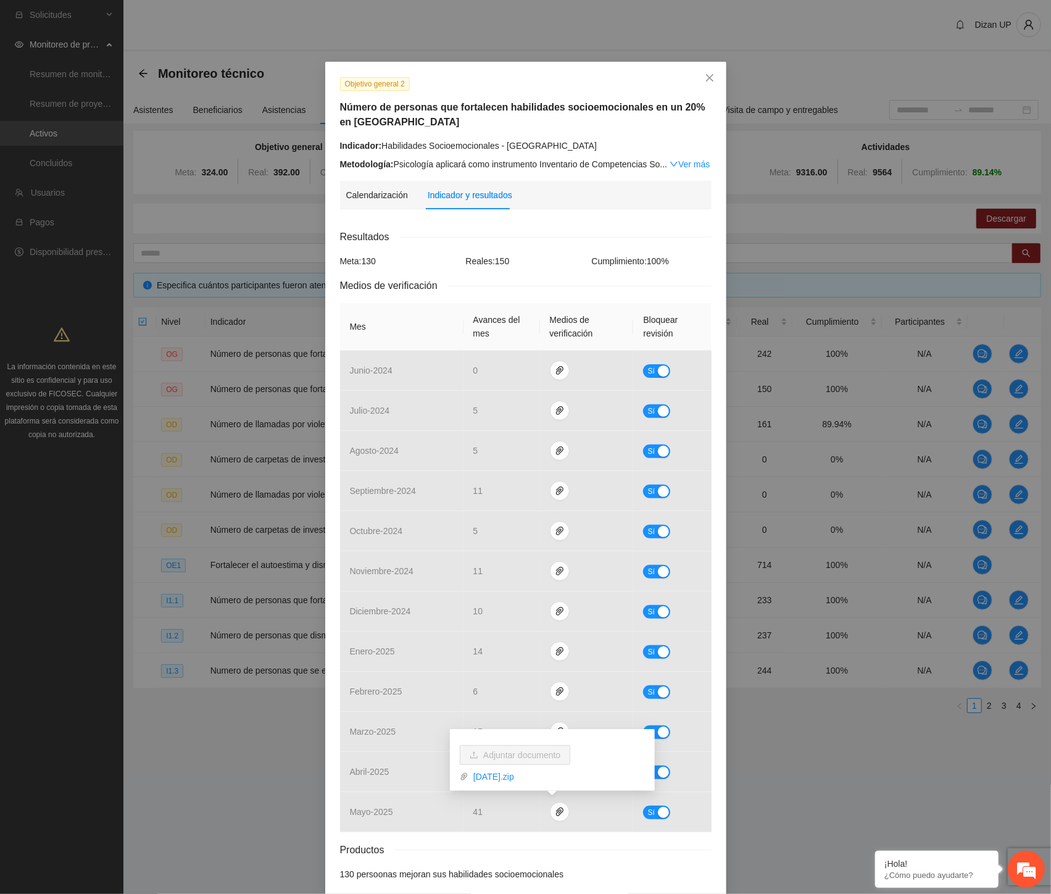
click at [167, 595] on div "Objetivo general 2 Número de personas que fortalecen habilidades socioemocional…" at bounding box center [525, 447] width 1051 height 894
drag, startPoint x: 707, startPoint y: 72, endPoint x: 309, endPoint y: 69, distance: 398.7
click at [702, 74] on span "Close" at bounding box center [709, 78] width 33 height 33
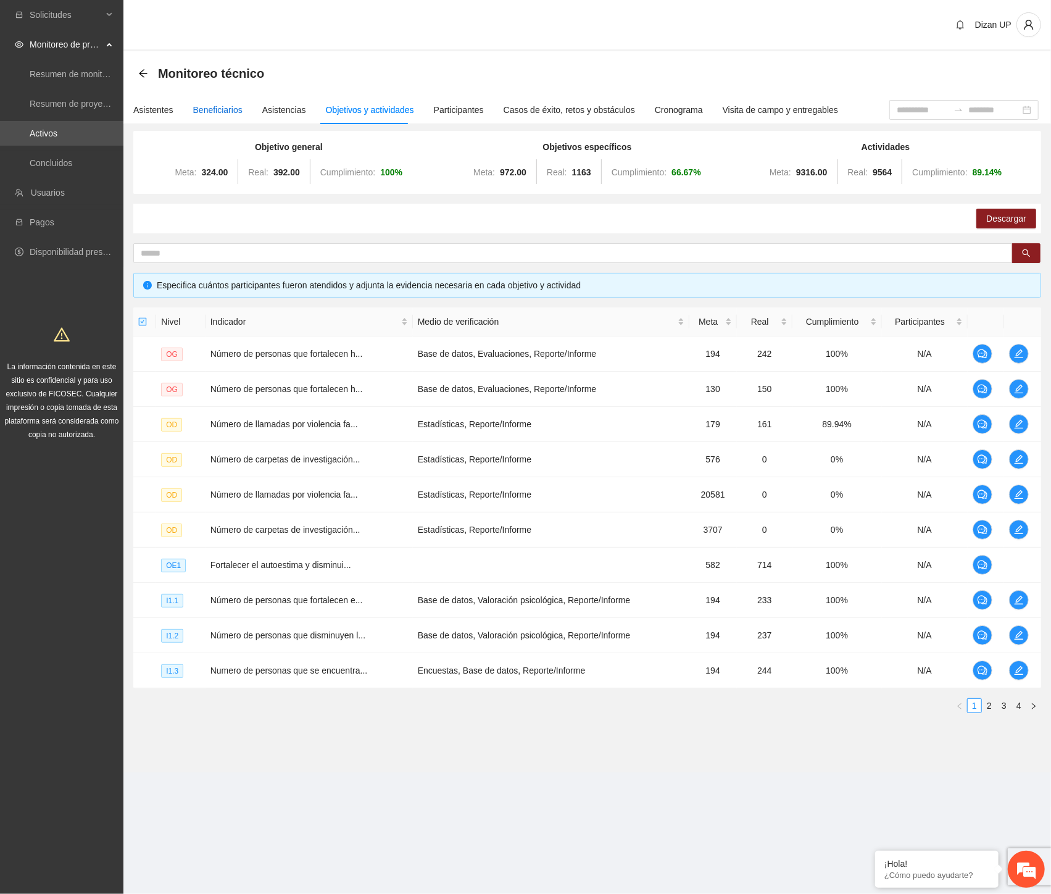
click at [217, 104] on div "Beneficiarios" at bounding box center [217, 110] width 49 height 14
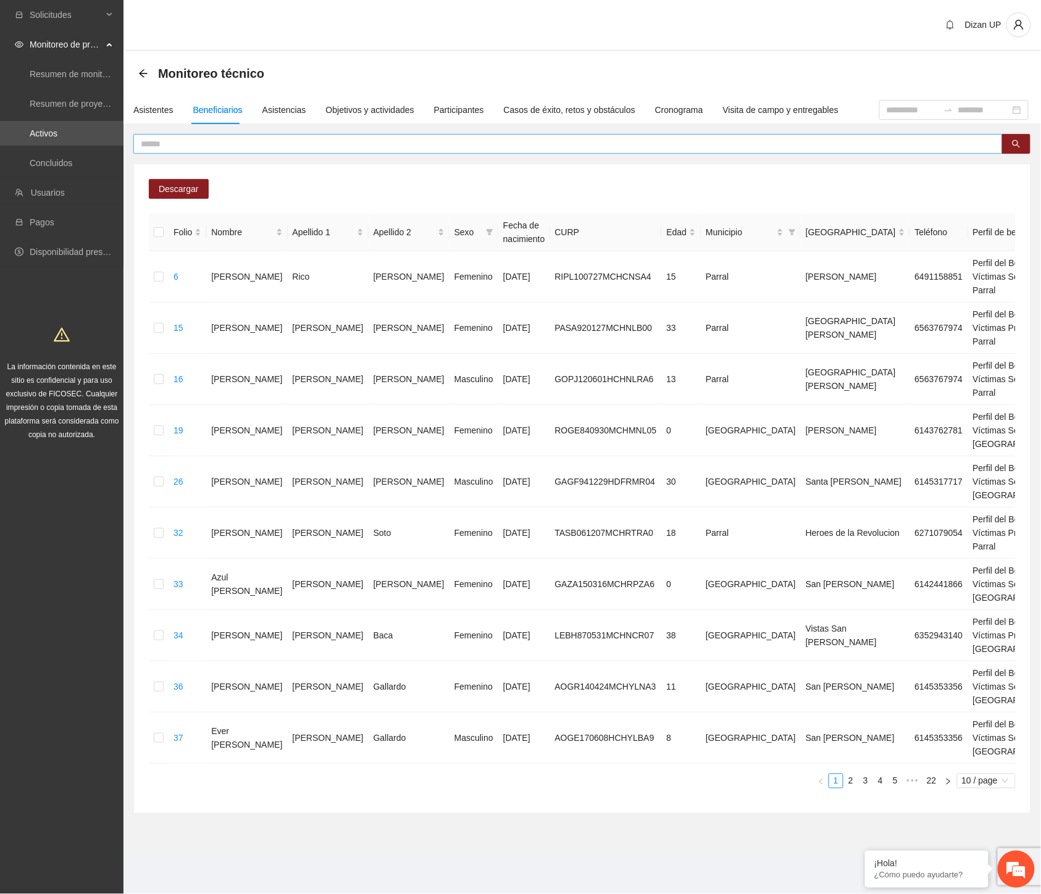
click at [344, 134] on span at bounding box center [567, 144] width 869 height 20
paste input "**********"
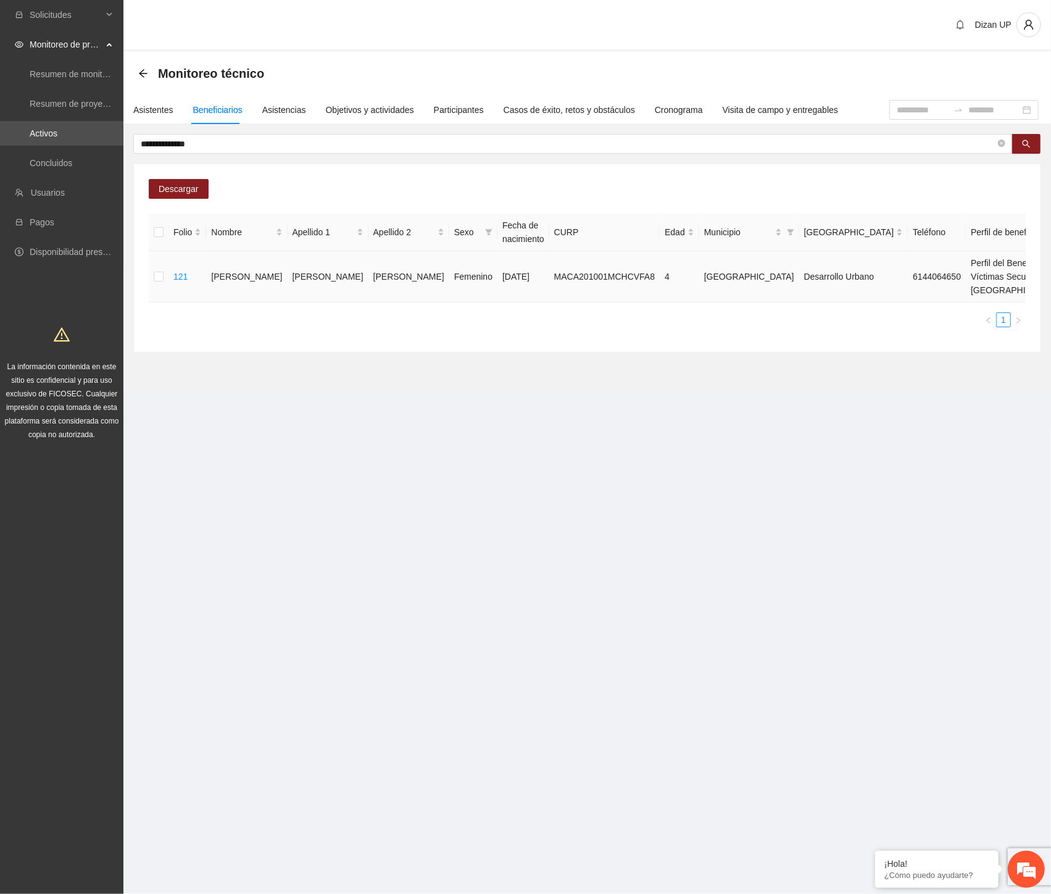
click at [1019, 252] on span "Eliminar" at bounding box center [1022, 251] width 31 height 14
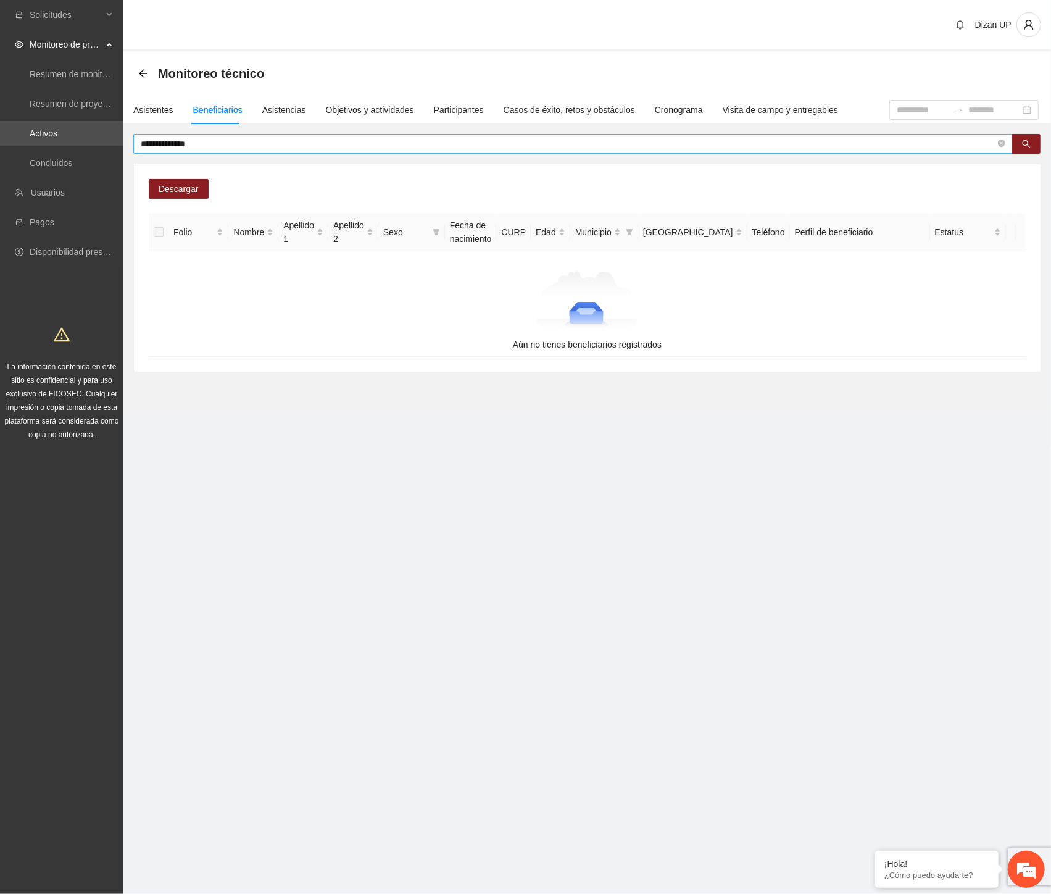
drag, startPoint x: 322, startPoint y: 134, endPoint x: 309, endPoint y: 136, distance: 13.7
click at [322, 134] on span "**********" at bounding box center [573, 144] width 880 height 20
drag, startPoint x: 251, startPoint y: 140, endPoint x: 237, endPoint y: 142, distance: 14.3
click at [248, 141] on input "**********" at bounding box center [568, 144] width 855 height 14
drag, startPoint x: 233, startPoint y: 143, endPoint x: 122, endPoint y: 137, distance: 110.7
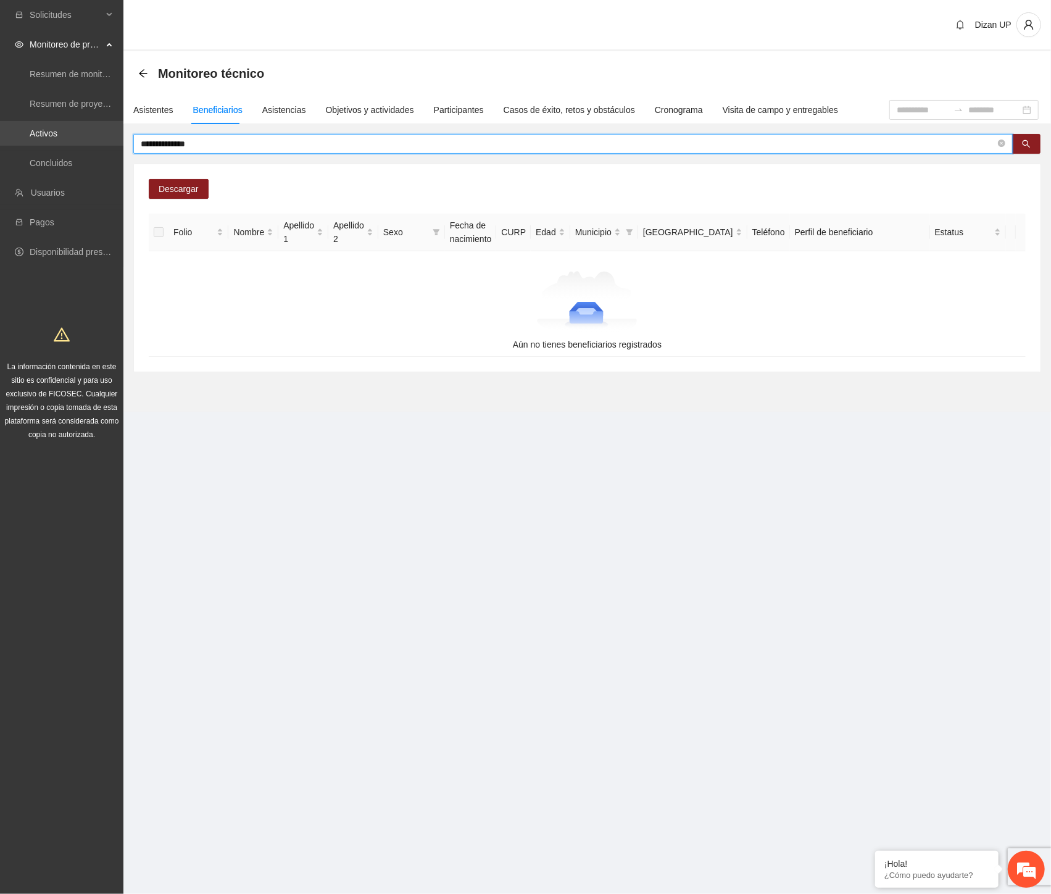
click at [122, 137] on section "**********" at bounding box center [525, 447] width 1051 height 894
paste input "text"
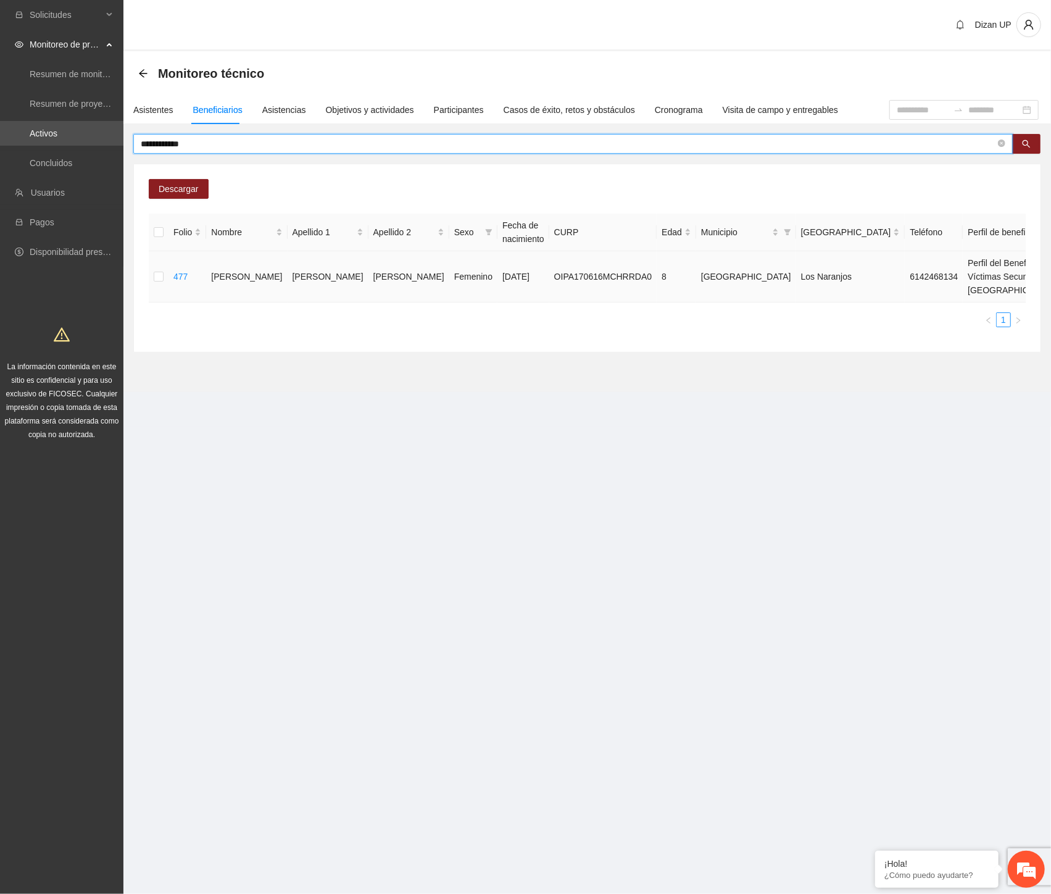
drag, startPoint x: 983, startPoint y: 291, endPoint x: 988, endPoint y: 286, distance: 7.4
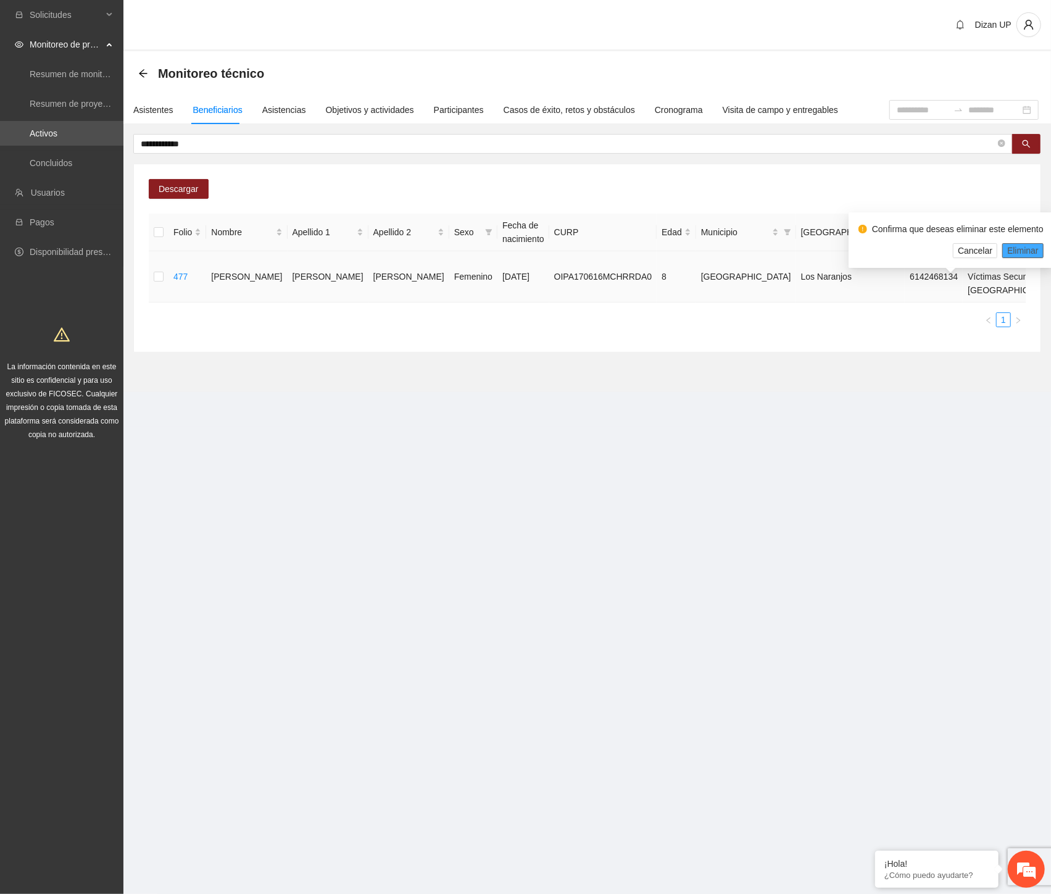
click at [1017, 251] on span "Eliminar" at bounding box center [1022, 251] width 31 height 14
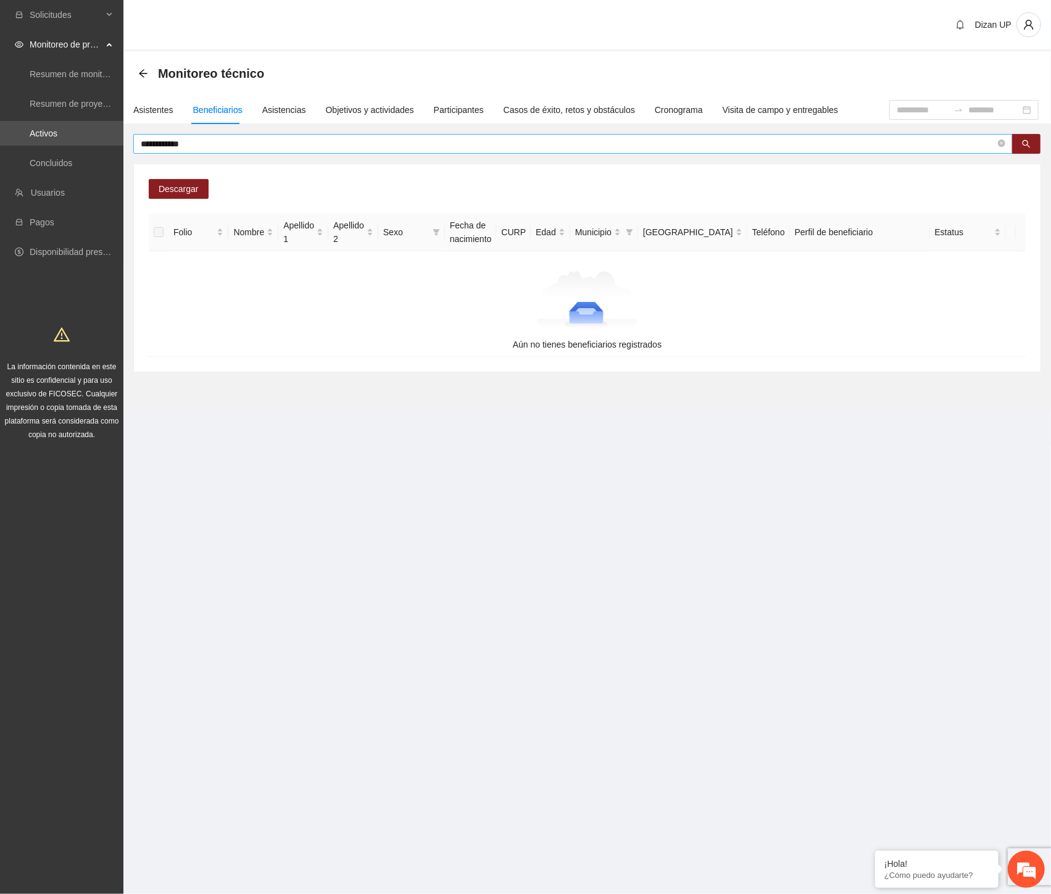
click at [210, 143] on input "**********" at bounding box center [568, 144] width 855 height 14
drag, startPoint x: 210, startPoint y: 143, endPoint x: 23, endPoint y: 112, distance: 189.5
click at [44, 133] on section "**********" at bounding box center [525, 447] width 1051 height 894
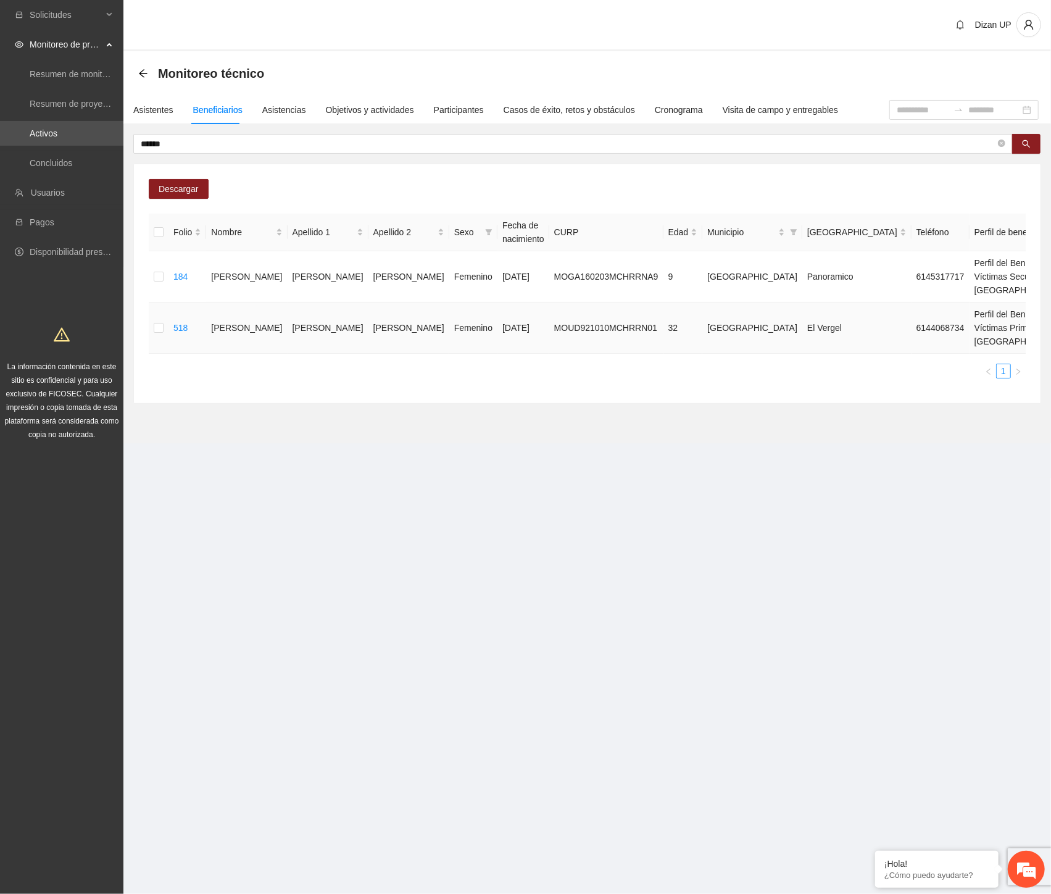
drag, startPoint x: 637, startPoint y: 514, endPoint x: 762, endPoint y: 380, distance: 182.5
click at [638, 478] on section "Dizan UP Monitoreo técnico Asistentes Beneficiarios Asistencias Objetivos y act…" at bounding box center [587, 239] width 928 height 478
click at [1018, 256] on span "Eliminar" at bounding box center [1022, 251] width 31 height 14
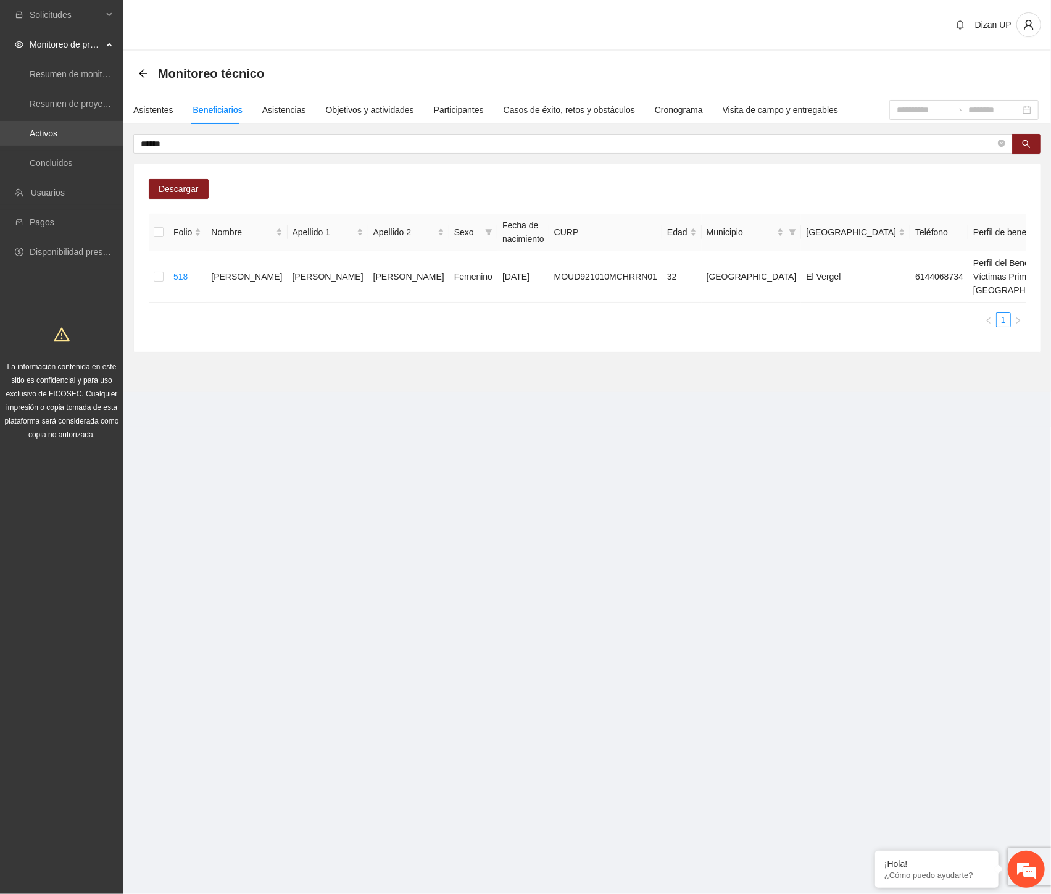
drag, startPoint x: 77, startPoint y: 136, endPoint x: 52, endPoint y: 133, distance: 24.9
click at [54, 133] on section "Solicitudes Monitoreo de proyectos Resumen de monitoreo Resumen de proyectos ap…" at bounding box center [525, 447] width 1051 height 894
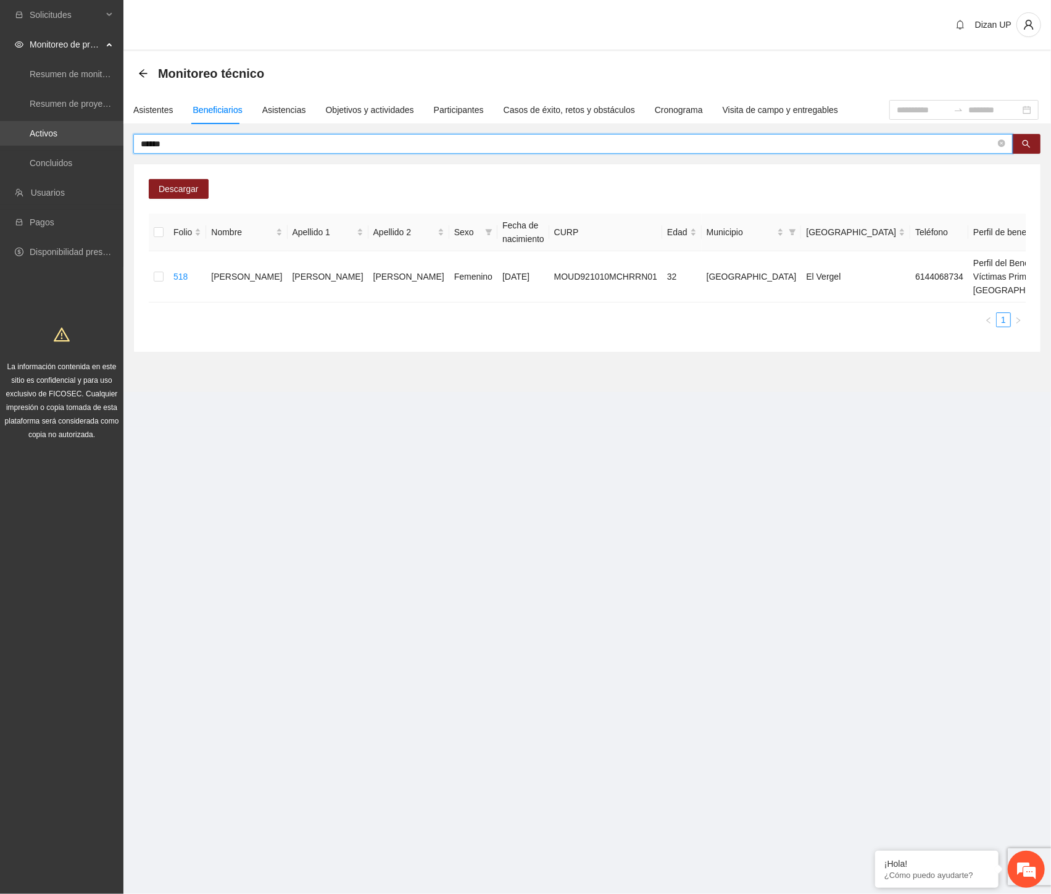
paste input "*********"
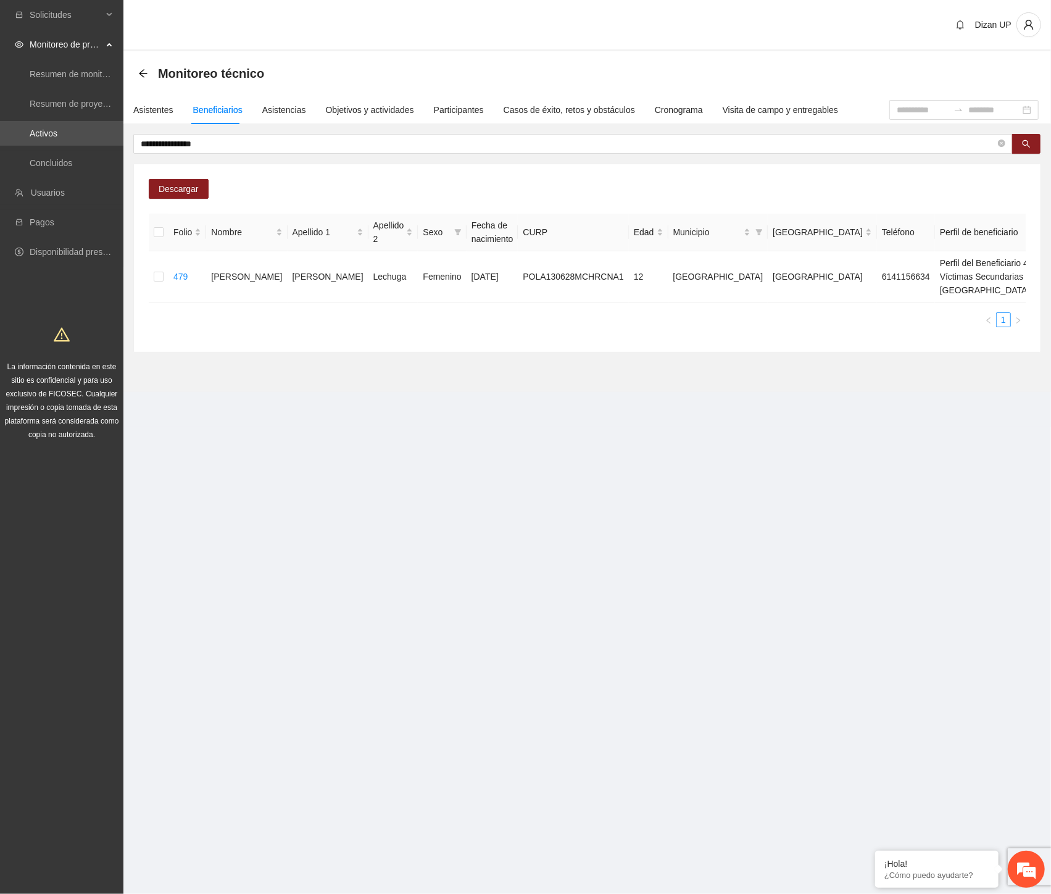
click at [520, 352] on div "Descargar Folio Nombre Apellido 1 Apellido 2 Sexo Fecha de nacimiento CURP Edad…" at bounding box center [587, 258] width 907 height 188
click at [1023, 251] on span "Eliminar" at bounding box center [1022, 251] width 31 height 14
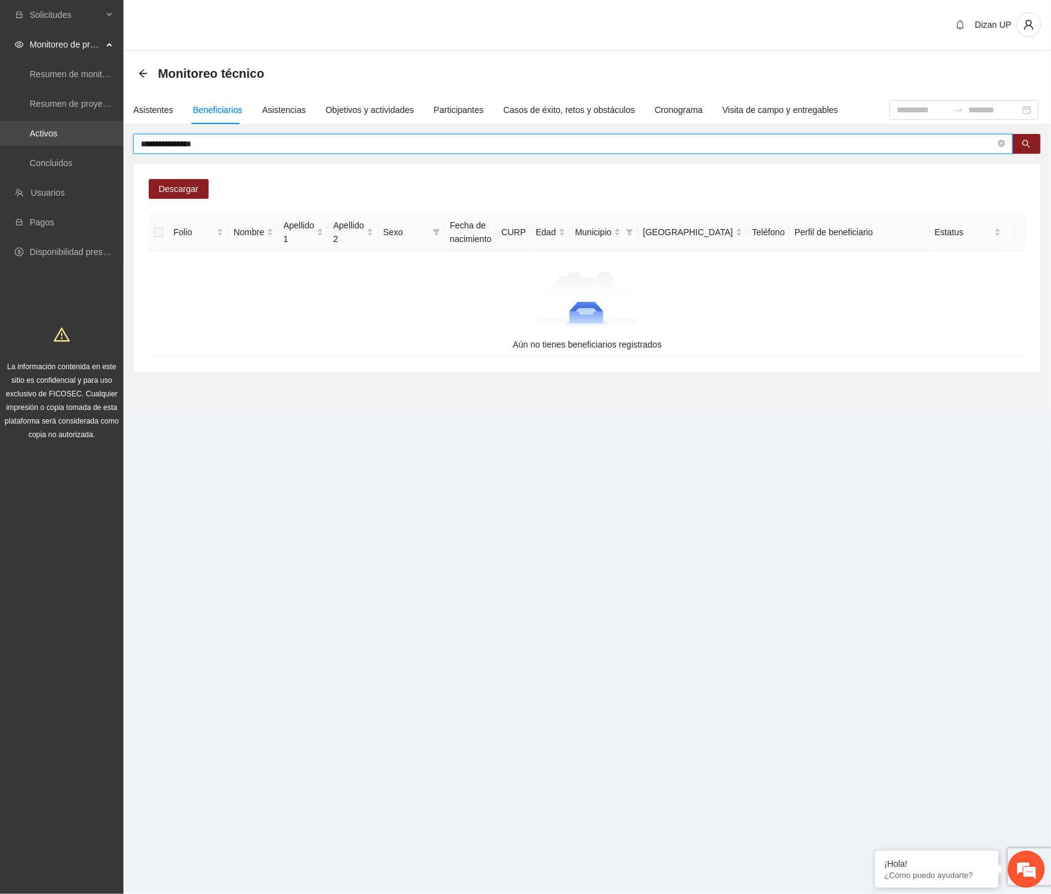
drag, startPoint x: 218, startPoint y: 143, endPoint x: 117, endPoint y: 137, distance: 100.8
click at [117, 137] on section "**********" at bounding box center [525, 447] width 1051 height 894
paste input "text"
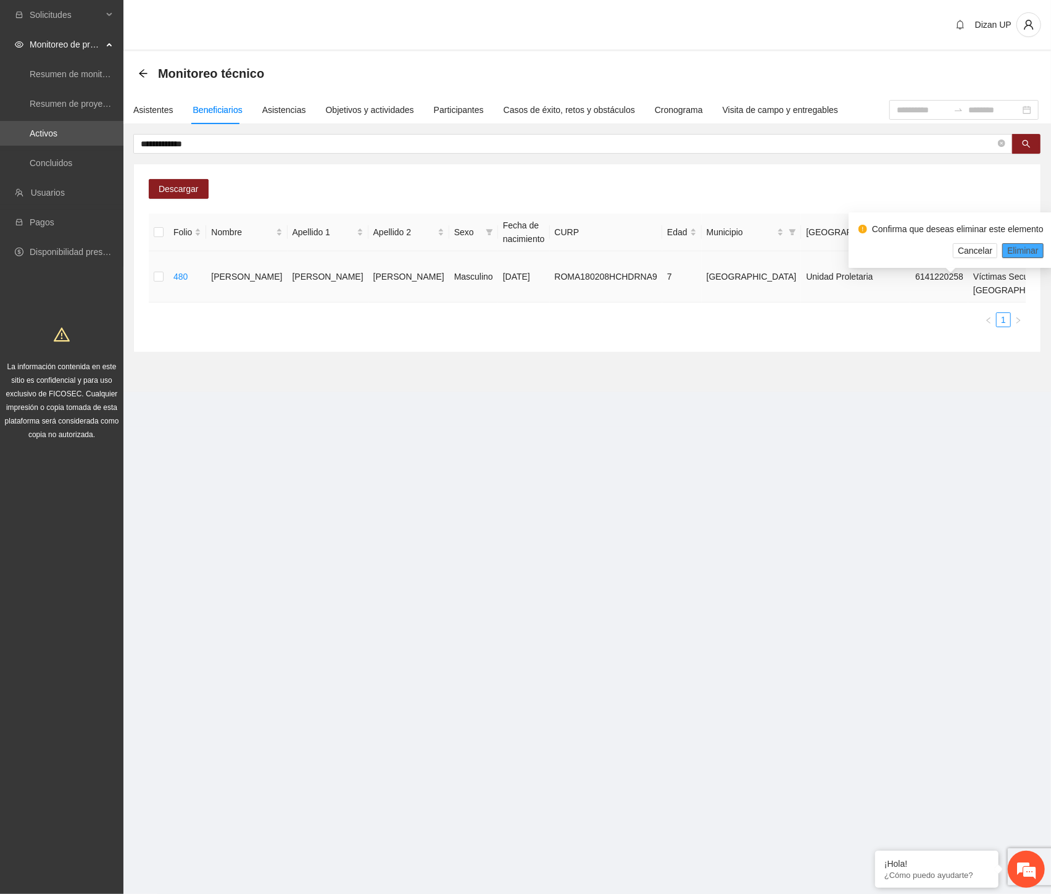
click at [1012, 249] on span "Eliminar" at bounding box center [1022, 251] width 31 height 14
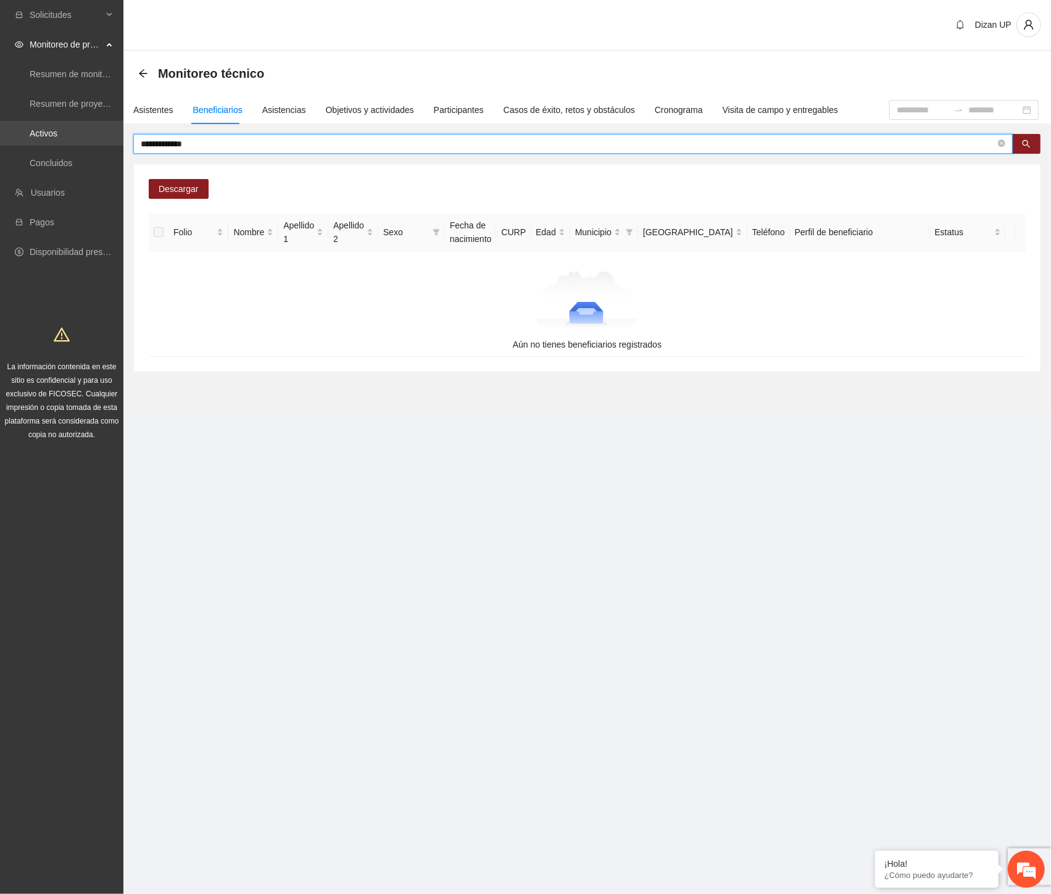
drag, startPoint x: 214, startPoint y: 138, endPoint x: 78, endPoint y: 145, distance: 135.3
click at [78, 145] on section "**********" at bounding box center [525, 447] width 1051 height 894
paste input "text"
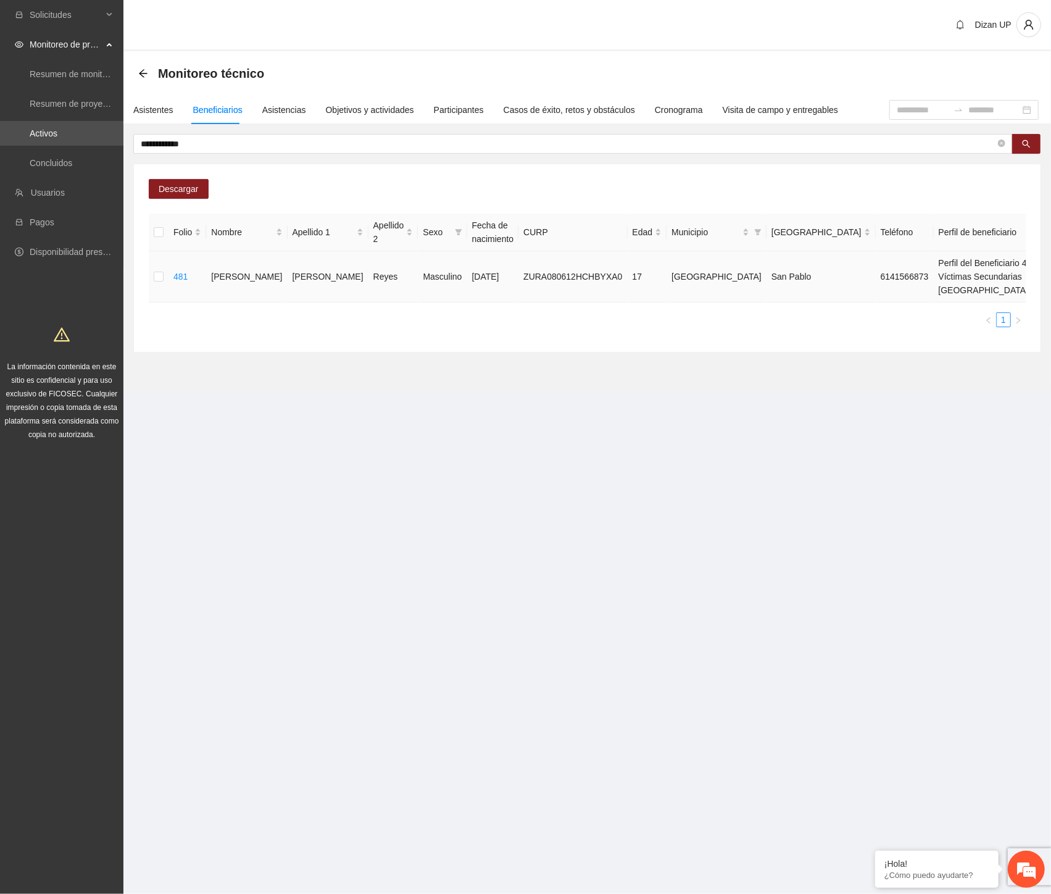
drag, startPoint x: 1010, startPoint y: 247, endPoint x: 1044, endPoint y: 280, distance: 46.7
click at [1010, 248] on span "Eliminar" at bounding box center [1022, 251] width 31 height 14
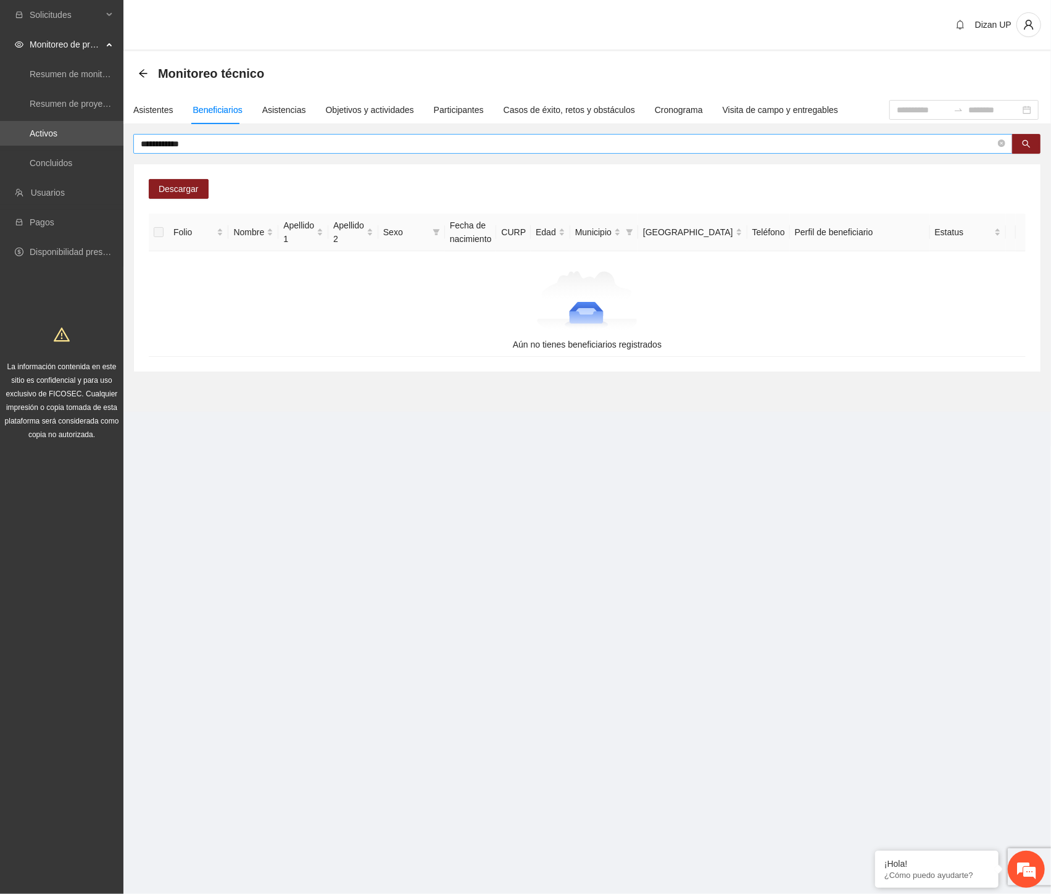
drag, startPoint x: 194, startPoint y: 134, endPoint x: 156, endPoint y: 135, distance: 38.3
click at [156, 135] on span "**********" at bounding box center [573, 144] width 880 height 20
drag, startPoint x: 210, startPoint y: 146, endPoint x: 99, endPoint y: 143, distance: 111.8
click at [99, 142] on section "**********" at bounding box center [525, 447] width 1051 height 894
paste input "**"
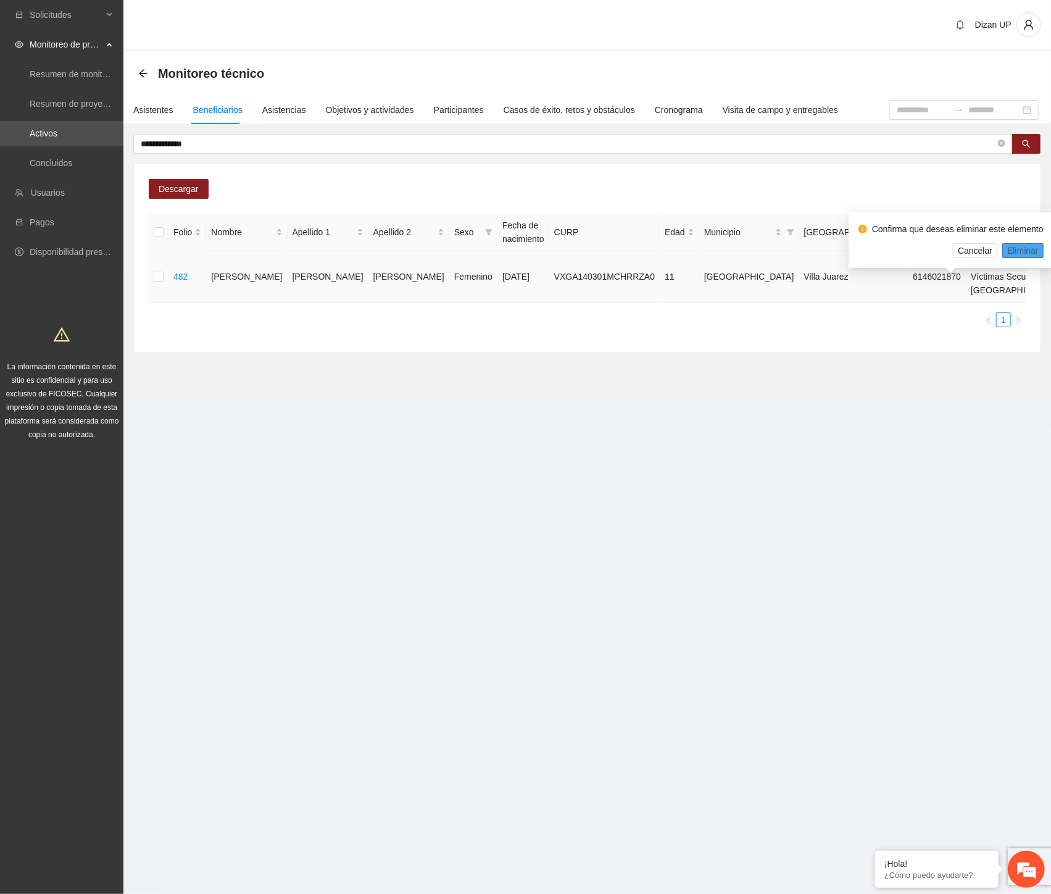
click at [1015, 246] on span "Eliminar" at bounding box center [1022, 251] width 31 height 14
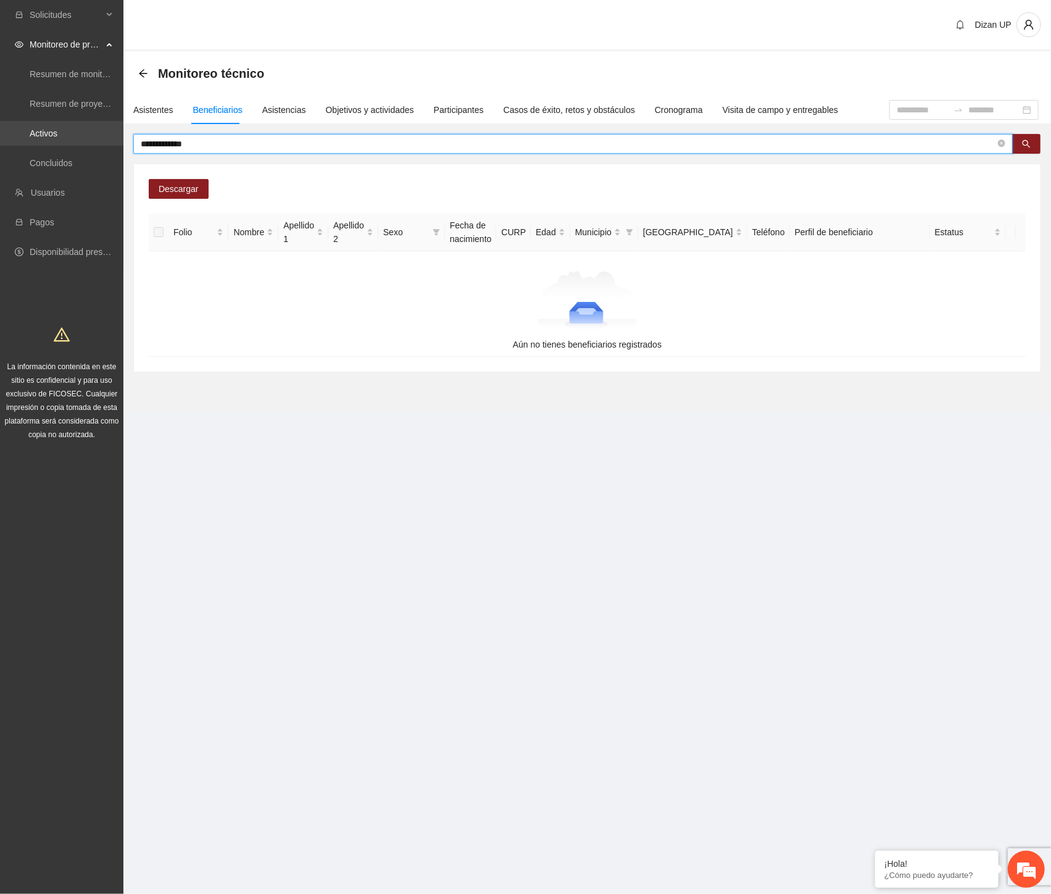
drag, startPoint x: 151, startPoint y: 144, endPoint x: 88, endPoint y: 144, distance: 63.0
click at [88, 144] on section "**********" at bounding box center [525, 447] width 1051 height 894
paste input "text"
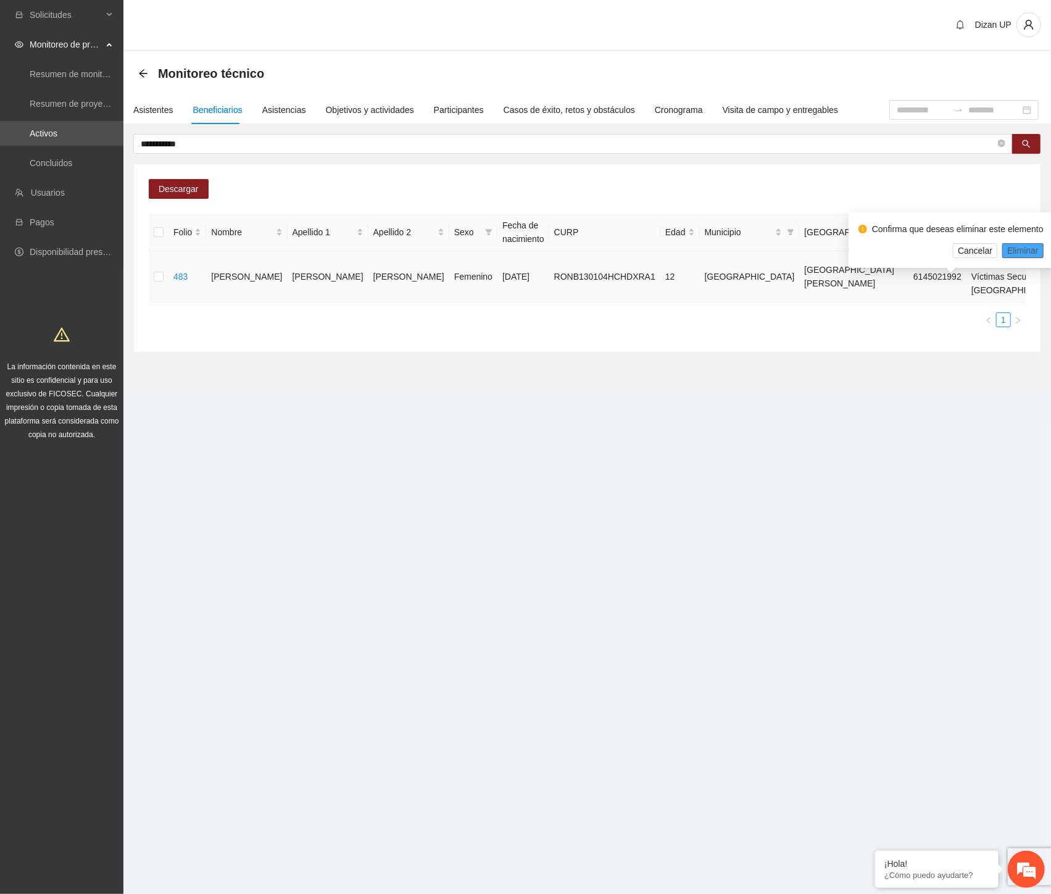
drag, startPoint x: 1008, startPoint y: 247, endPoint x: 1032, endPoint y: 257, distance: 26.0
click at [1009, 247] on span "Eliminar" at bounding box center [1022, 251] width 31 height 14
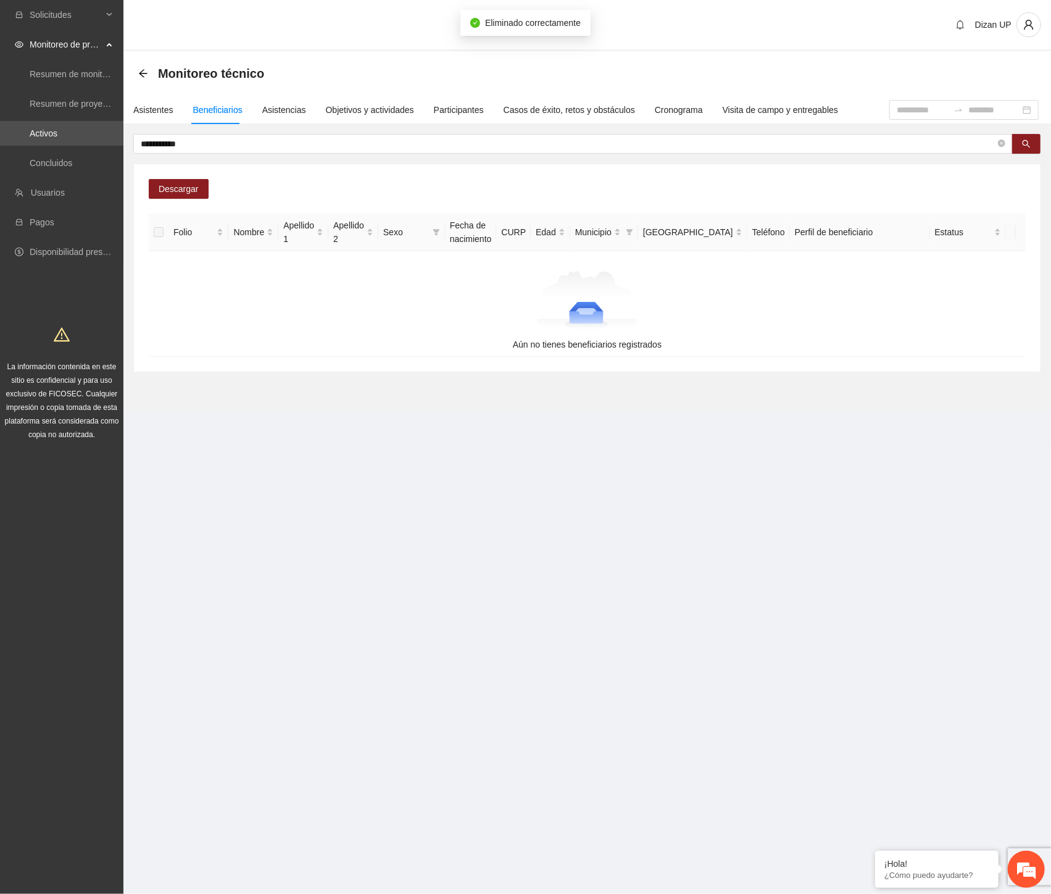
click at [675, 478] on section "**********" at bounding box center [525, 447] width 1051 height 894
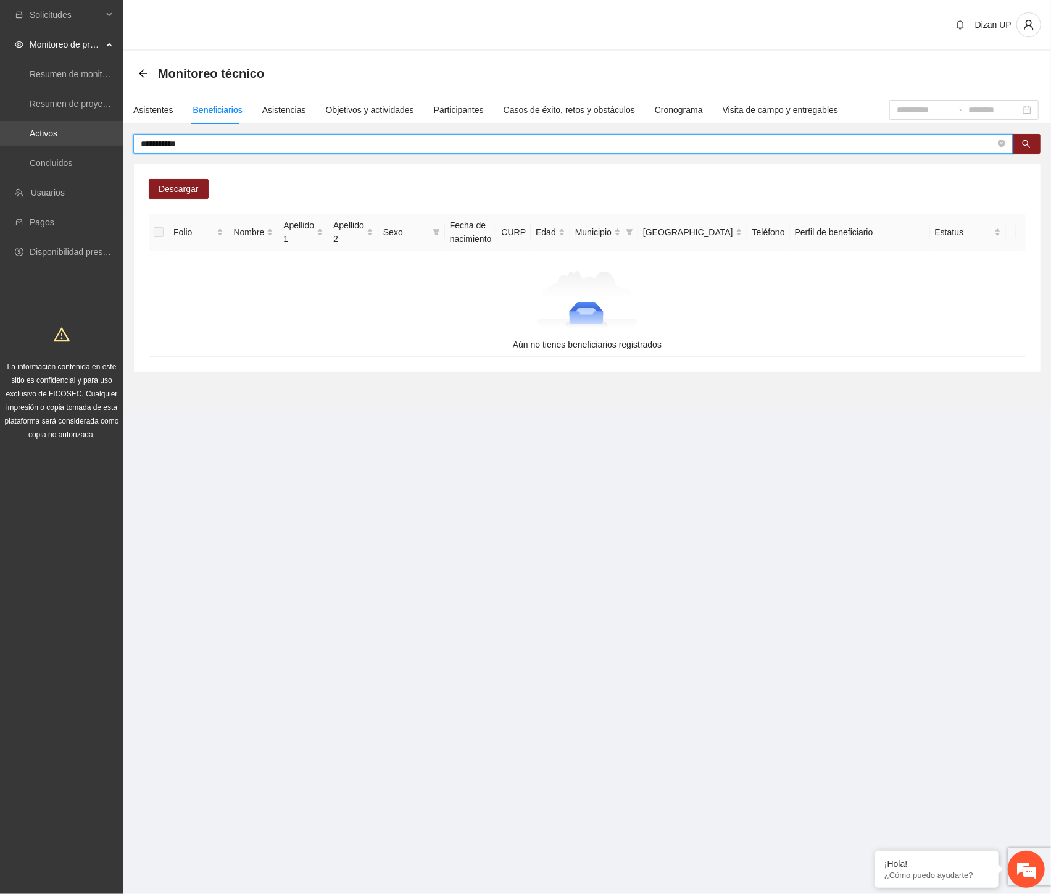
drag, startPoint x: 232, startPoint y: 142, endPoint x: 93, endPoint y: 144, distance: 139.5
click at [96, 142] on section "**********" at bounding box center [525, 447] width 1051 height 894
paste input "***"
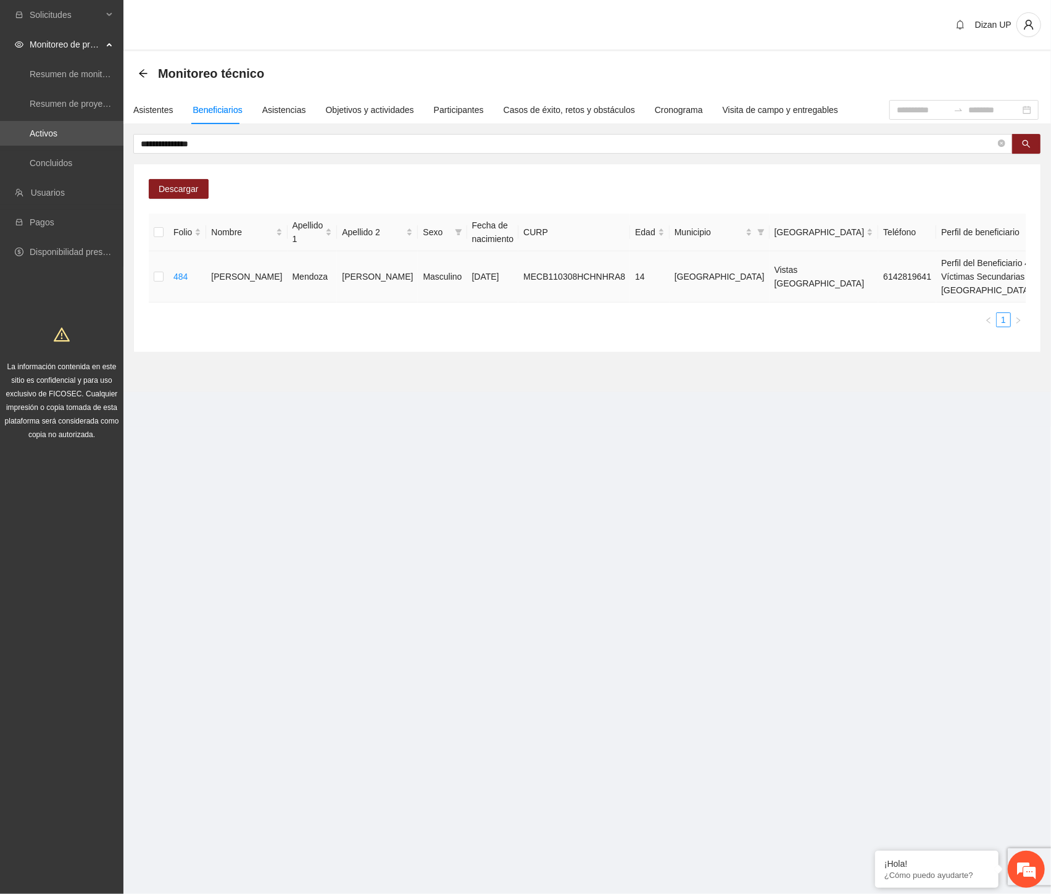
click at [1025, 244] on span "Eliminar" at bounding box center [1022, 251] width 31 height 14
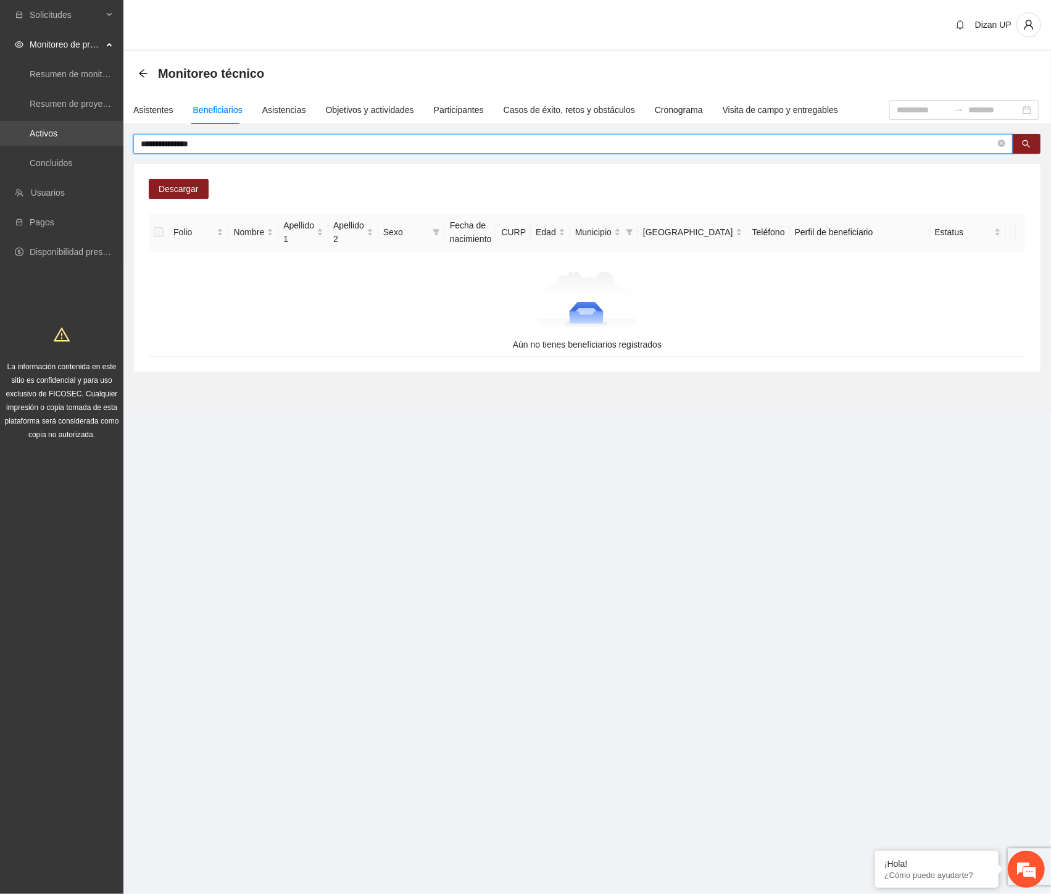
drag, startPoint x: 204, startPoint y: 146, endPoint x: 30, endPoint y: 145, distance: 174.1
click at [31, 145] on section "**********" at bounding box center [525, 447] width 1051 height 894
paste input "*"
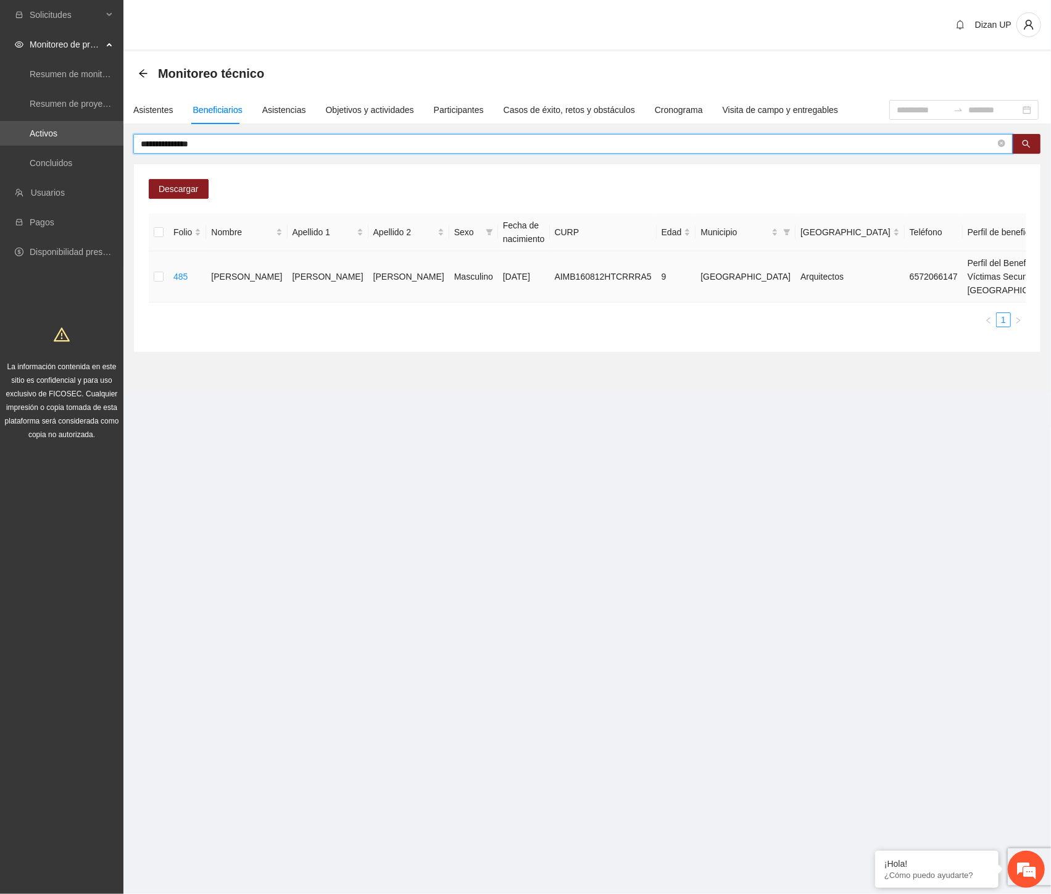
drag, startPoint x: 983, startPoint y: 286, endPoint x: 988, endPoint y: 280, distance: 7.9
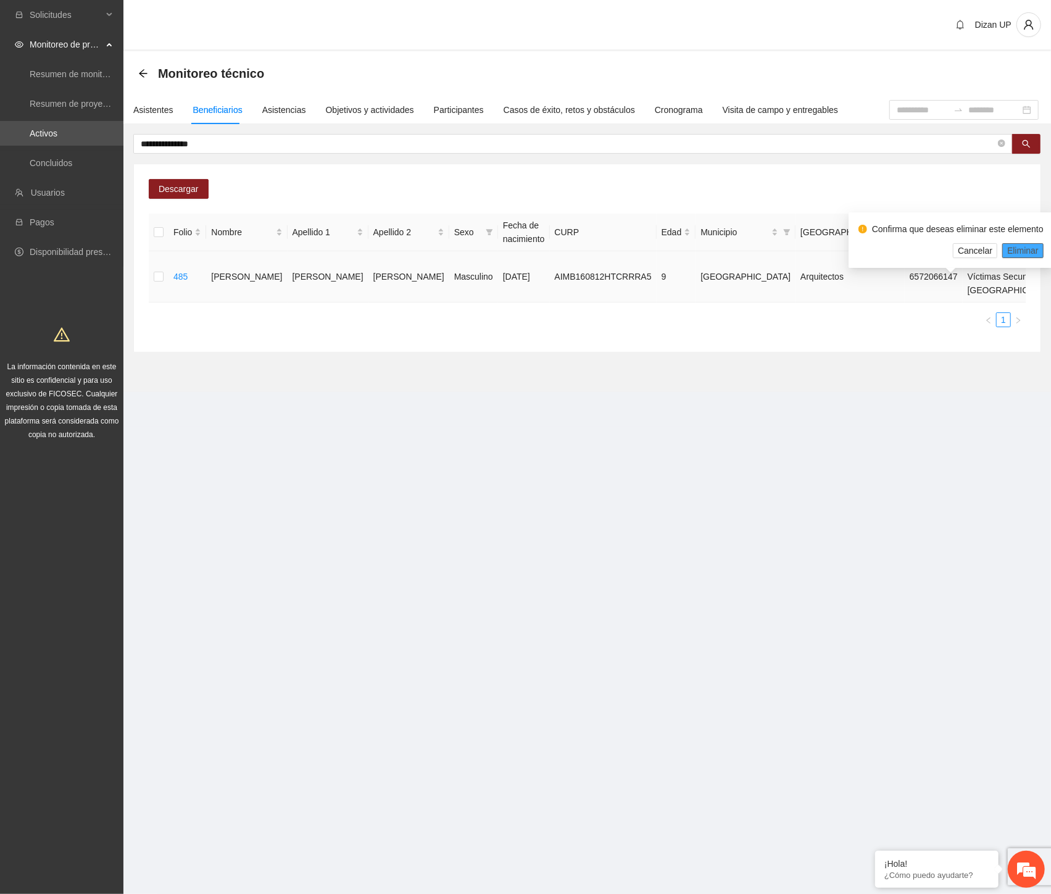
click at [1011, 251] on span "Eliminar" at bounding box center [1022, 251] width 31 height 14
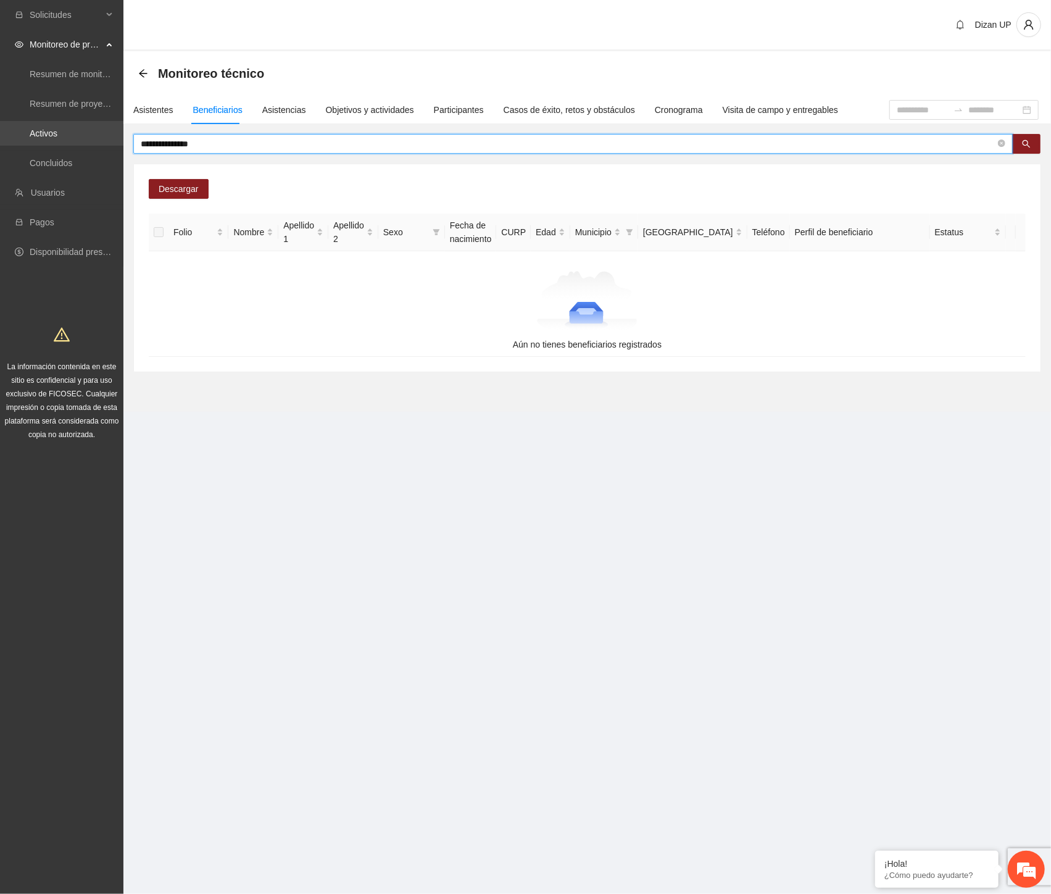
drag, startPoint x: 96, startPoint y: 138, endPoint x: 52, endPoint y: 139, distance: 43.8
click at [52, 139] on section "**********" at bounding box center [525, 447] width 1051 height 894
paste input "text"
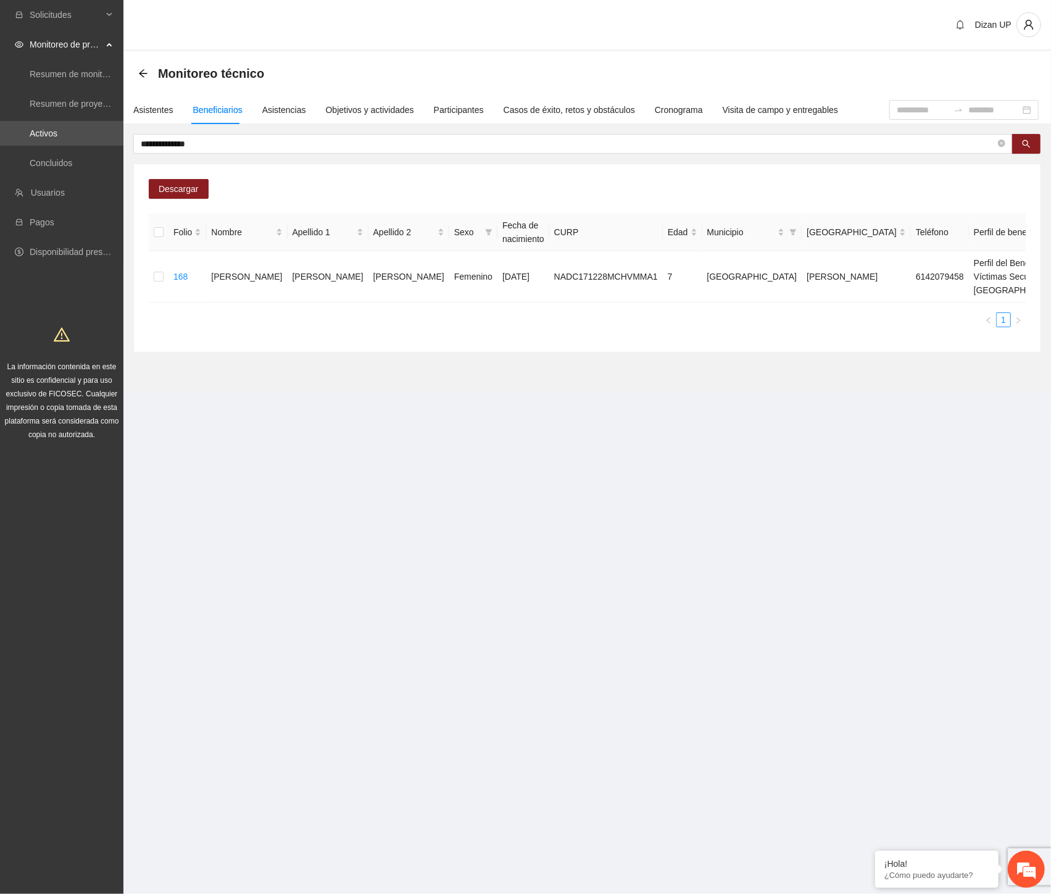
click at [636, 392] on section "**********" at bounding box center [587, 221] width 928 height 341
click at [1007, 250] on span "Eliminar" at bounding box center [1022, 251] width 31 height 14
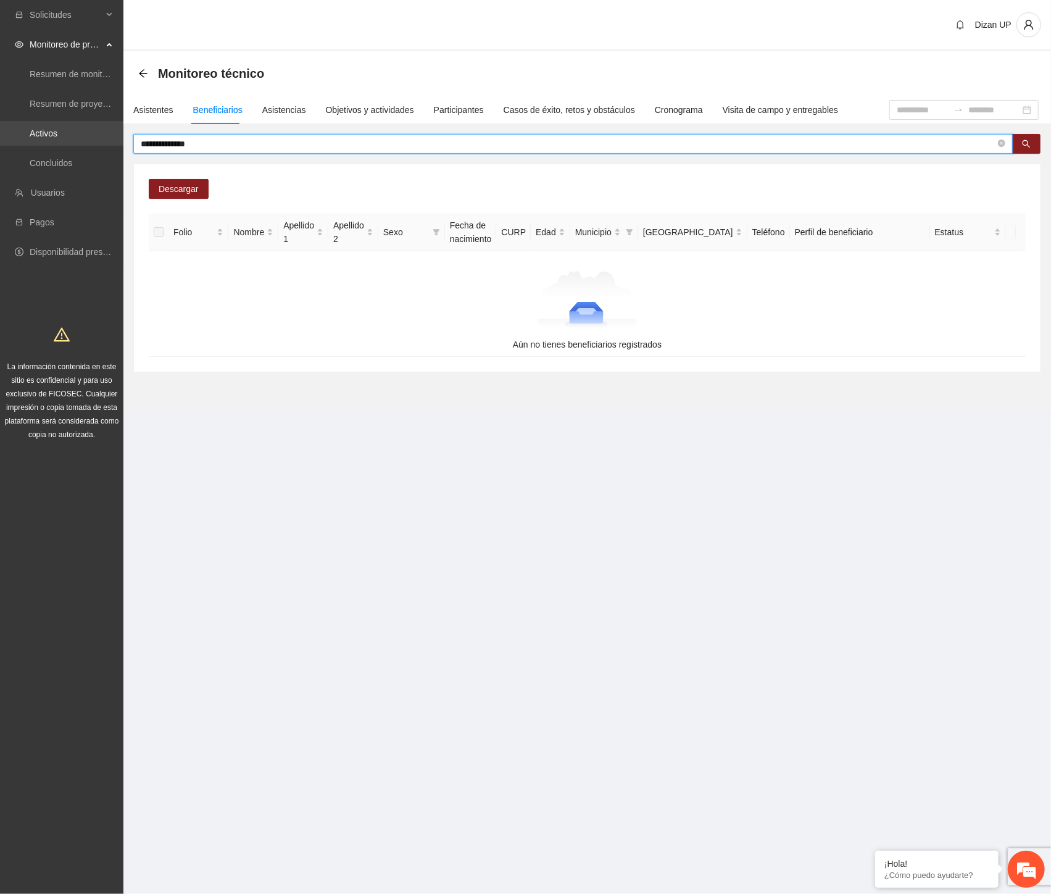
drag, startPoint x: 210, startPoint y: 143, endPoint x: 77, endPoint y: 139, distance: 132.7
click at [77, 139] on section "**********" at bounding box center [525, 447] width 1051 height 894
paste input "*****"
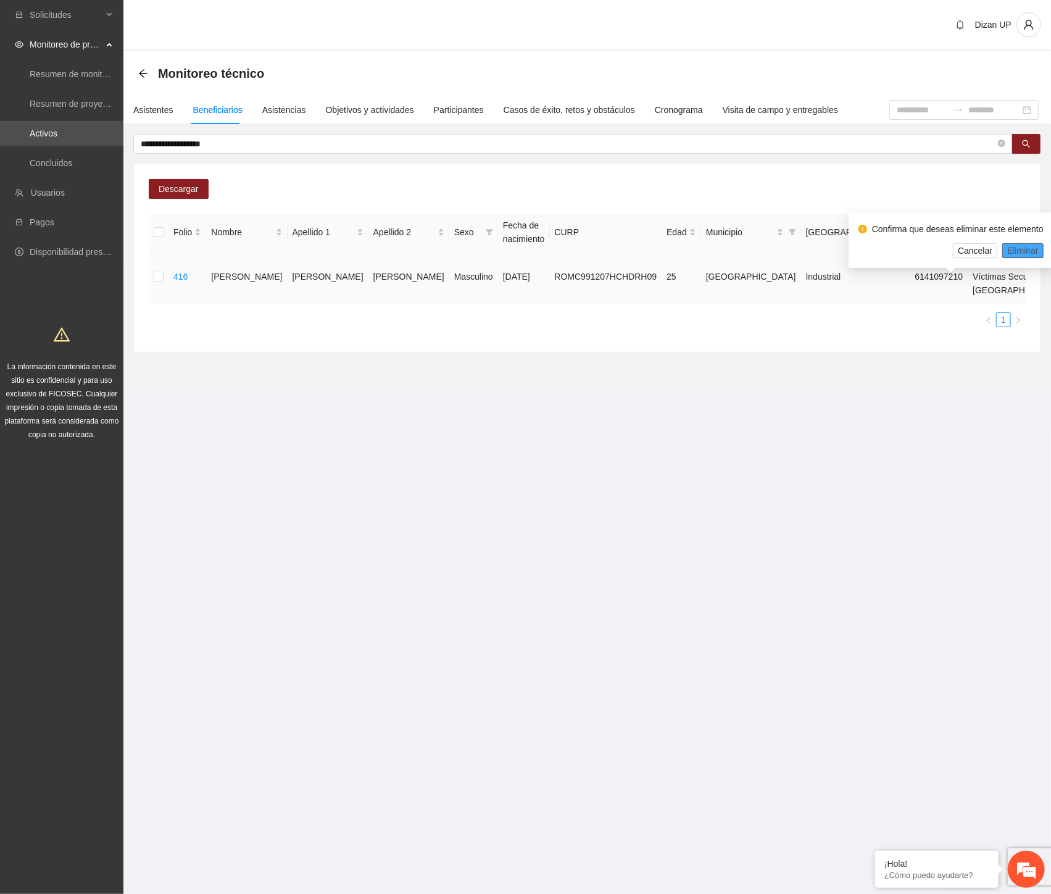
click at [1013, 250] on span "Eliminar" at bounding box center [1022, 251] width 31 height 14
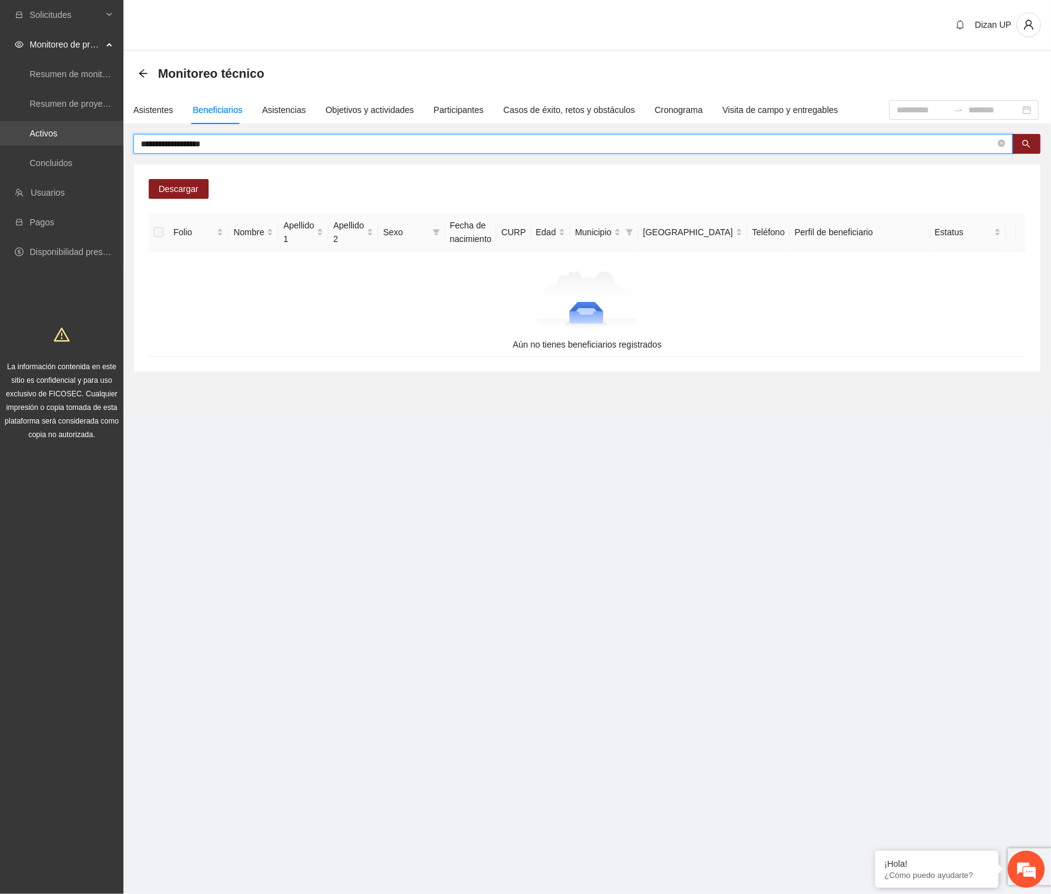
drag, startPoint x: 109, startPoint y: 144, endPoint x: 29, endPoint y: 145, distance: 79.6
click at [29, 145] on section "**********" at bounding box center [525, 447] width 1051 height 894
paste input "text"
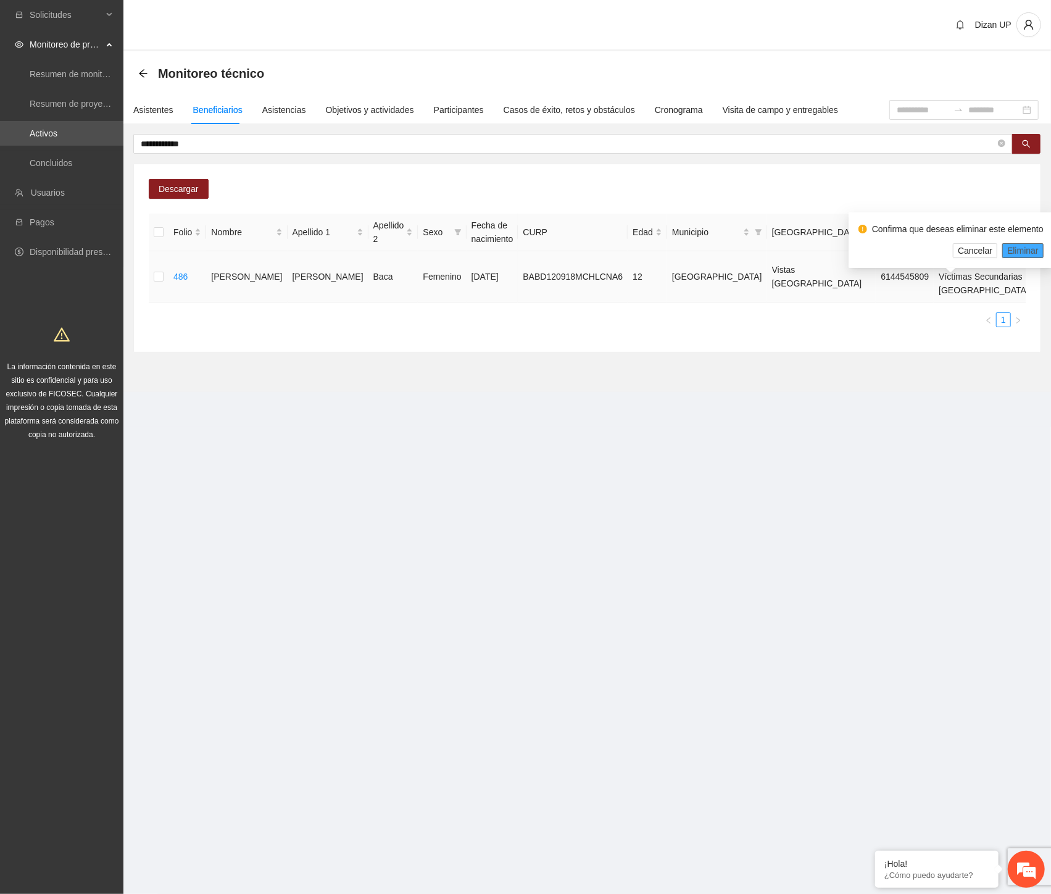
drag, startPoint x: 1016, startPoint y: 247, endPoint x: 1044, endPoint y: 260, distance: 31.0
click at [1018, 249] on span "Eliminar" at bounding box center [1022, 251] width 31 height 14
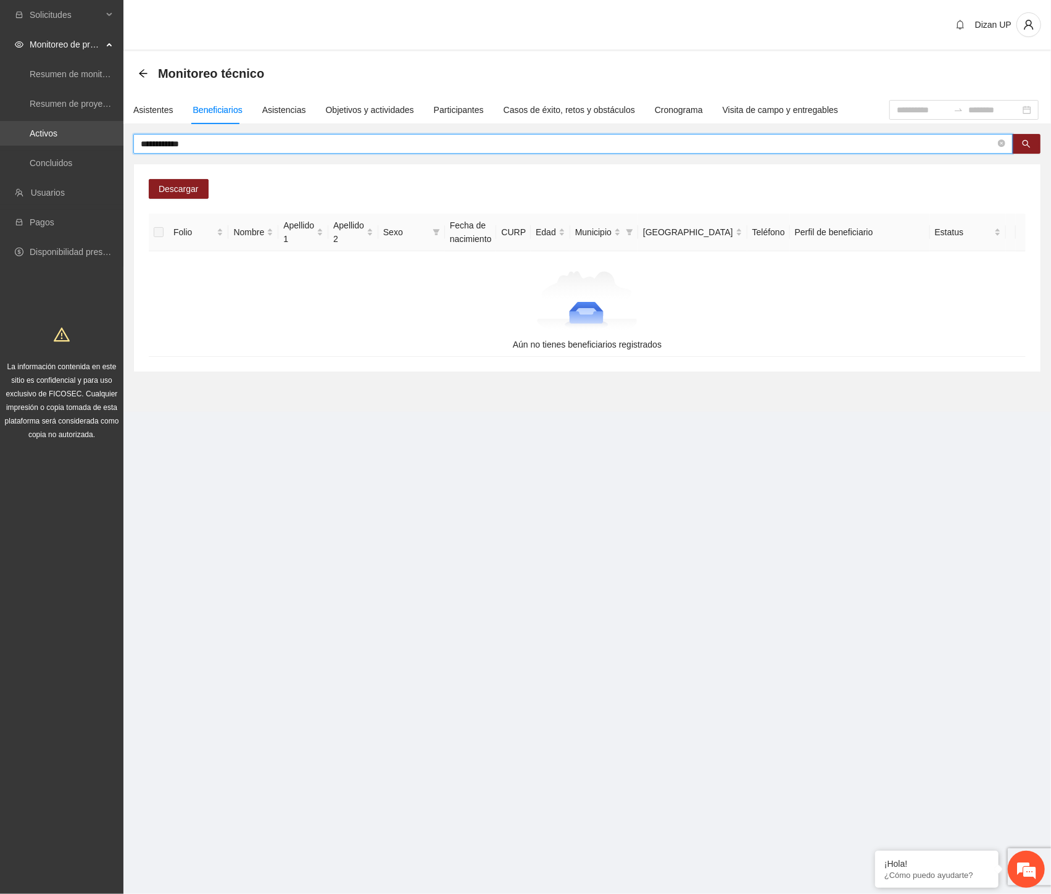
drag, startPoint x: 202, startPoint y: 141, endPoint x: 80, endPoint y: 141, distance: 121.6
click at [80, 141] on section "**********" at bounding box center [525, 447] width 1051 height 894
paste input "*****"
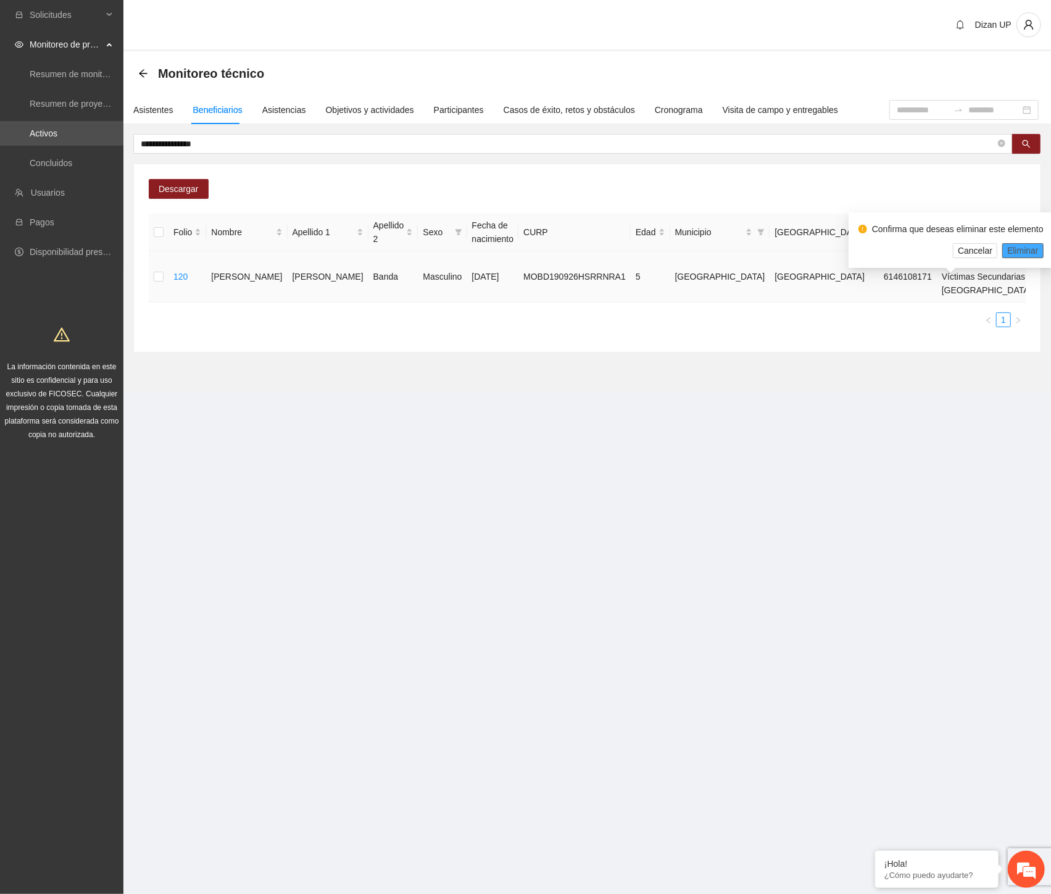
click at [1013, 249] on span "Eliminar" at bounding box center [1022, 251] width 31 height 14
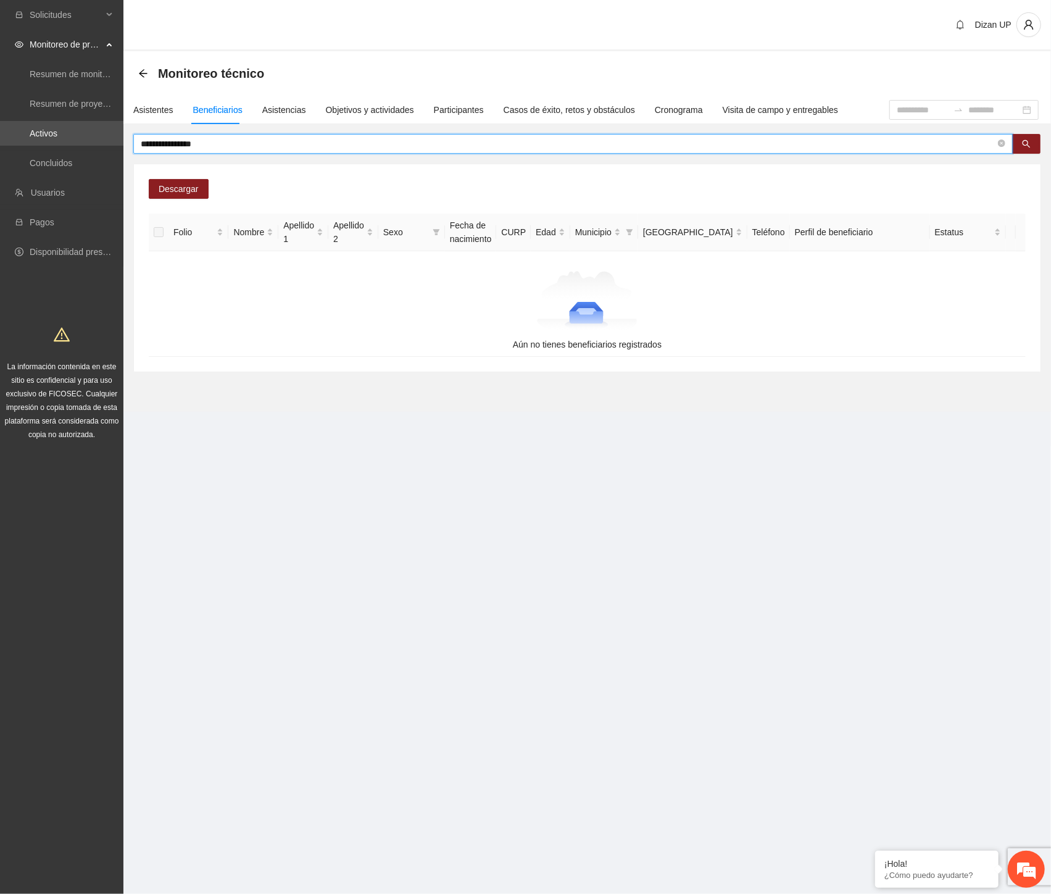
drag, startPoint x: 64, startPoint y: 146, endPoint x: 53, endPoint y: 147, distance: 10.6
click at [53, 146] on section "**********" at bounding box center [525, 447] width 1051 height 894
paste input "text"
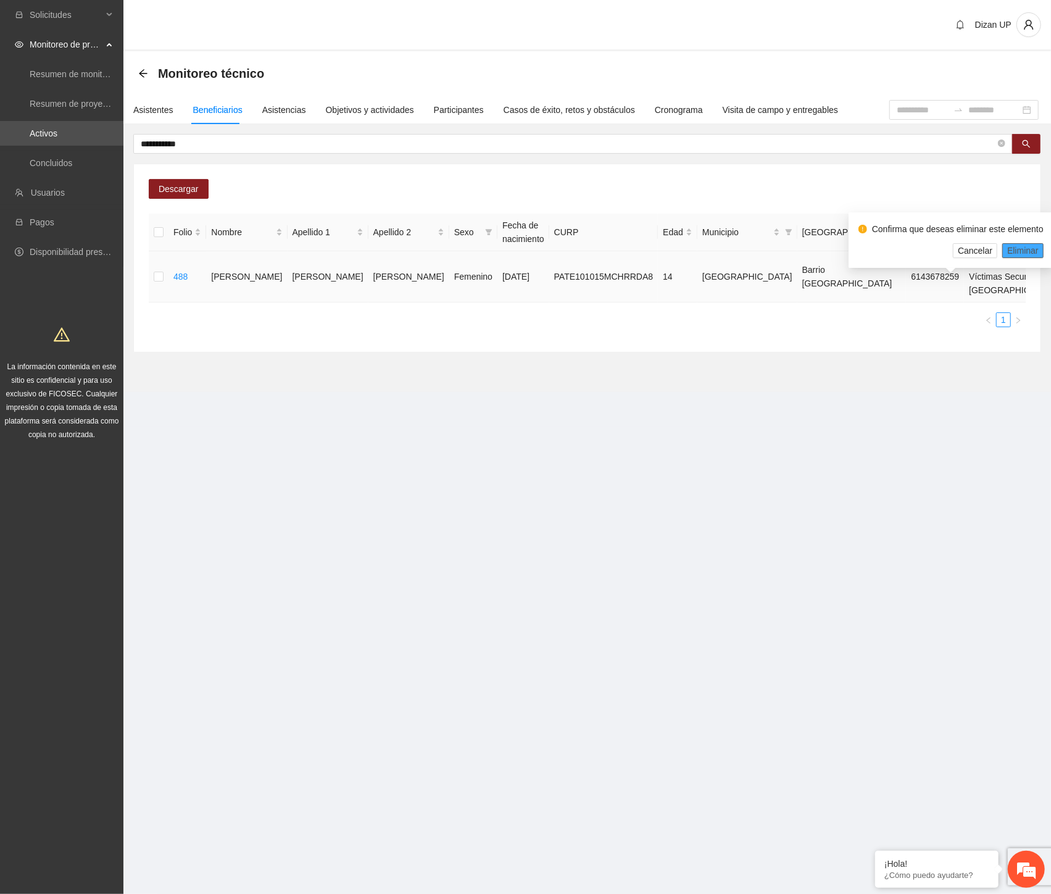
click at [1031, 250] on span "Eliminar" at bounding box center [1022, 251] width 31 height 14
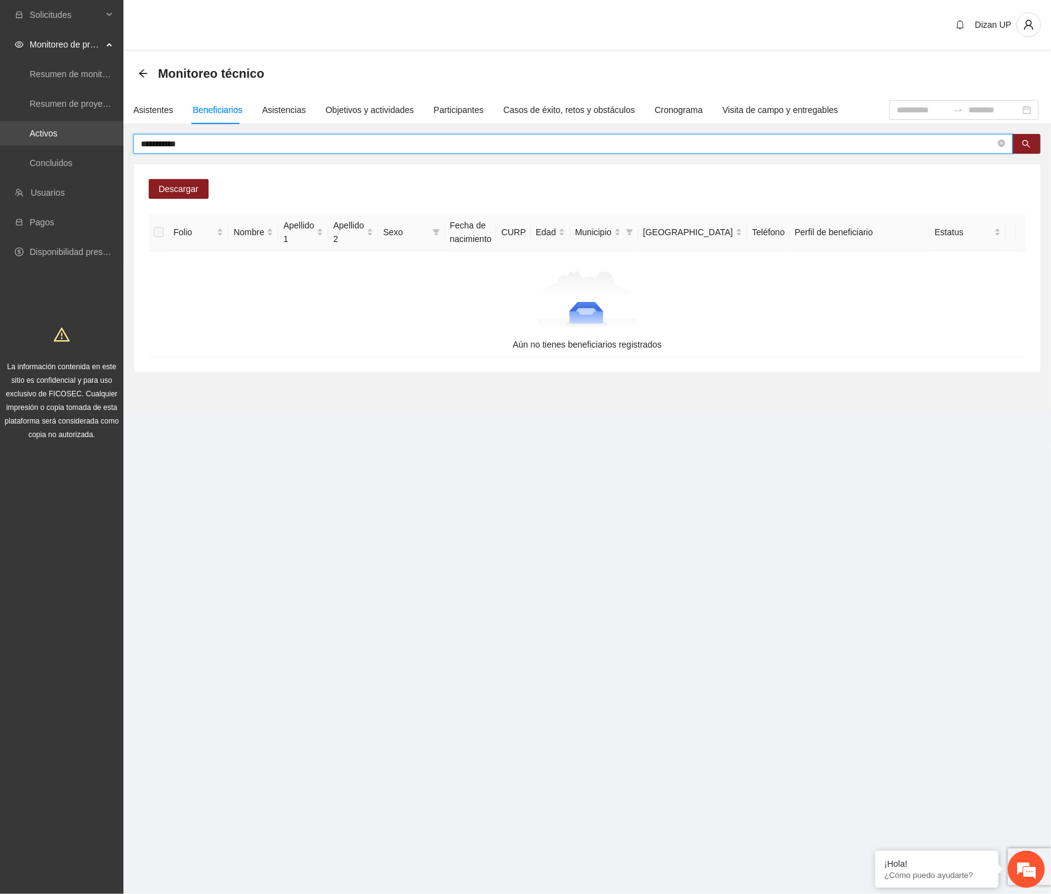
drag, startPoint x: 232, startPoint y: 144, endPoint x: 51, endPoint y: 143, distance: 181.5
click at [51, 143] on section "**********" at bounding box center [525, 447] width 1051 height 894
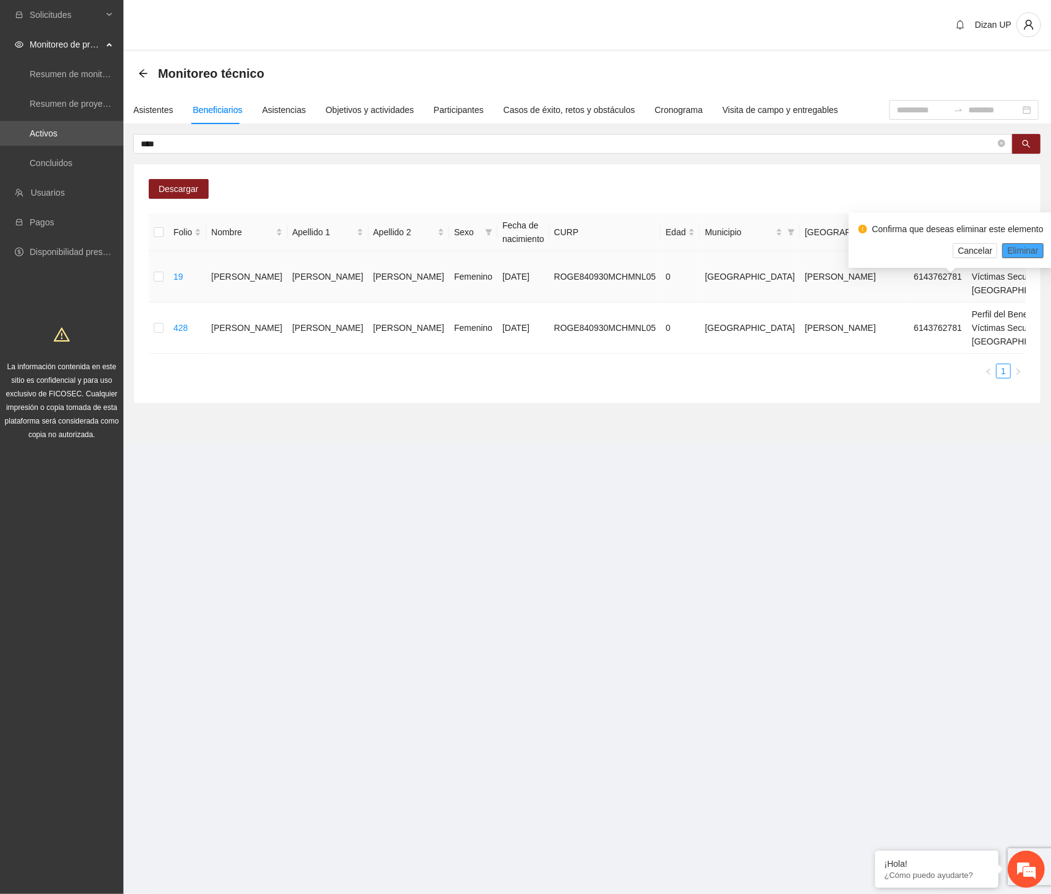
click at [1013, 250] on span "Eliminar" at bounding box center [1022, 251] width 31 height 14
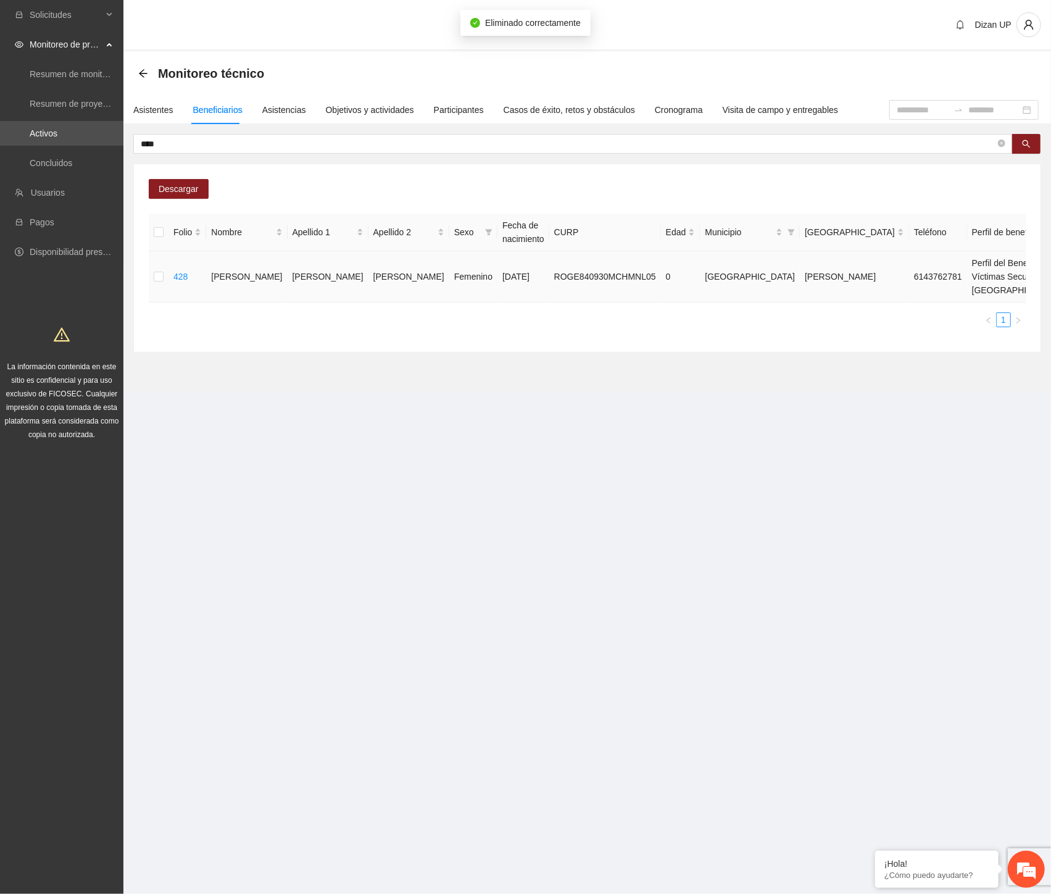
click at [1013, 246] on span "Eliminar" at bounding box center [1022, 251] width 31 height 14
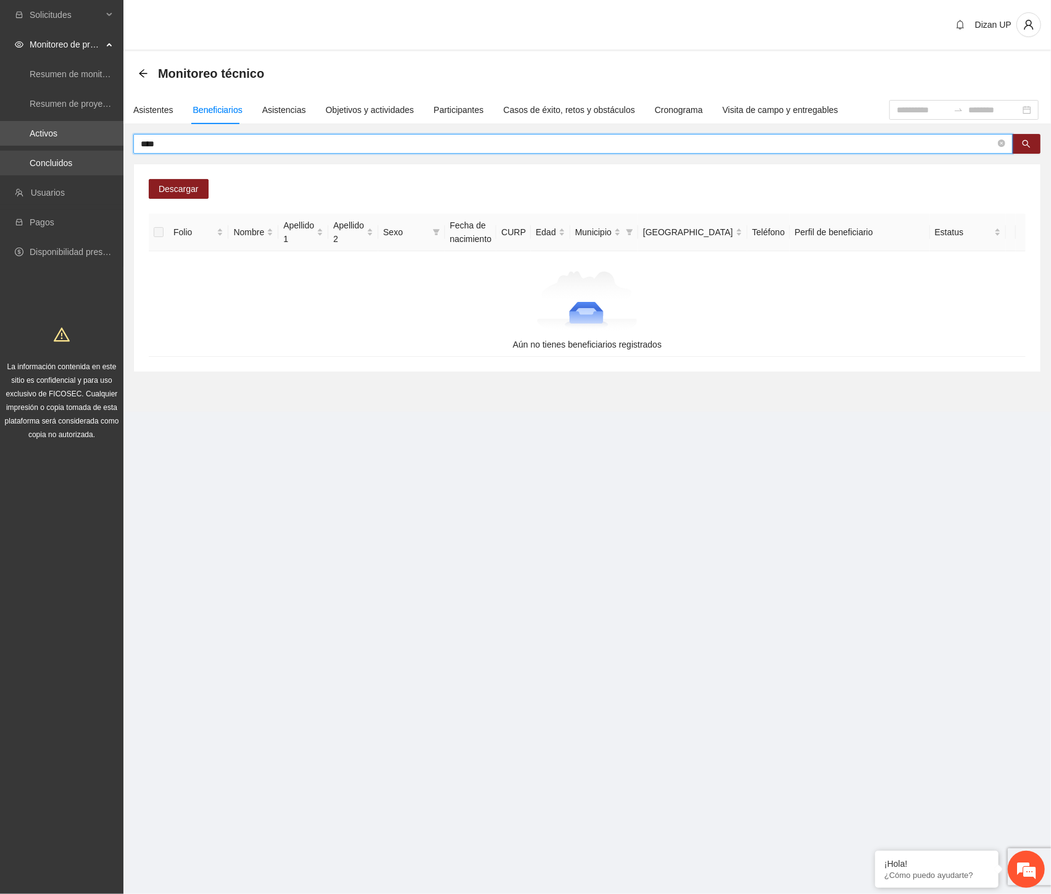
drag, startPoint x: 170, startPoint y: 145, endPoint x: 88, endPoint y: 150, distance: 81.6
click at [88, 150] on section "Solicitudes Monitoreo de proyectos Resumen de monitoreo Resumen de proyectos ap…" at bounding box center [525, 447] width 1051 height 894
paste input "*********"
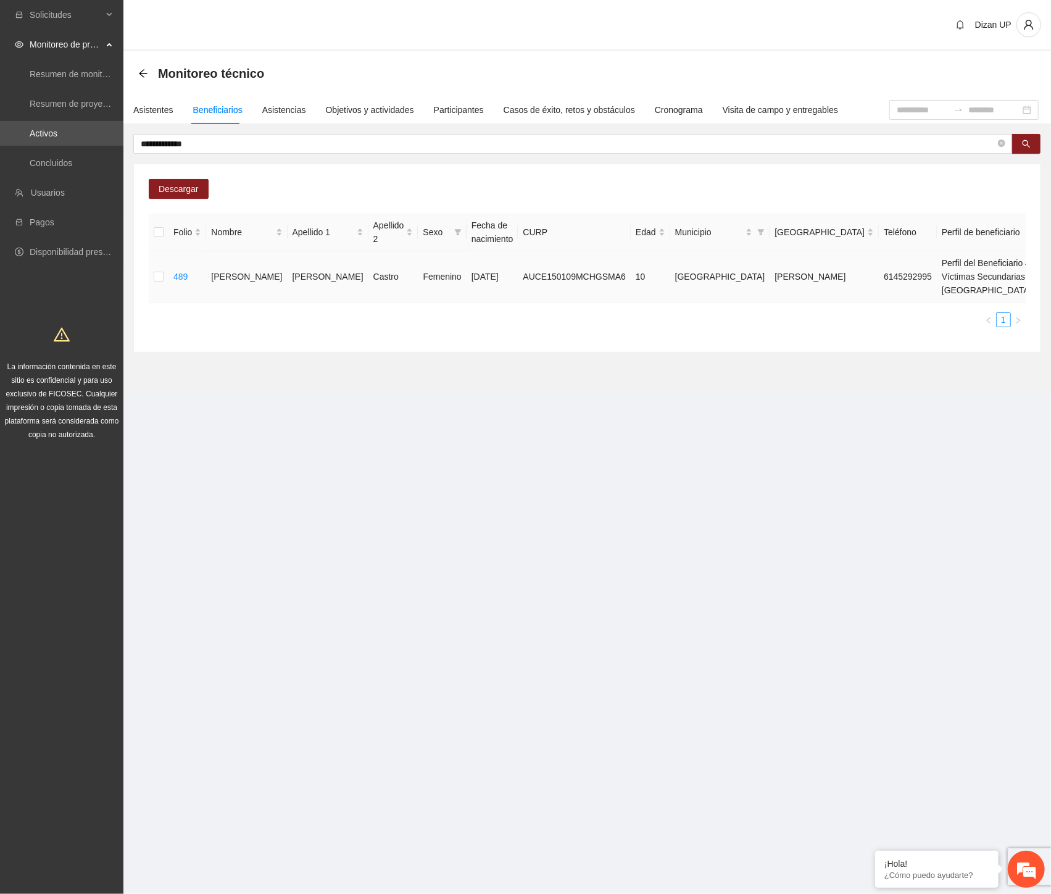
drag, startPoint x: 1020, startPoint y: 247, endPoint x: 1046, endPoint y: 254, distance: 26.6
click at [1020, 248] on span "Eliminar" at bounding box center [1022, 251] width 31 height 14
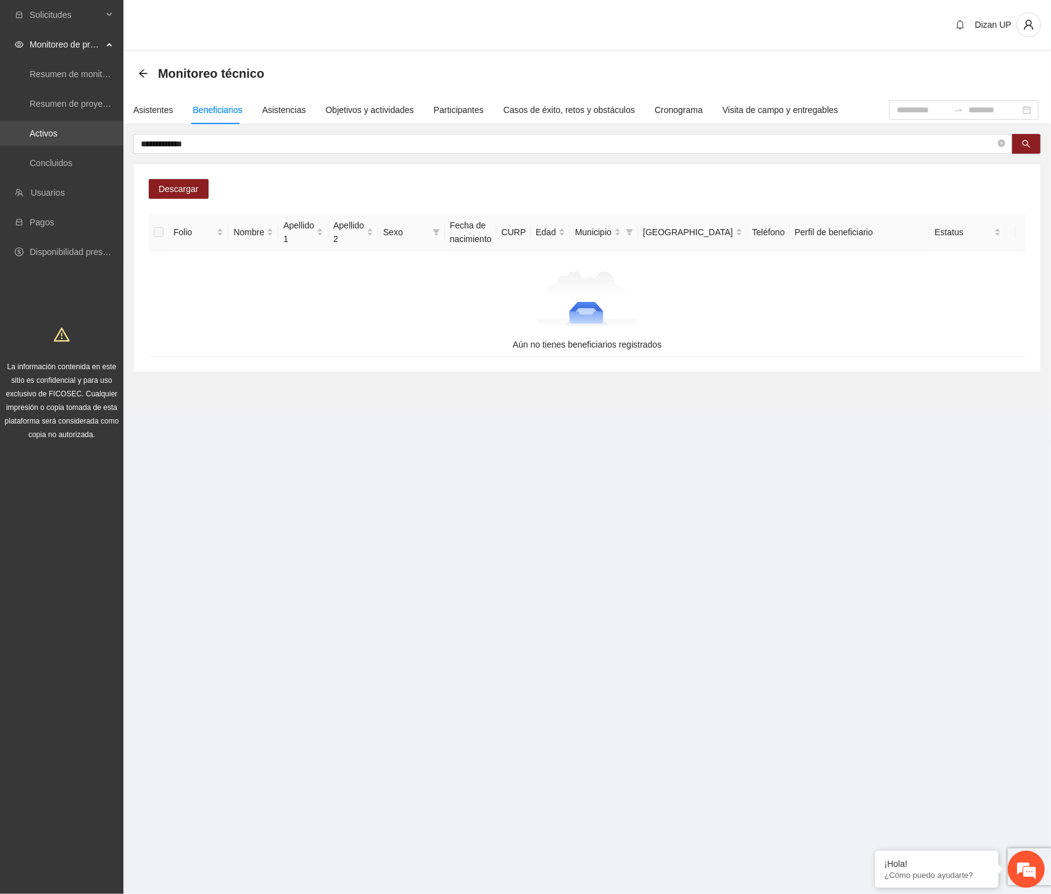
drag, startPoint x: 162, startPoint y: 144, endPoint x: 99, endPoint y: 144, distance: 63.0
click at [99, 144] on section "**********" at bounding box center [525, 447] width 1051 height 894
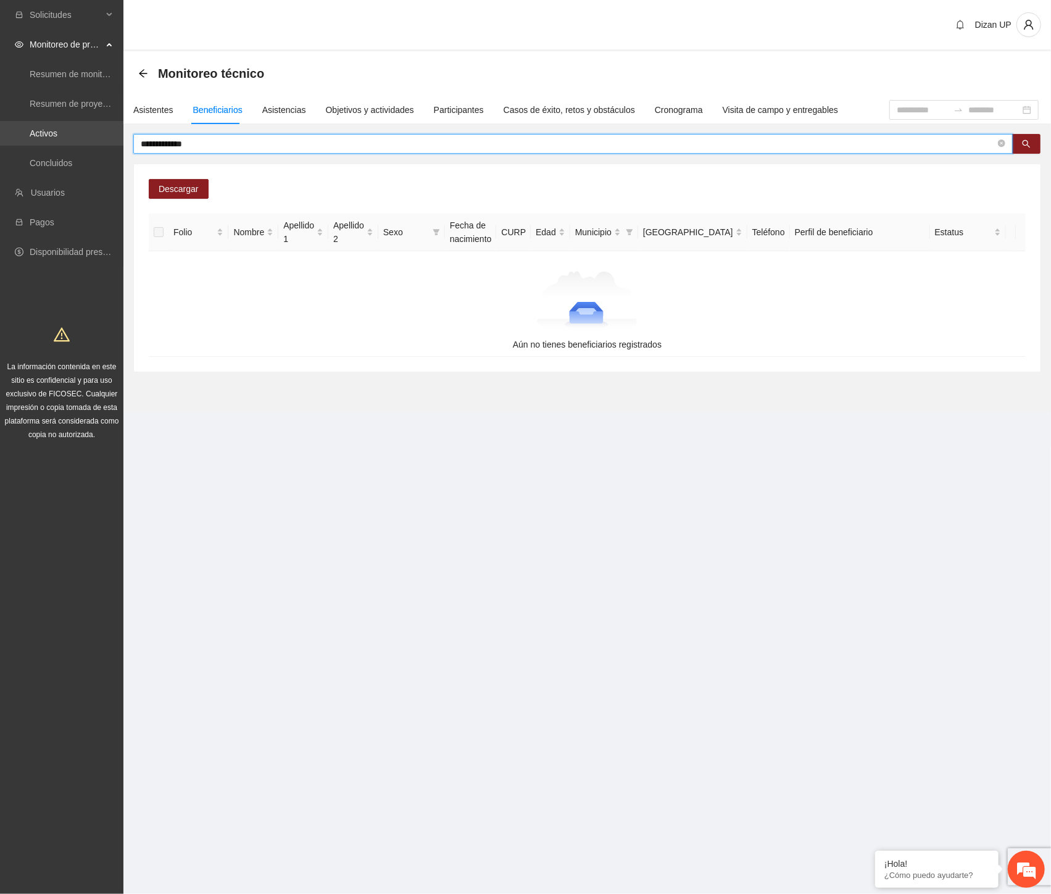
paste input "text"
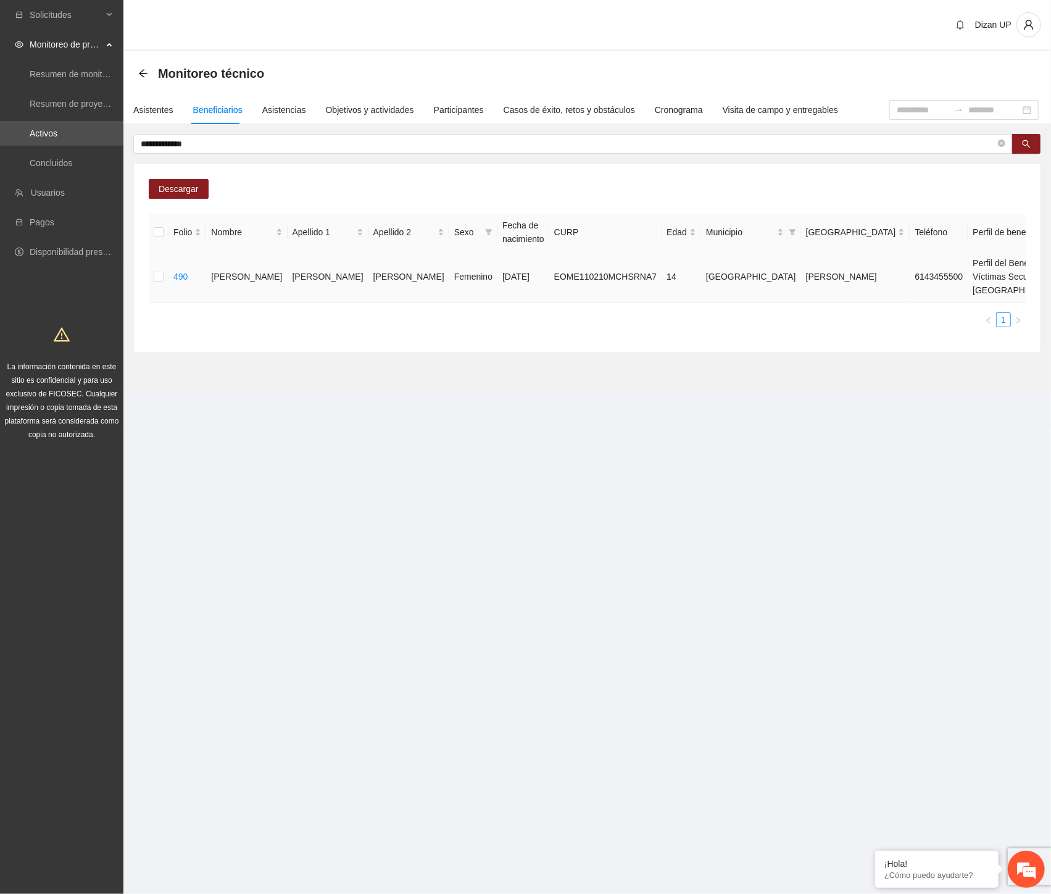
click at [1013, 247] on span "Eliminar" at bounding box center [1022, 251] width 31 height 14
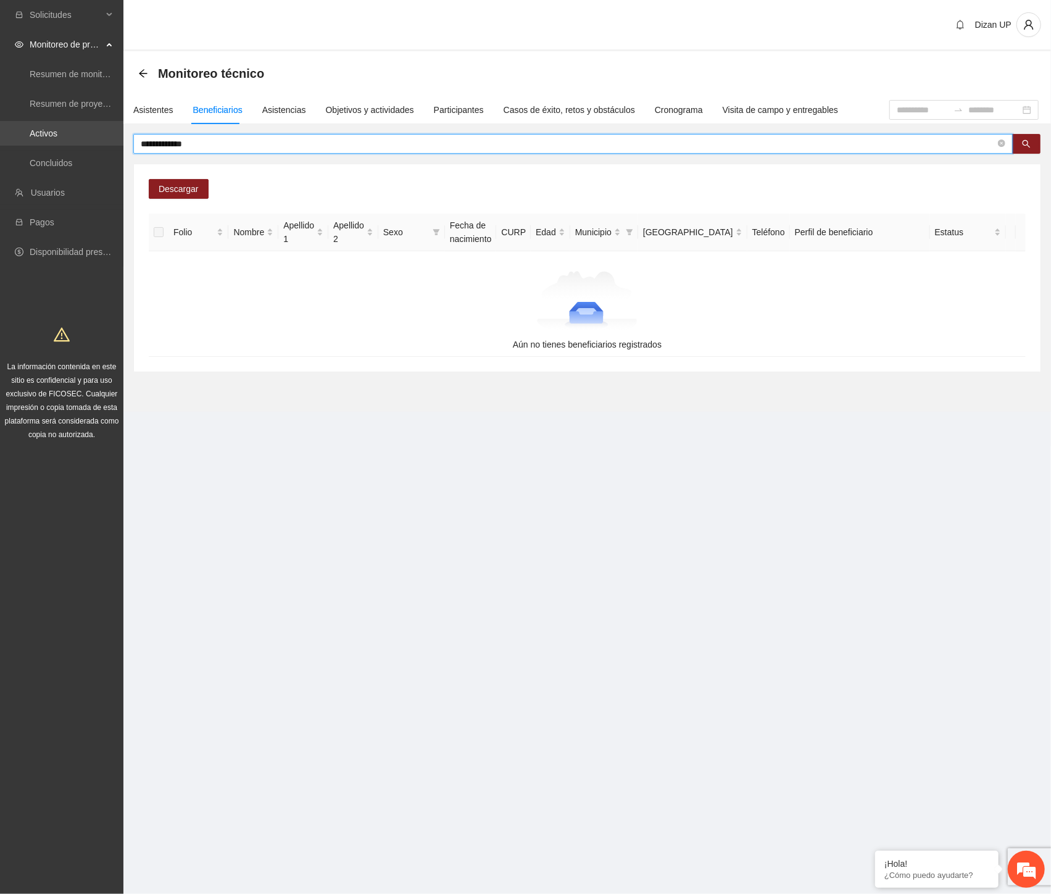
drag, startPoint x: 212, startPoint y: 144, endPoint x: 102, endPoint y: 144, distance: 109.9
click at [102, 144] on section "**********" at bounding box center [525, 447] width 1051 height 894
paste input "text"
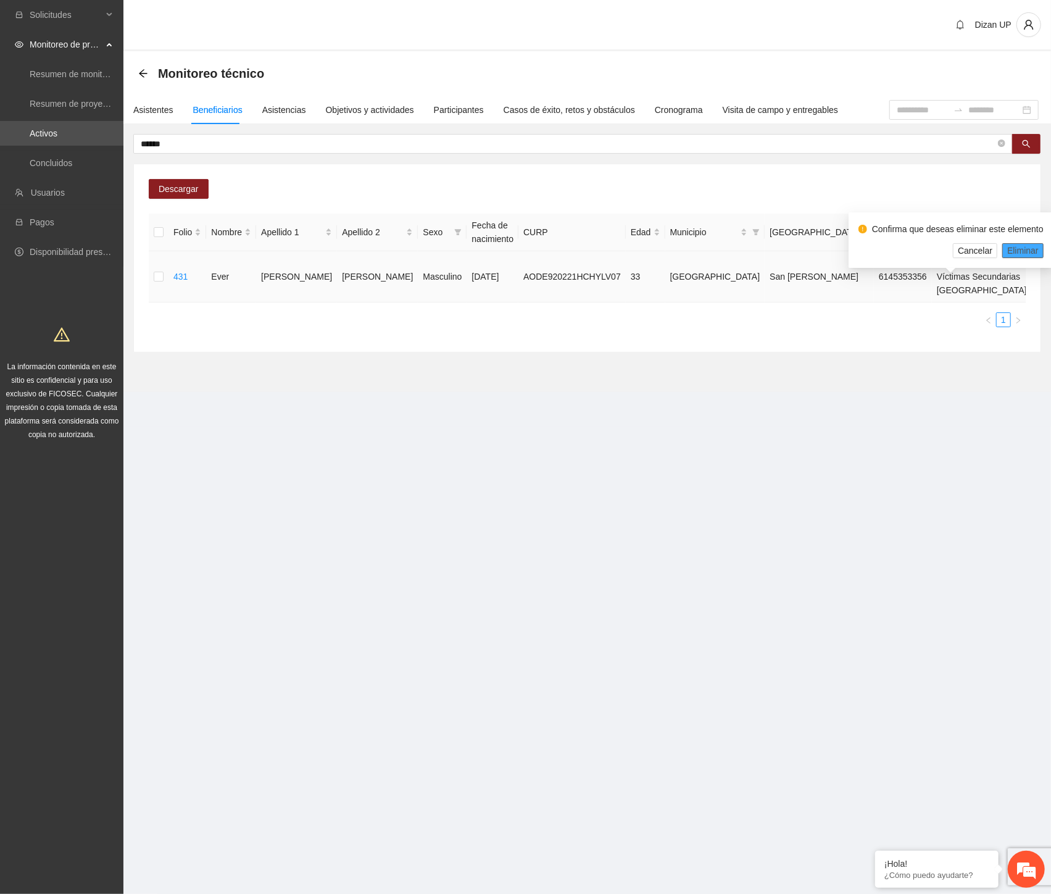
click at [1016, 249] on span "Eliminar" at bounding box center [1022, 251] width 31 height 14
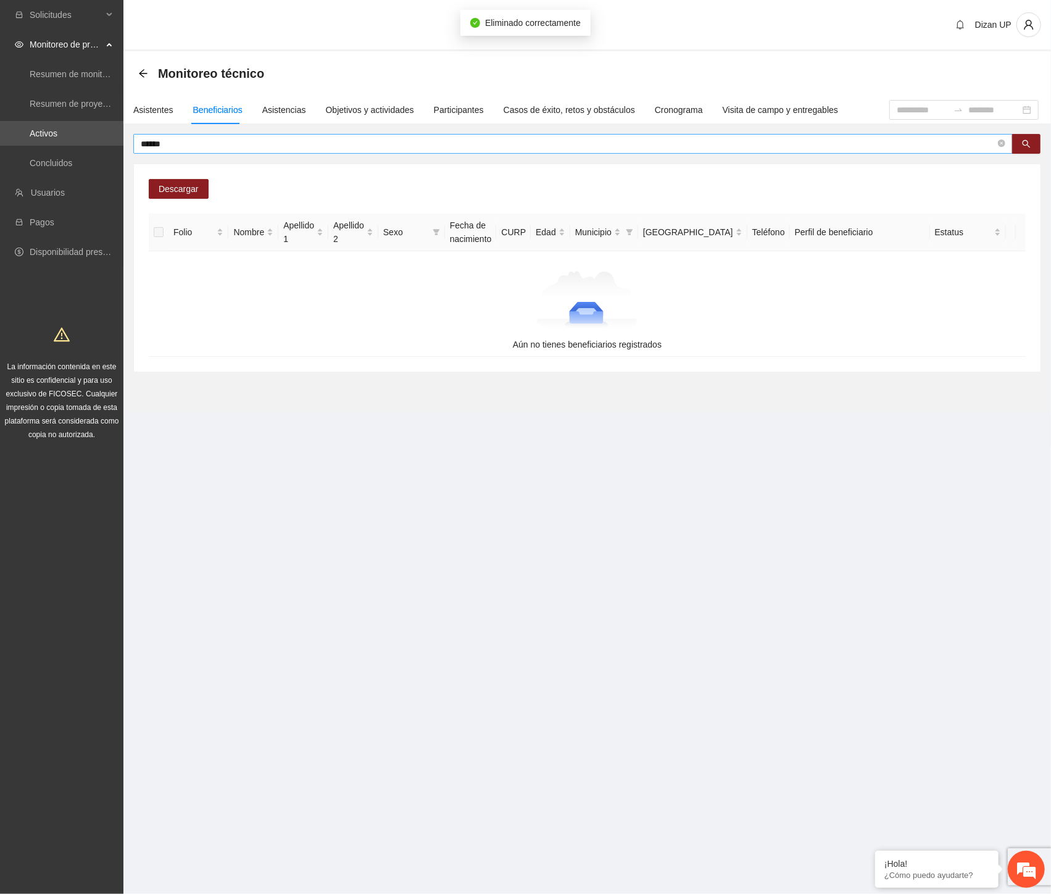
click at [189, 144] on input "******" at bounding box center [568, 144] width 855 height 14
type input "******"
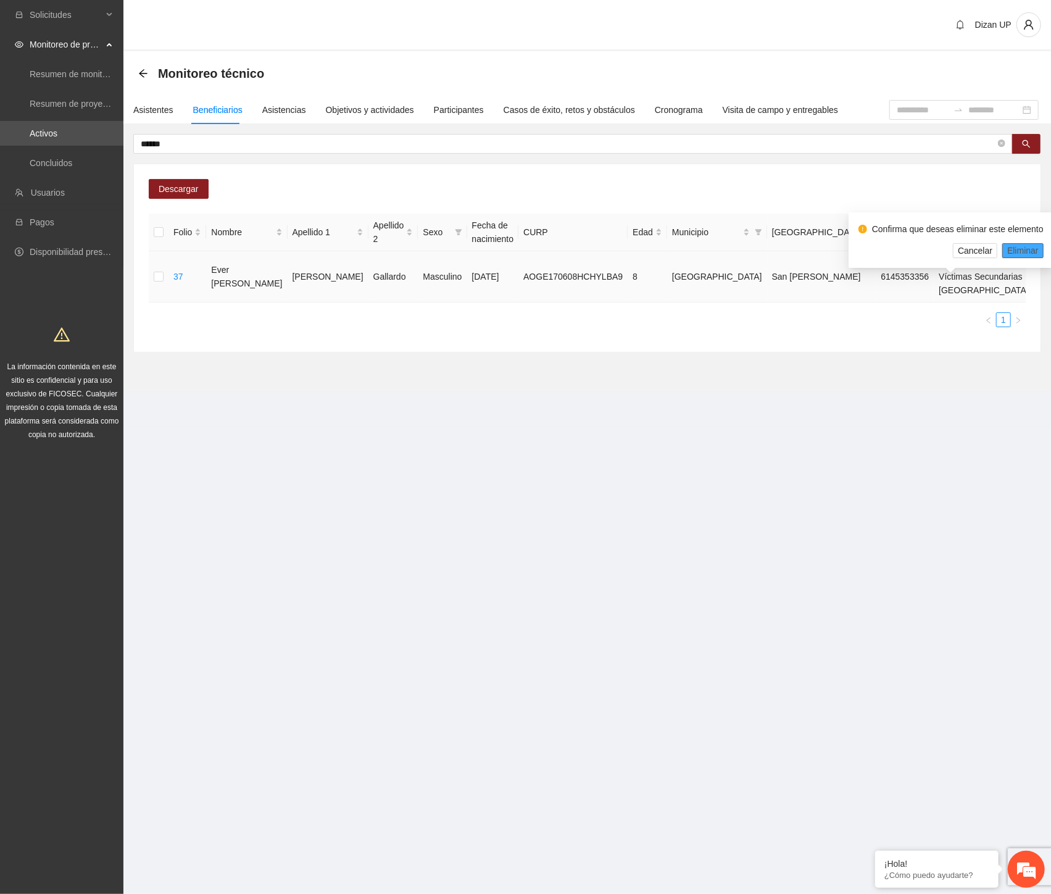
drag, startPoint x: 1015, startPoint y: 246, endPoint x: 1046, endPoint y: 246, distance: 30.9
click at [1017, 246] on span "Eliminar" at bounding box center [1022, 251] width 31 height 14
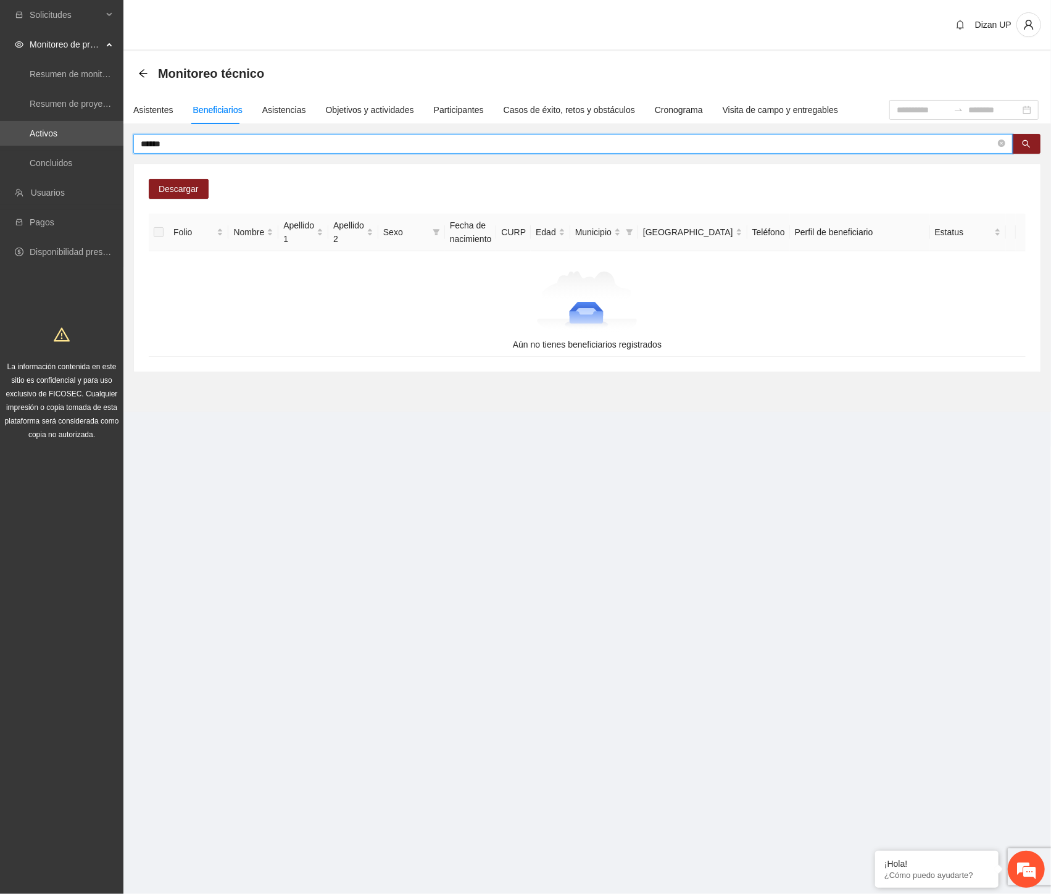
drag, startPoint x: 173, startPoint y: 142, endPoint x: 131, endPoint y: 146, distance: 41.6
click at [139, 149] on span "******" at bounding box center [573, 144] width 880 height 20
paste input "**********"
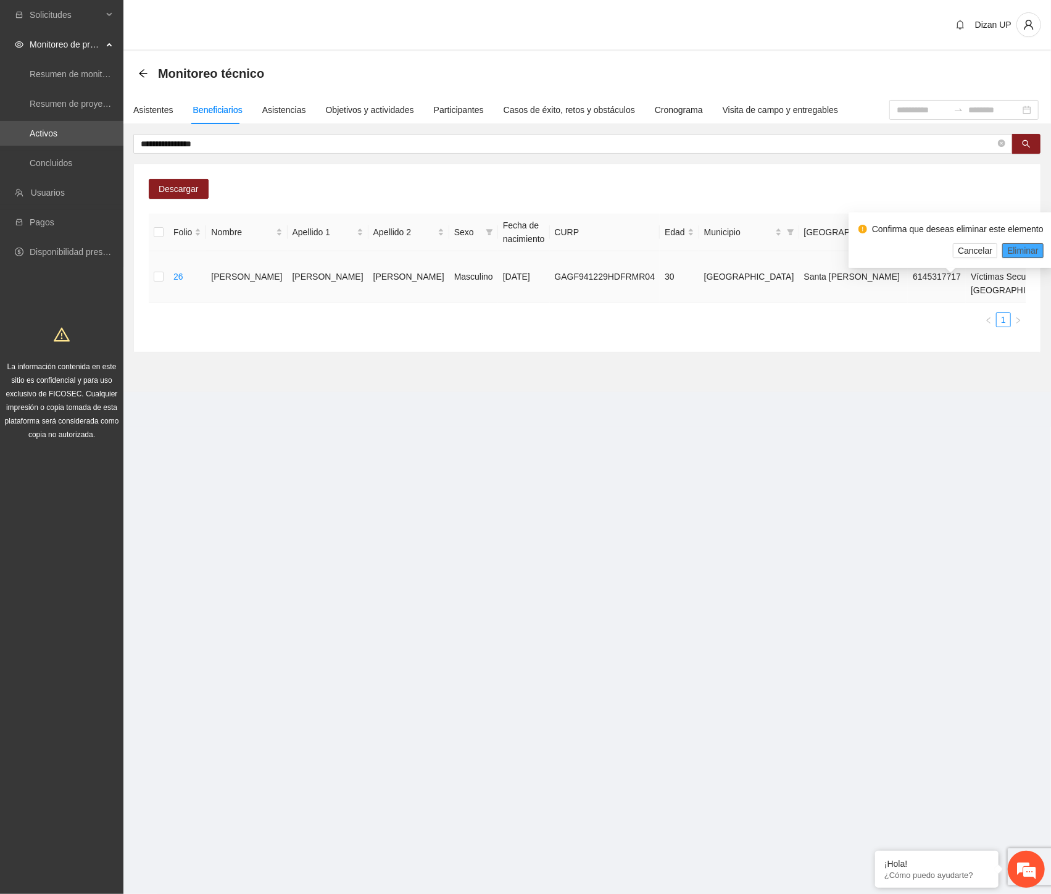
click at [1028, 251] on span "Eliminar" at bounding box center [1022, 251] width 31 height 14
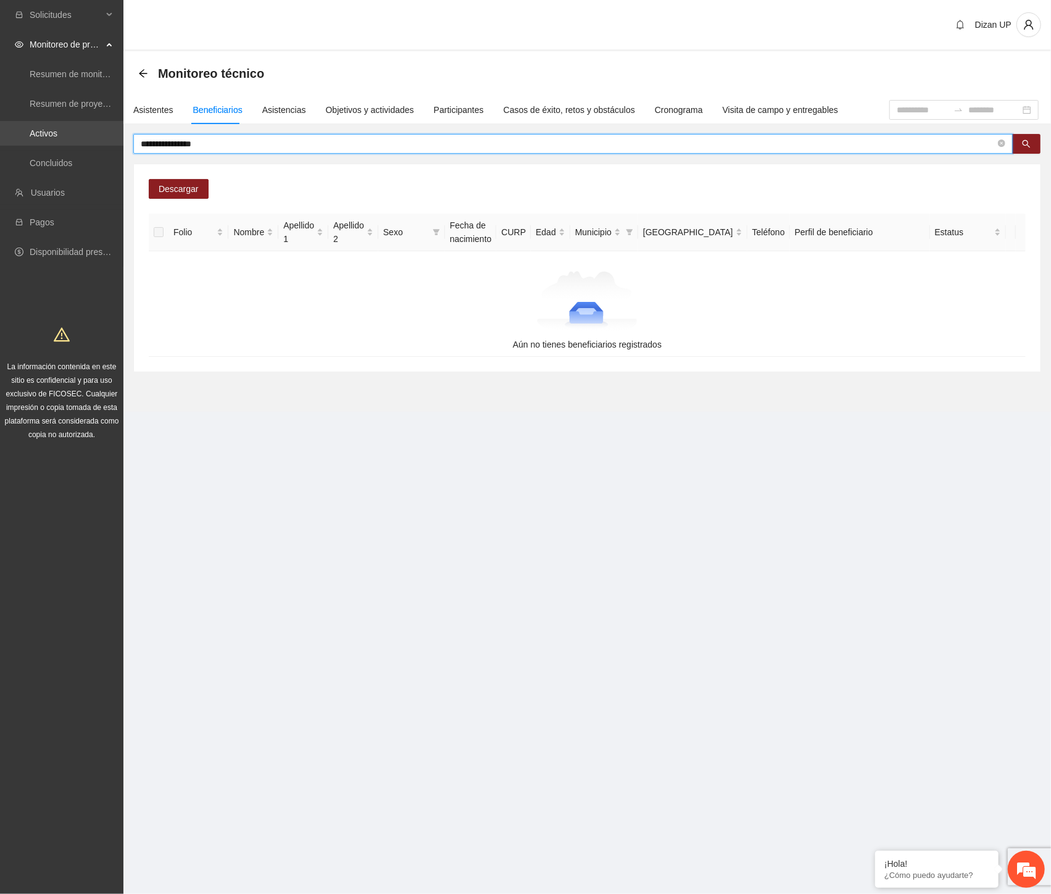
drag, startPoint x: 149, startPoint y: 140, endPoint x: 76, endPoint y: 142, distance: 73.5
click at [77, 141] on section "**********" at bounding box center [525, 447] width 1051 height 894
paste input "text"
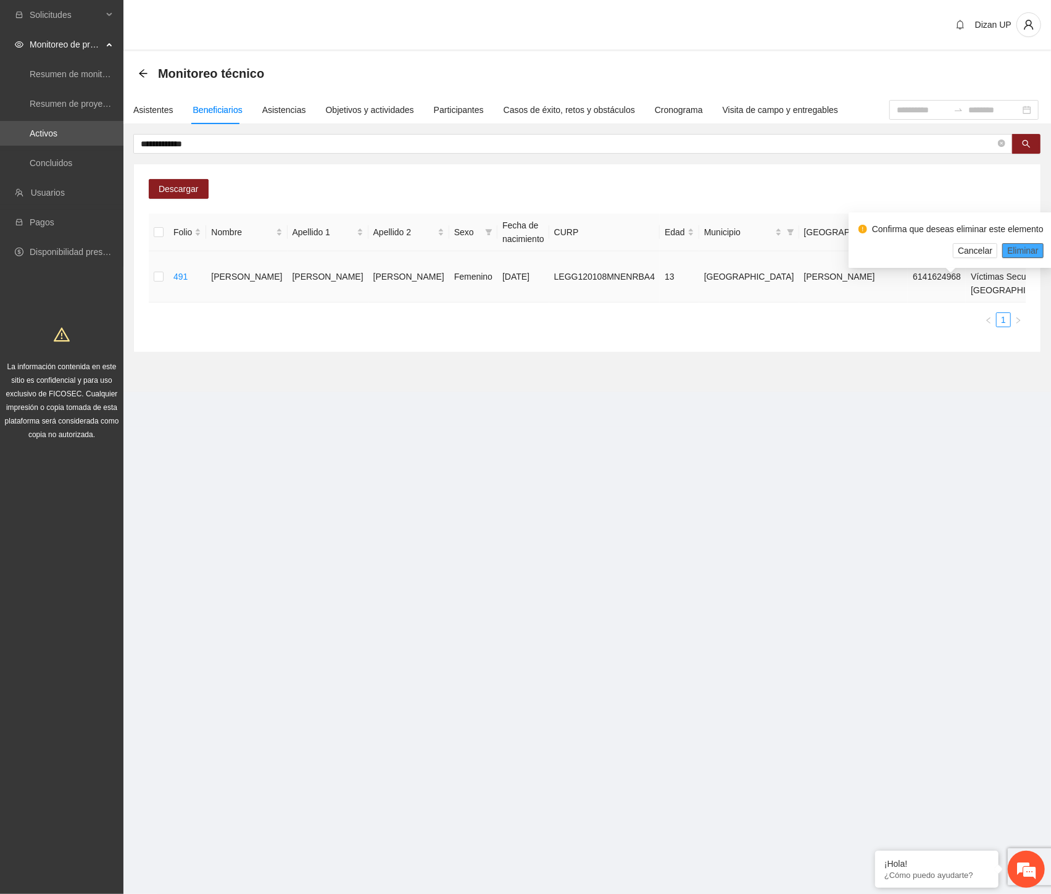
click at [1023, 247] on span "Eliminar" at bounding box center [1022, 251] width 31 height 14
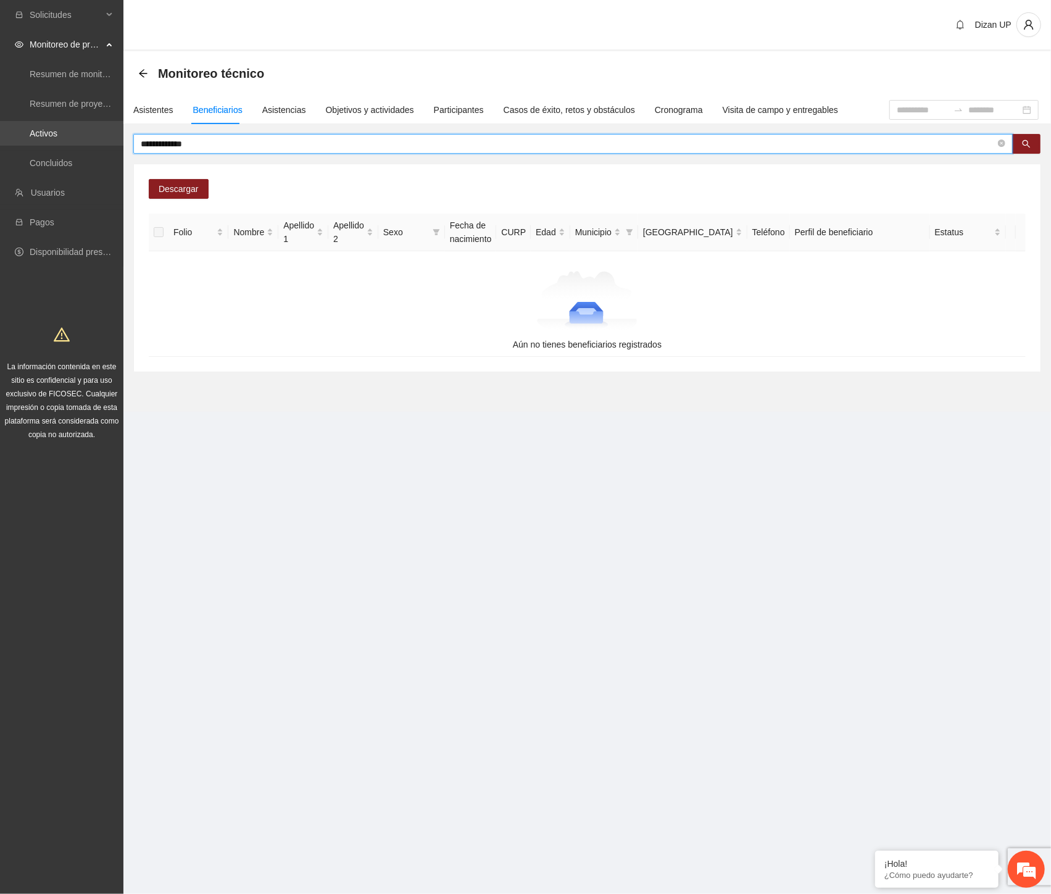
drag, startPoint x: 217, startPoint y: 137, endPoint x: 46, endPoint y: 143, distance: 170.5
click at [46, 143] on section "**********" at bounding box center [525, 447] width 1051 height 894
paste input "*"
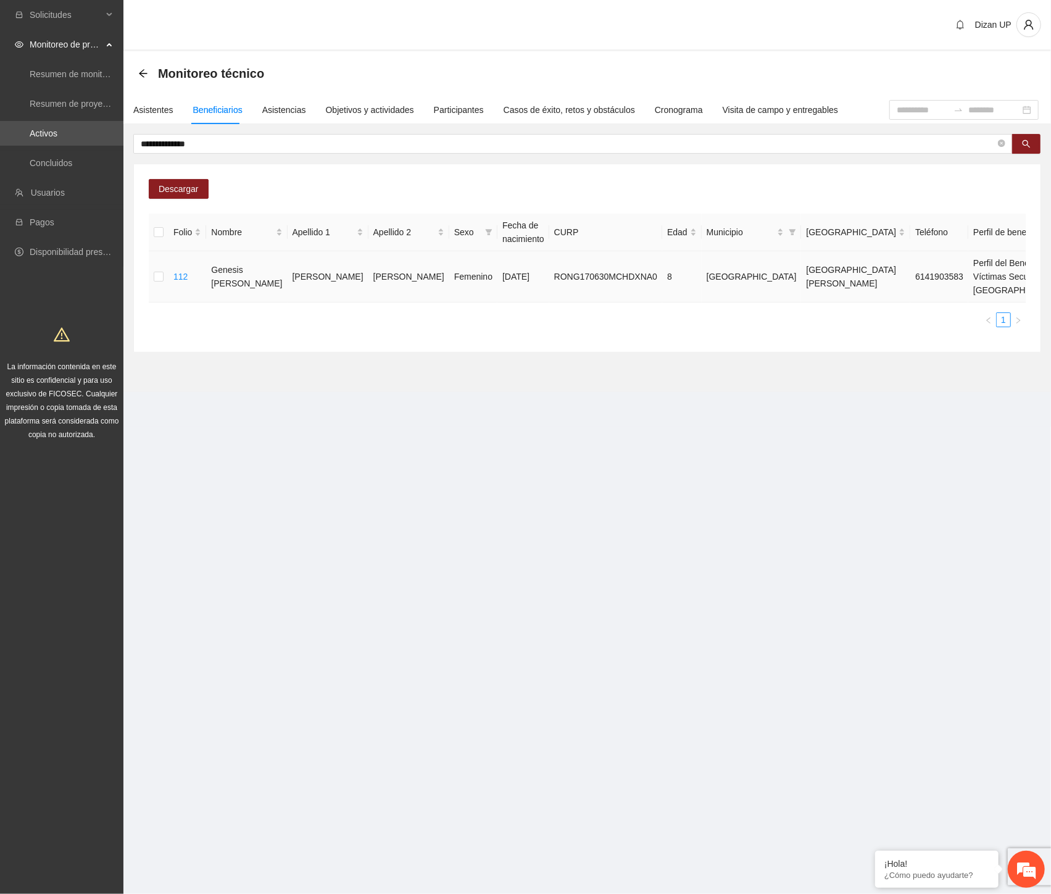
drag, startPoint x: 768, startPoint y: 428, endPoint x: 989, endPoint y: 297, distance: 256.8
click at [770, 392] on section "**********" at bounding box center [587, 221] width 928 height 341
click at [1021, 243] on button "Eliminar" at bounding box center [1022, 250] width 41 height 15
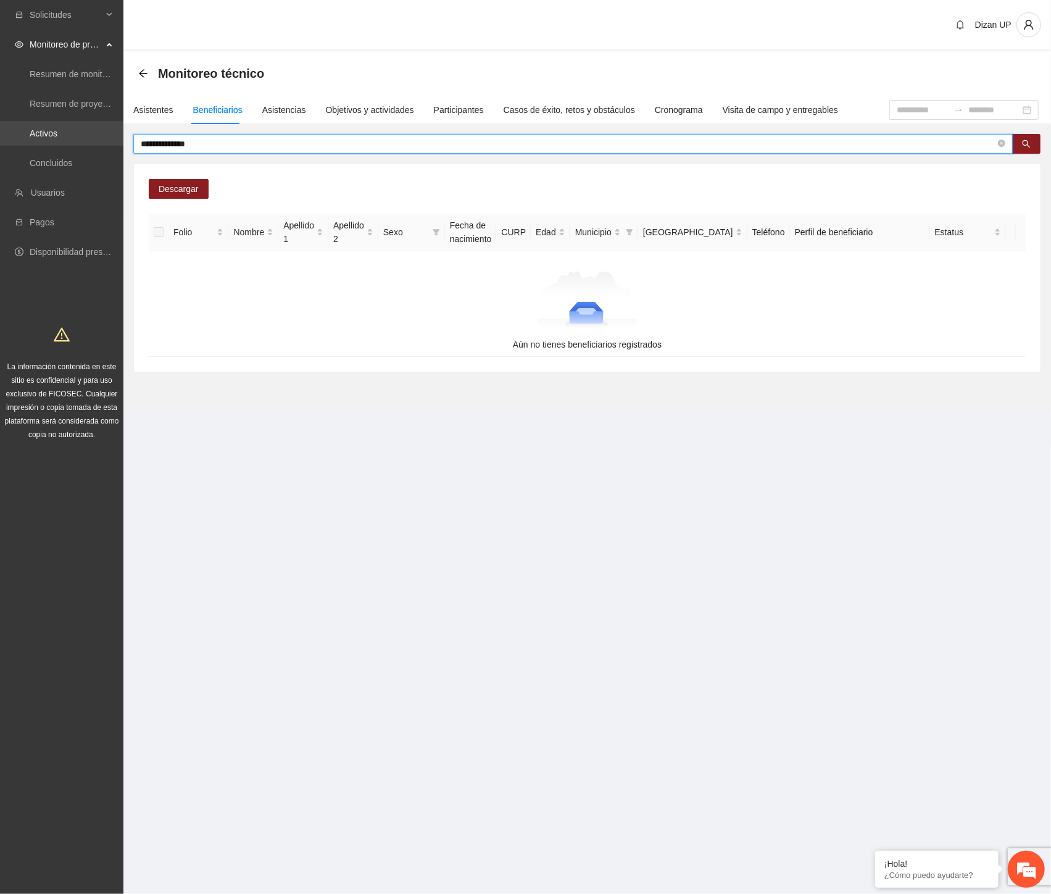
drag, startPoint x: 191, startPoint y: 147, endPoint x: 40, endPoint y: 145, distance: 151.2
click at [40, 145] on section "**********" at bounding box center [525, 447] width 1051 height 894
paste input "text"
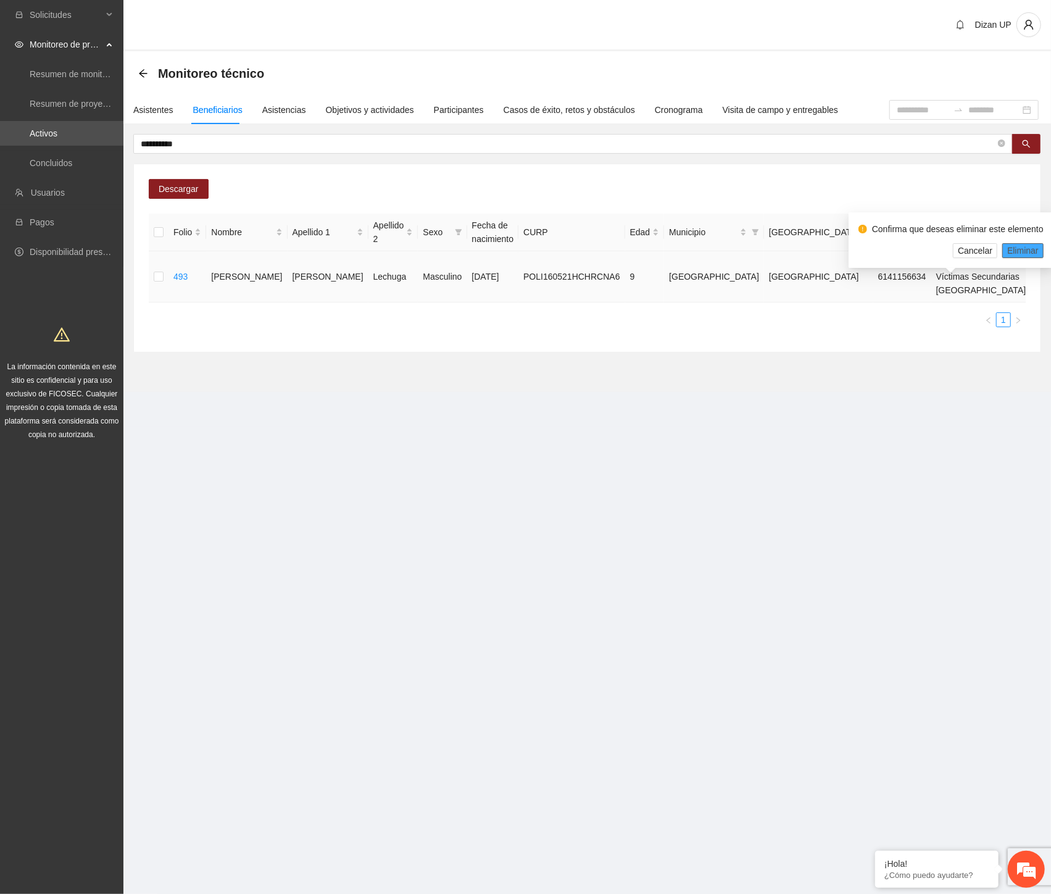
click at [1020, 248] on span "Eliminar" at bounding box center [1022, 251] width 31 height 14
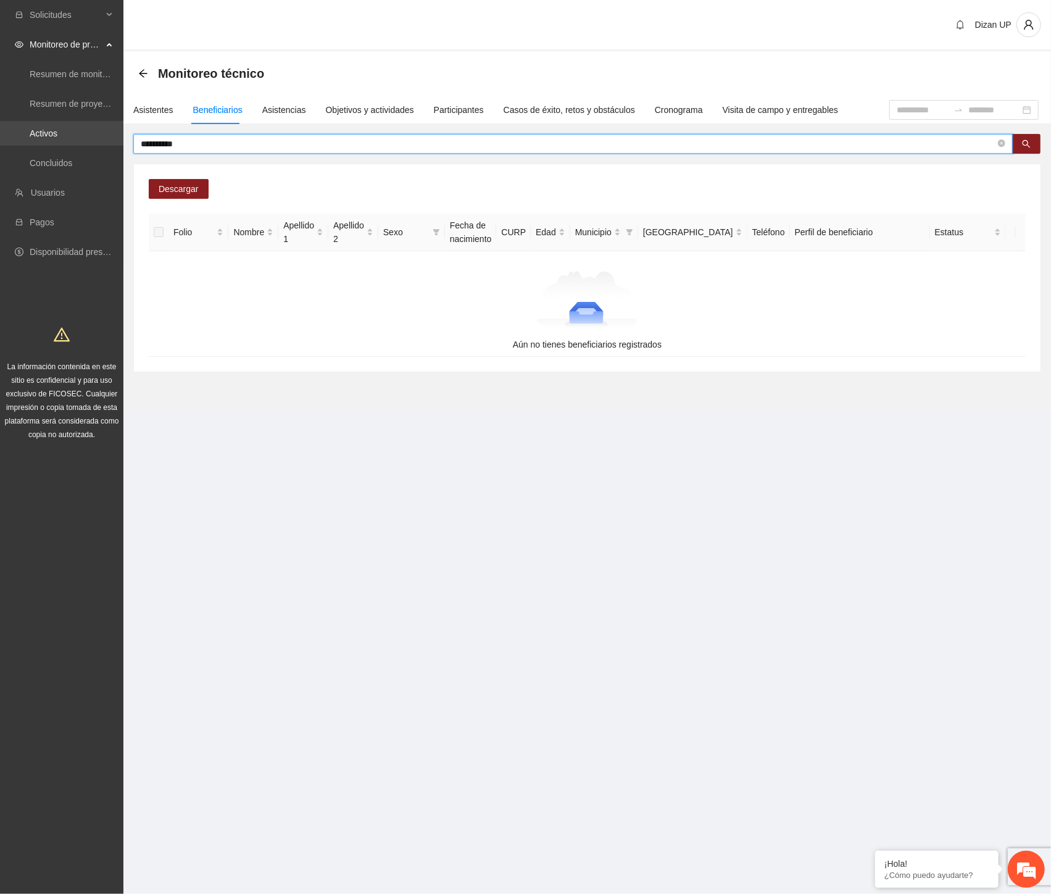
drag, startPoint x: 206, startPoint y: 142, endPoint x: 74, endPoint y: 139, distance: 132.1
click at [74, 139] on section "**********" at bounding box center [525, 447] width 1051 height 894
paste input "****"
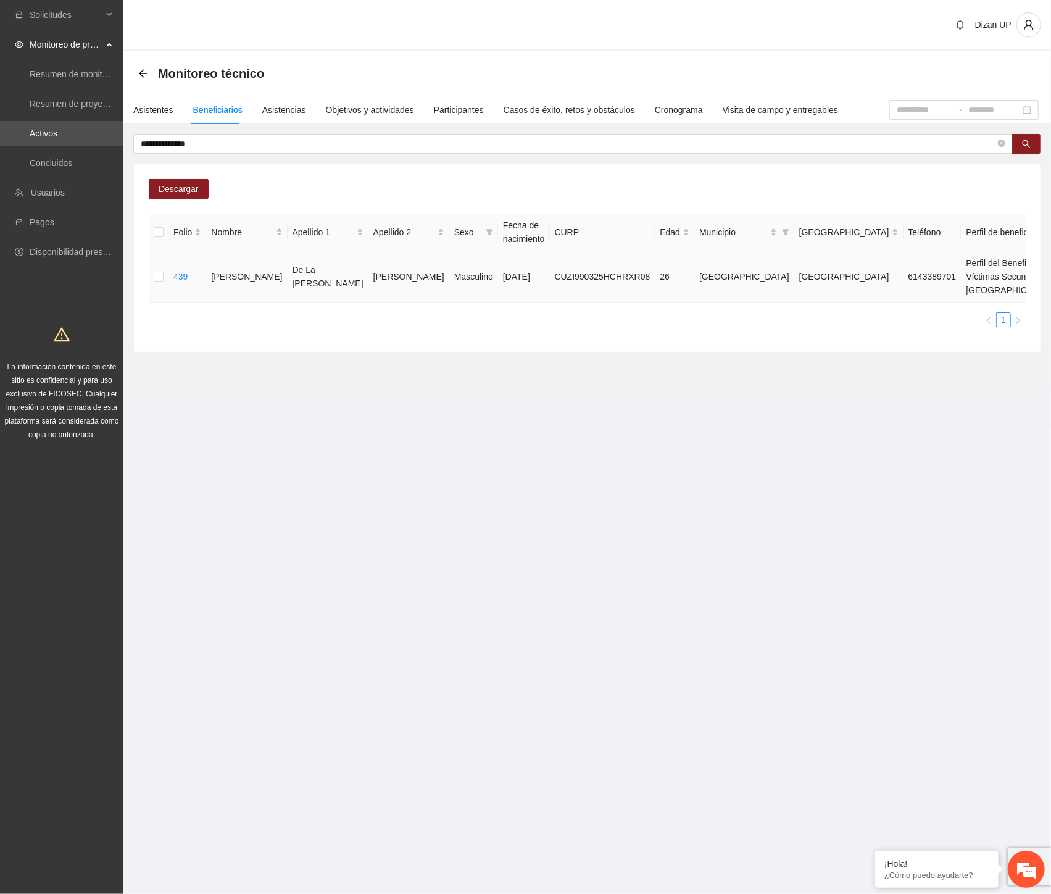
drag, startPoint x: 404, startPoint y: 281, endPoint x: 436, endPoint y: 281, distance: 31.5
click at [449, 281] on td "Masculino" at bounding box center [473, 276] width 49 height 51
click at [1014, 244] on span "Eliminar" at bounding box center [1022, 251] width 31 height 14
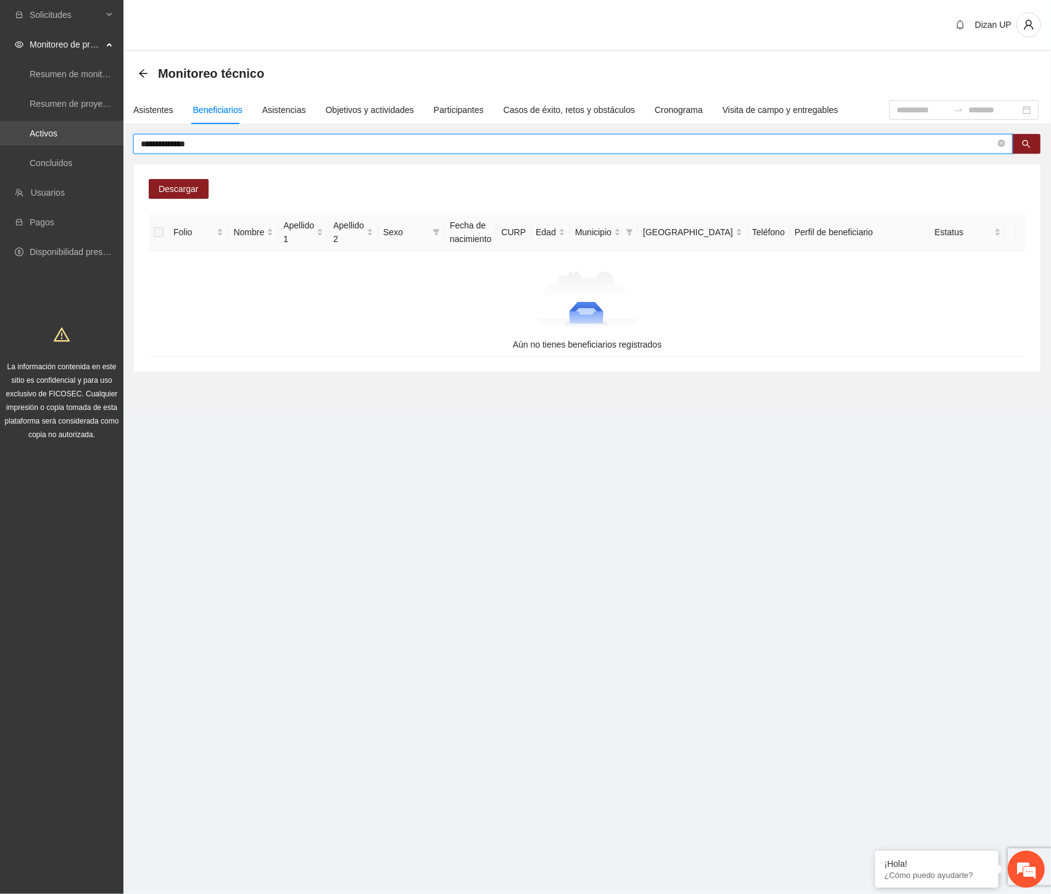
drag, startPoint x: 46, startPoint y: 141, endPoint x: 6, endPoint y: 143, distance: 40.2
click at [6, 143] on section "**********" at bounding box center [525, 447] width 1051 height 894
paste input "text"
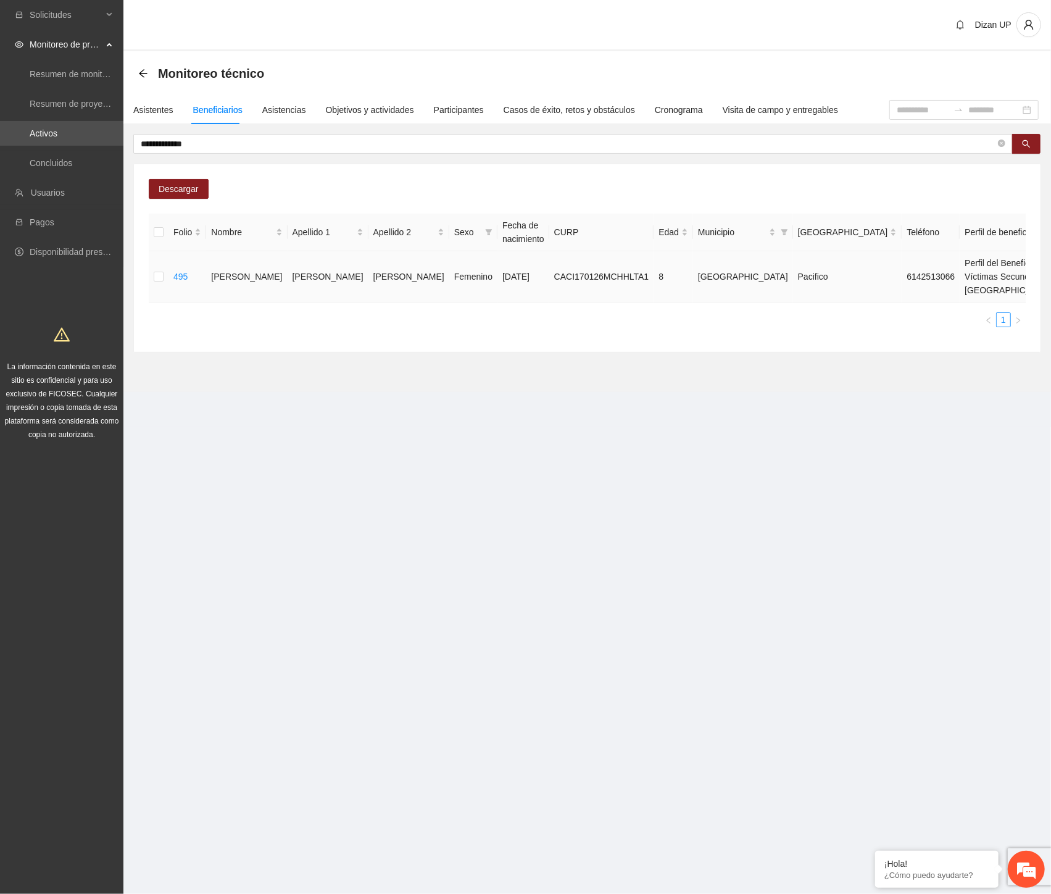
click at [1038, 249] on button "Eliminar" at bounding box center [1022, 250] width 41 height 15
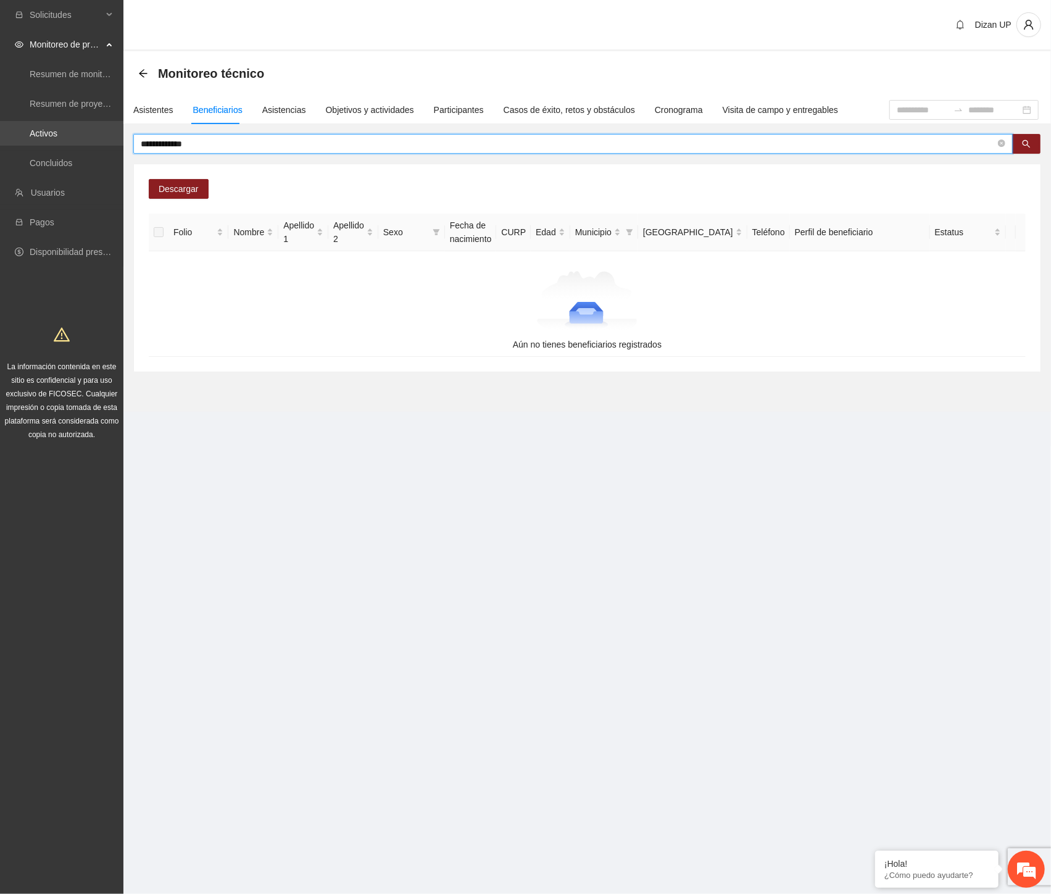
drag, startPoint x: 54, startPoint y: 144, endPoint x: 1, endPoint y: 144, distance: 53.7
click at [1, 144] on section "**********" at bounding box center [525, 447] width 1051 height 894
paste input "text"
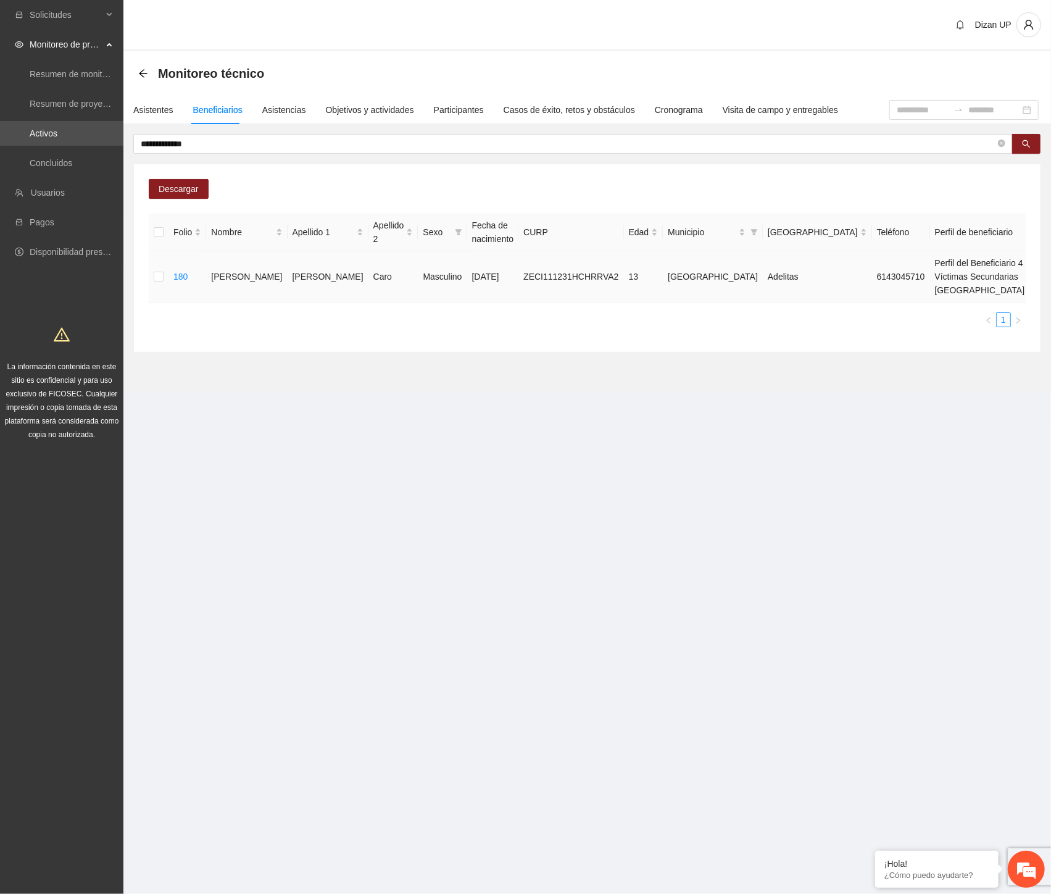
drag, startPoint x: 983, startPoint y: 283, endPoint x: 975, endPoint y: 291, distance: 11.8
drag, startPoint x: 1022, startPoint y: 247, endPoint x: 1045, endPoint y: 251, distance: 23.0
click at [1023, 247] on span "Eliminar" at bounding box center [1022, 251] width 31 height 14
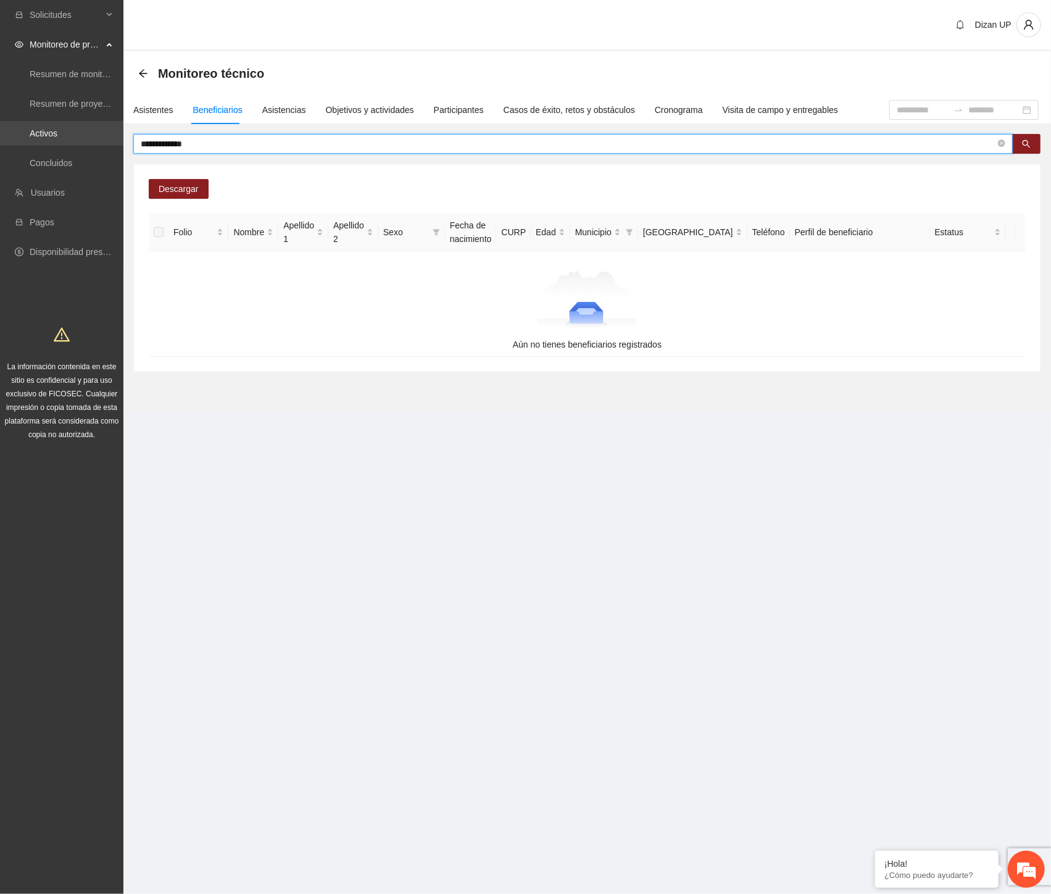
drag, startPoint x: 210, startPoint y: 140, endPoint x: 101, endPoint y: 138, distance: 109.3
click at [101, 138] on section "**********" at bounding box center [525, 447] width 1051 height 894
paste input "text"
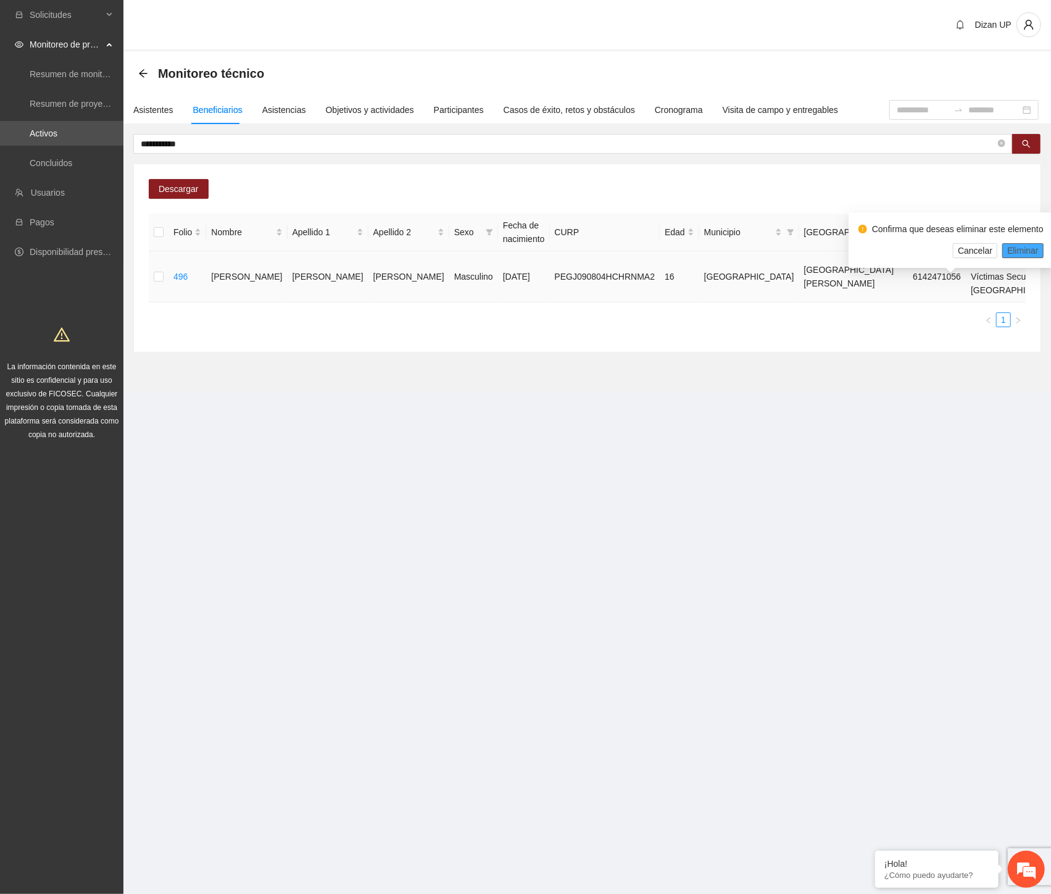
click at [1031, 247] on span "Eliminar" at bounding box center [1022, 251] width 31 height 14
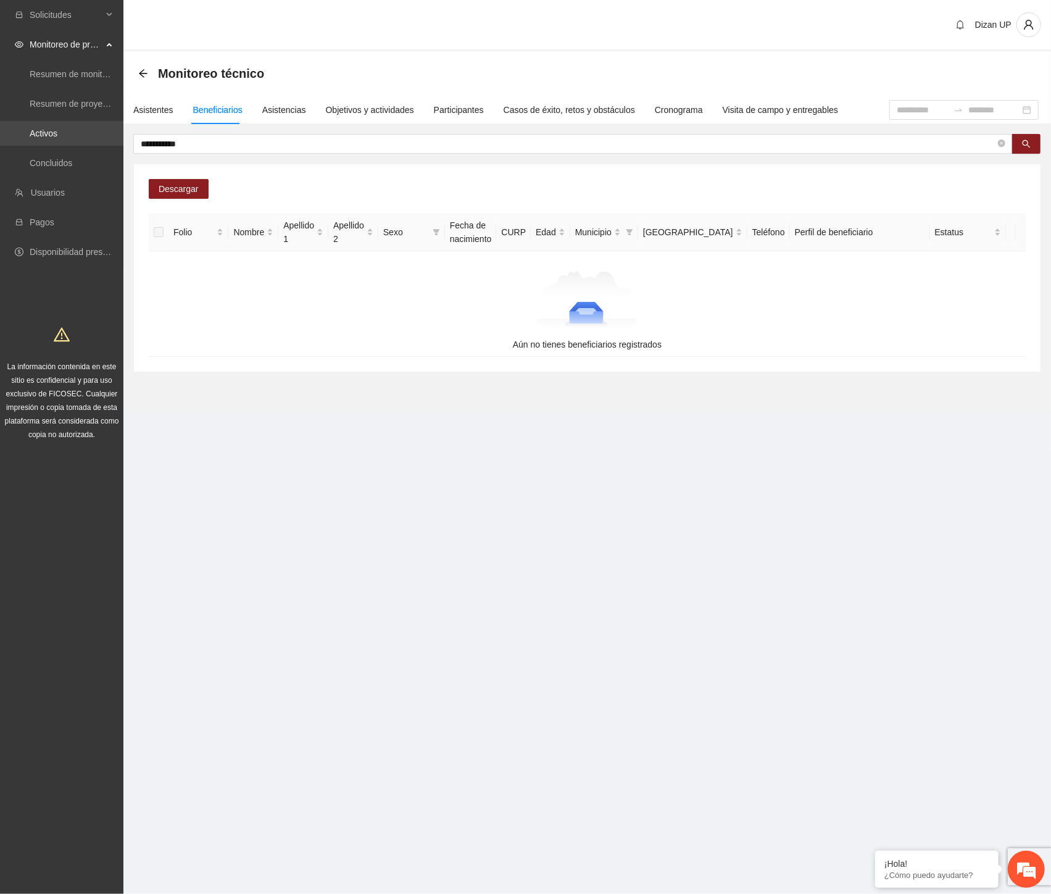
drag, startPoint x: 114, startPoint y: 142, endPoint x: 56, endPoint y: 142, distance: 58.0
click at [57, 142] on section "**********" at bounding box center [525, 447] width 1051 height 894
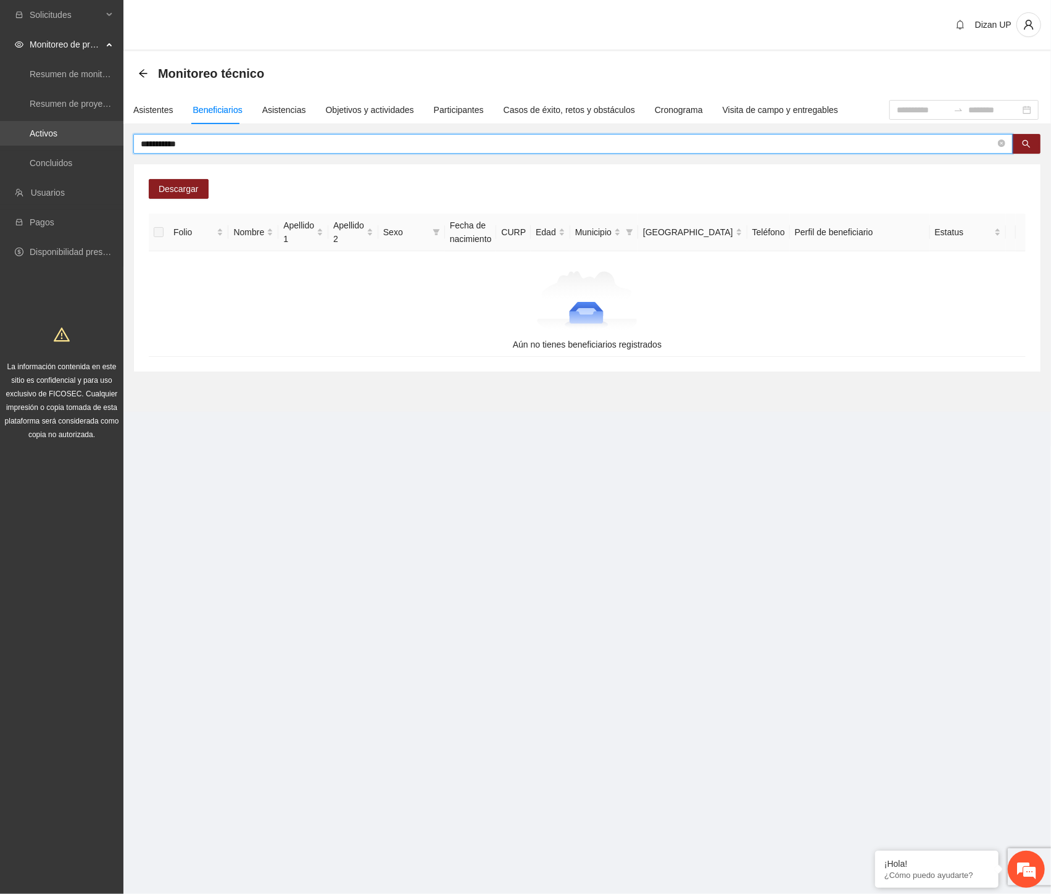
paste input "*"
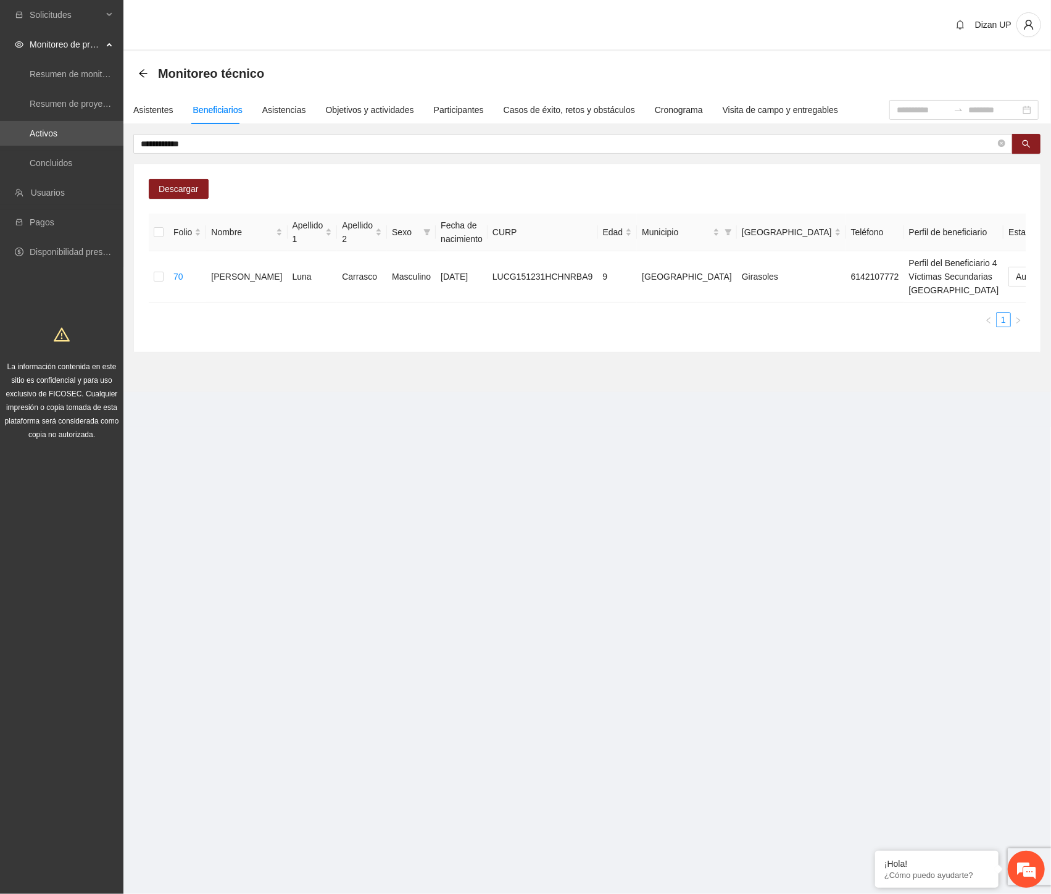
drag, startPoint x: 633, startPoint y: 410, endPoint x: 671, endPoint y: 396, distance: 40.0
click at [637, 392] on section "**********" at bounding box center [587, 221] width 928 height 341
click at [1020, 247] on span "Eliminar" at bounding box center [1022, 251] width 31 height 14
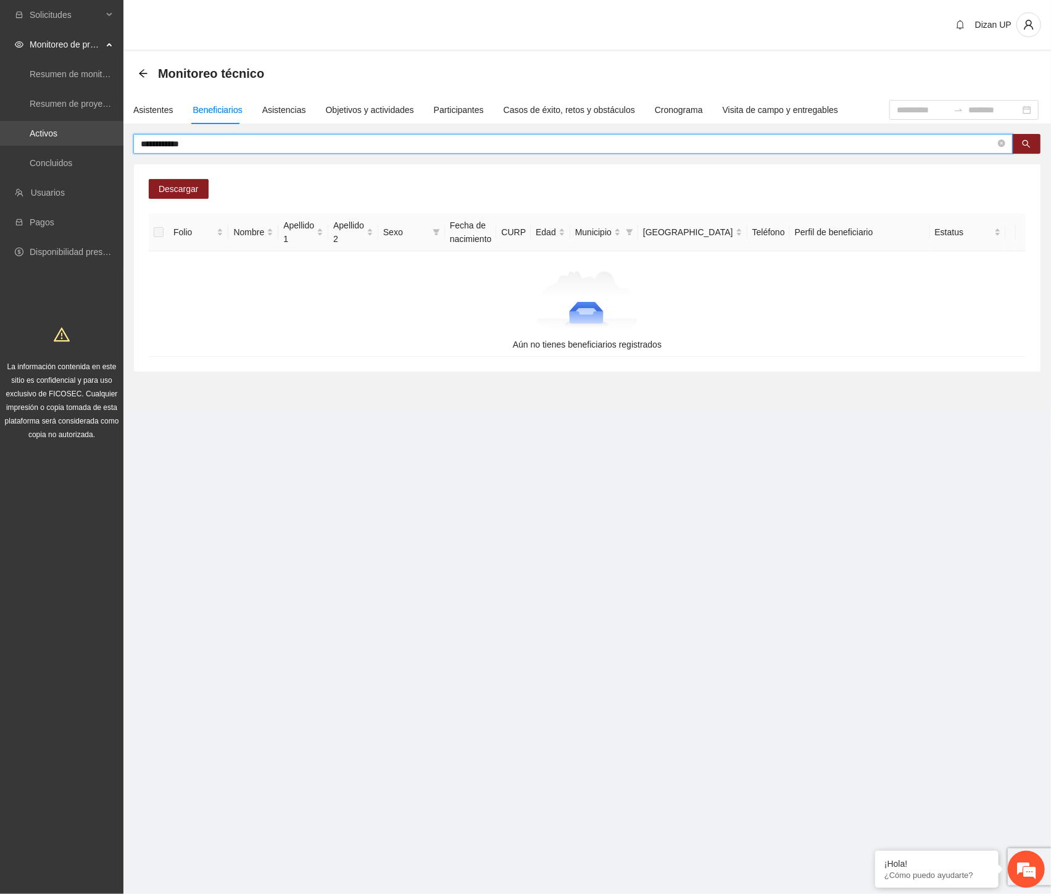
drag, startPoint x: 210, startPoint y: 139, endPoint x: 106, endPoint y: 143, distance: 104.4
click at [106, 143] on section "**********" at bounding box center [525, 447] width 1051 height 894
paste input "*"
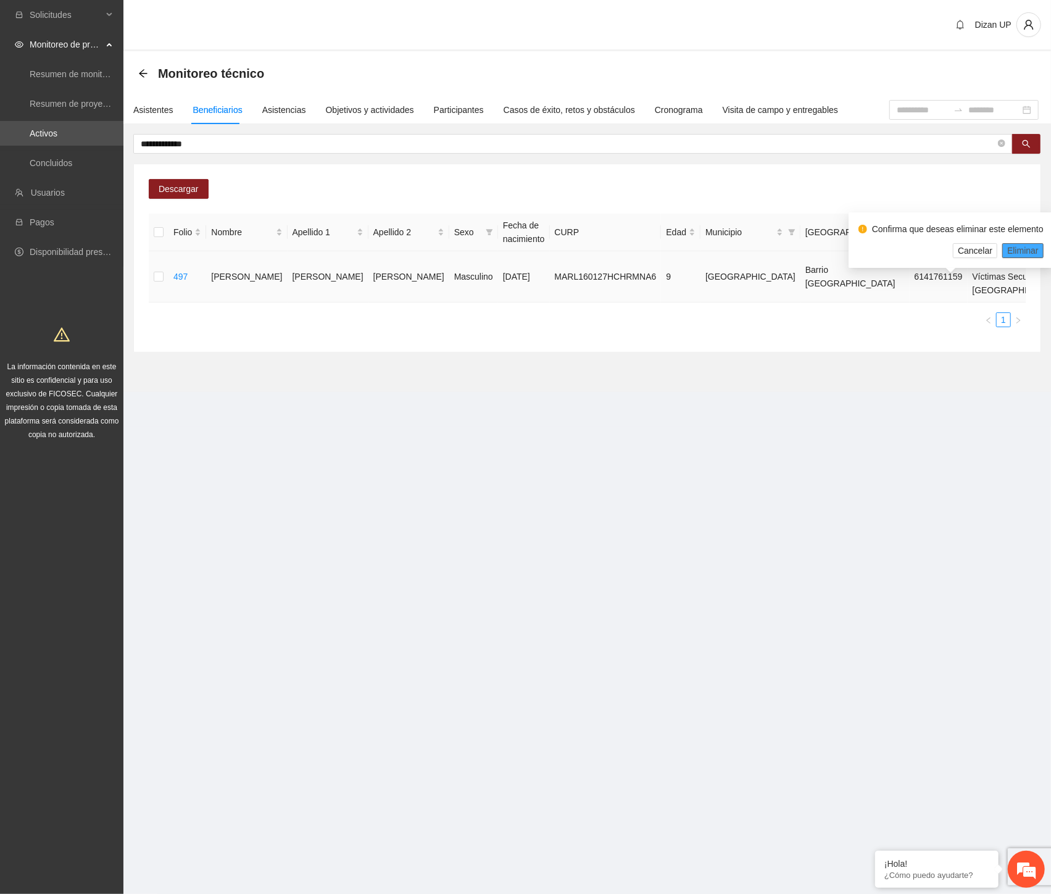
click at [1018, 246] on span "Eliminar" at bounding box center [1022, 251] width 31 height 14
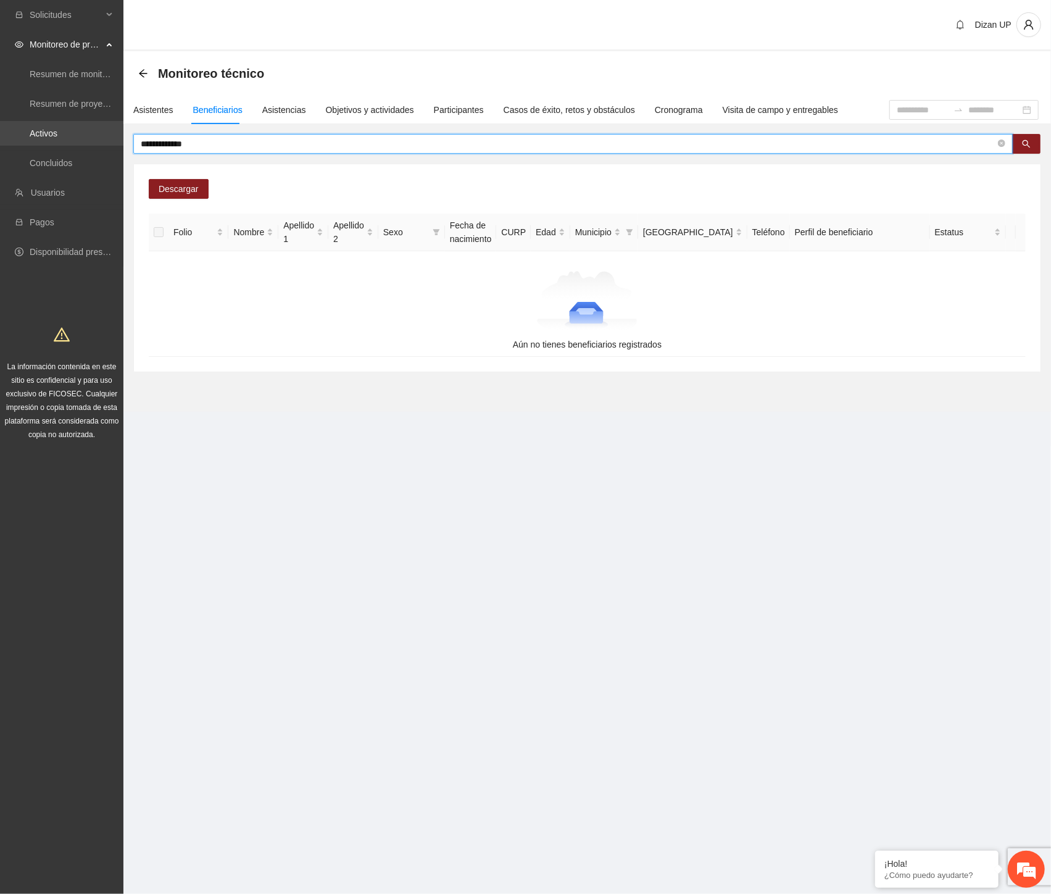
drag, startPoint x: 198, startPoint y: 144, endPoint x: 35, endPoint y: 144, distance: 162.3
click at [35, 144] on section "**********" at bounding box center [525, 447] width 1051 height 894
paste input "text"
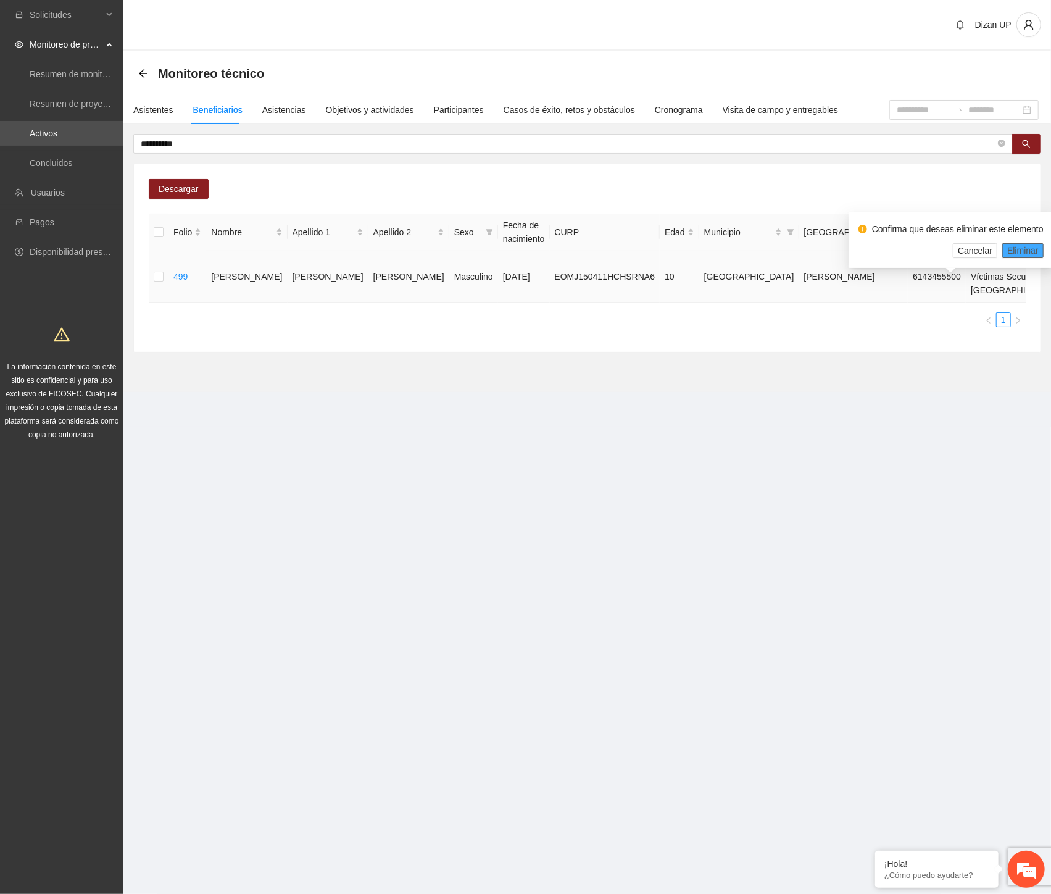
click at [1027, 245] on span "Eliminar" at bounding box center [1022, 251] width 31 height 14
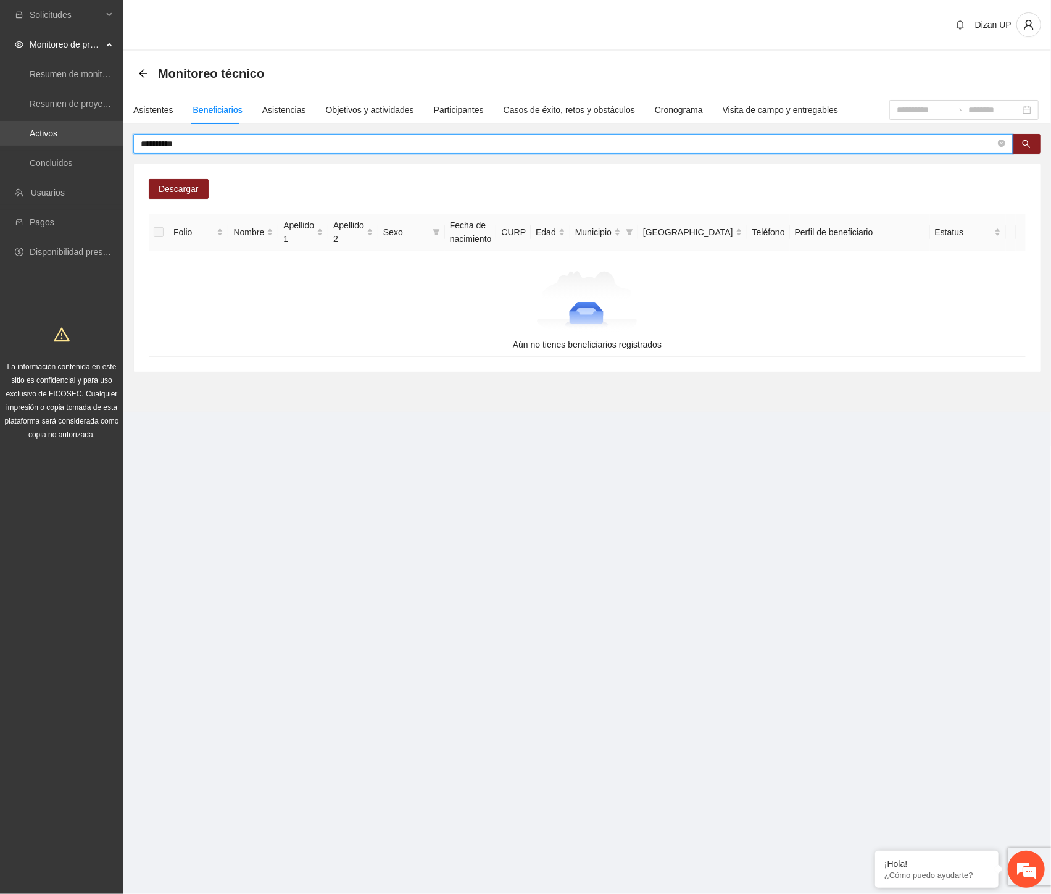
drag, startPoint x: 194, startPoint y: 141, endPoint x: 47, endPoint y: 143, distance: 147.5
click at [47, 142] on section "**********" at bounding box center [525, 447] width 1051 height 894
paste input "*****"
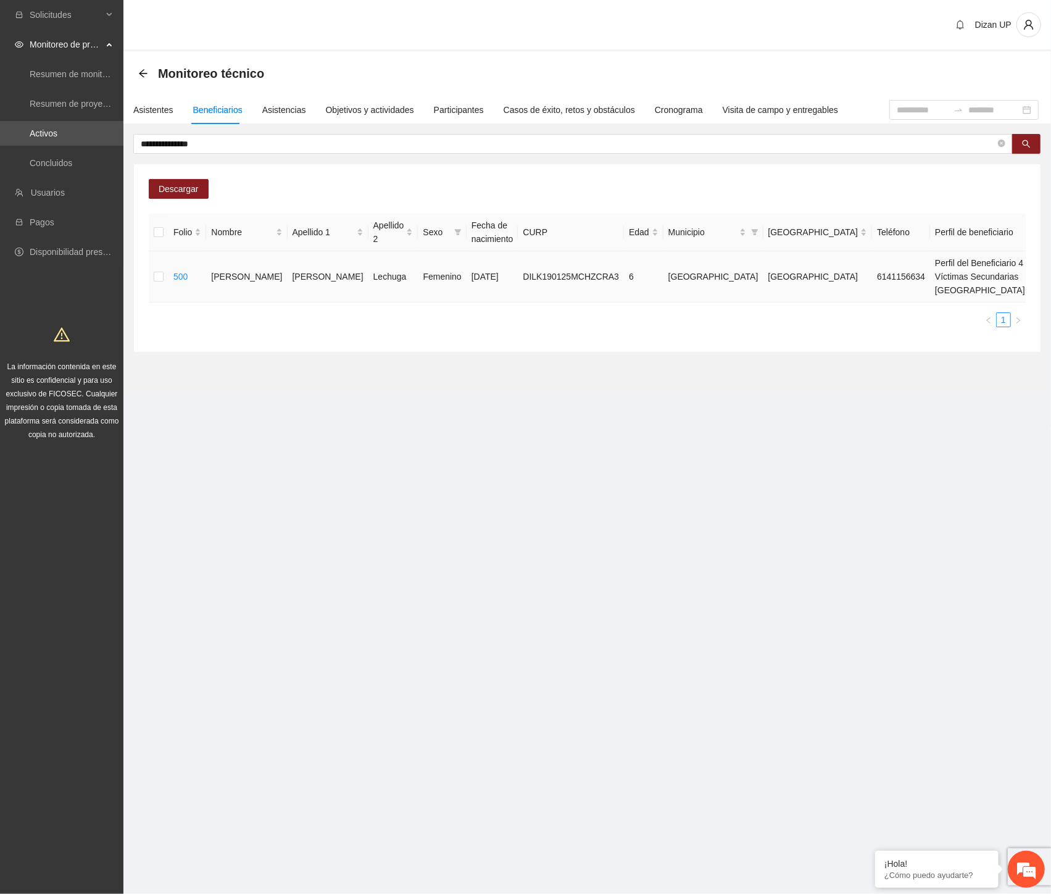
drag, startPoint x: 1026, startPoint y: 247, endPoint x: 1040, endPoint y: 246, distance: 14.2
click at [1028, 247] on span "Eliminar" at bounding box center [1022, 251] width 31 height 14
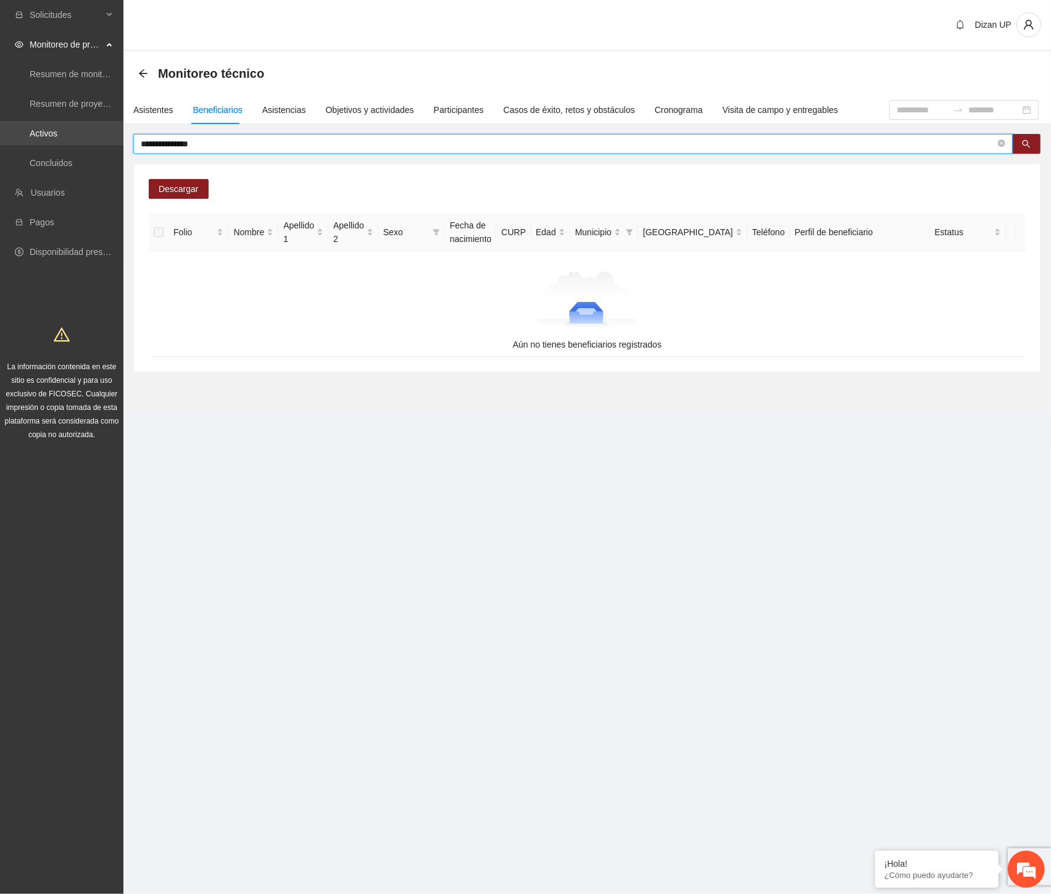
drag, startPoint x: 262, startPoint y: 140, endPoint x: 44, endPoint y: 140, distance: 217.9
click at [44, 140] on section "**********" at bounding box center [525, 447] width 1051 height 894
paste input "text"
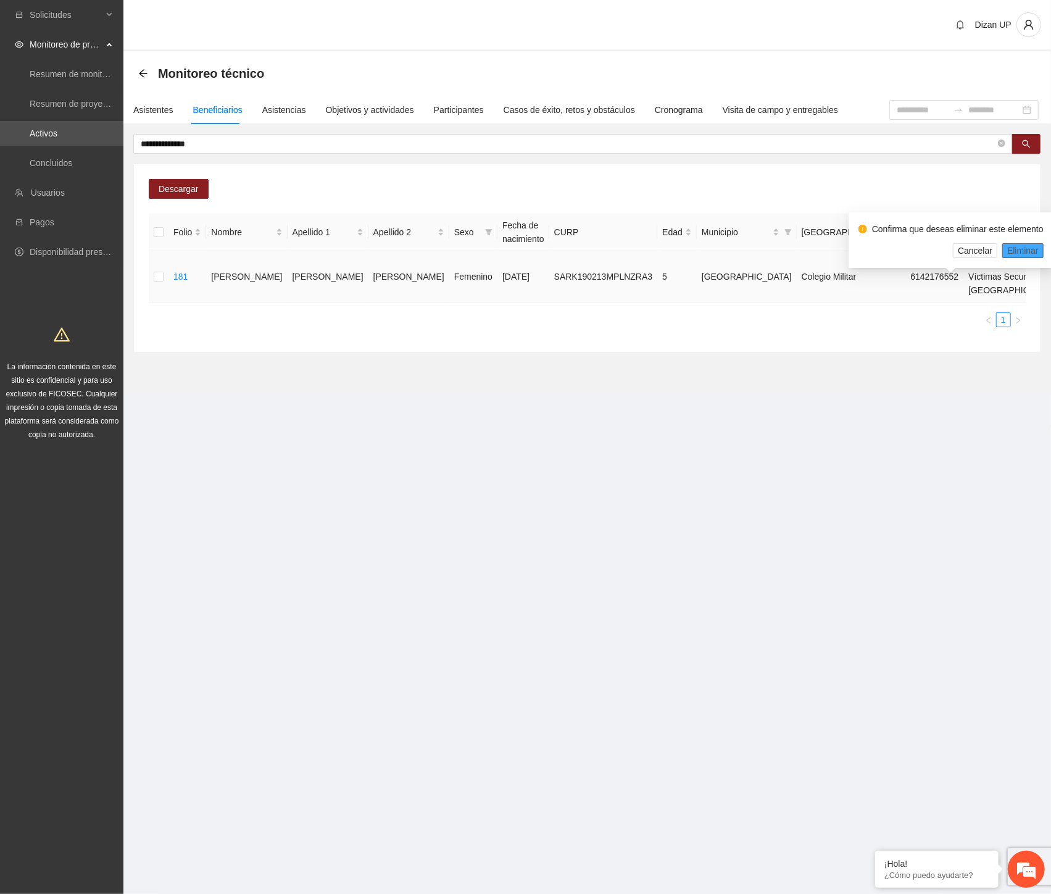
click at [1015, 250] on span "Eliminar" at bounding box center [1022, 251] width 31 height 14
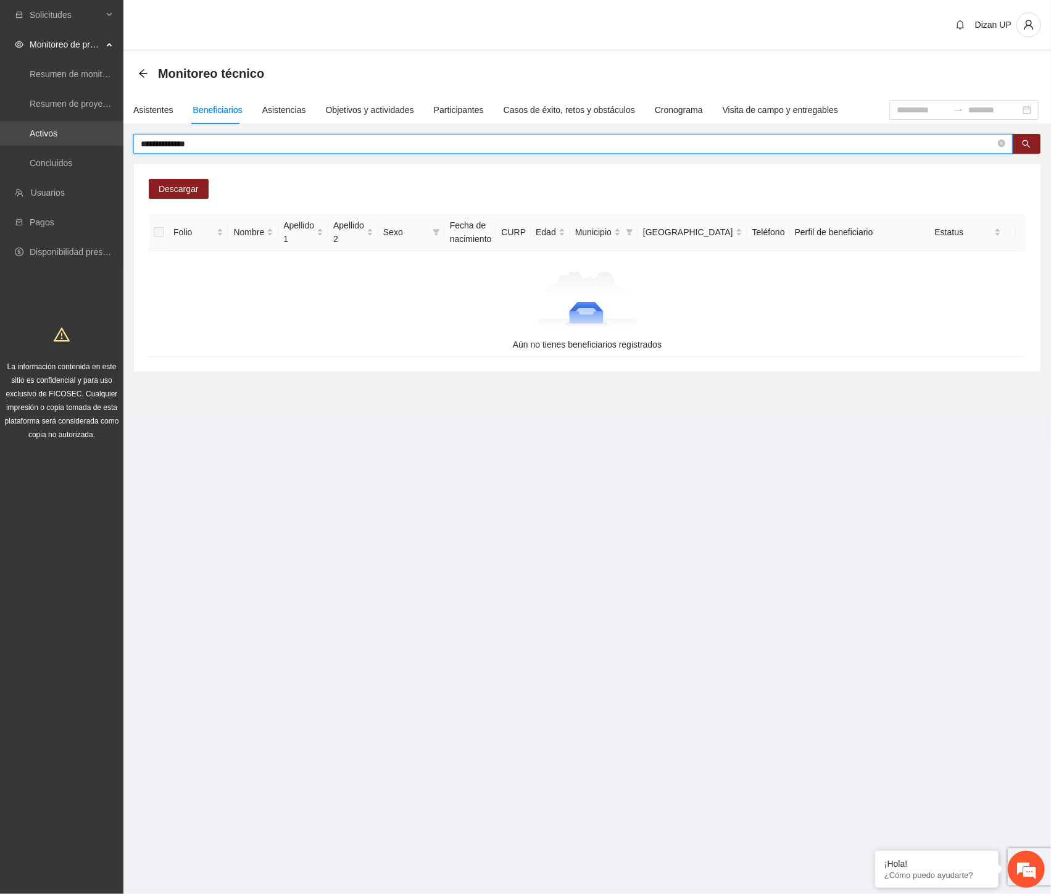
drag, startPoint x: 230, startPoint y: 137, endPoint x: 106, endPoint y: 143, distance: 124.2
click at [105, 143] on section "**********" at bounding box center [525, 447] width 1051 height 894
paste input "text"
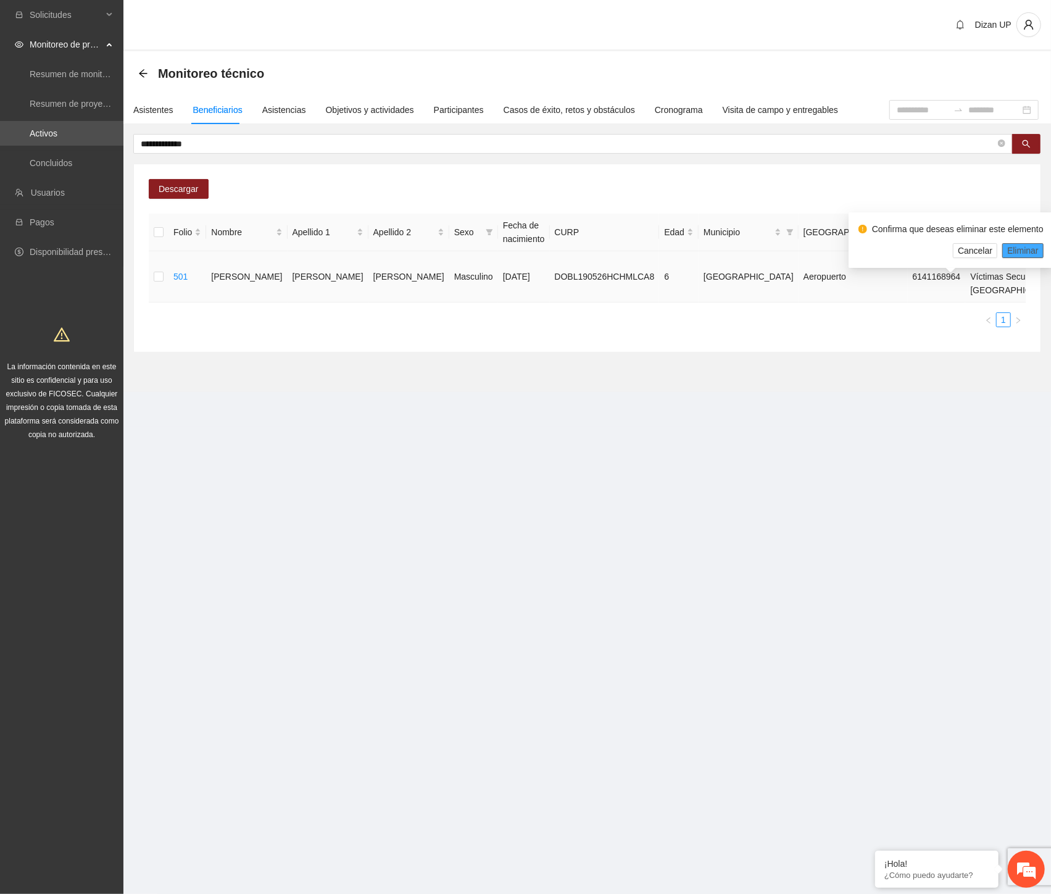
click at [1016, 247] on span "Eliminar" at bounding box center [1022, 251] width 31 height 14
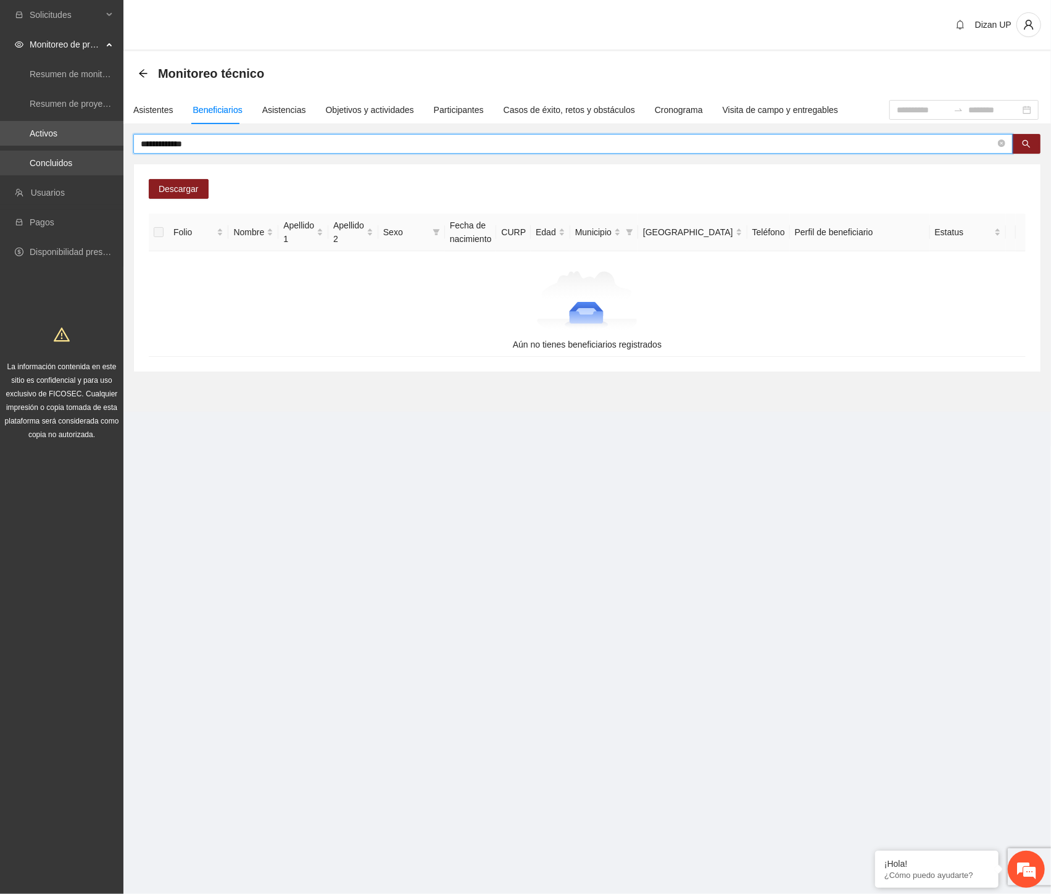
drag, startPoint x: 170, startPoint y: 150, endPoint x: 112, endPoint y: 152, distance: 58.7
click at [112, 152] on section "**********" at bounding box center [525, 447] width 1051 height 894
paste input "***"
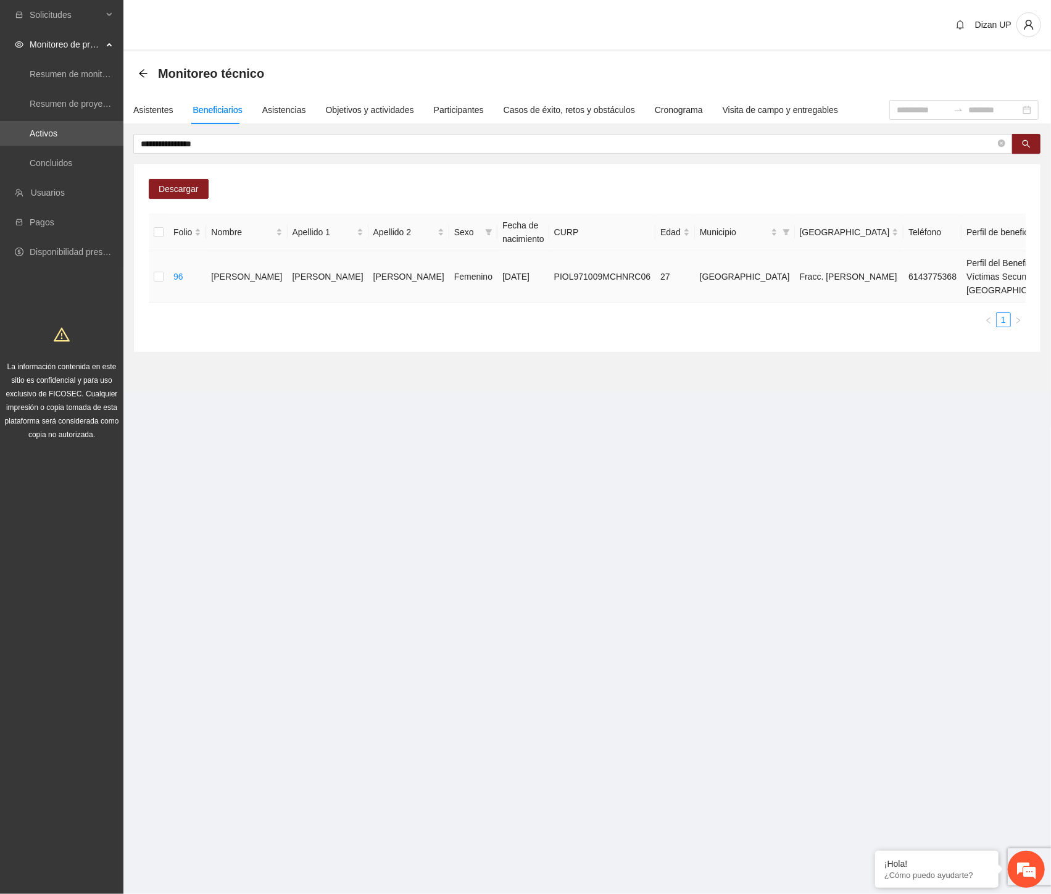
click at [1012, 250] on span "Eliminar" at bounding box center [1022, 251] width 31 height 14
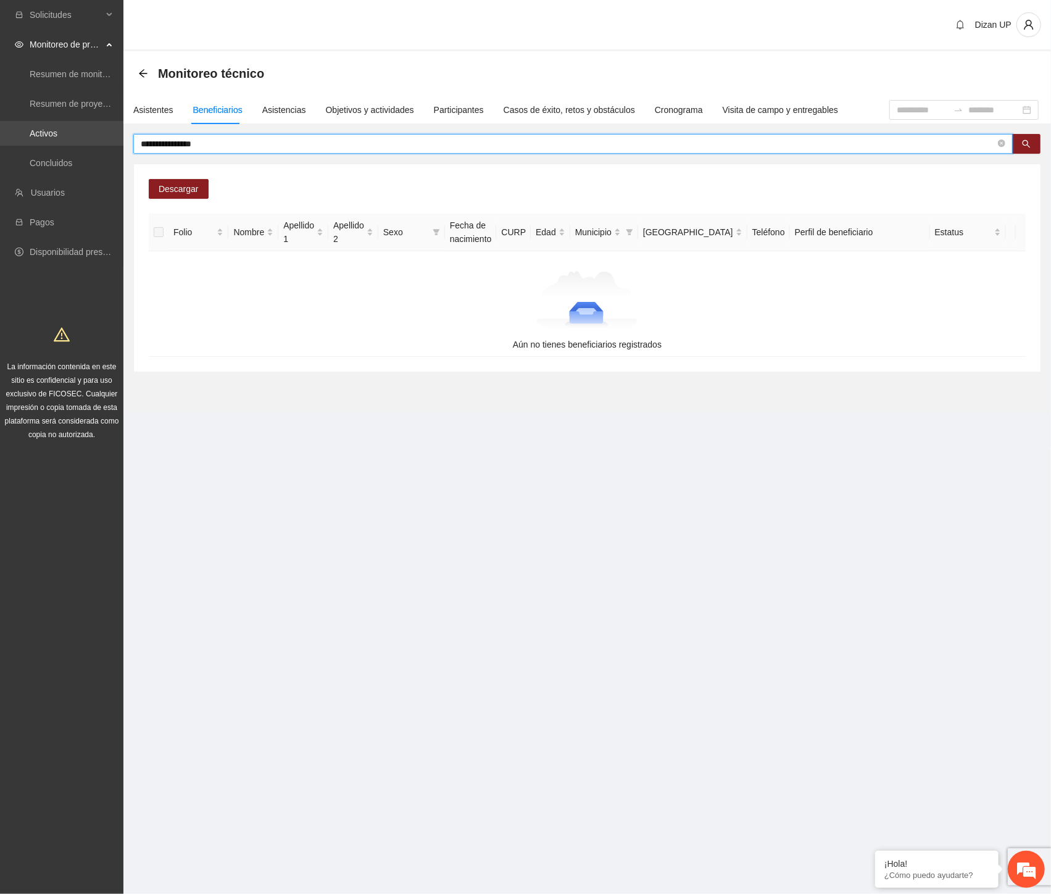
drag, startPoint x: 213, startPoint y: 136, endPoint x: 102, endPoint y: 138, distance: 110.5
click at [104, 138] on section "**********" at bounding box center [525, 447] width 1051 height 894
paste input "text"
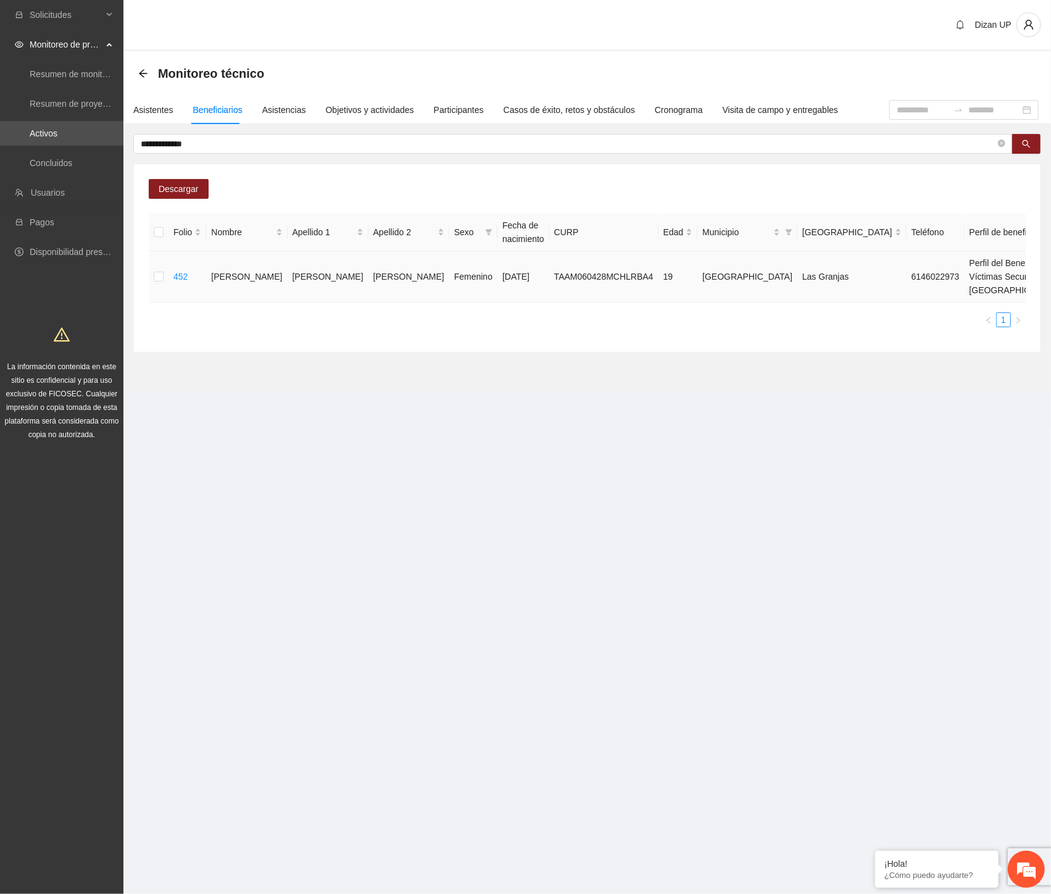
click at [1018, 250] on span "Eliminar" at bounding box center [1022, 251] width 31 height 14
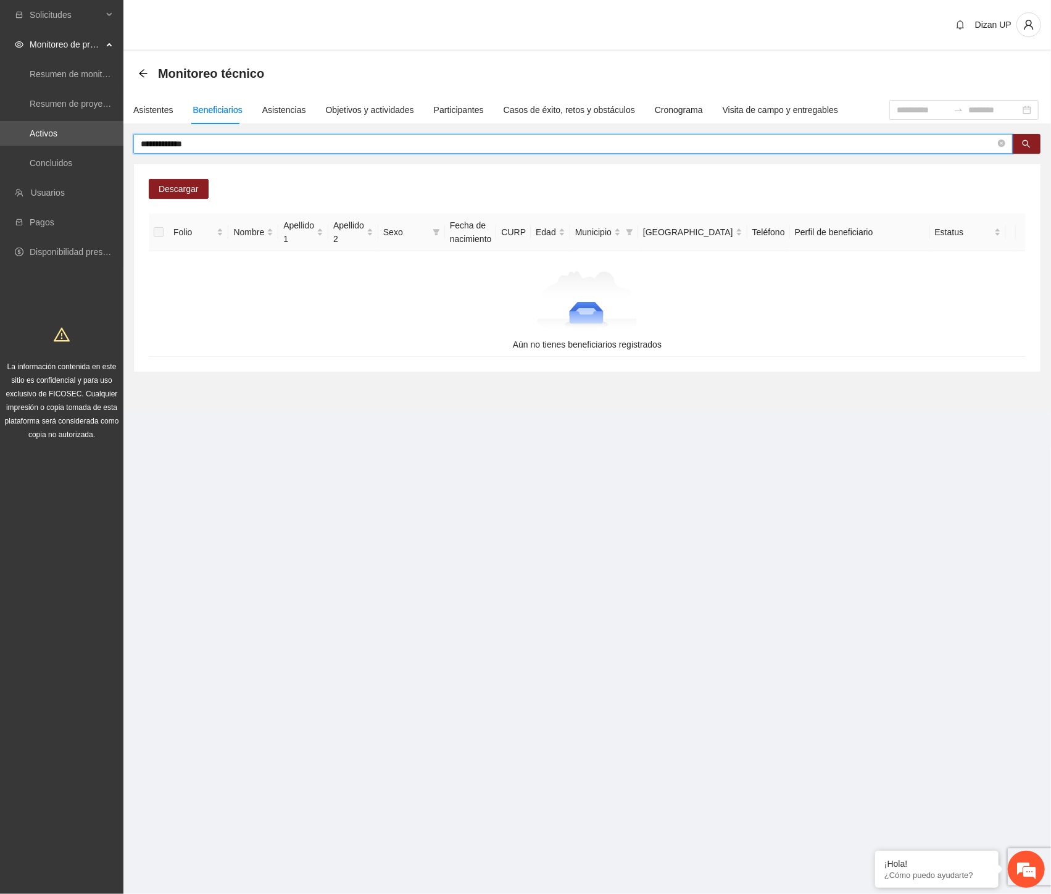
drag, startPoint x: 199, startPoint y: 137, endPoint x: 127, endPoint y: 137, distance: 72.8
click at [130, 138] on div "**********" at bounding box center [587, 253] width 928 height 238
paste input "text"
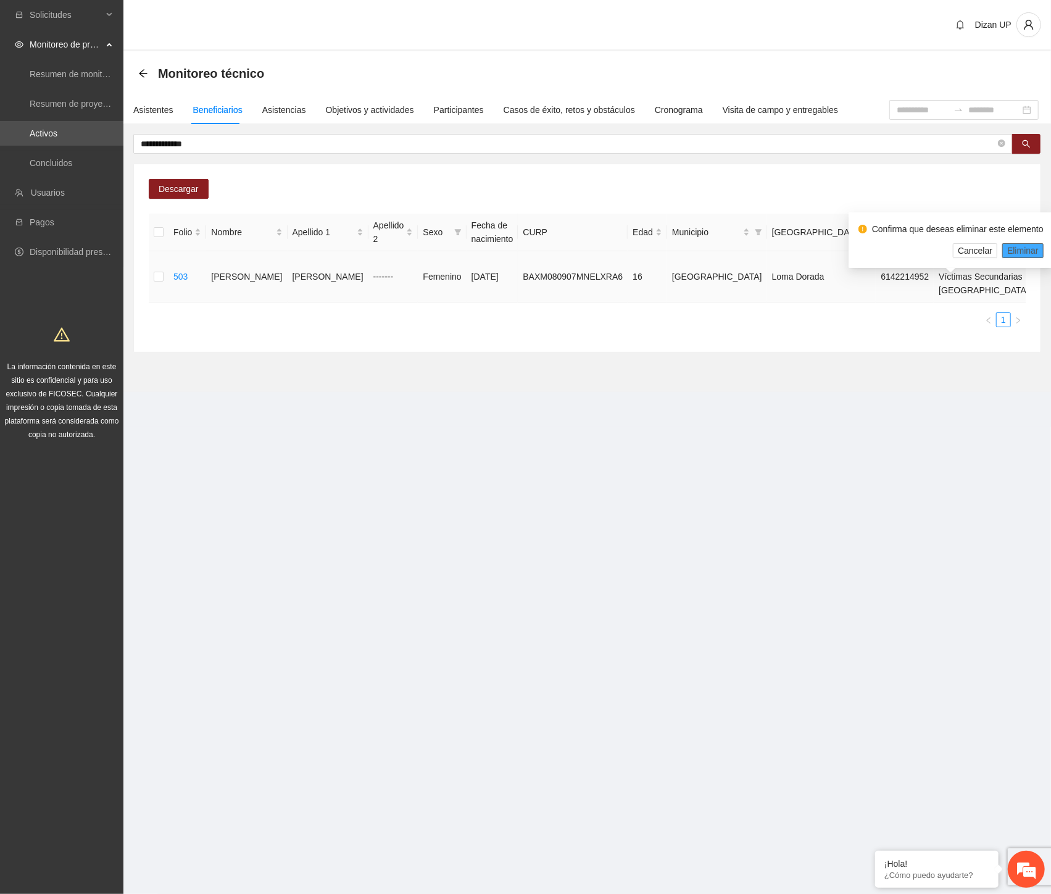
click at [1010, 249] on span "Eliminar" at bounding box center [1022, 251] width 31 height 14
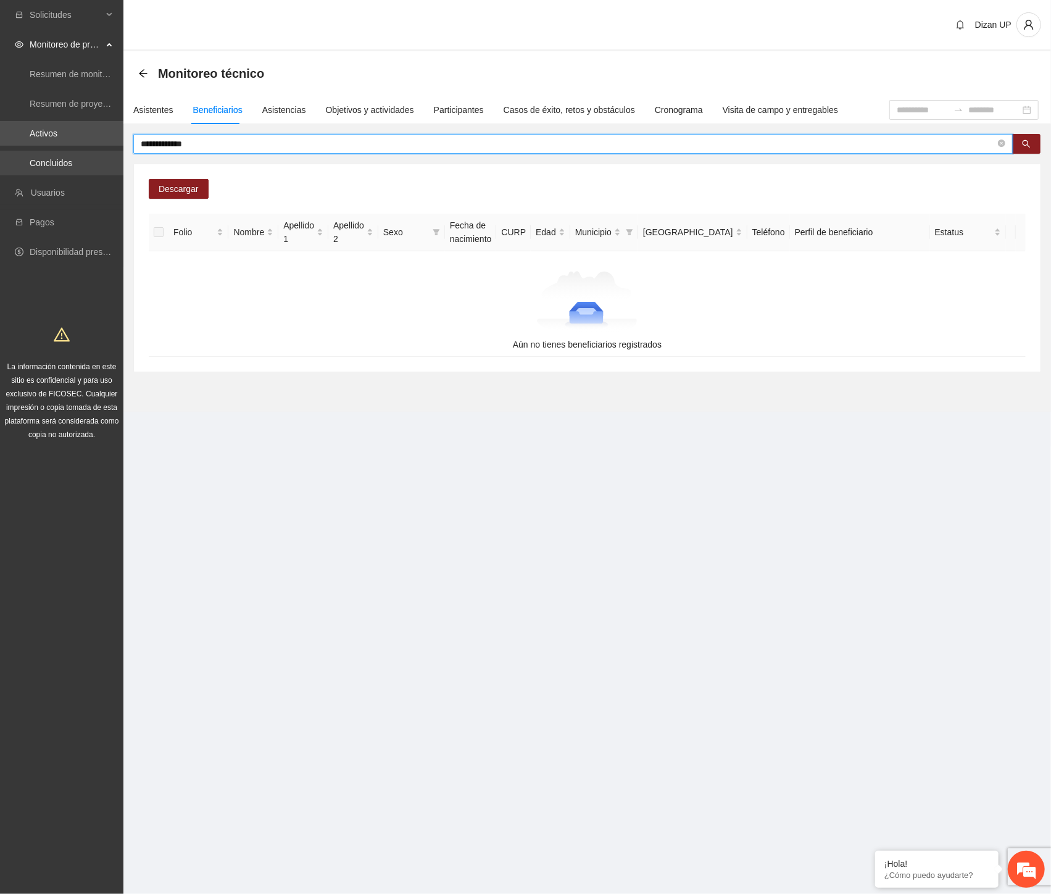
drag, startPoint x: 207, startPoint y: 148, endPoint x: 4, endPoint y: 154, distance: 203.2
click at [7, 152] on section "**********" at bounding box center [525, 447] width 1051 height 894
paste input "text"
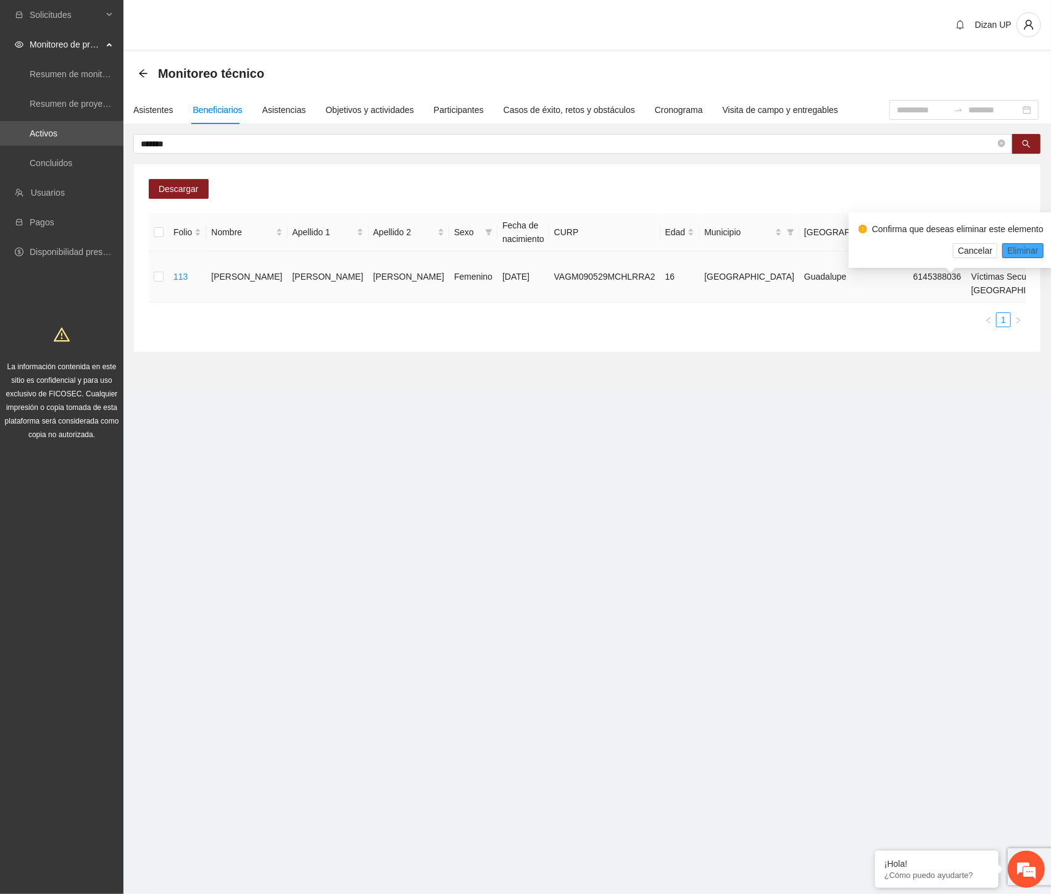
click at [1015, 247] on span "Eliminar" at bounding box center [1022, 251] width 31 height 14
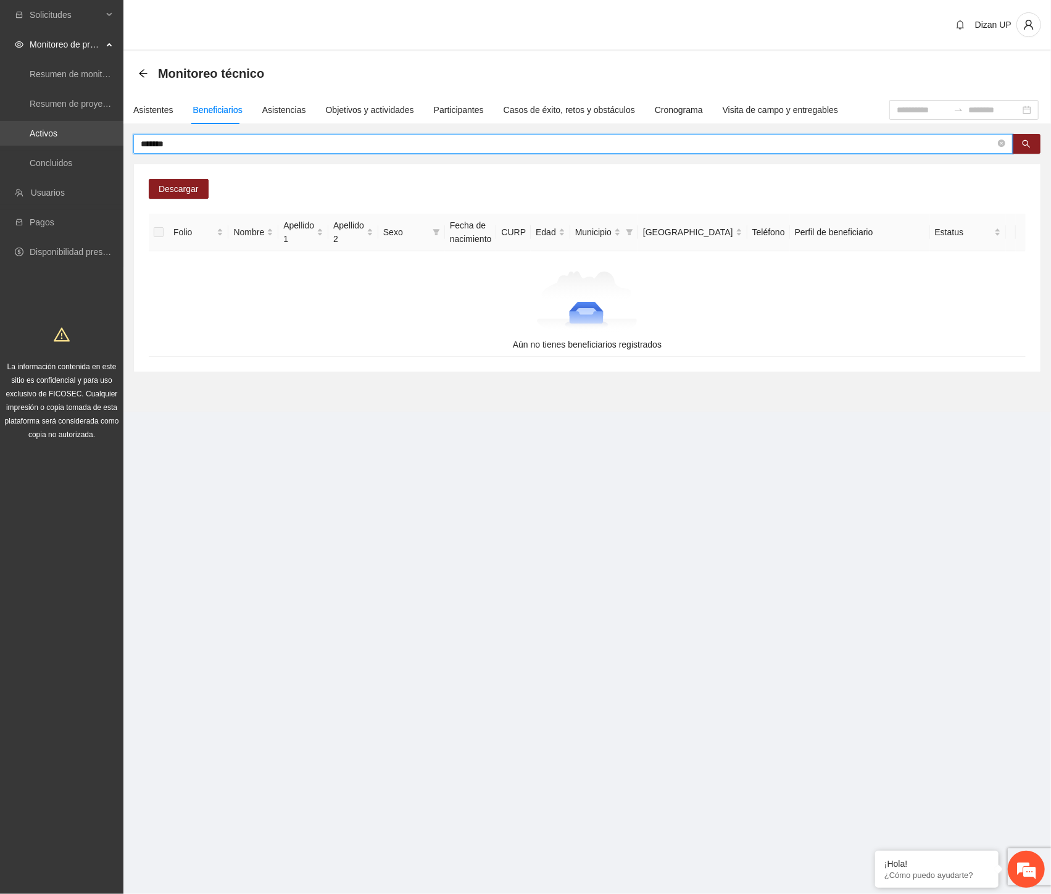
drag, startPoint x: 94, startPoint y: 143, endPoint x: 64, endPoint y: 143, distance: 30.2
click at [64, 143] on section "Solicitudes Monitoreo de proyectos Resumen de monitoreo Resumen de proyectos ap…" at bounding box center [525, 447] width 1051 height 894
paste input "text"
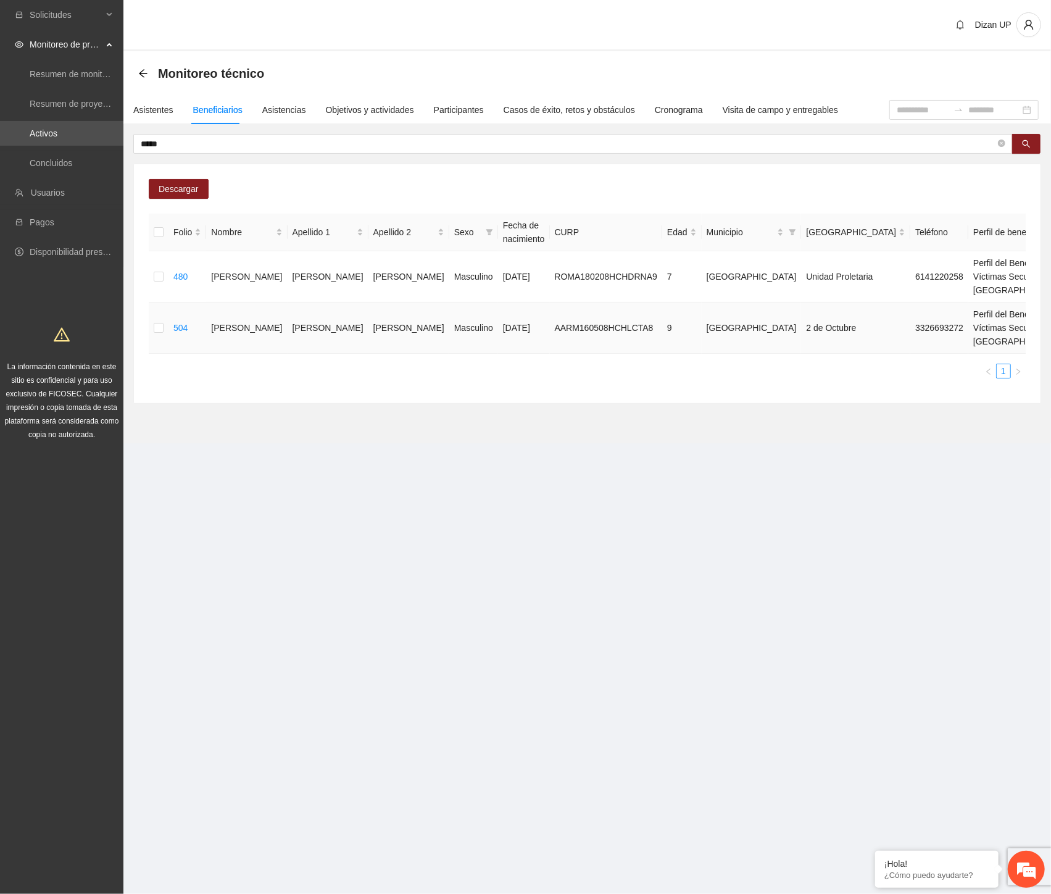
click at [1021, 326] on span "Eliminar" at bounding box center [1022, 329] width 31 height 14
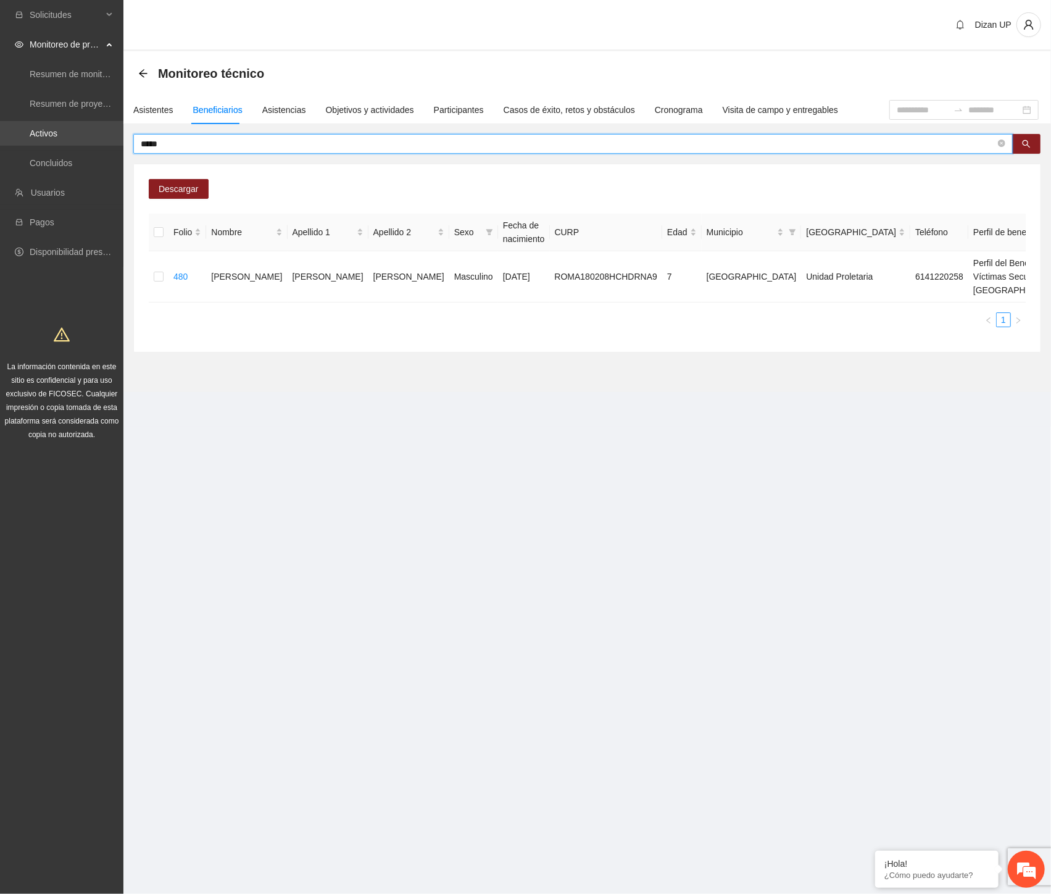
drag, startPoint x: 195, startPoint y: 143, endPoint x: 96, endPoint y: 137, distance: 98.9
click at [96, 137] on section "Solicitudes Monitoreo de proyectos Resumen de monitoreo Resumen de proyectos ap…" at bounding box center [525, 447] width 1051 height 894
type input "*"
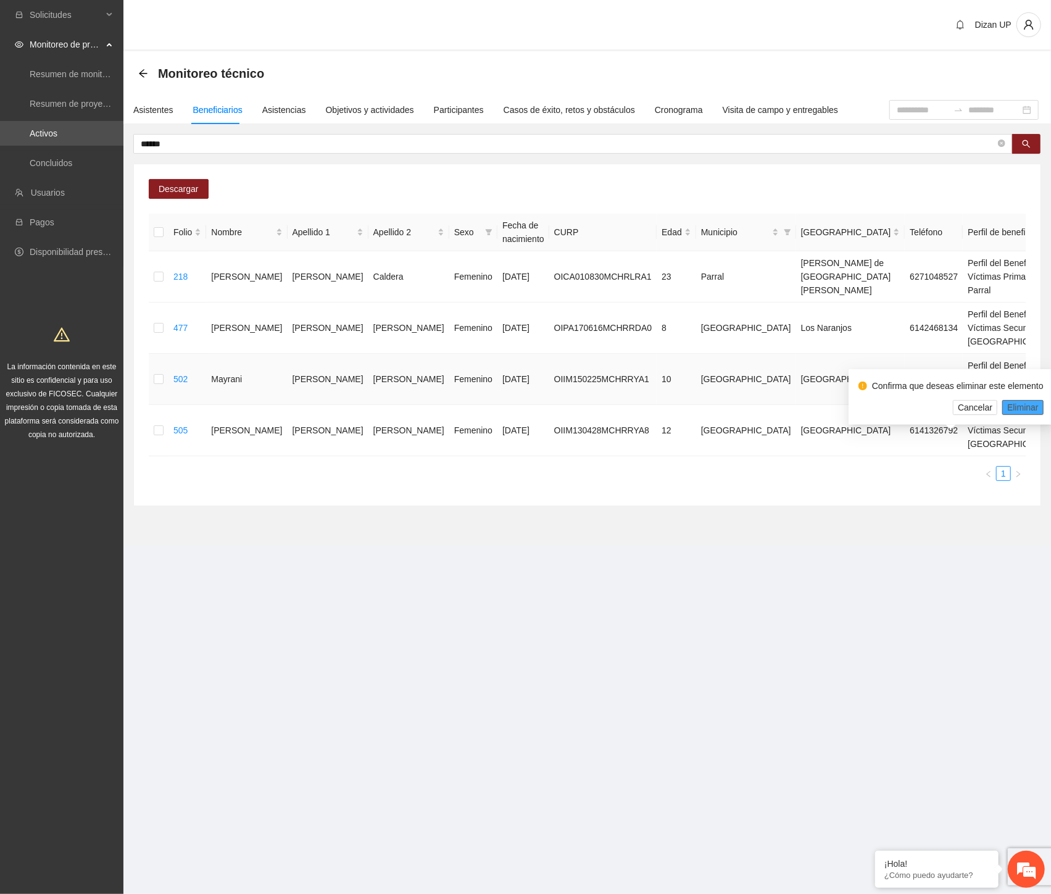
click at [1012, 404] on span "Eliminar" at bounding box center [1022, 408] width 31 height 14
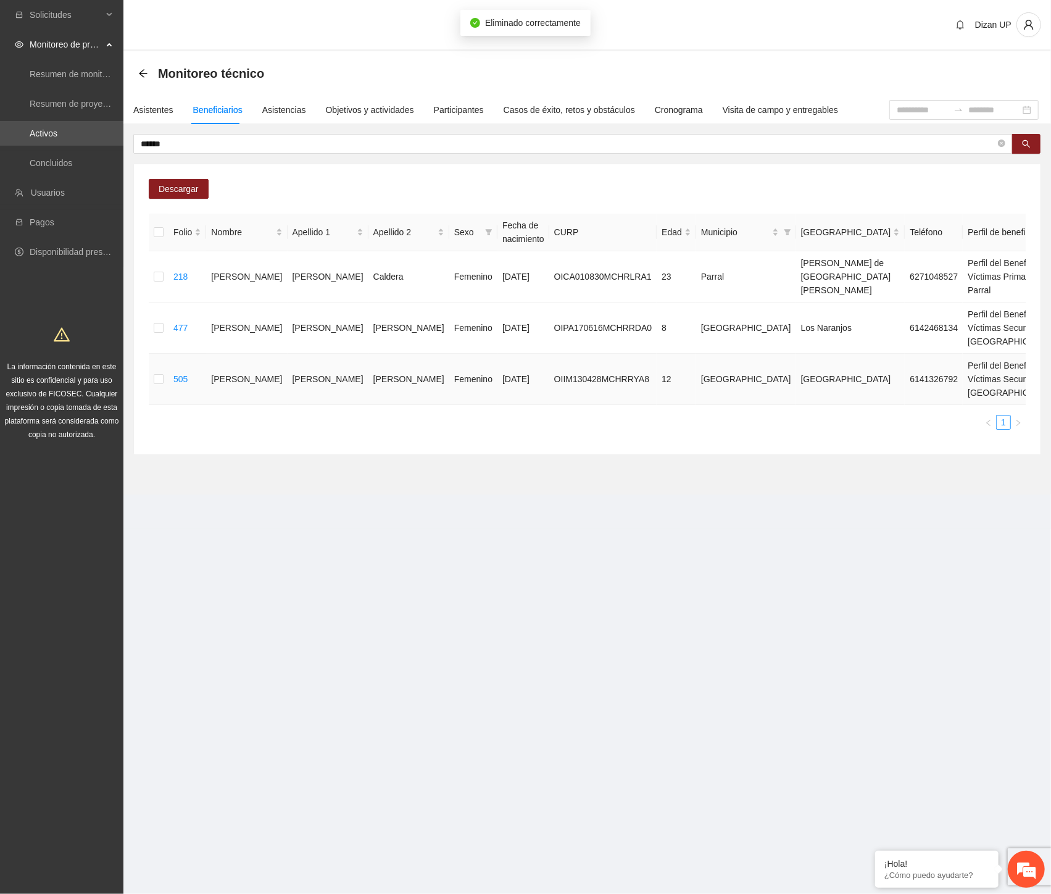
click at [1021, 405] on span "Eliminar" at bounding box center [1022, 408] width 31 height 14
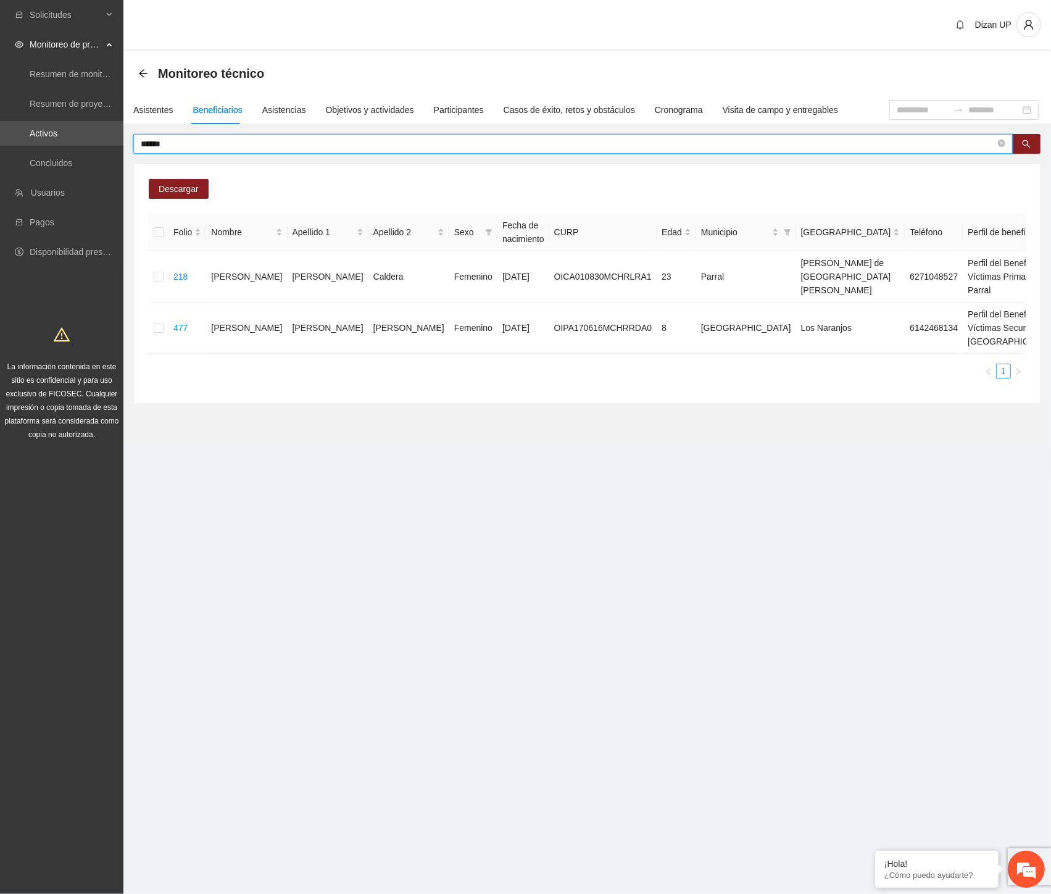
click at [54, 146] on section "Solicitudes Monitoreo de proyectos Resumen de monitoreo Resumen de proyectos ap…" at bounding box center [525, 447] width 1051 height 894
paste input "*********"
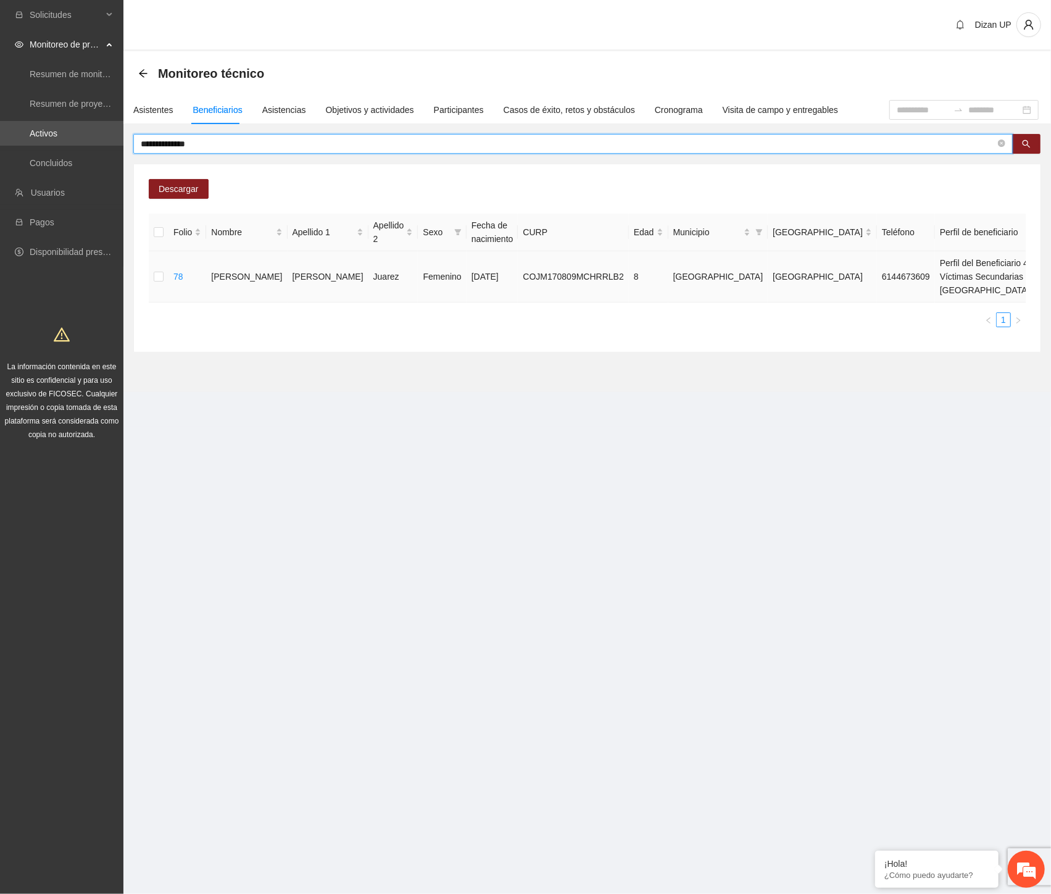
drag, startPoint x: 983, startPoint y: 289, endPoint x: 984, endPoint y: 283, distance: 6.3
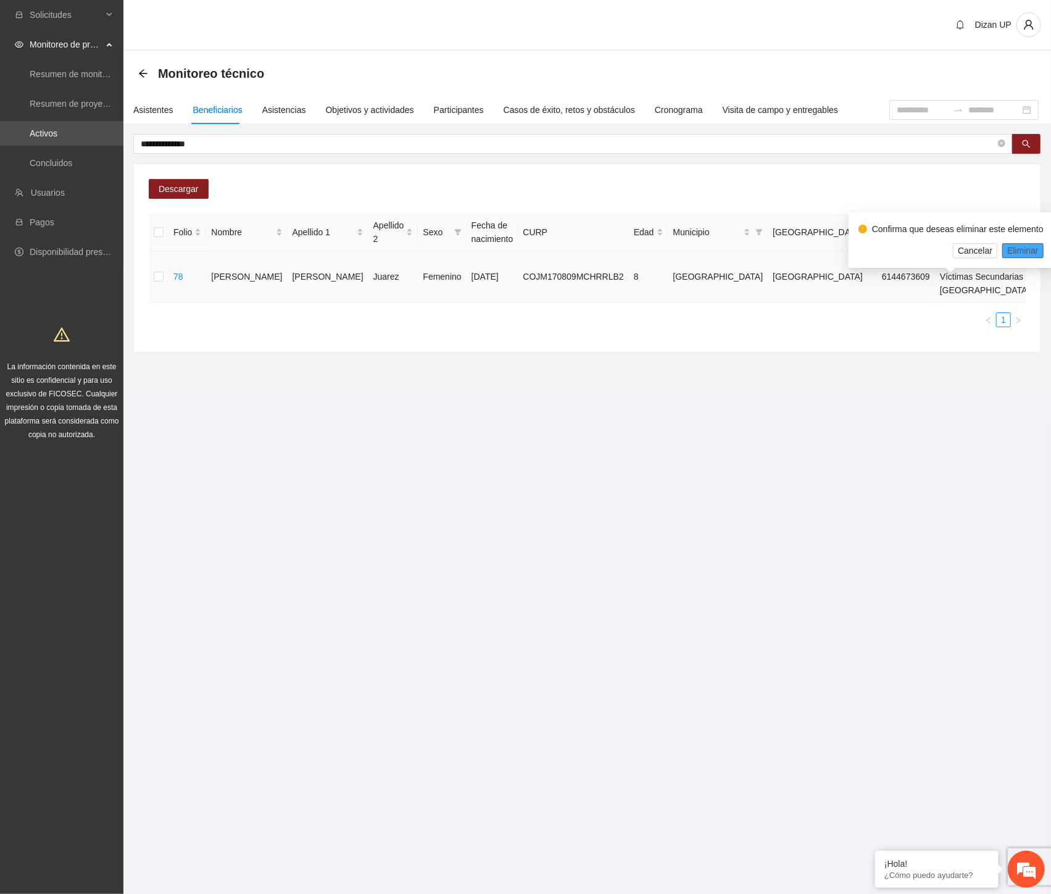
click at [1023, 251] on span "Eliminar" at bounding box center [1022, 251] width 31 height 14
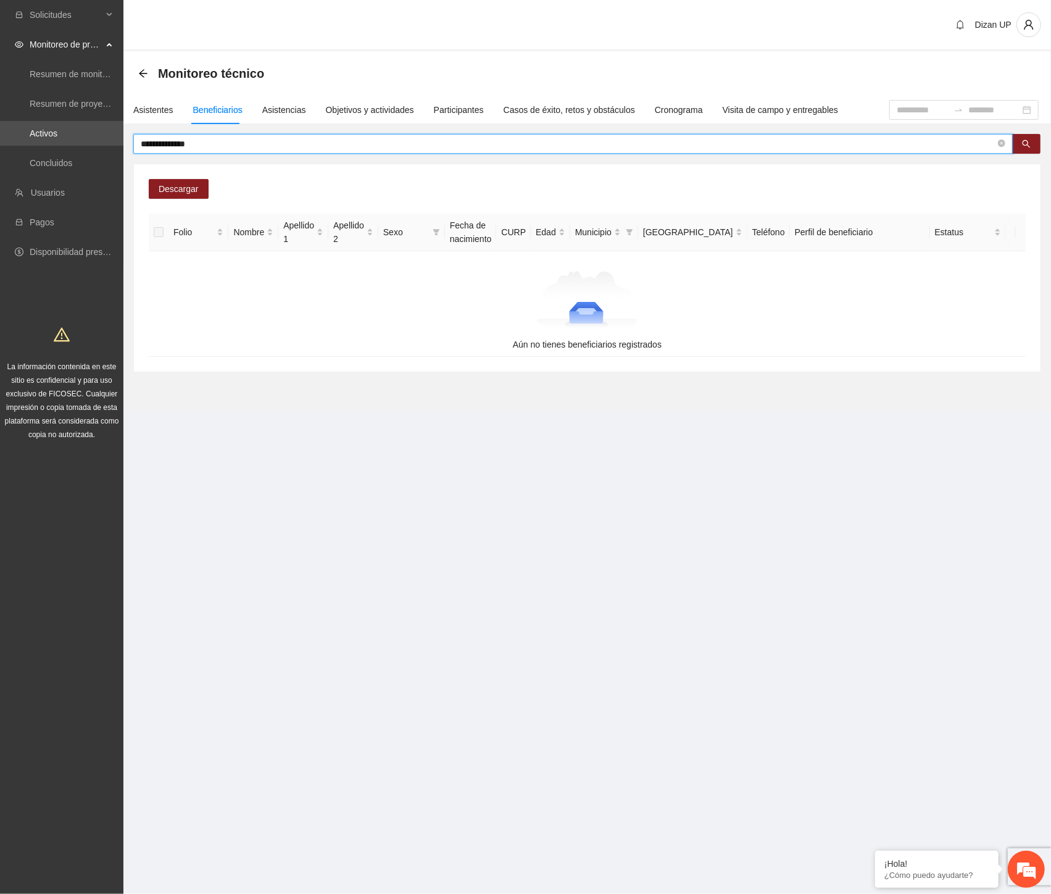
drag, startPoint x: 226, startPoint y: 143, endPoint x: 63, endPoint y: 146, distance: 163.0
click at [65, 145] on section "**********" at bounding box center [525, 447] width 1051 height 894
paste input "**"
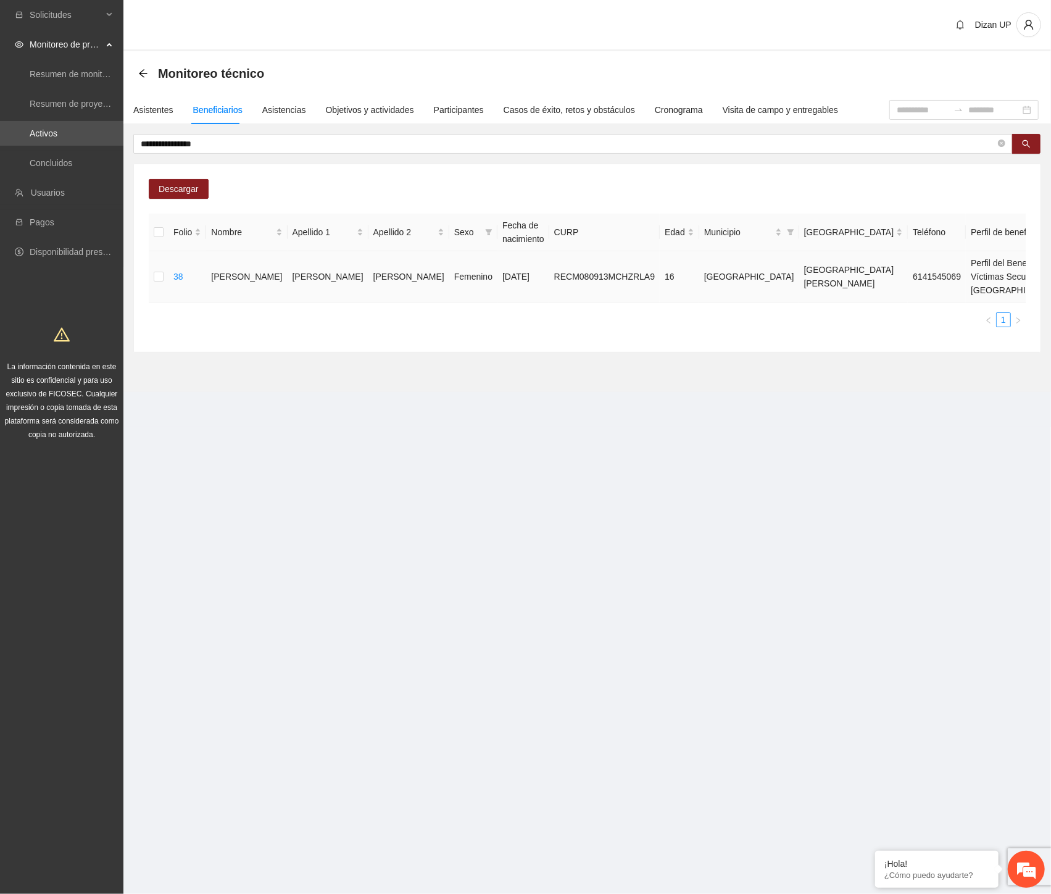
click at [549, 302] on td "RECM080913MCHZRLA9" at bounding box center [604, 276] width 110 height 51
click at [1020, 248] on span "Eliminar" at bounding box center [1022, 251] width 31 height 14
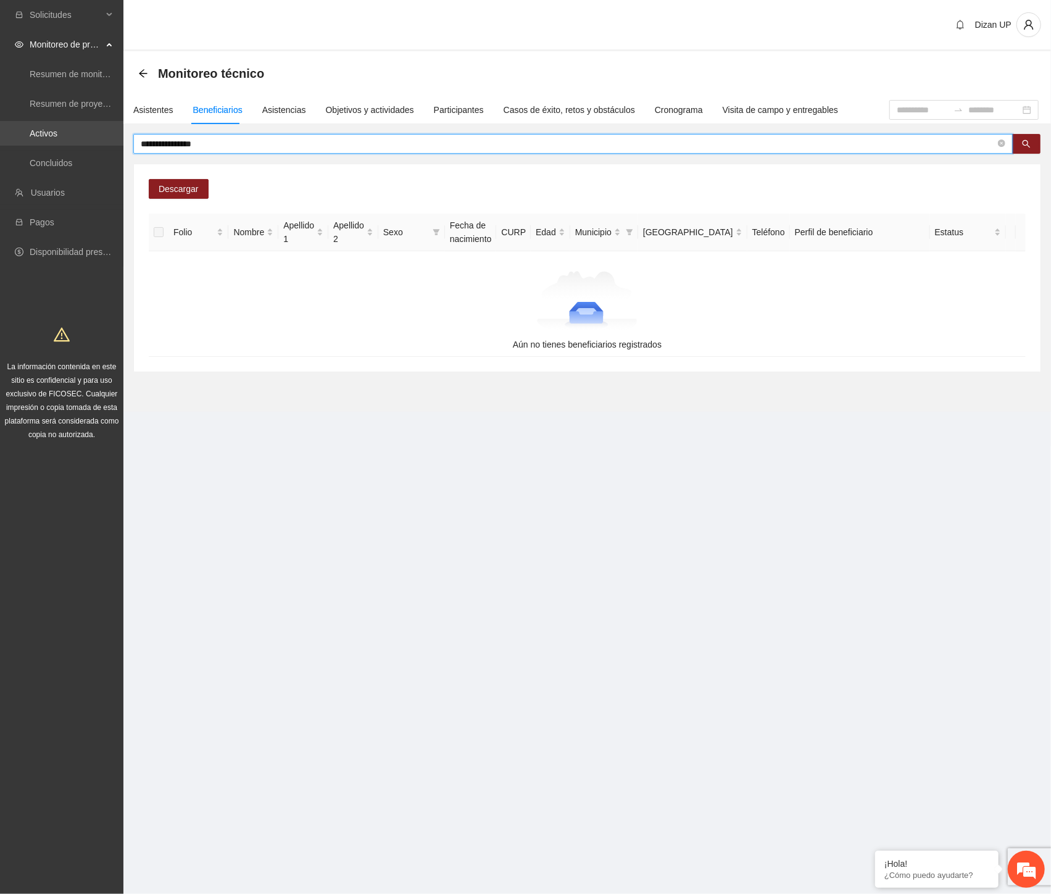
drag, startPoint x: 153, startPoint y: 142, endPoint x: 62, endPoint y: 142, distance: 91.3
click at [62, 142] on section "**********" at bounding box center [525, 447] width 1051 height 894
paste input "text"
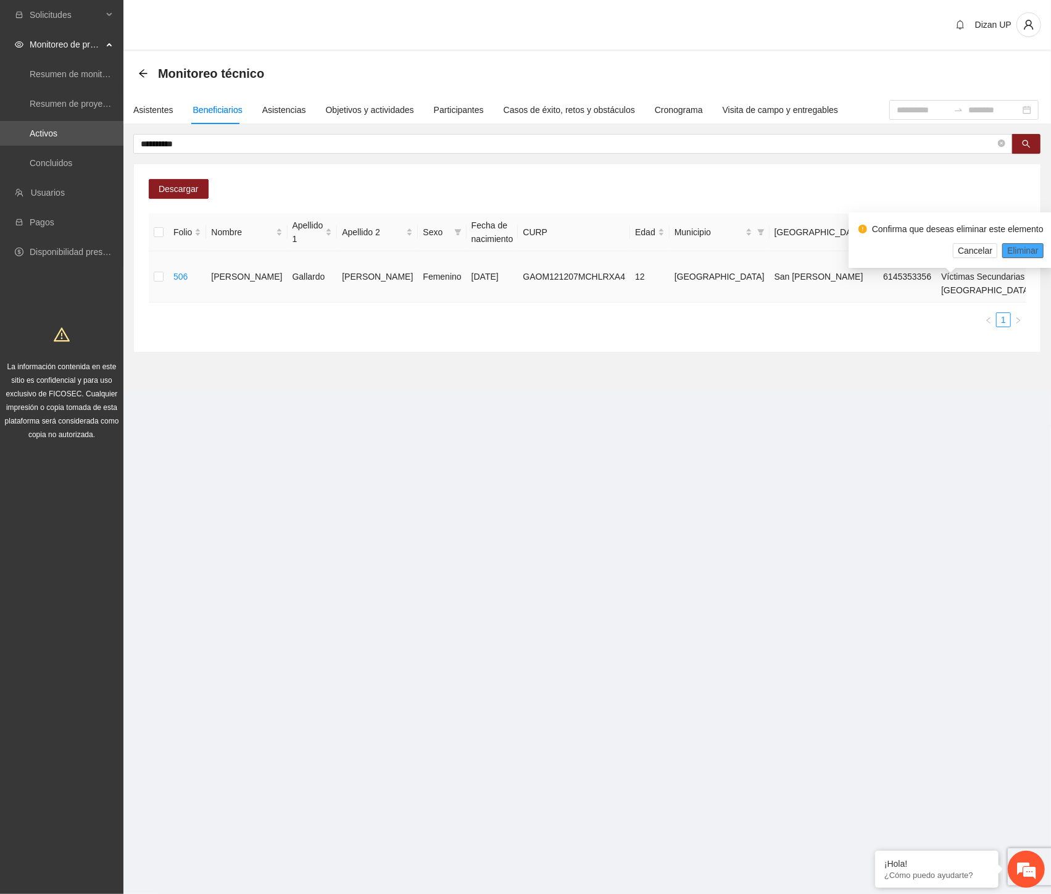
click at [1014, 249] on span "Eliminar" at bounding box center [1022, 251] width 31 height 14
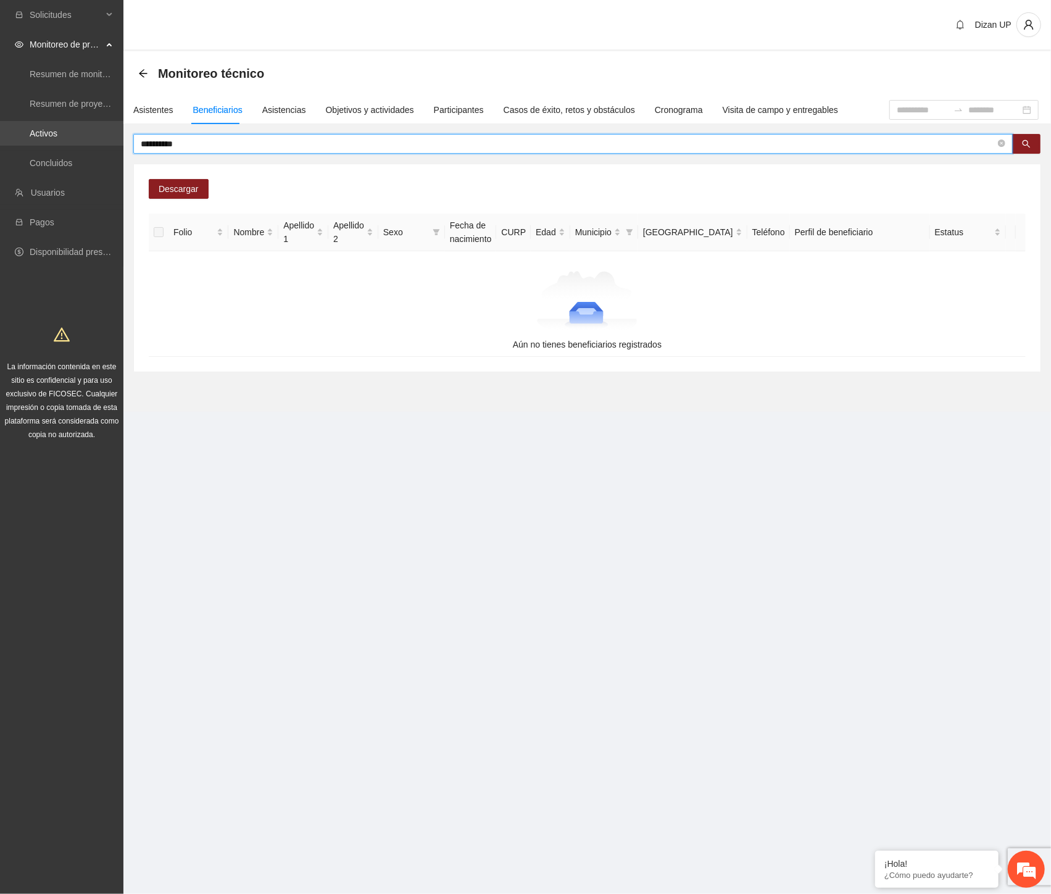
drag, startPoint x: 201, startPoint y: 142, endPoint x: 87, endPoint y: 142, distance: 113.6
click at [87, 142] on section "**********" at bounding box center [525, 447] width 1051 height 894
paste input "text"
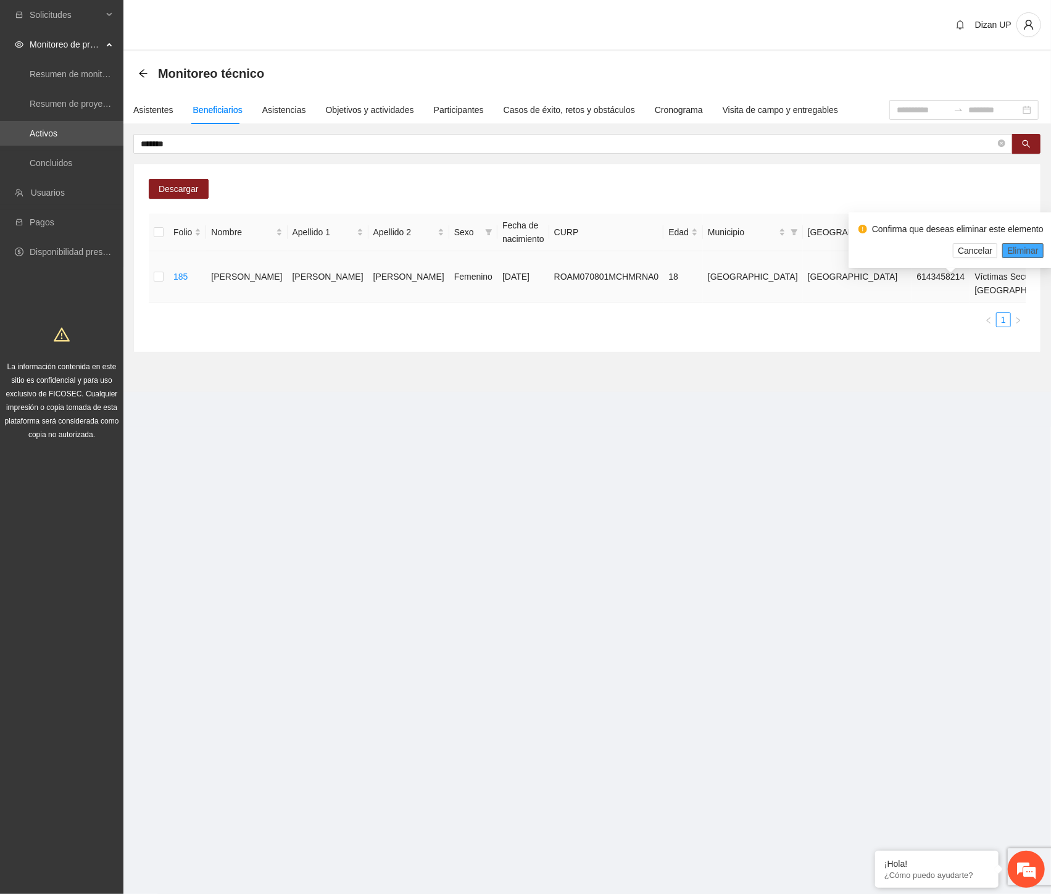
click at [1038, 249] on button "Eliminar" at bounding box center [1022, 250] width 41 height 15
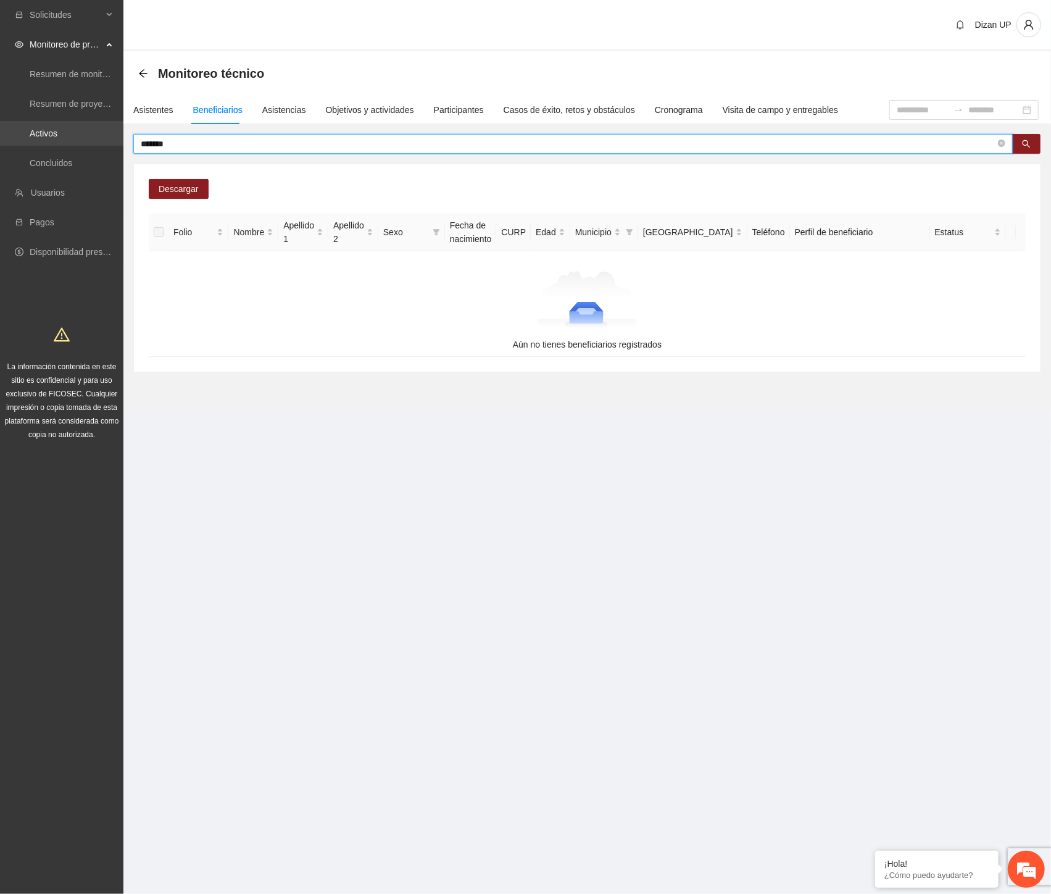
drag, startPoint x: 109, startPoint y: 138, endPoint x: 94, endPoint y: 138, distance: 15.4
click at [94, 138] on section "Solicitudes Monitoreo de proyectos Resumen de monitoreo Resumen de proyectos ap…" at bounding box center [525, 447] width 1051 height 894
paste input "text"
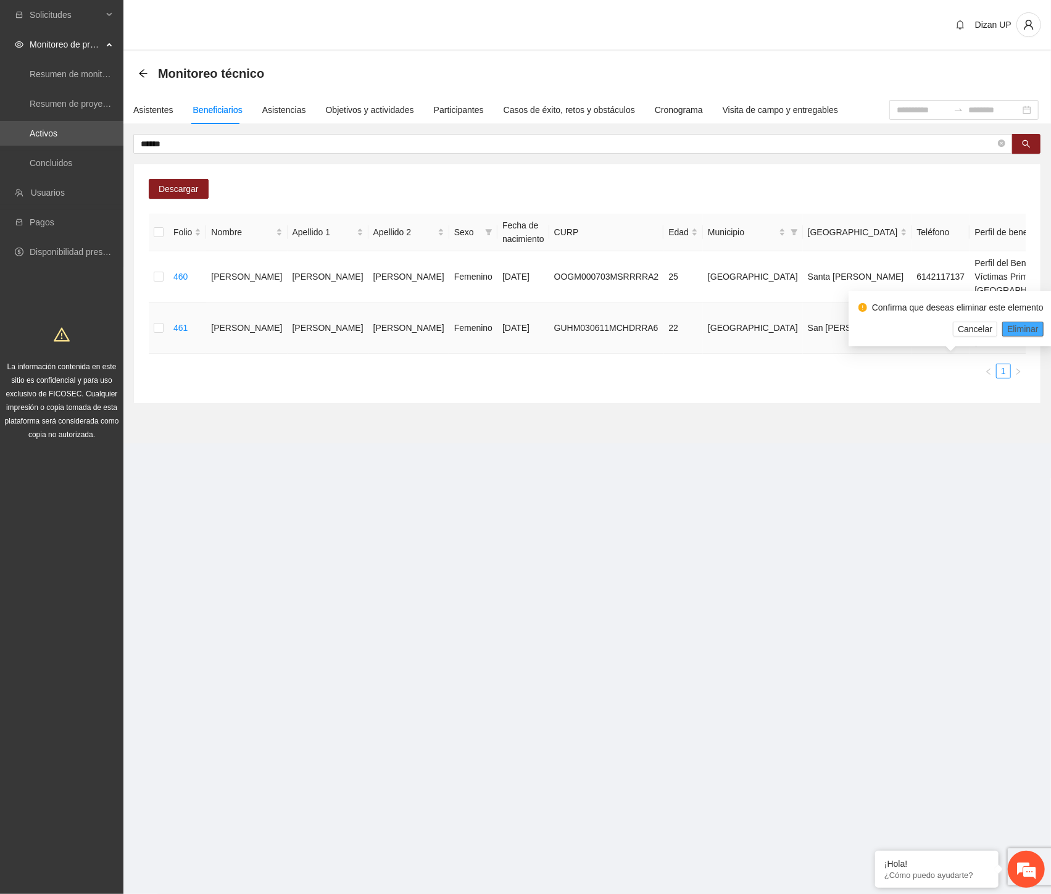
click at [1034, 322] on button "Eliminar" at bounding box center [1022, 329] width 41 height 15
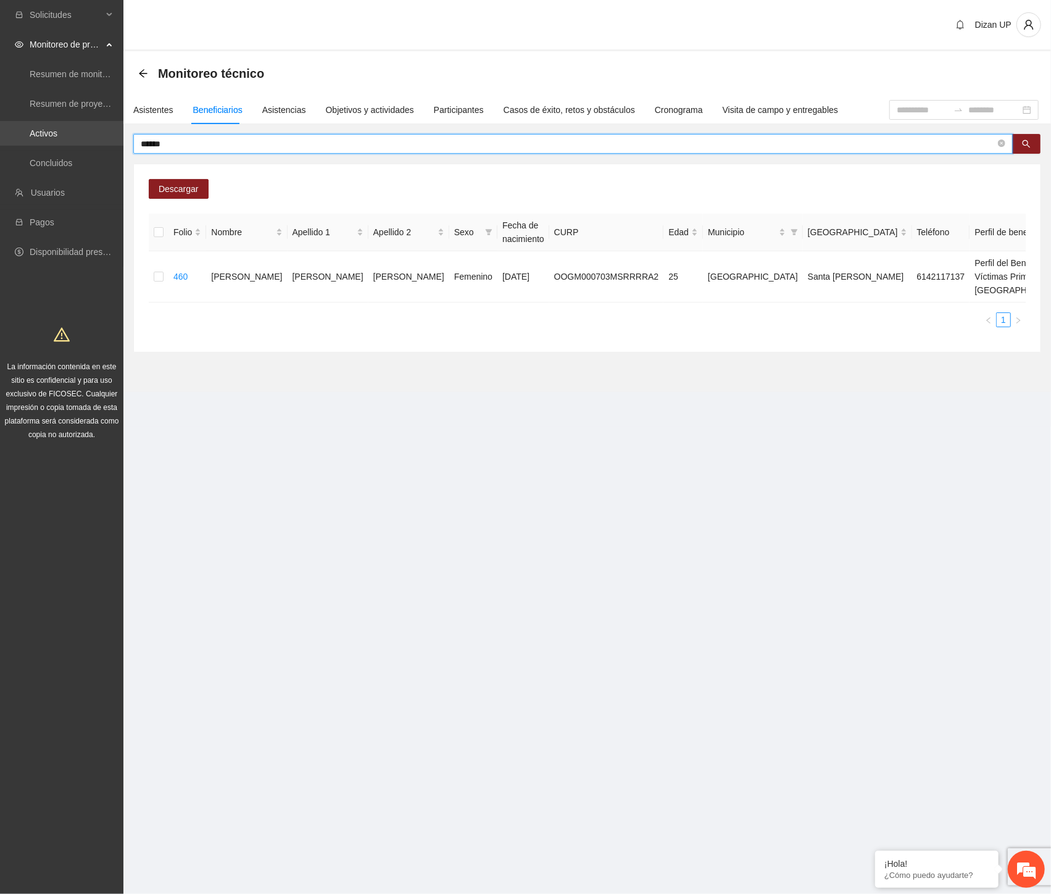
drag, startPoint x: 196, startPoint y: 141, endPoint x: 72, endPoint y: 136, distance: 124.8
click at [76, 138] on section "Solicitudes Monitoreo de proyectos Resumen de monitoreo Resumen de proyectos ap…" at bounding box center [525, 447] width 1051 height 894
paste input "*********"
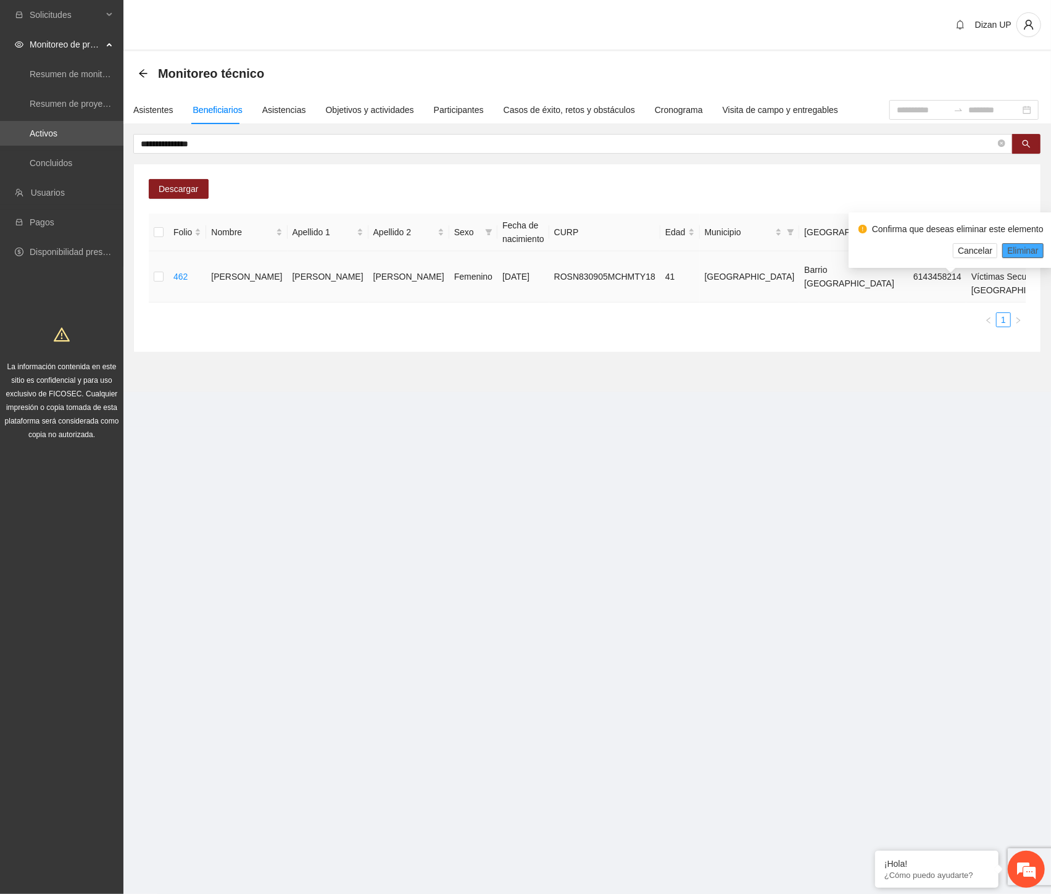
click at [1026, 251] on span "Eliminar" at bounding box center [1022, 251] width 31 height 14
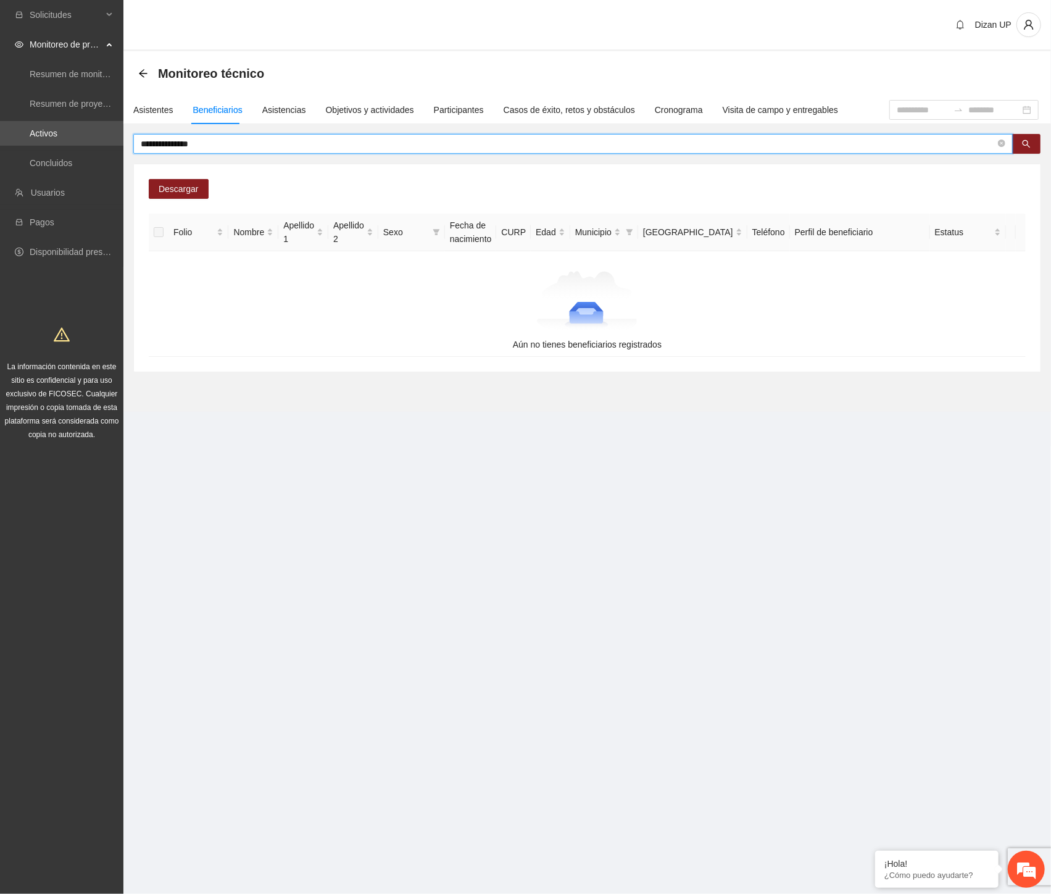
drag, startPoint x: 152, startPoint y: 147, endPoint x: 27, endPoint y: 147, distance: 125.3
click at [27, 147] on section "**********" at bounding box center [525, 447] width 1051 height 894
paste input "text"
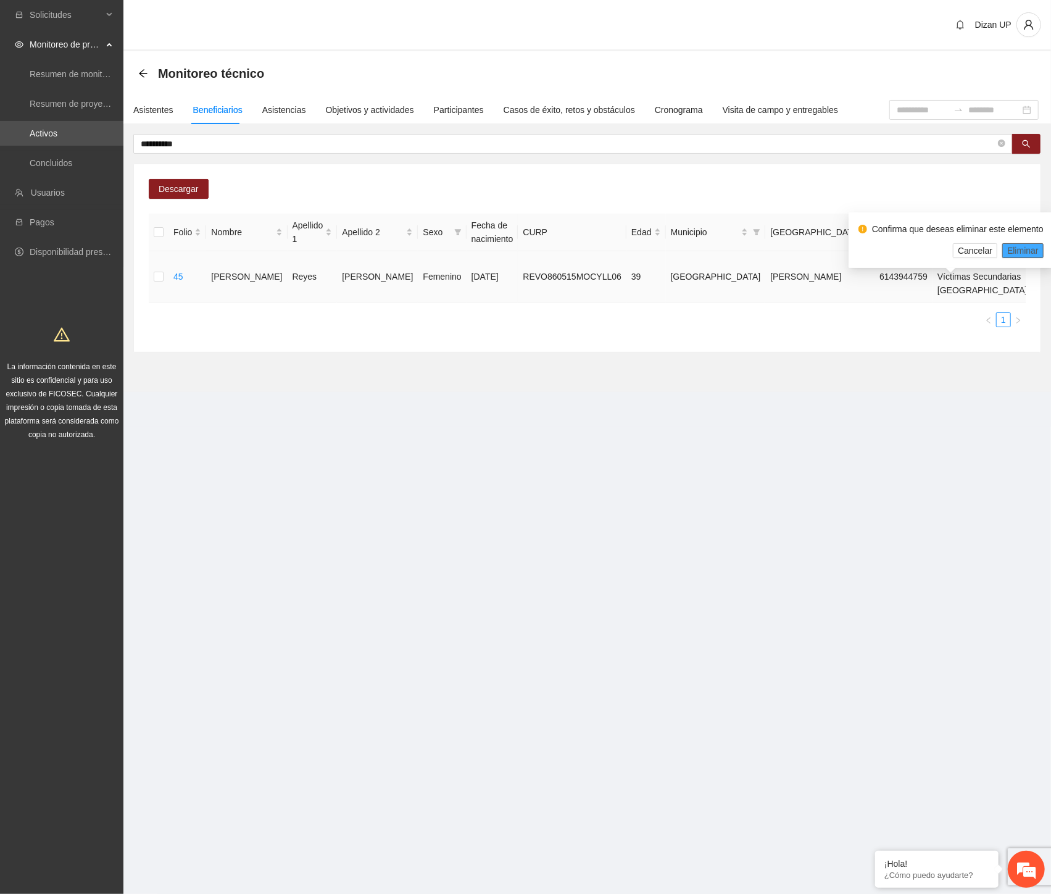
click at [1010, 250] on span "Eliminar" at bounding box center [1022, 251] width 31 height 14
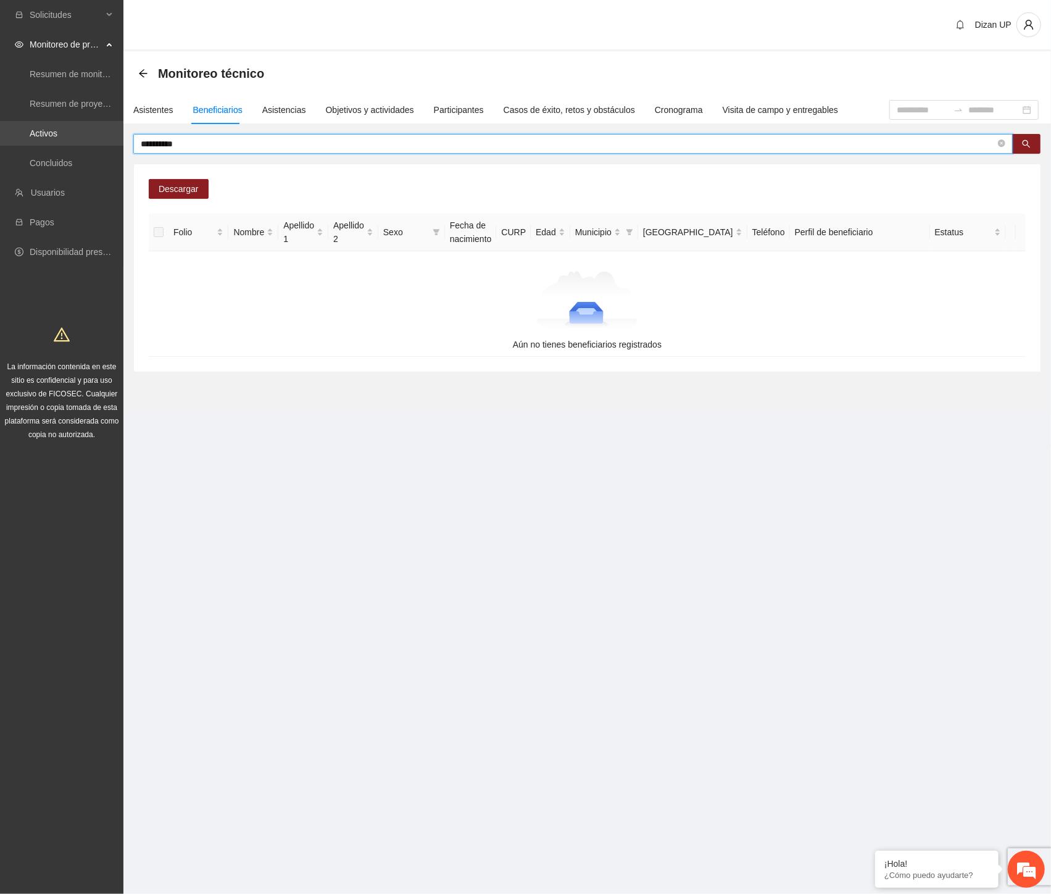
drag, startPoint x: 199, startPoint y: 142, endPoint x: 72, endPoint y: 144, distance: 127.2
click at [72, 144] on section "**********" at bounding box center [525, 447] width 1051 height 894
paste input "**"
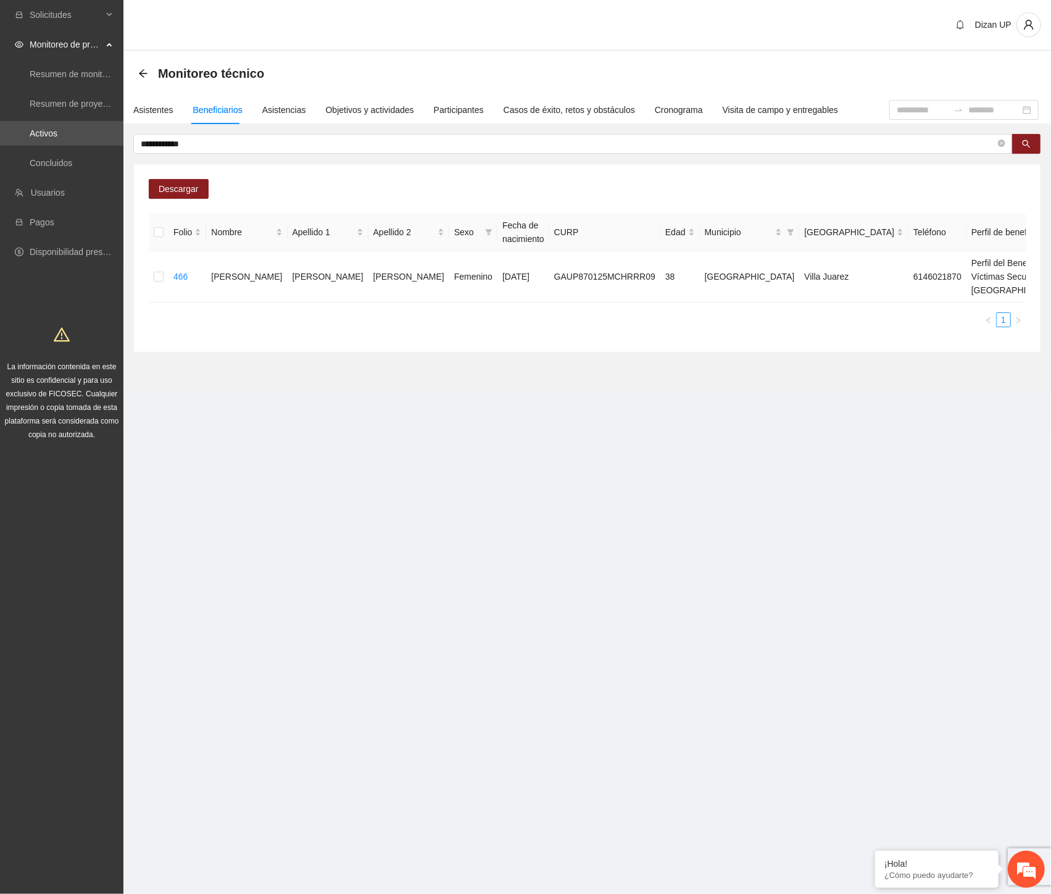
click at [705, 352] on div "Descargar Folio Nombre Apellido 1 Apellido 2 Sexo Fecha de nacimiento CURP Edad…" at bounding box center [587, 258] width 907 height 188
drag, startPoint x: 1007, startPoint y: 246, endPoint x: 1041, endPoint y: 262, distance: 38.4
click at [1007, 246] on span "Eliminar" at bounding box center [1022, 251] width 31 height 14
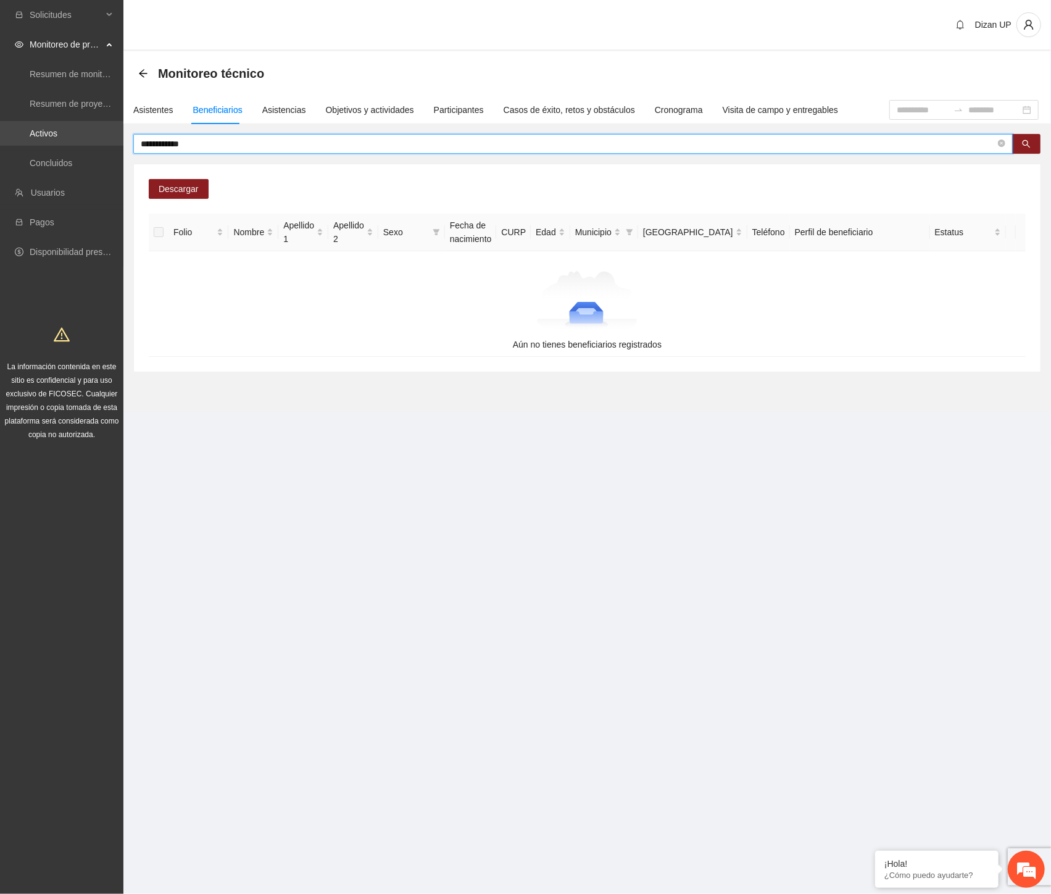
drag, startPoint x: 229, startPoint y: 140, endPoint x: 74, endPoint y: 142, distance: 154.9
click at [75, 142] on section "**********" at bounding box center [525, 447] width 1051 height 894
paste input "*"
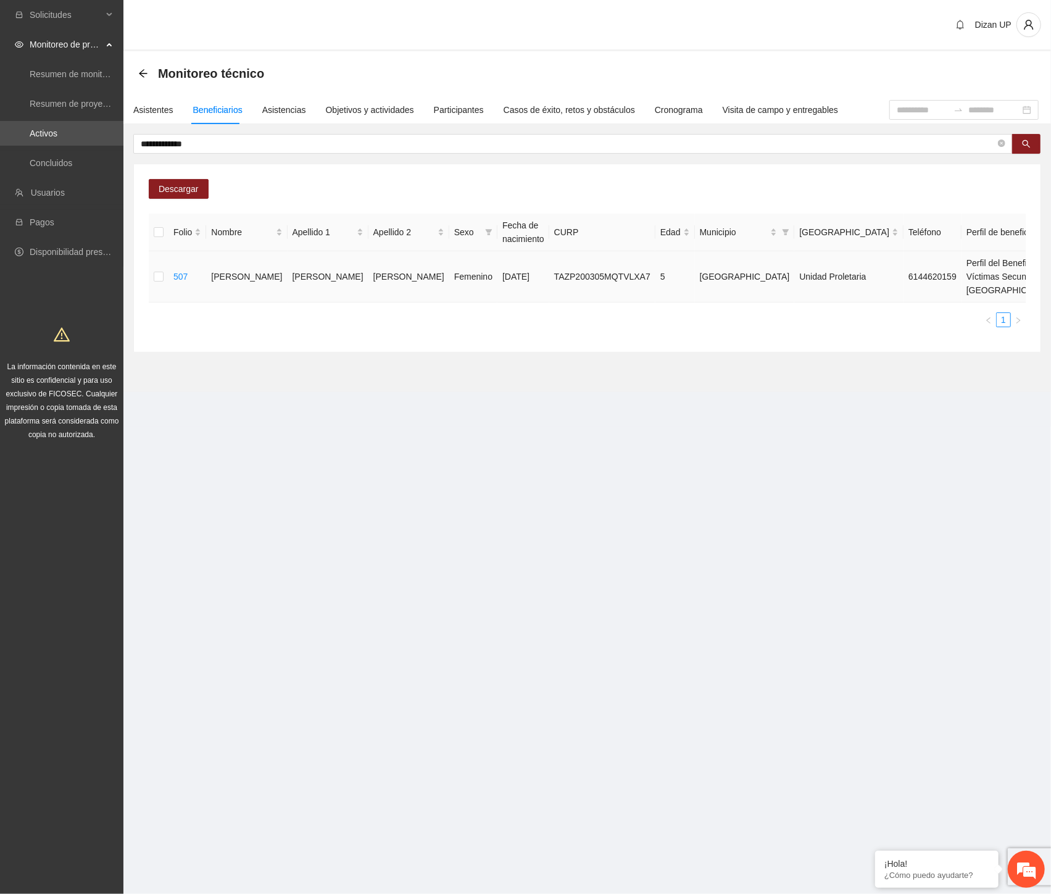
click at [1015, 249] on span "Eliminar" at bounding box center [1022, 251] width 31 height 14
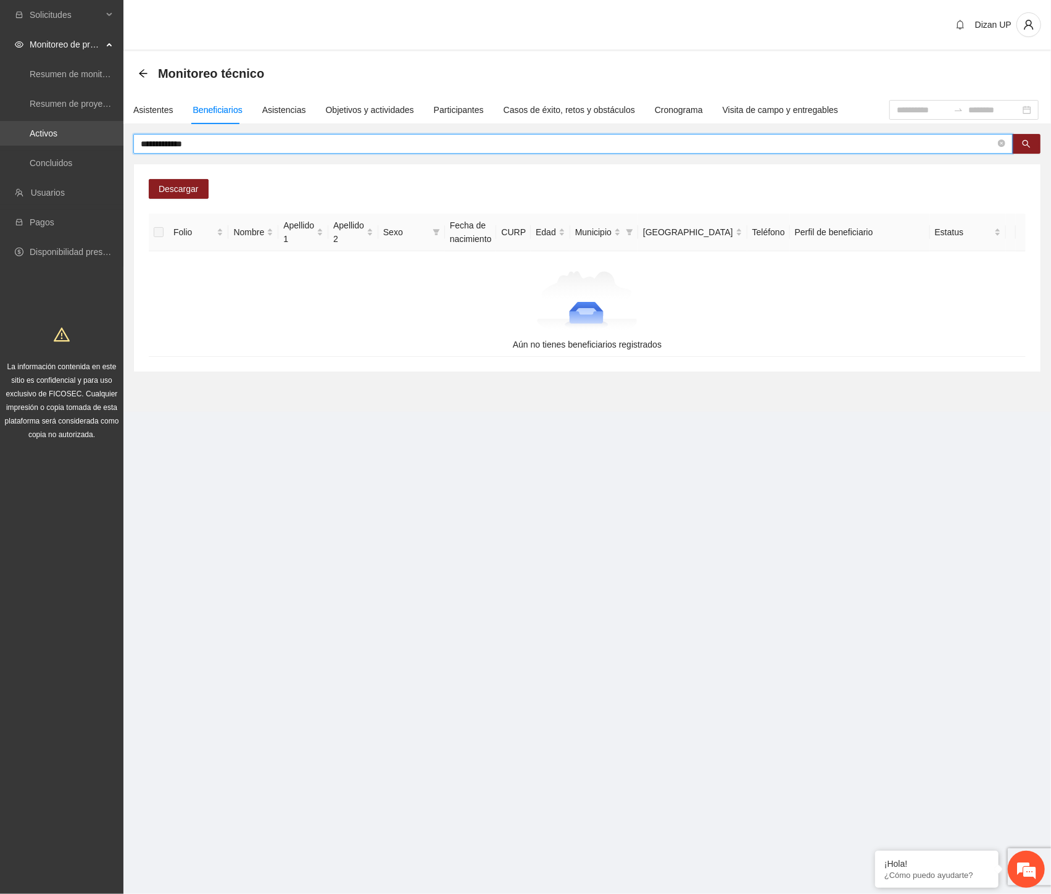
drag, startPoint x: 194, startPoint y: 142, endPoint x: 17, endPoint y: 138, distance: 177.2
click at [17, 138] on section "**********" at bounding box center [525, 447] width 1051 height 894
paste input "****"
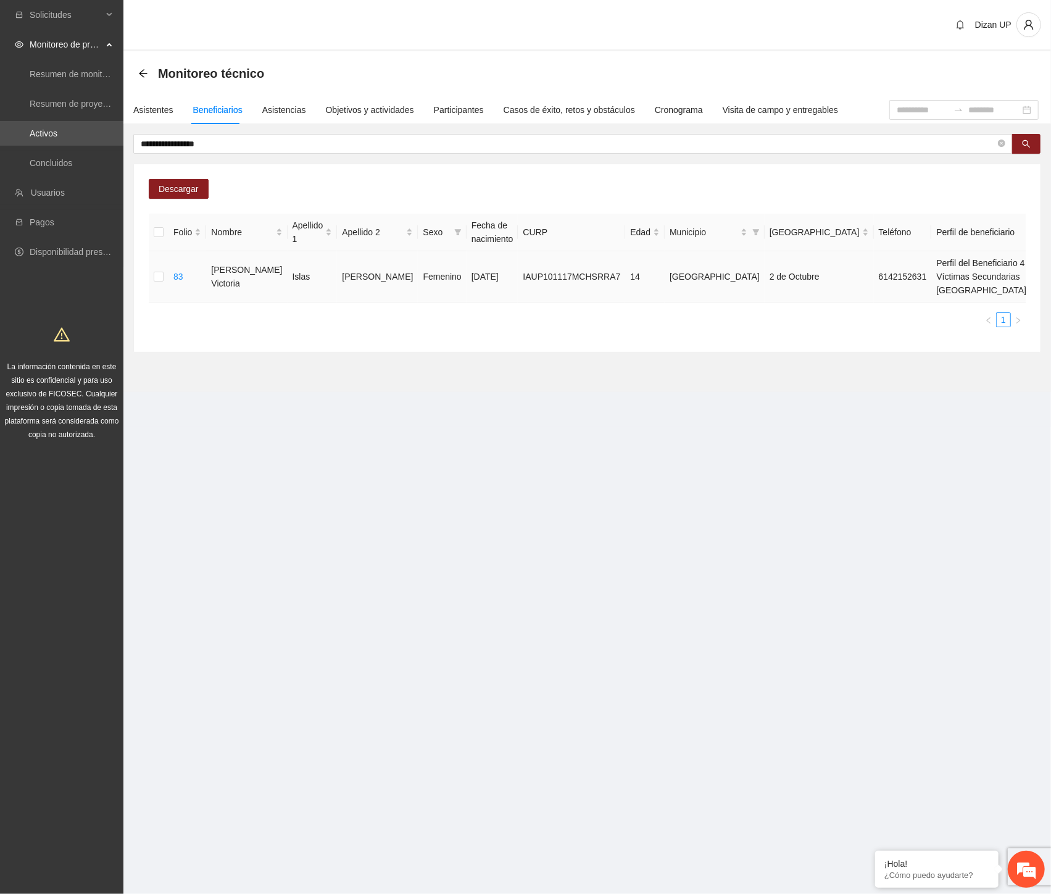
click at [1015, 250] on span "Eliminar" at bounding box center [1022, 251] width 31 height 14
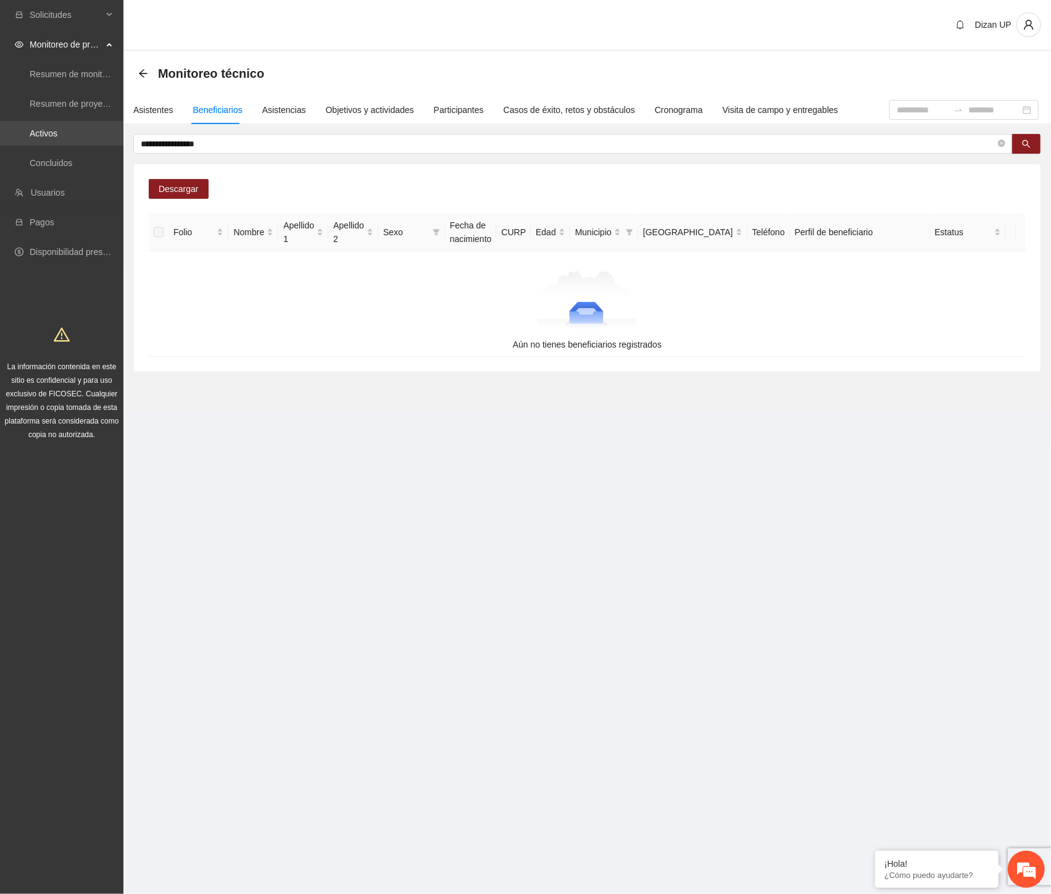
drag, startPoint x: 233, startPoint y: 142, endPoint x: 46, endPoint y: 133, distance: 187.2
click at [46, 133] on section "**********" at bounding box center [525, 447] width 1051 height 894
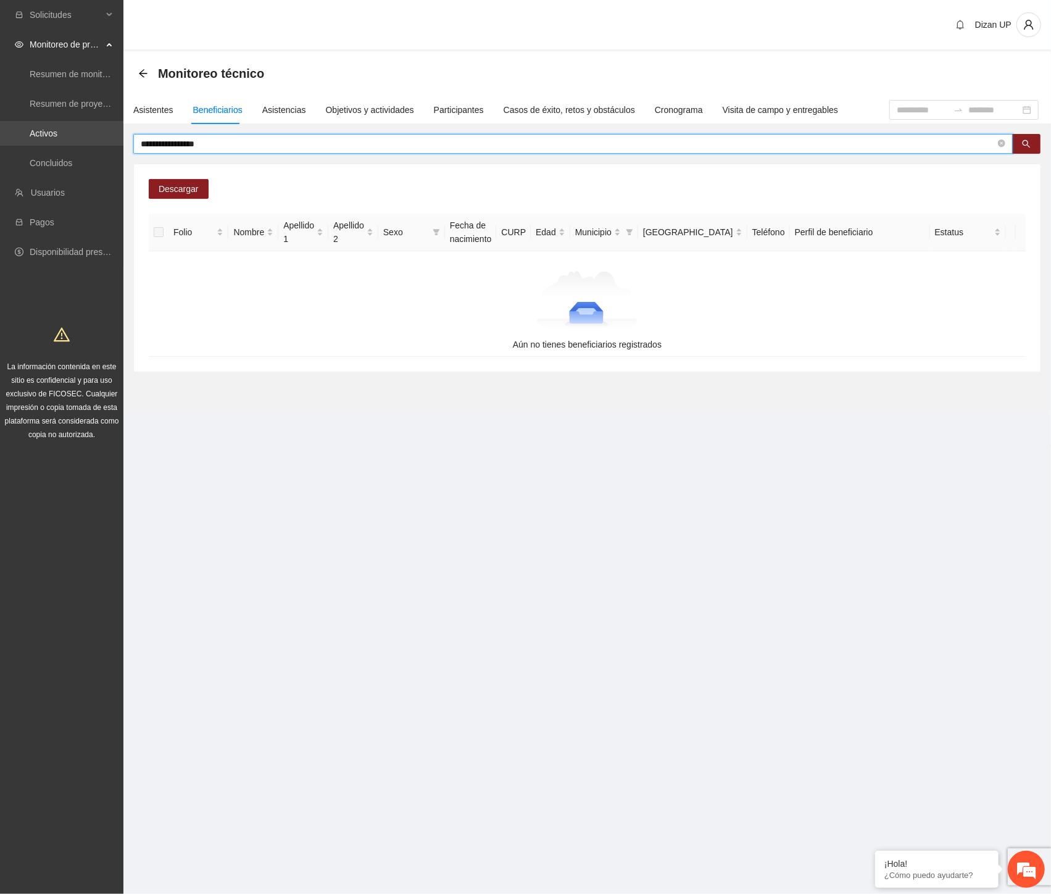
paste input "text"
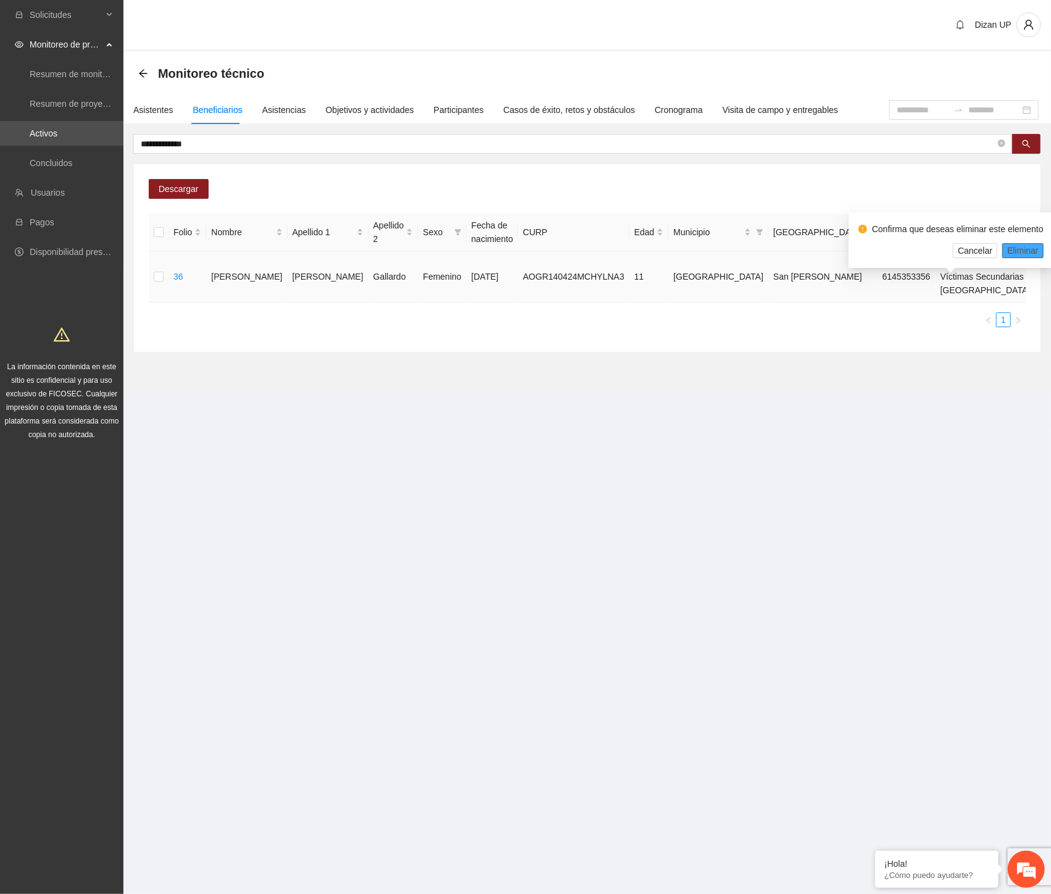
click at [1028, 246] on span "Eliminar" at bounding box center [1022, 251] width 31 height 14
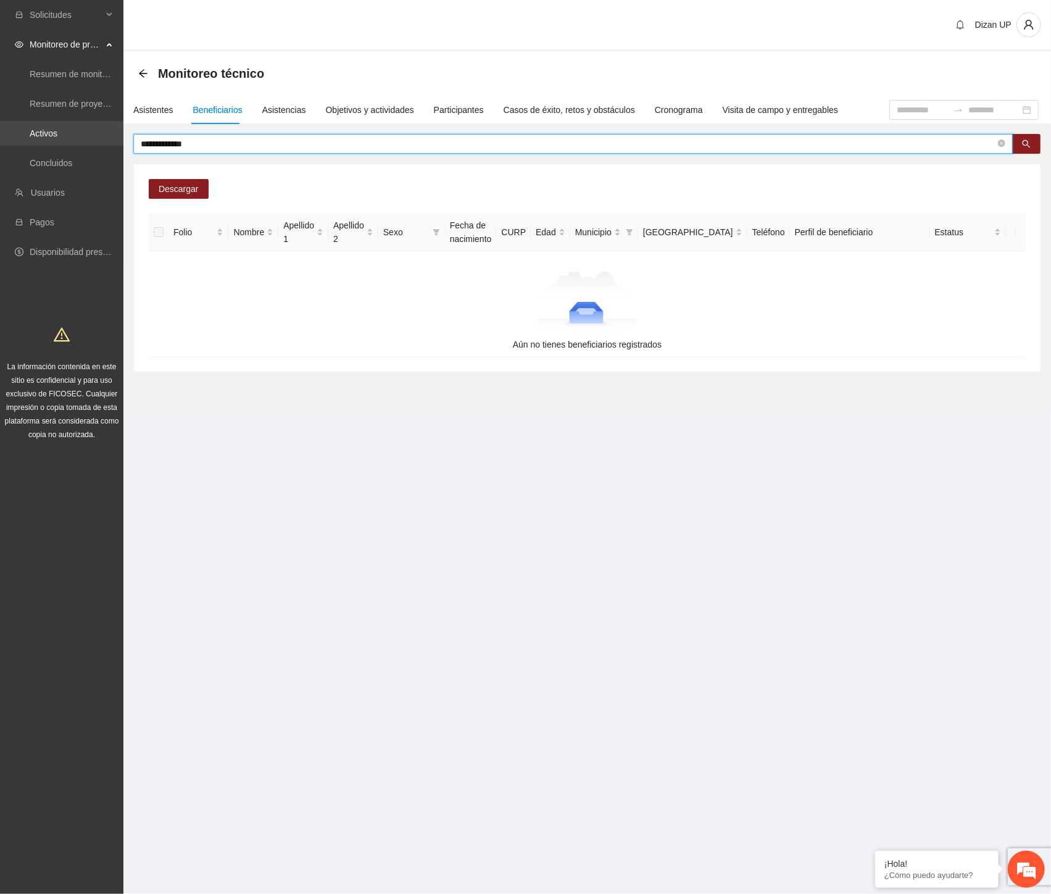
drag, startPoint x: 214, startPoint y: 142, endPoint x: 35, endPoint y: 137, distance: 179.1
click at [35, 137] on section "**********" at bounding box center [525, 447] width 1051 height 894
paste input "text"
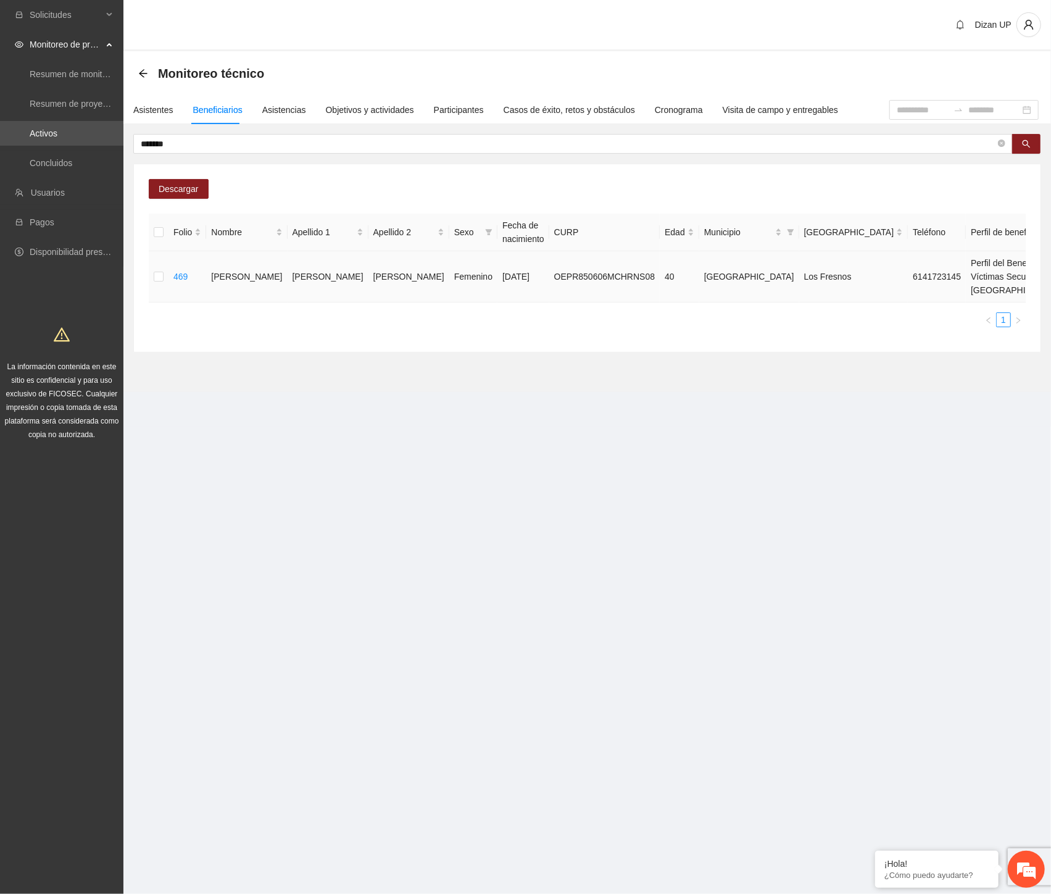
click at [1015, 246] on span "Eliminar" at bounding box center [1022, 251] width 31 height 14
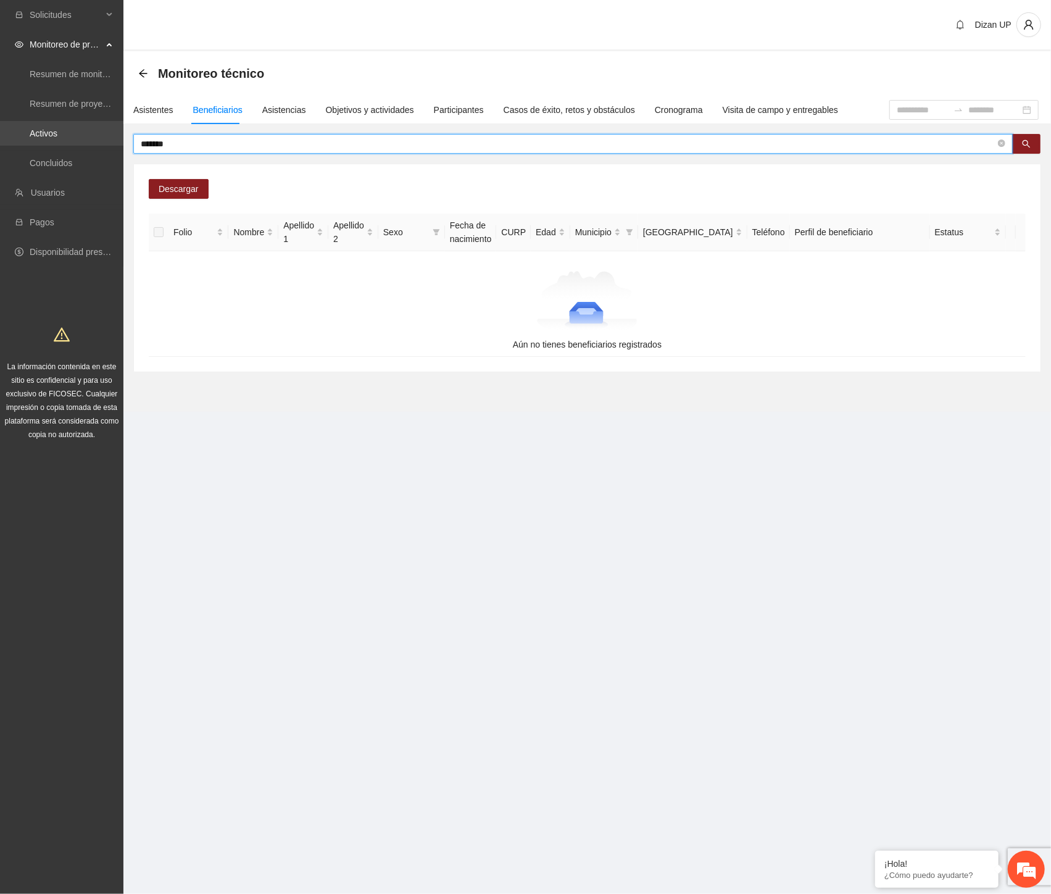
drag, startPoint x: 202, startPoint y: 139, endPoint x: 63, endPoint y: 145, distance: 139.6
click at [63, 145] on section "Solicitudes Monitoreo de proyectos Resumen de monitoreo Resumen de proyectos ap…" at bounding box center [525, 447] width 1051 height 894
paste input "text"
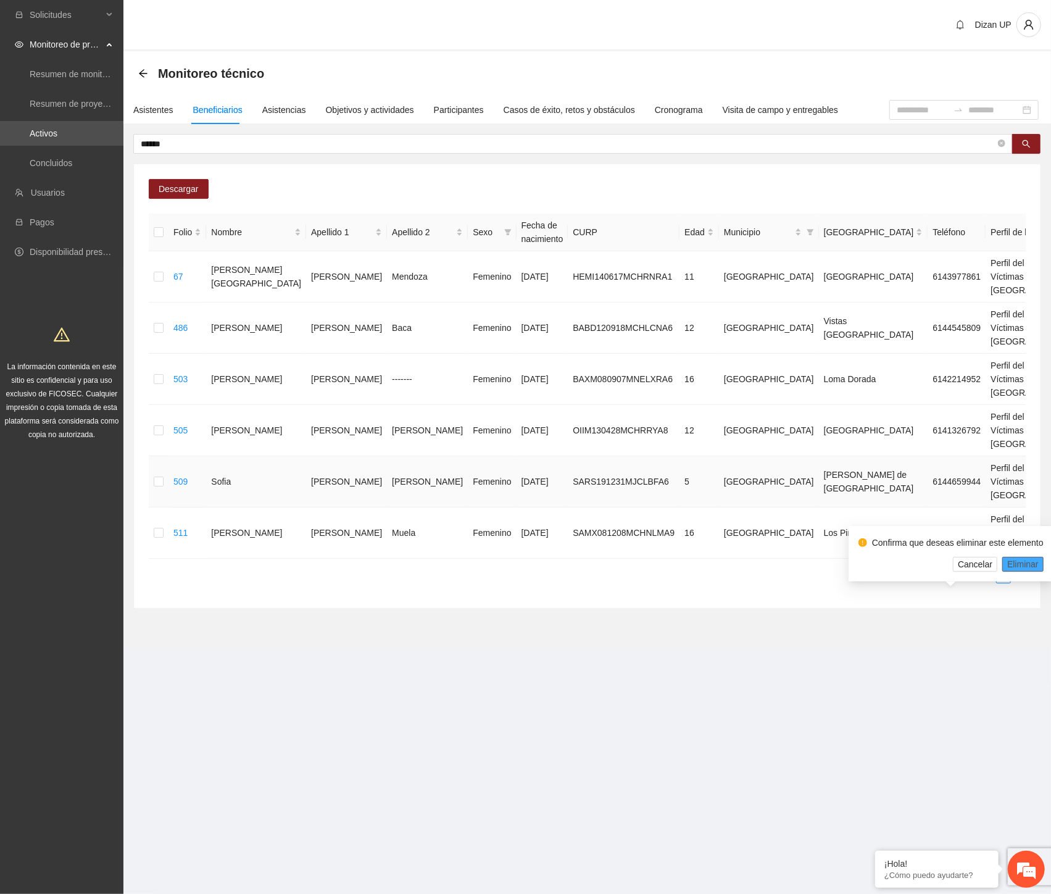
click at [1015, 564] on span "Eliminar" at bounding box center [1022, 564] width 31 height 14
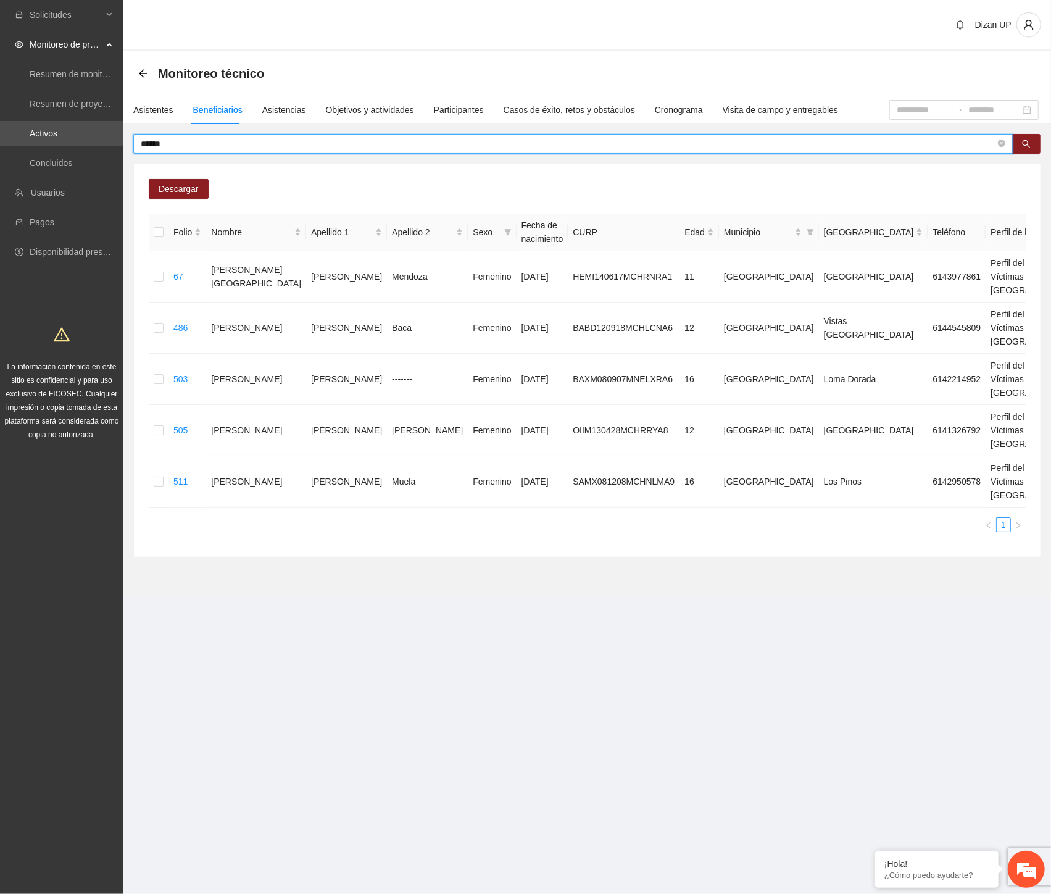
drag, startPoint x: 167, startPoint y: 144, endPoint x: 51, endPoint y: 148, distance: 116.1
click at [77, 146] on section "Solicitudes Monitoreo de proyectos Resumen de monitoreo Resumen de proyectos ap…" at bounding box center [525, 447] width 1051 height 894
paste input "**********"
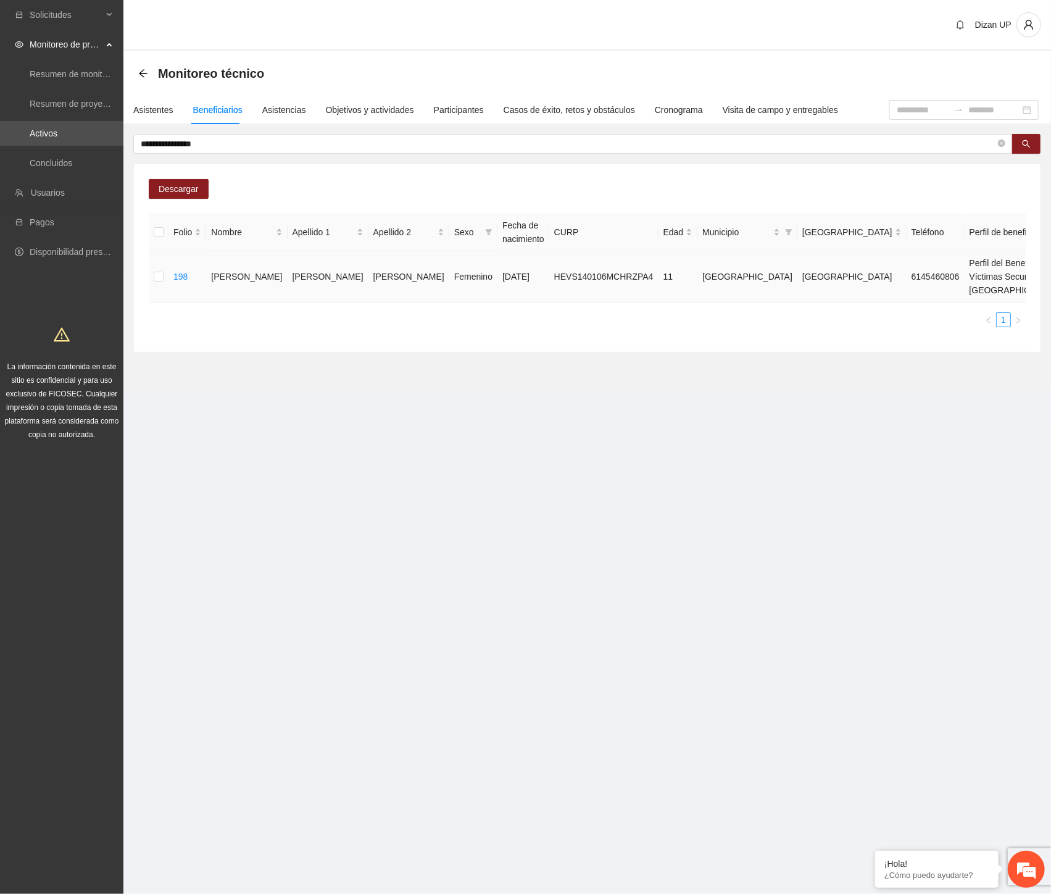
click at [1013, 247] on span "Eliminar" at bounding box center [1022, 251] width 31 height 14
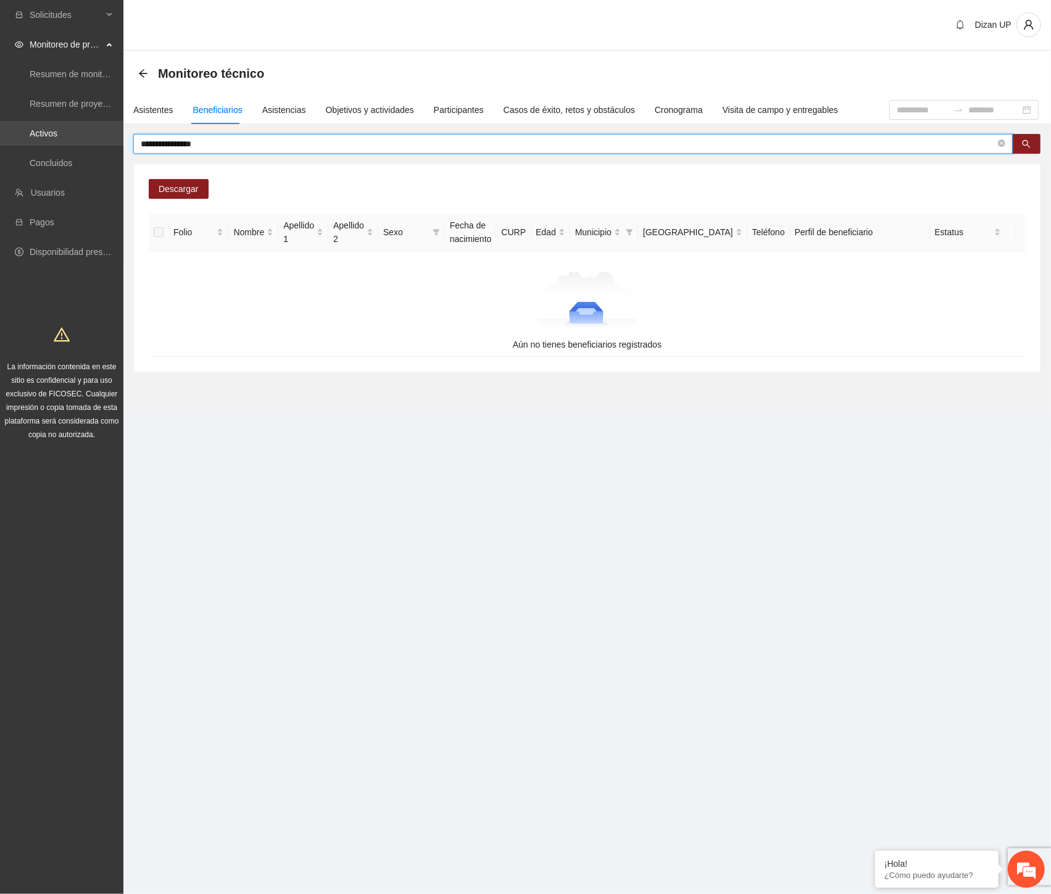
drag, startPoint x: 112, startPoint y: 145, endPoint x: 56, endPoint y: 145, distance: 56.8
click at [56, 145] on section "**********" at bounding box center [525, 447] width 1051 height 894
paste input "text"
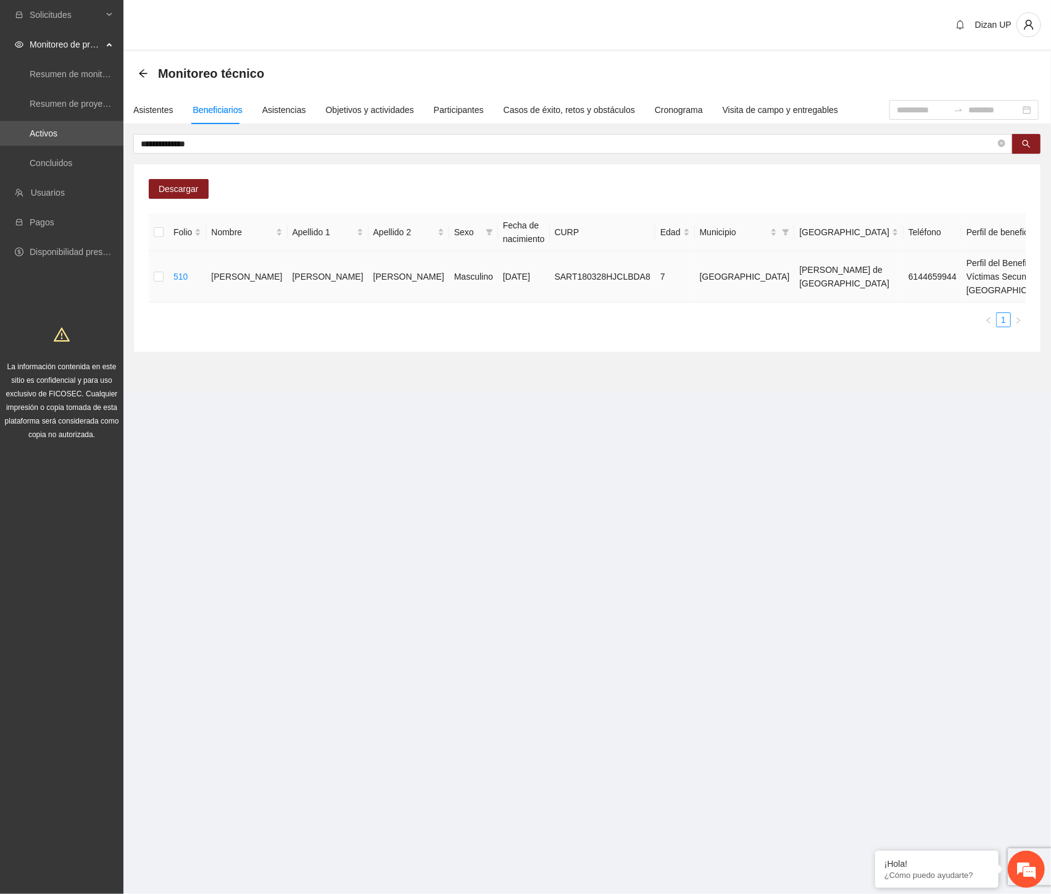
click at [1011, 246] on span "Eliminar" at bounding box center [1022, 251] width 31 height 14
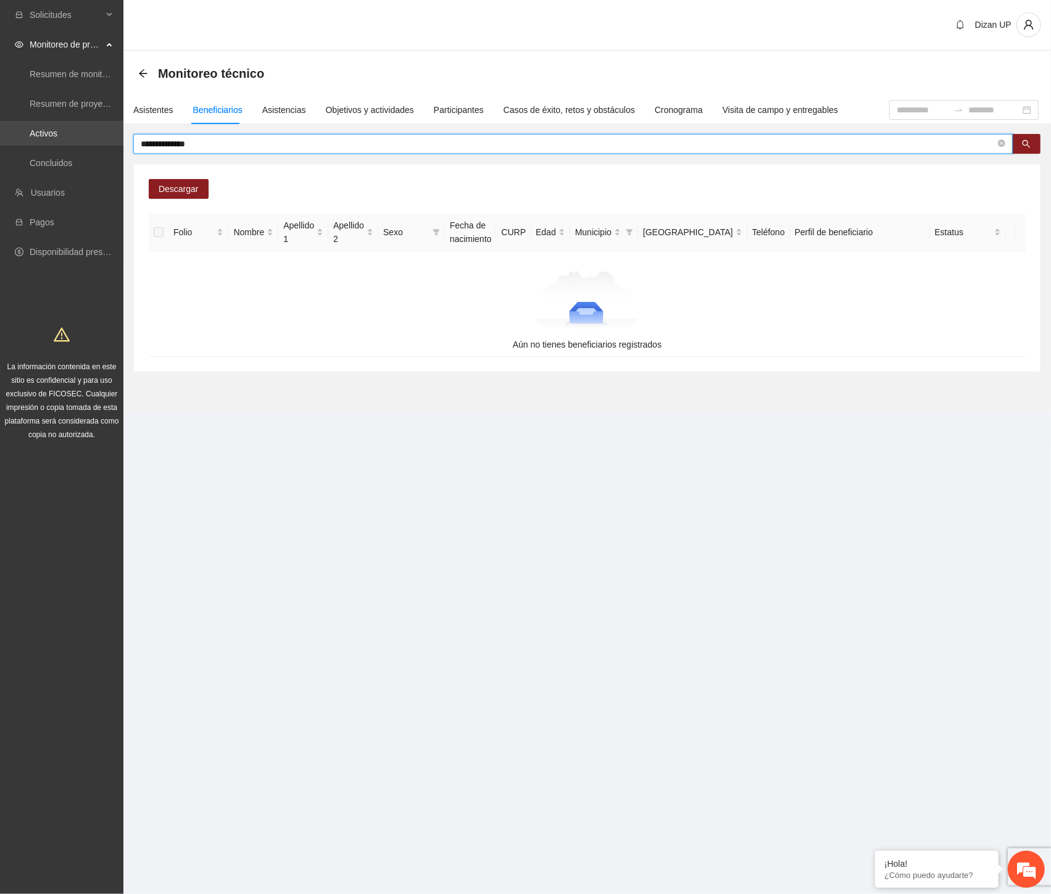
drag, startPoint x: 169, startPoint y: 140, endPoint x: 32, endPoint y: 131, distance: 137.3
click at [32, 131] on section "**********" at bounding box center [525, 447] width 1051 height 894
paste input "text"
type input "**********"
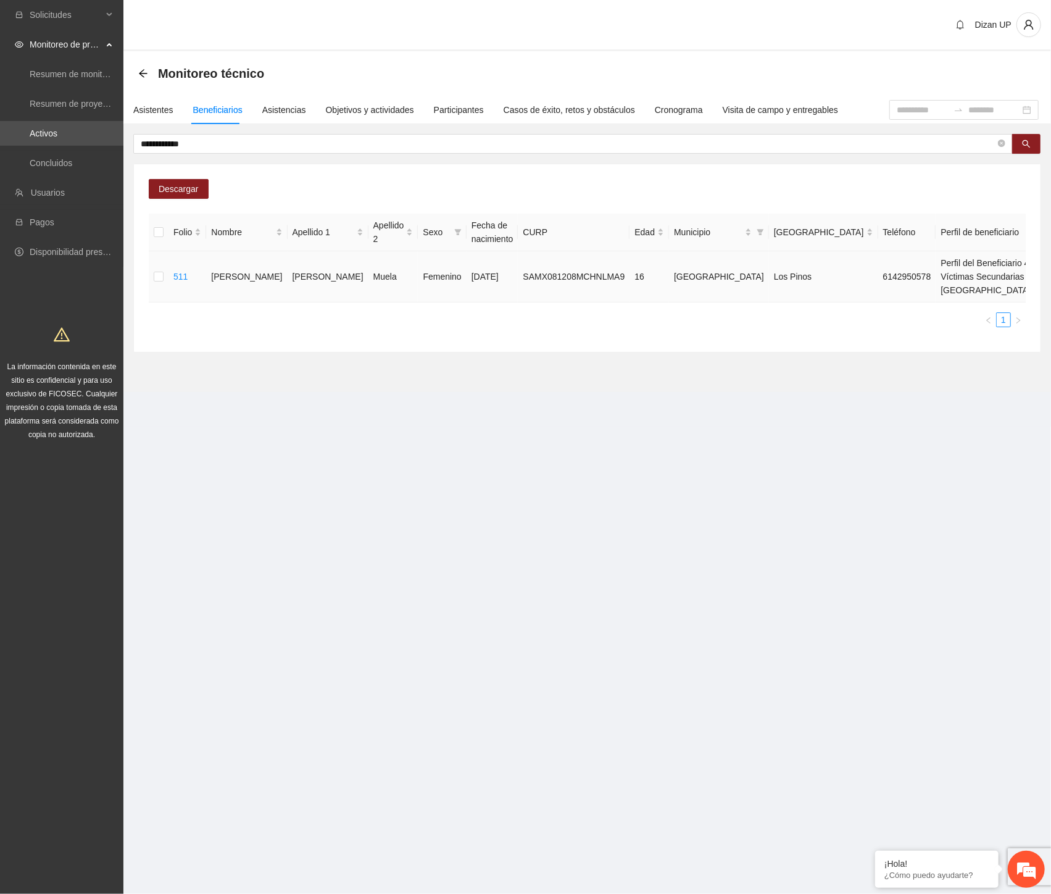
click at [1021, 247] on span "Eliminar" at bounding box center [1022, 251] width 31 height 14
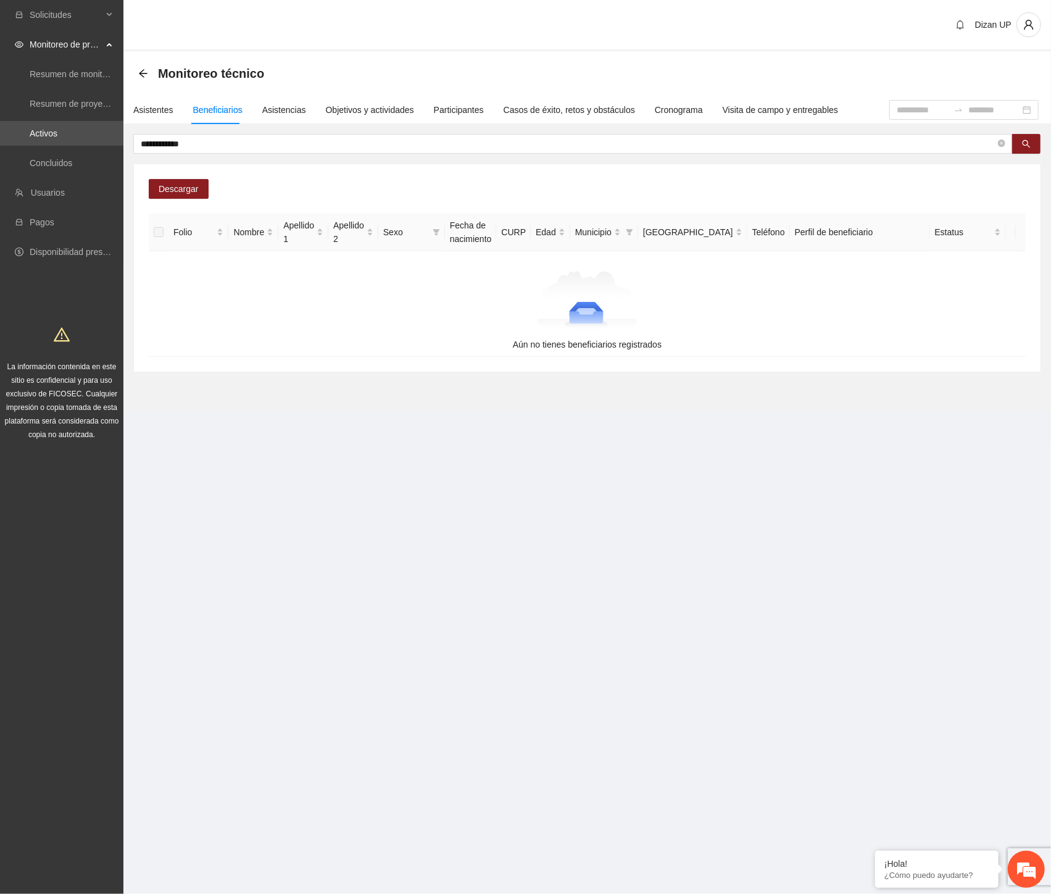
click at [436, 418] on section "**********" at bounding box center [587, 223] width 928 height 446
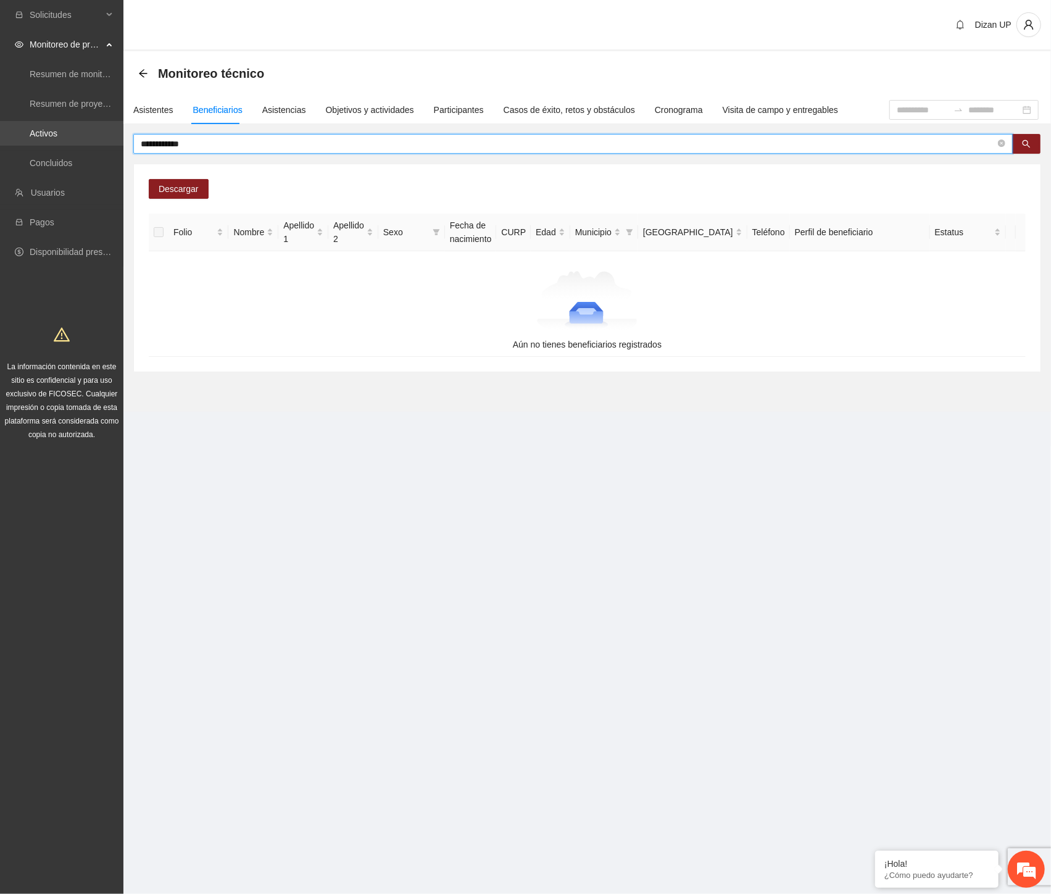
drag, startPoint x: 142, startPoint y: 142, endPoint x: 7, endPoint y: 141, distance: 134.6
click at [7, 141] on section "**********" at bounding box center [525, 447] width 1051 height 894
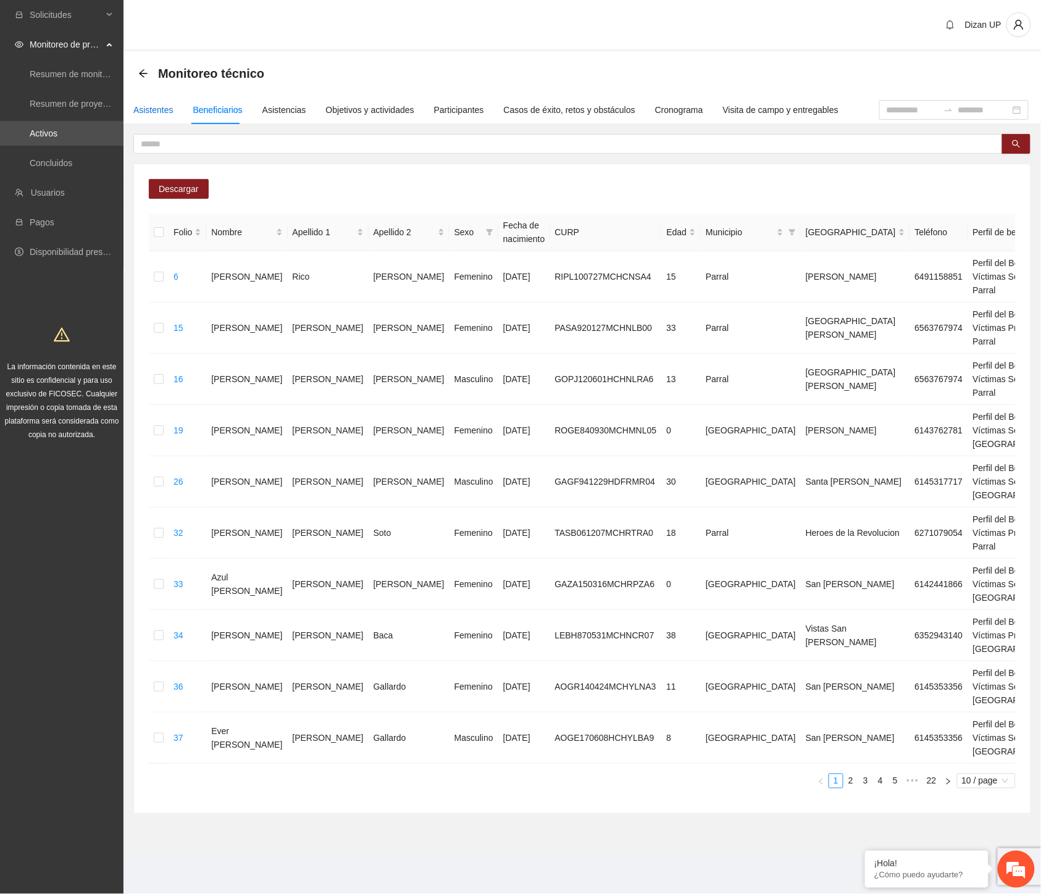
click at [140, 106] on div "Asistentes" at bounding box center [153, 110] width 40 height 14
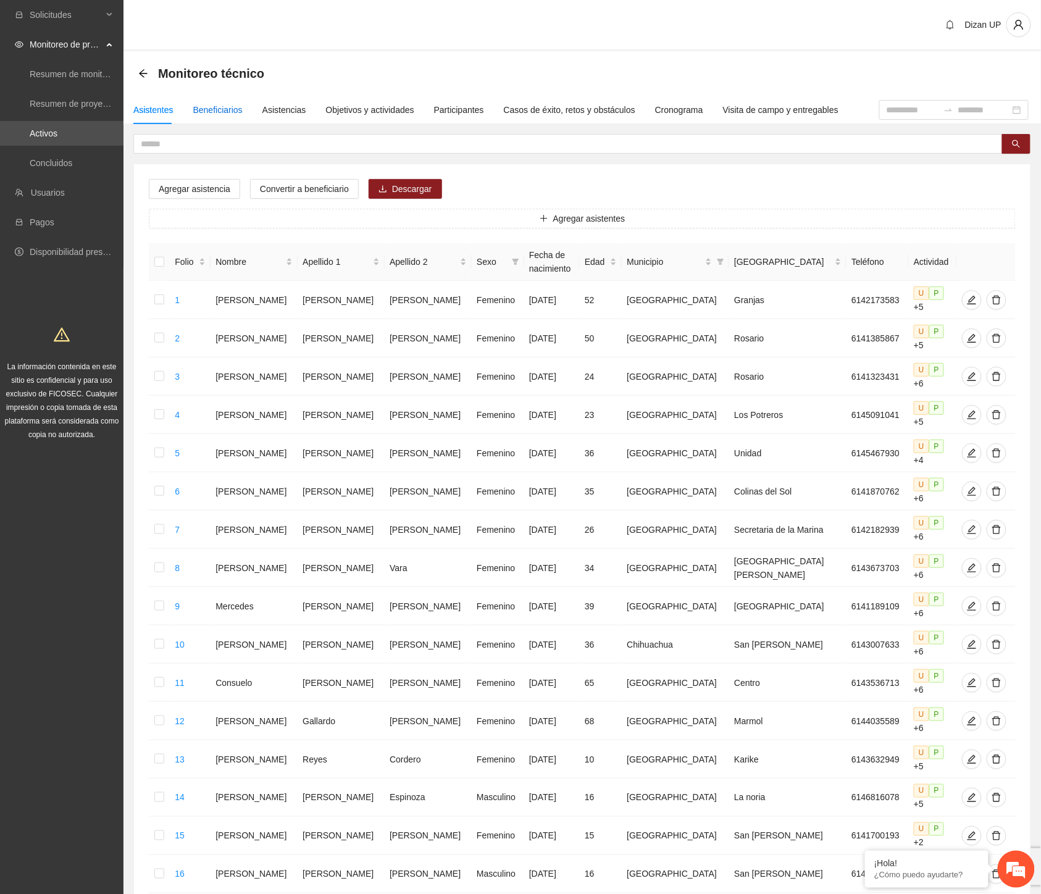
click at [213, 103] on div "Beneficiarios" at bounding box center [217, 110] width 49 height 14
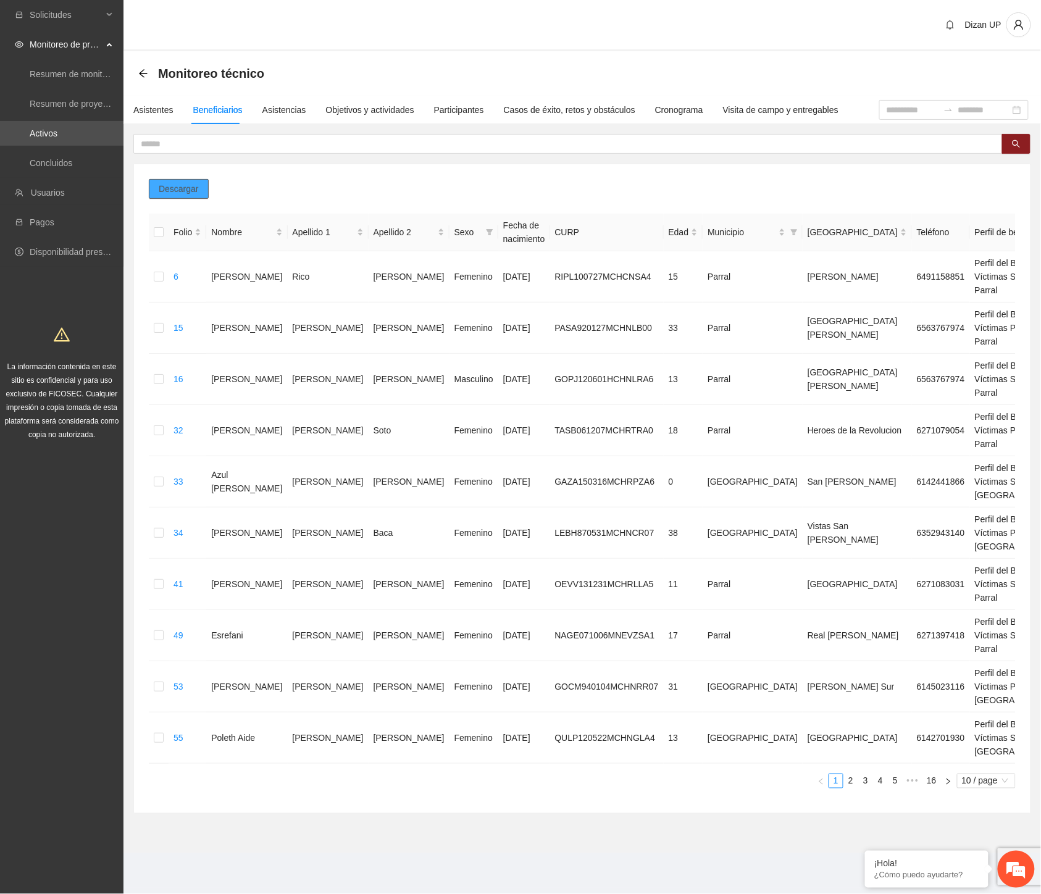
click at [184, 187] on span "Descargar" at bounding box center [179, 189] width 40 height 14
click at [89, 370] on span "La información contenida en este sitio es confidencial y para uso exclusivo de …" at bounding box center [62, 400] width 114 height 77
